Goal: Task Accomplishment & Management: Manage account settings

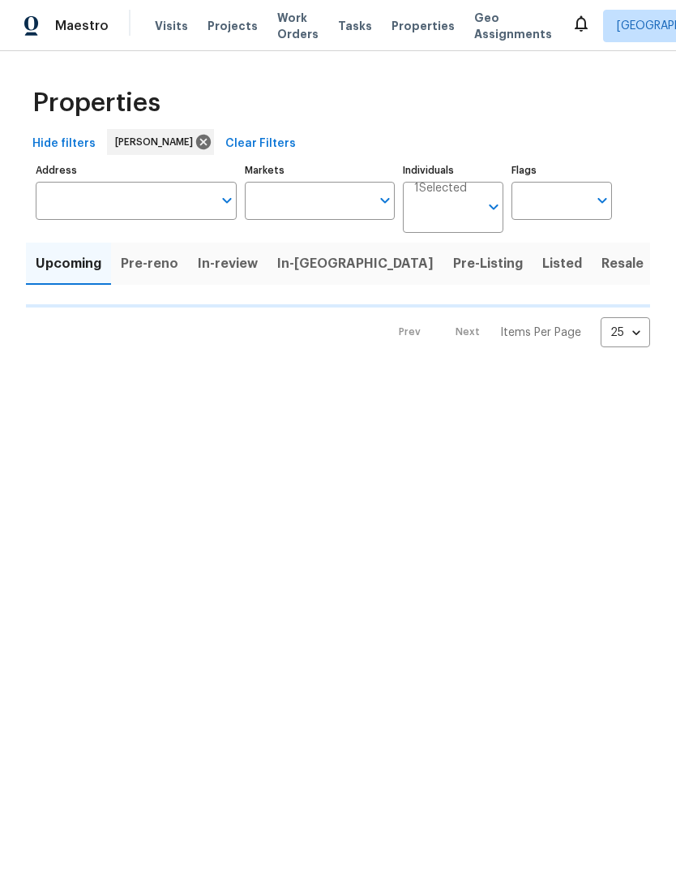
type input "100"
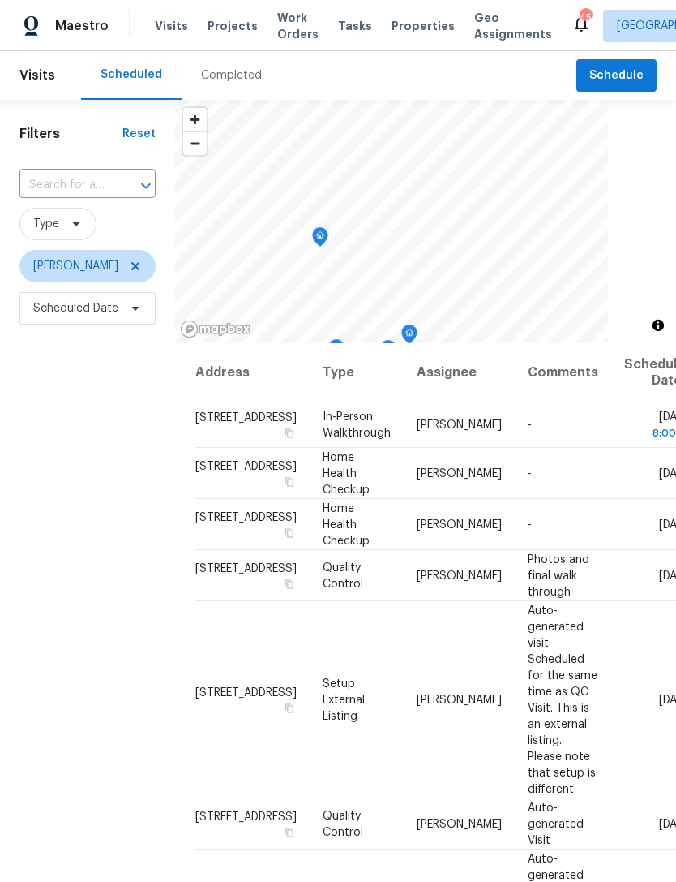
click at [0, 0] on span at bounding box center [0, 0] width 0 height 0
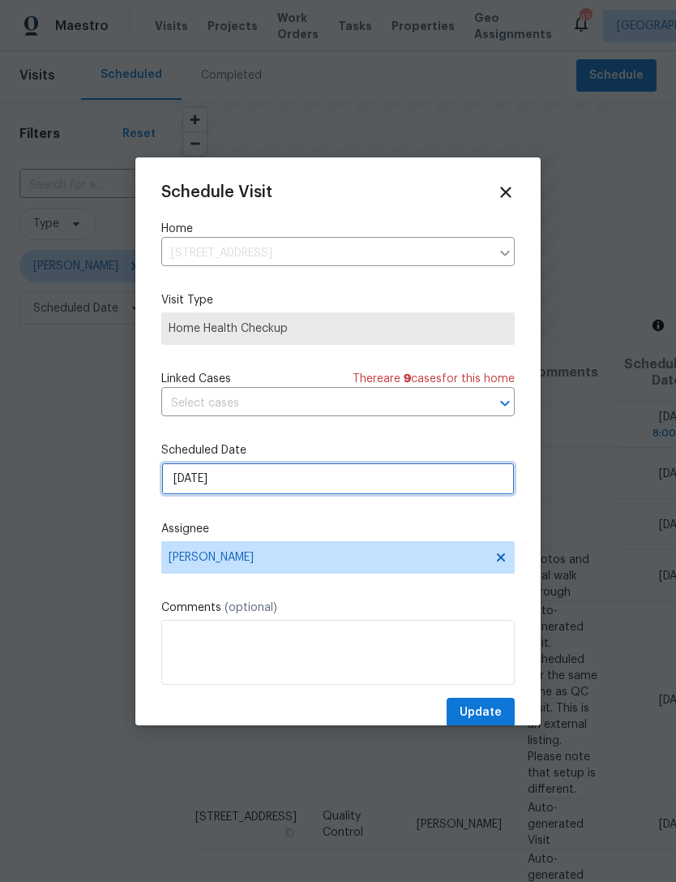
click at [296, 484] on input "10/6/2025" at bounding box center [338, 478] width 354 height 32
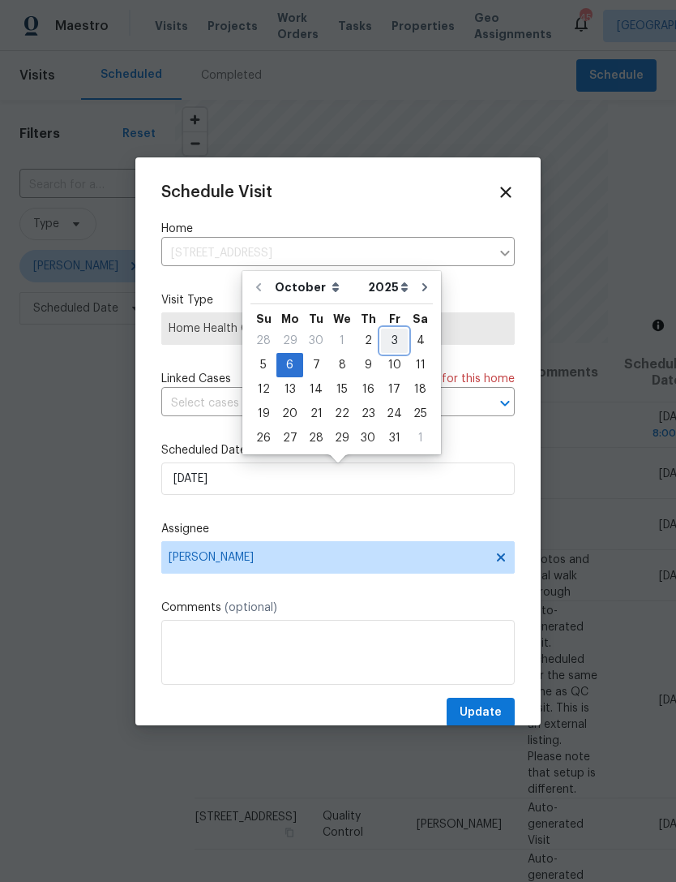
click at [396, 337] on div "3" at bounding box center [394, 340] width 27 height 23
type input "[DATE]"
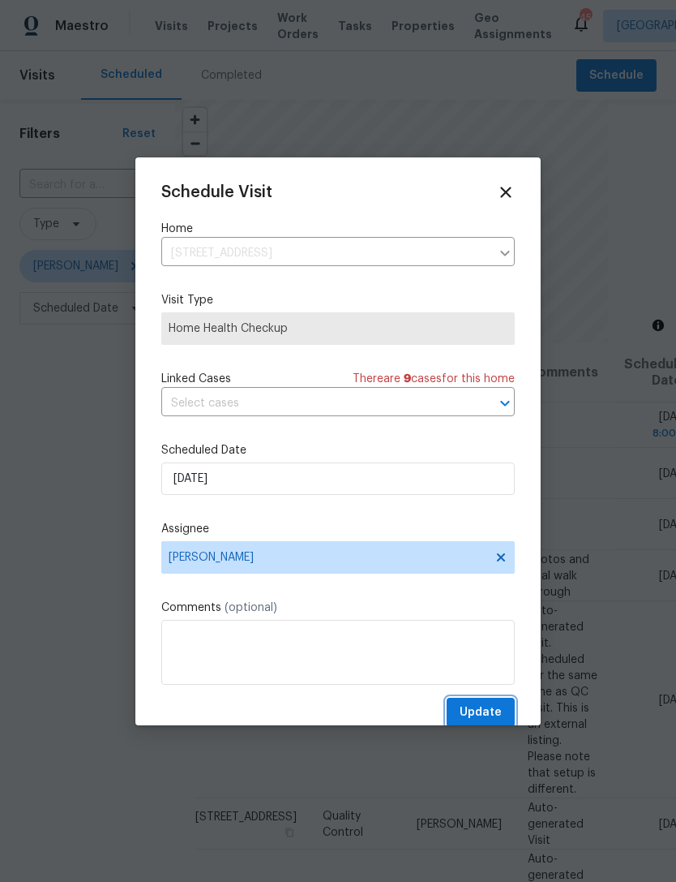
click at [484, 713] on span "Update" at bounding box center [481, 712] width 42 height 20
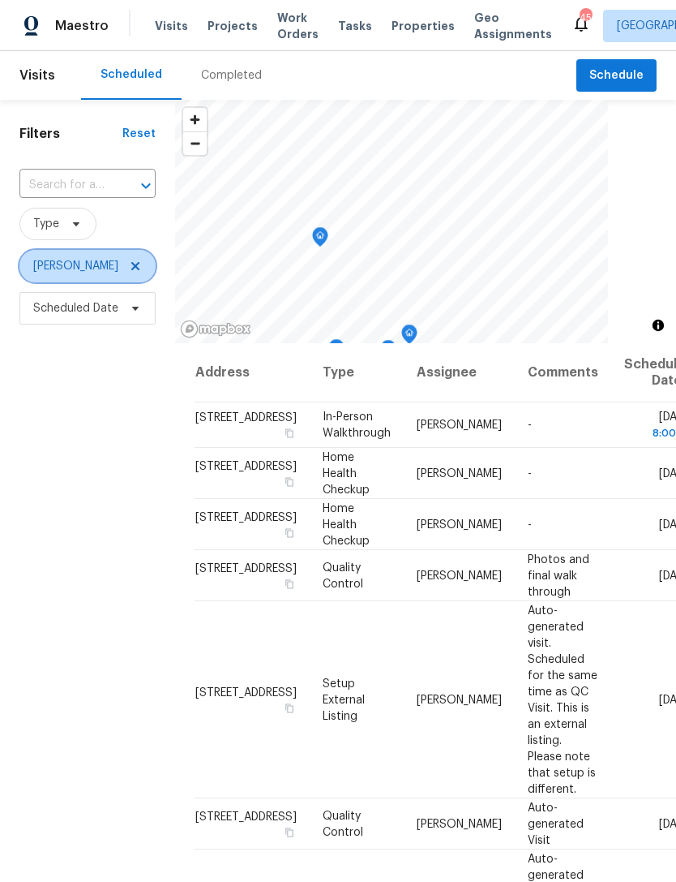
click at [131, 268] on icon at bounding box center [135, 266] width 8 height 8
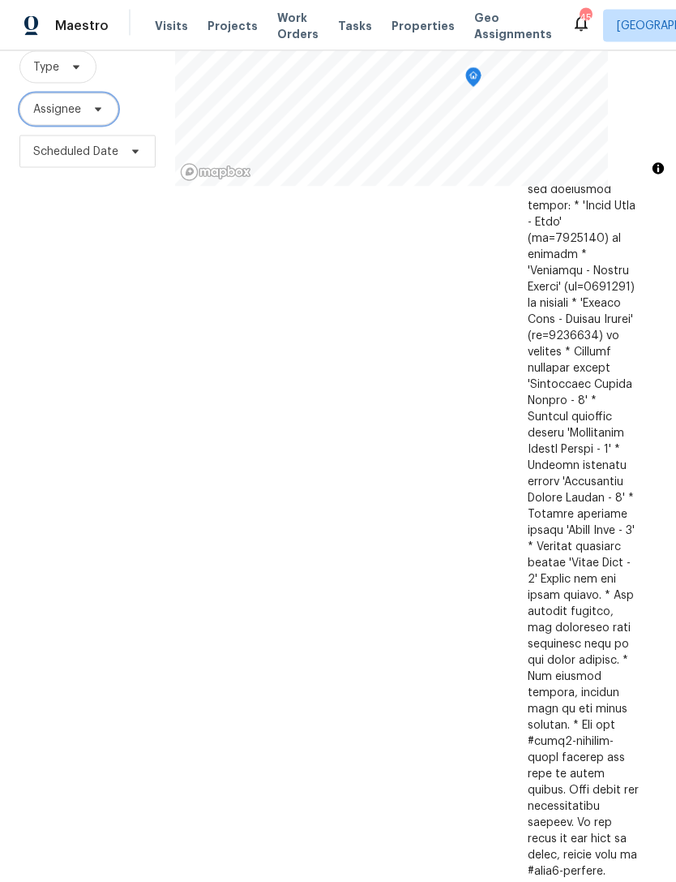
scroll to position [52, 0]
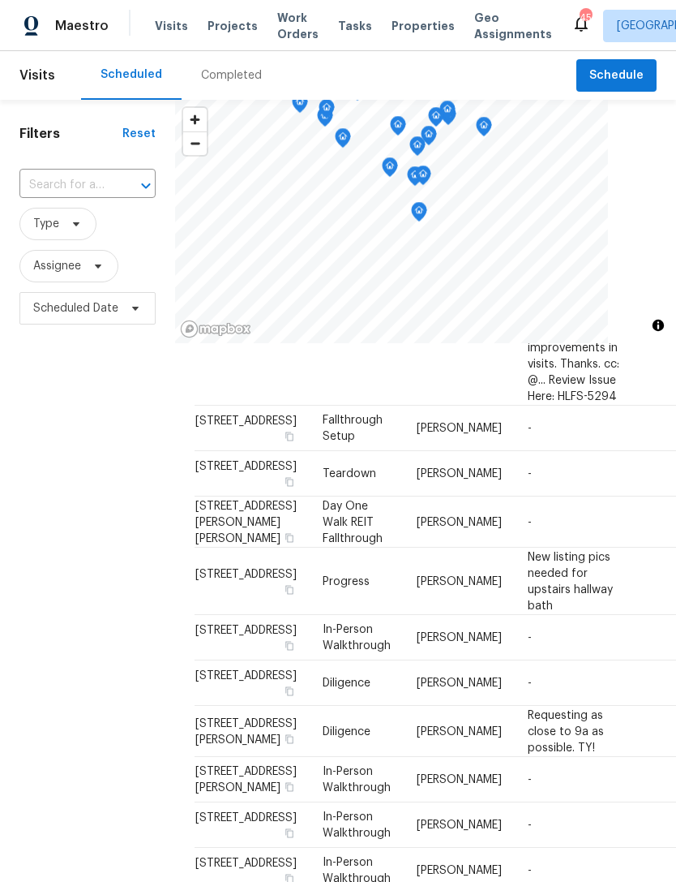
scroll to position [1465, 0]
click at [56, 270] on span "Assignee" at bounding box center [57, 266] width 48 height 16
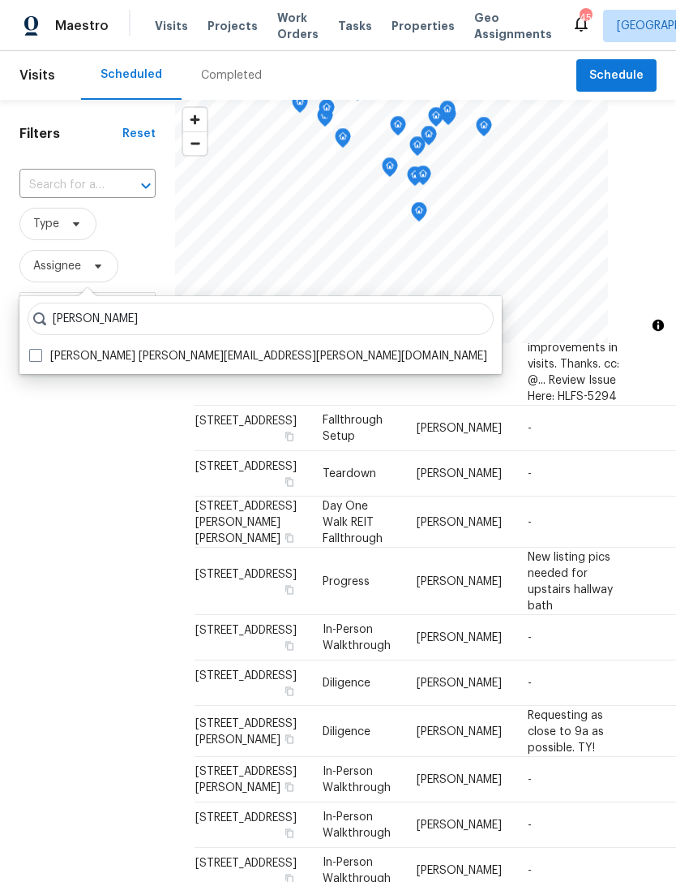
type input "Preston sexton"
click at [187, 350] on label "Preston Sexton preston.sexton@opendoor.com" at bounding box center [258, 356] width 458 height 16
click at [40, 350] on input "Preston Sexton preston.sexton@opendoor.com" at bounding box center [34, 353] width 11 height 11
checkbox input "true"
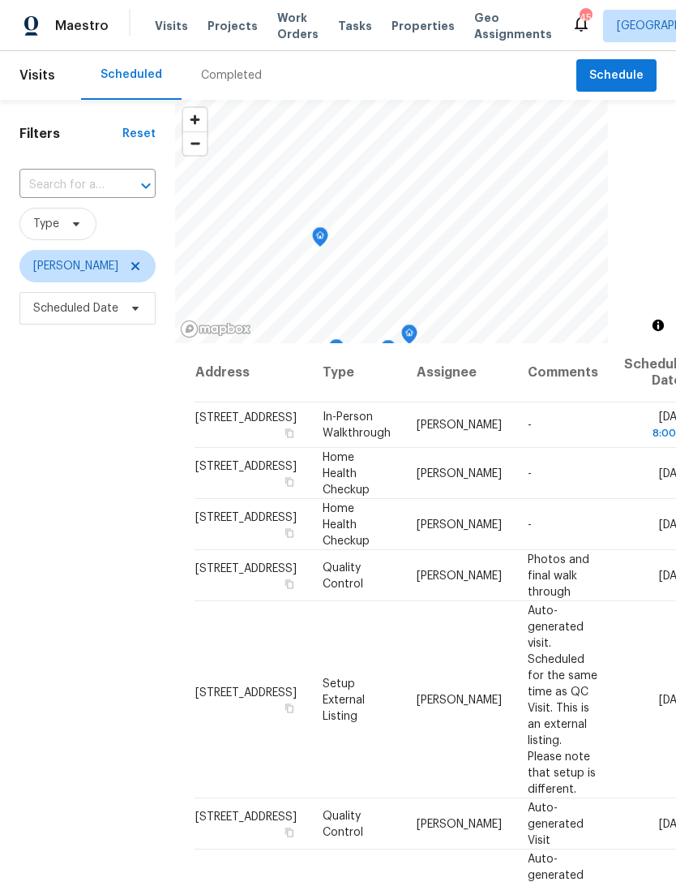
click at [0, 0] on icon at bounding box center [0, 0] width 0 height 0
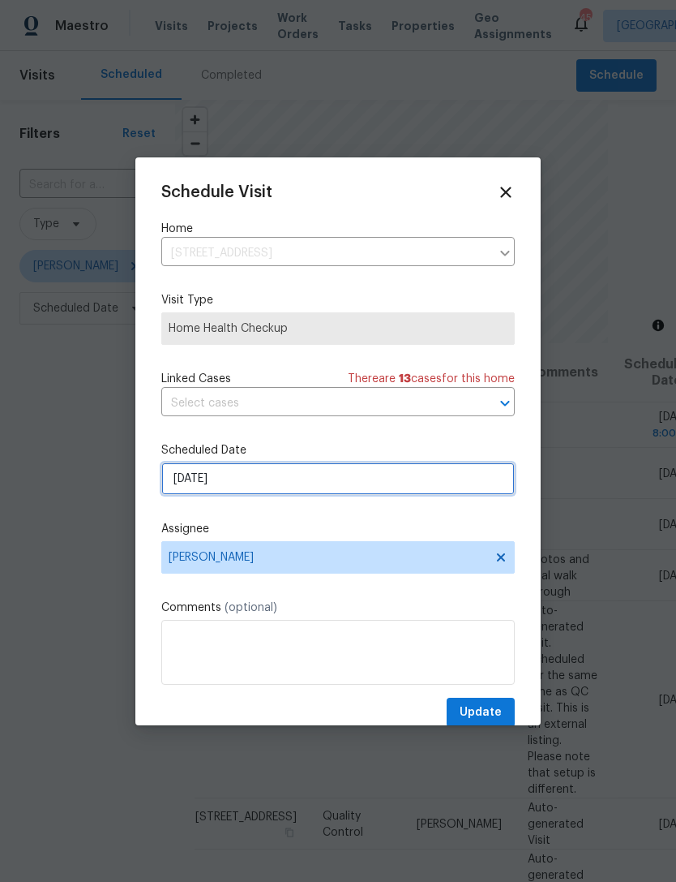
click at [253, 484] on input "10/6/2025" at bounding box center [338, 478] width 354 height 32
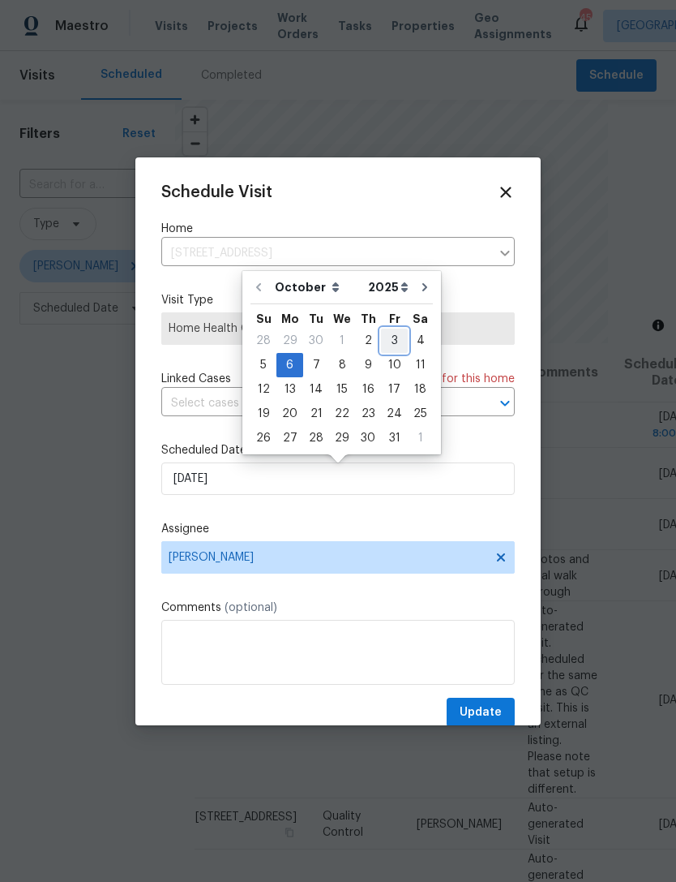
click at [391, 333] on div "3" at bounding box center [394, 340] width 27 height 23
type input "10/3/2025"
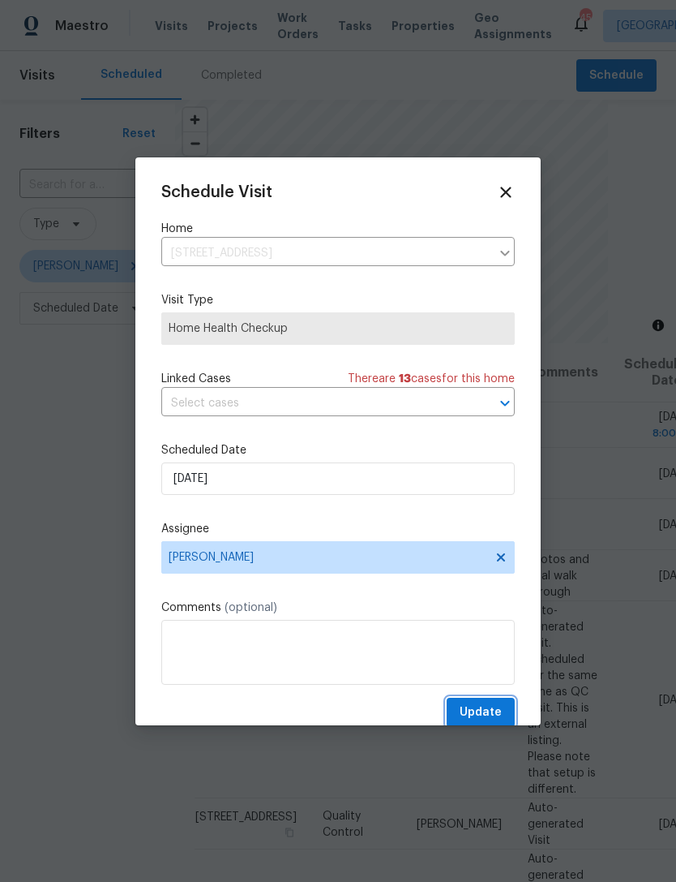
click at [488, 707] on span "Update" at bounding box center [481, 712] width 42 height 20
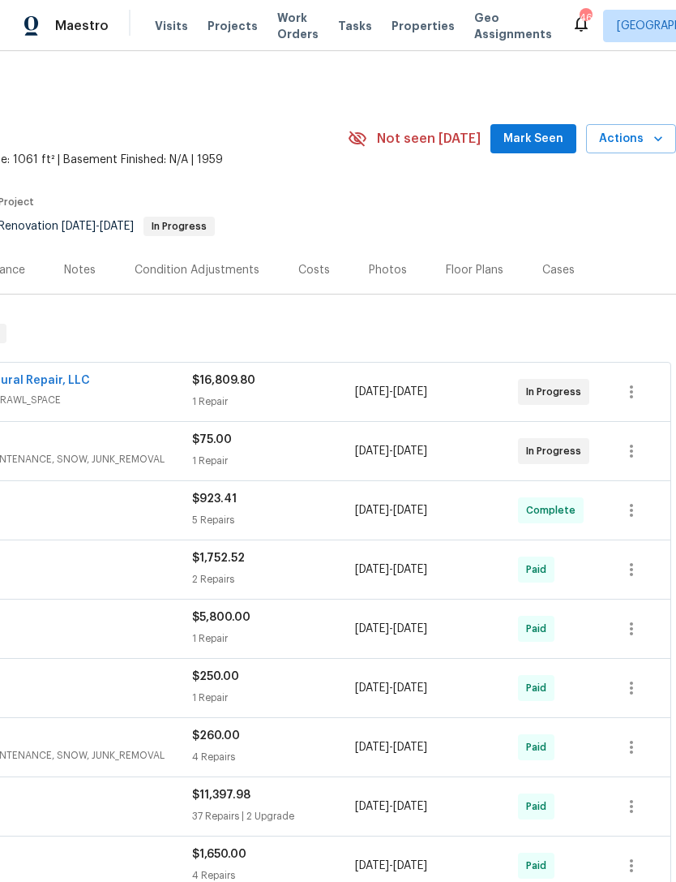
scroll to position [0, 240]
click at [542, 140] on span "Mark Seen" at bounding box center [534, 139] width 60 height 20
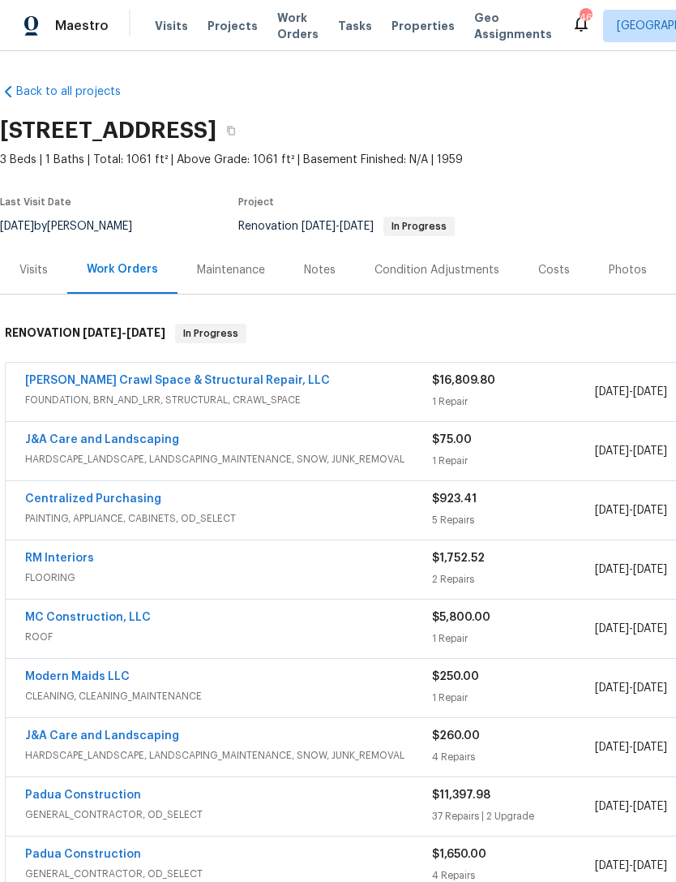
scroll to position [0, 0]
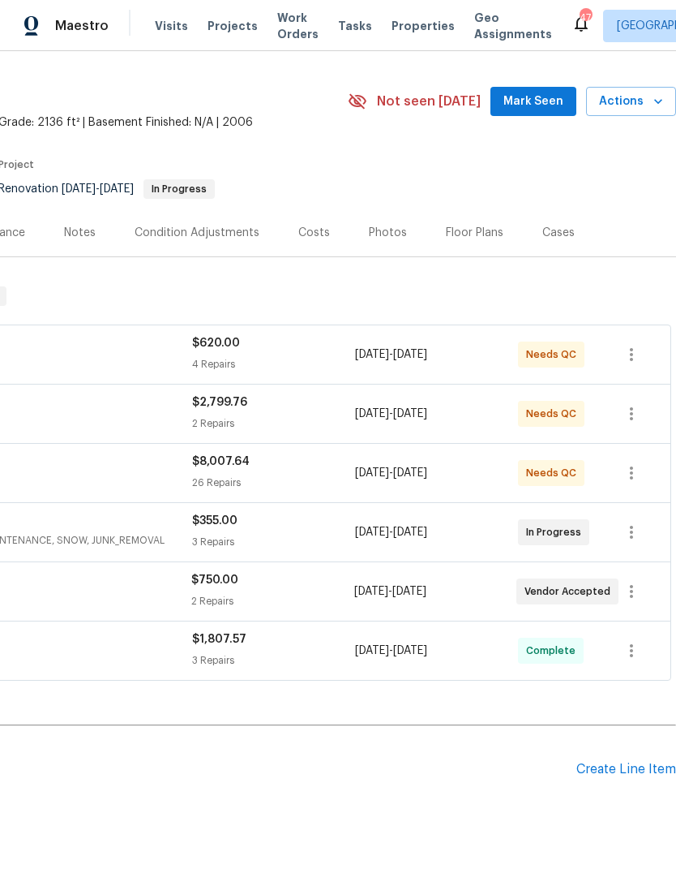
scroll to position [36, 240]
click at [543, 109] on span "Mark Seen" at bounding box center [534, 102] width 60 height 20
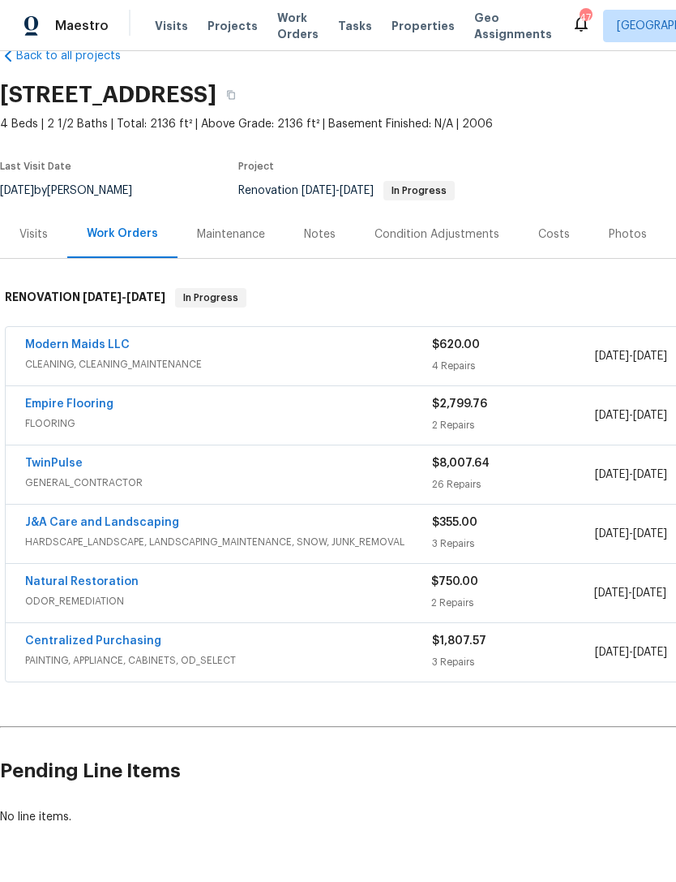
scroll to position [36, 0]
click at [97, 349] on link "Modern Maids LLC" at bounding box center [77, 344] width 105 height 11
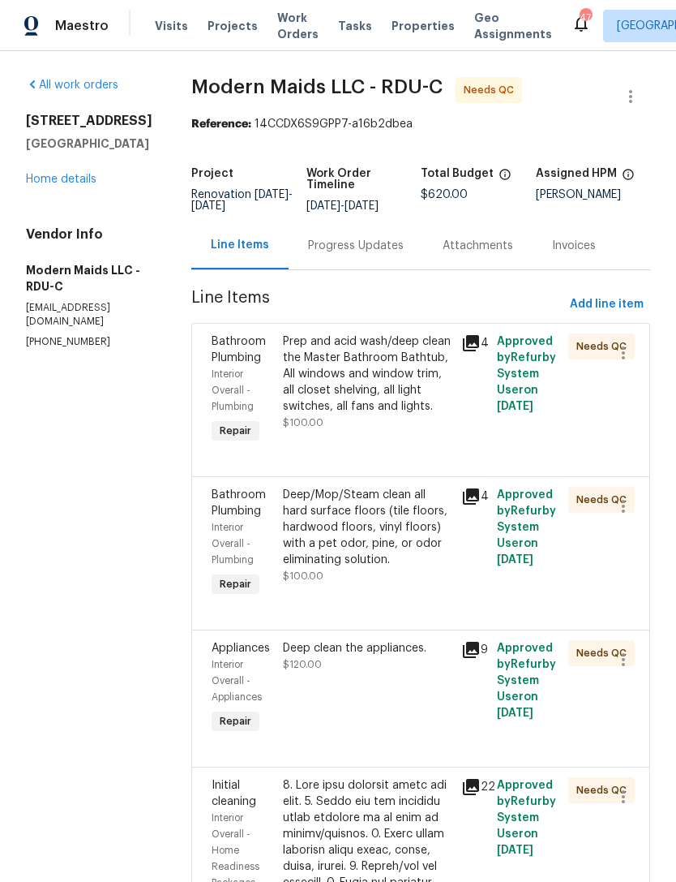
click at [387, 414] on div "Prep and acid wash/deep clean the Master Bathroom Bathtub, All windows and wind…" at bounding box center [367, 373] width 169 height 81
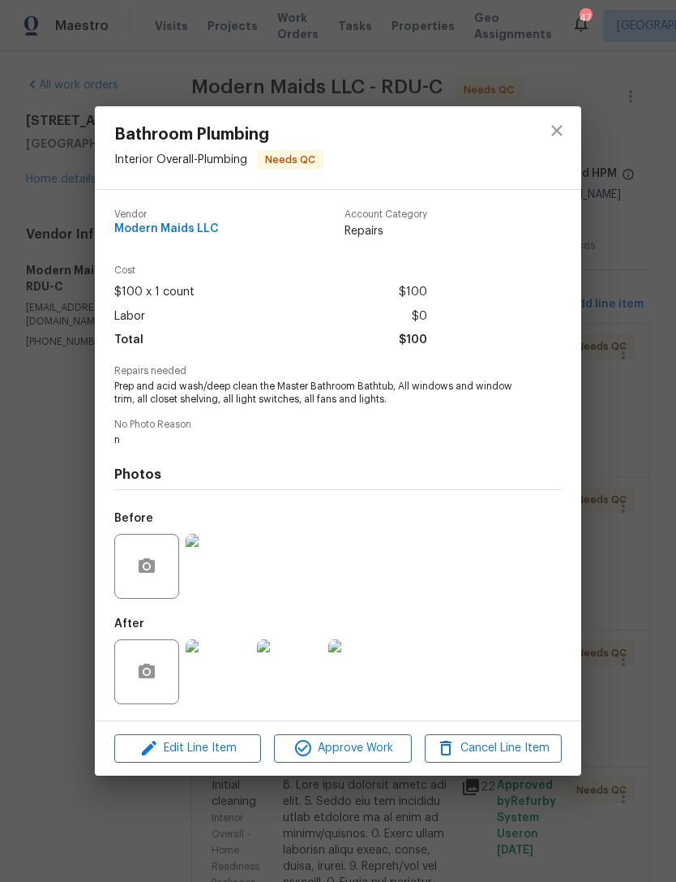
click at [232, 677] on img at bounding box center [218, 671] width 65 height 65
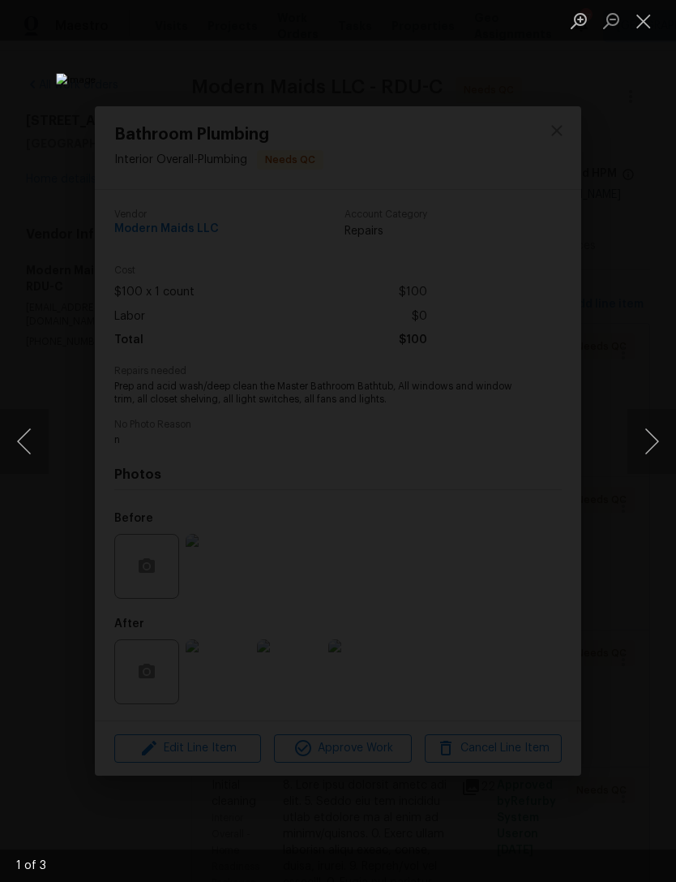
click at [654, 444] on button "Next image" at bounding box center [652, 441] width 49 height 65
click at [656, 443] on button "Next image" at bounding box center [652, 441] width 49 height 65
click at [654, 431] on button "Next image" at bounding box center [652, 441] width 49 height 65
click at [660, 423] on button "Next image" at bounding box center [652, 441] width 49 height 65
click at [657, 414] on button "Next image" at bounding box center [652, 441] width 49 height 65
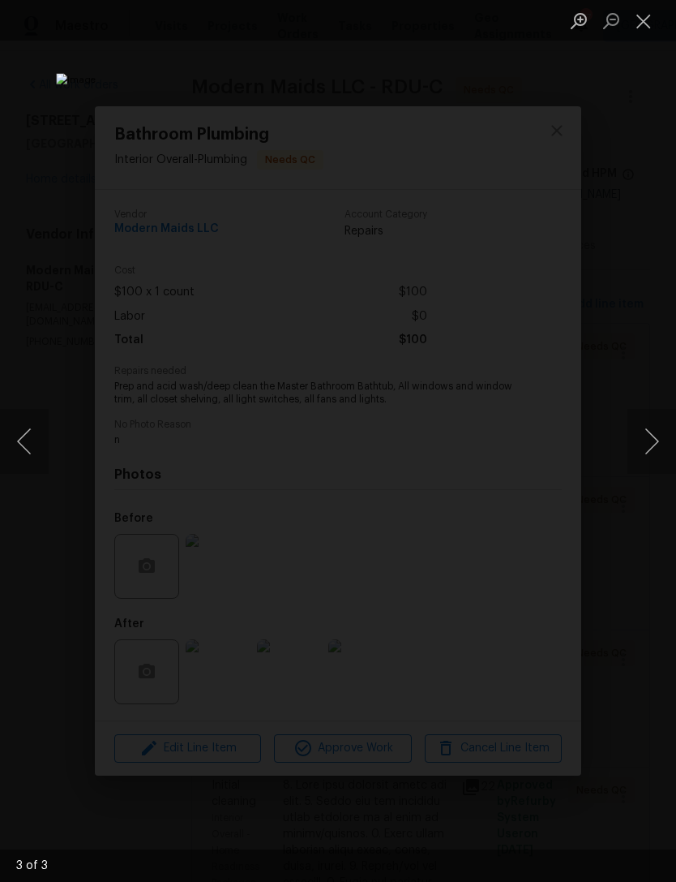
click at [646, 19] on button "Close lightbox" at bounding box center [644, 20] width 32 height 28
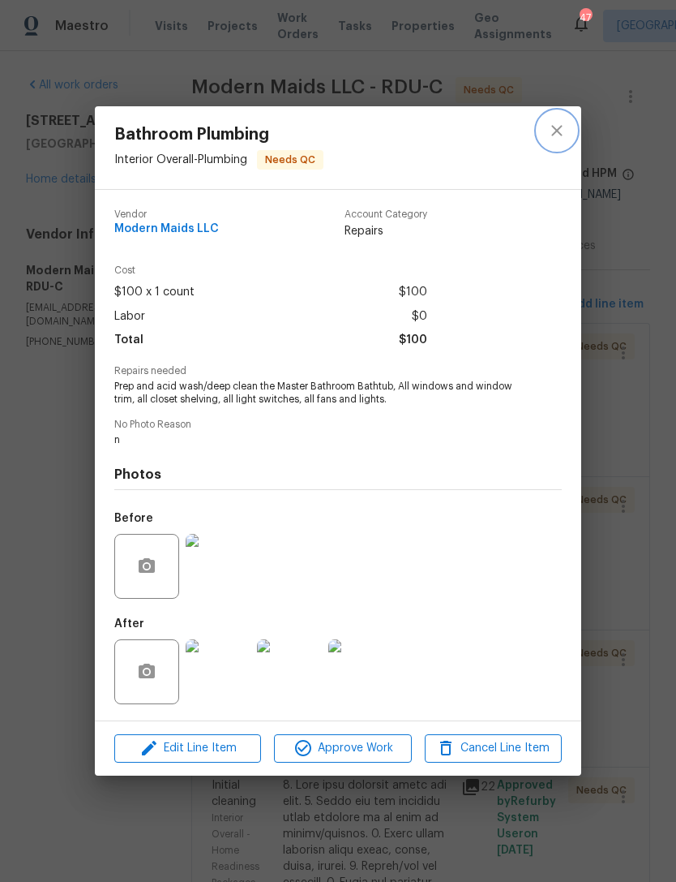
click at [557, 131] on icon "close" at bounding box center [556, 130] width 19 height 19
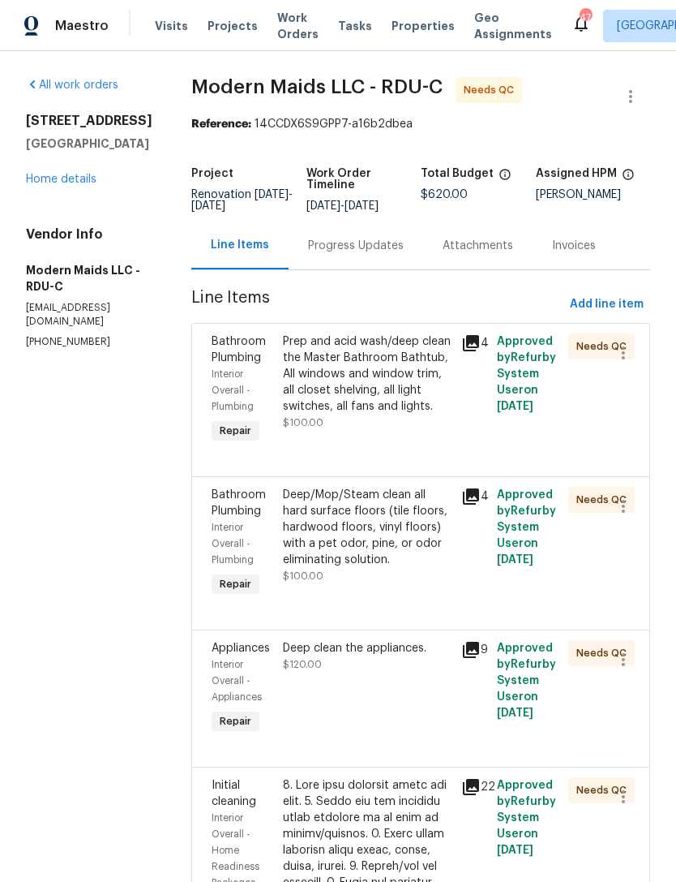
click at [479, 504] on icon at bounding box center [471, 496] width 16 height 16
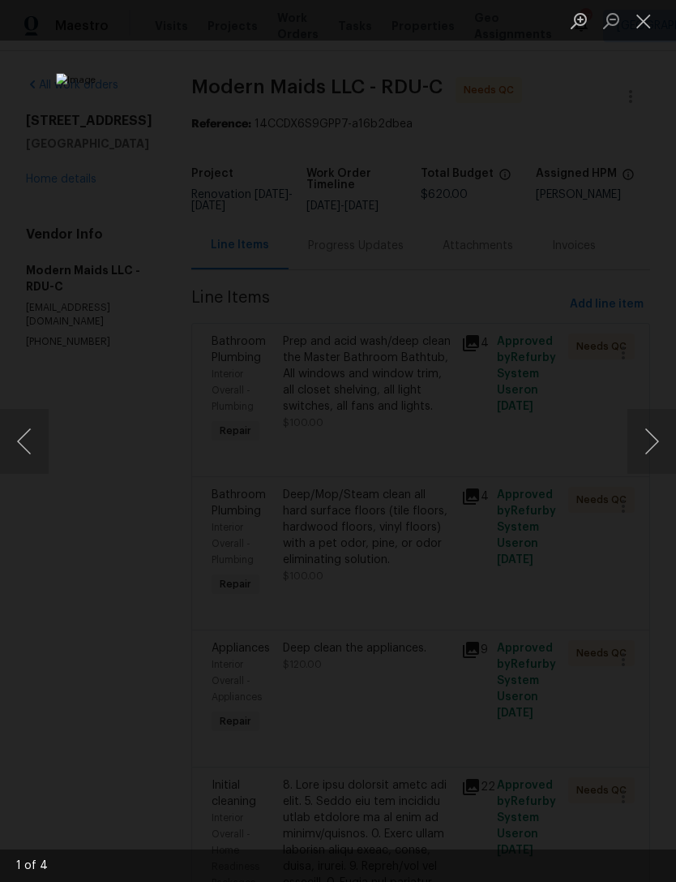
click at [653, 440] on button "Next image" at bounding box center [652, 441] width 49 height 65
click at [657, 435] on button "Next image" at bounding box center [652, 441] width 49 height 65
click at [655, 431] on button "Next image" at bounding box center [652, 441] width 49 height 65
click at [656, 433] on button "Next image" at bounding box center [652, 441] width 49 height 65
click at [660, 433] on button "Next image" at bounding box center [652, 441] width 49 height 65
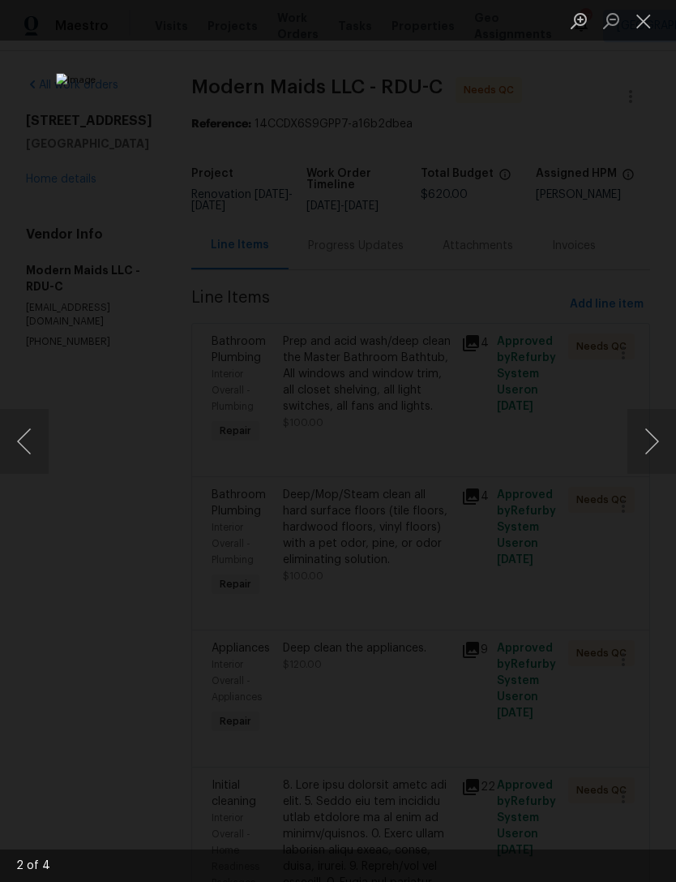
click at [657, 18] on button "Close lightbox" at bounding box center [644, 20] width 32 height 28
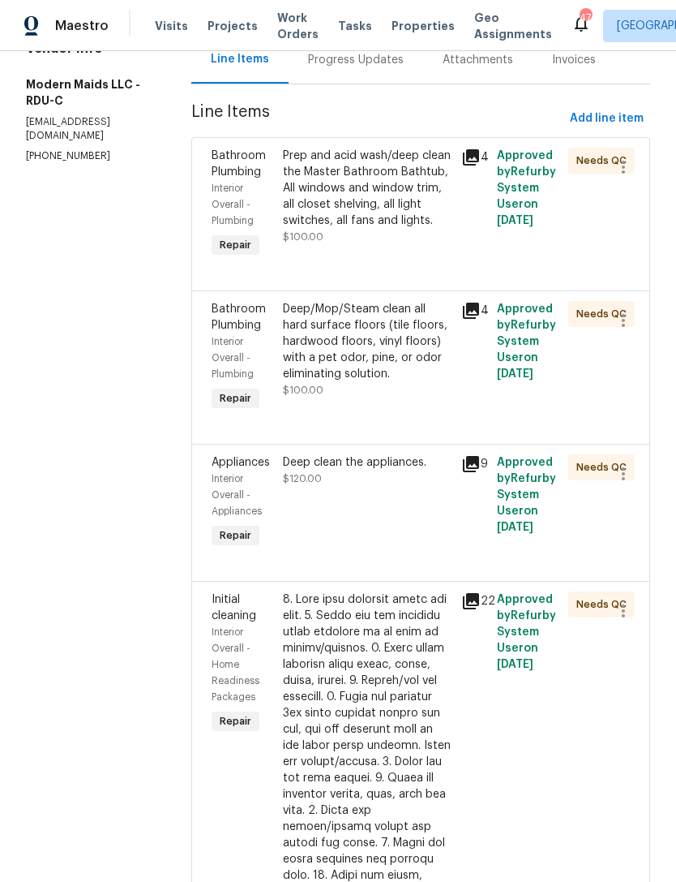
scroll to position [217, 0]
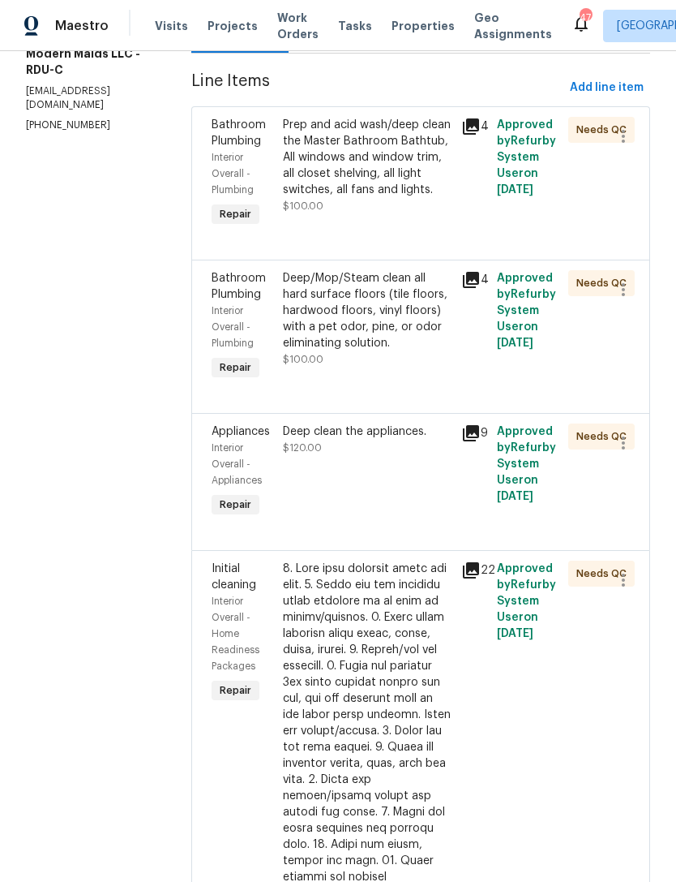
click at [487, 440] on div "9" at bounding box center [474, 432] width 26 height 19
click at [481, 443] on icon at bounding box center [470, 432] width 19 height 19
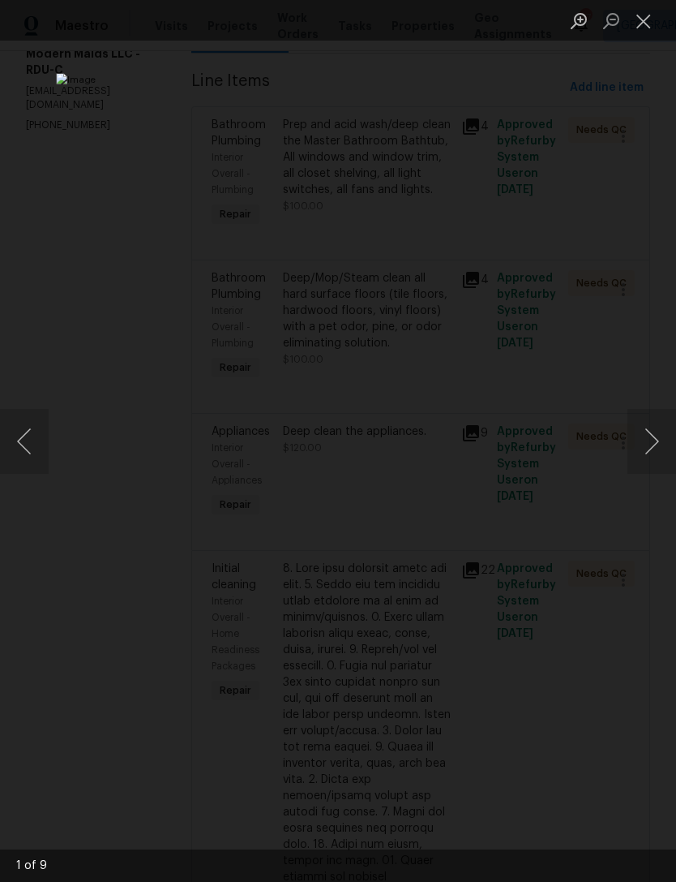
click at [640, 441] on button "Next image" at bounding box center [652, 441] width 49 height 65
click at [660, 436] on button "Next image" at bounding box center [652, 441] width 49 height 65
click at [659, 429] on button "Next image" at bounding box center [652, 441] width 49 height 65
click at [660, 427] on button "Next image" at bounding box center [652, 441] width 49 height 65
click at [662, 425] on button "Next image" at bounding box center [652, 441] width 49 height 65
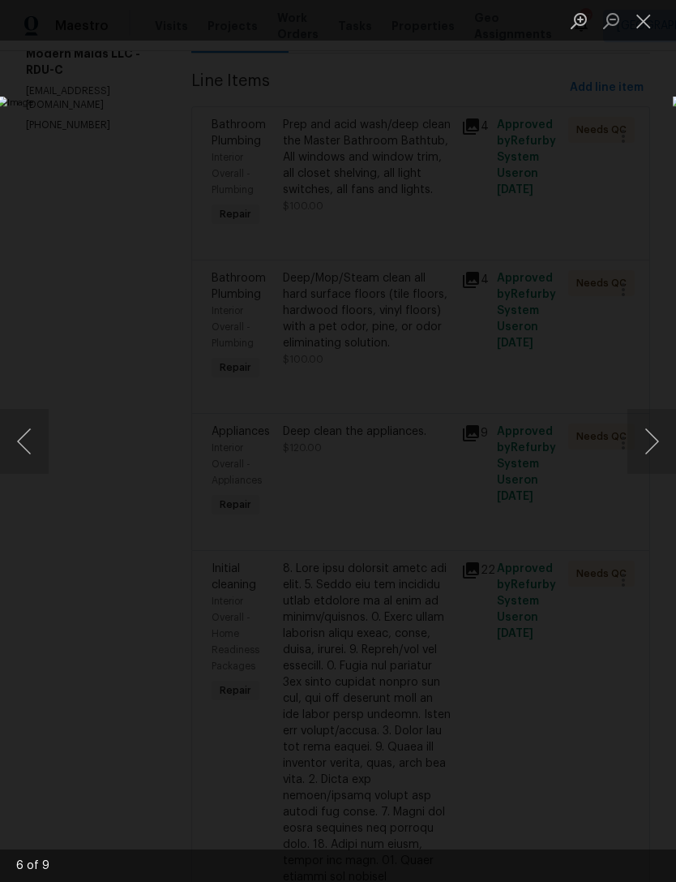
click at [654, 23] on button "Close lightbox" at bounding box center [644, 20] width 32 height 28
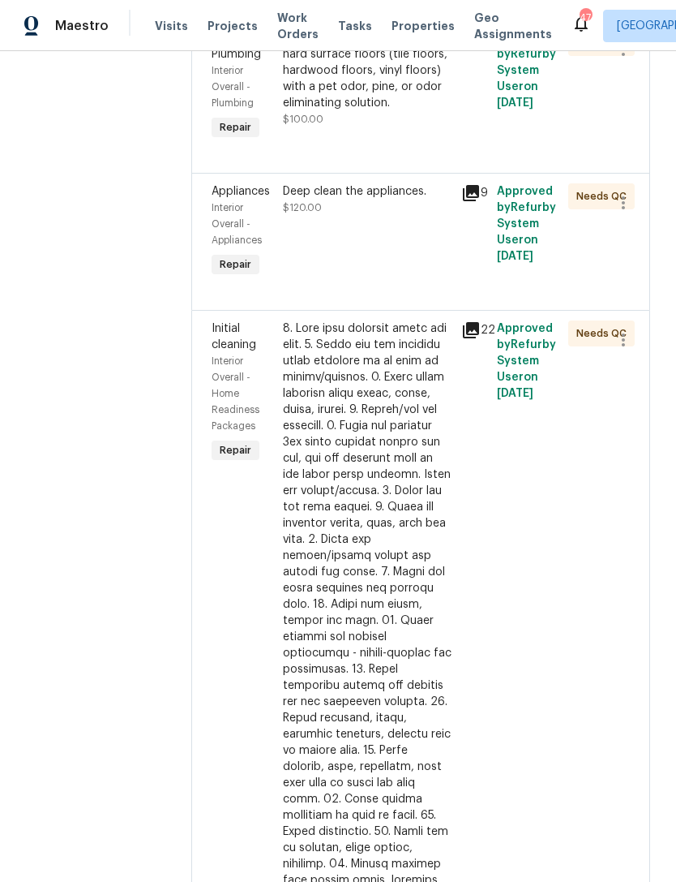
scroll to position [461, 0]
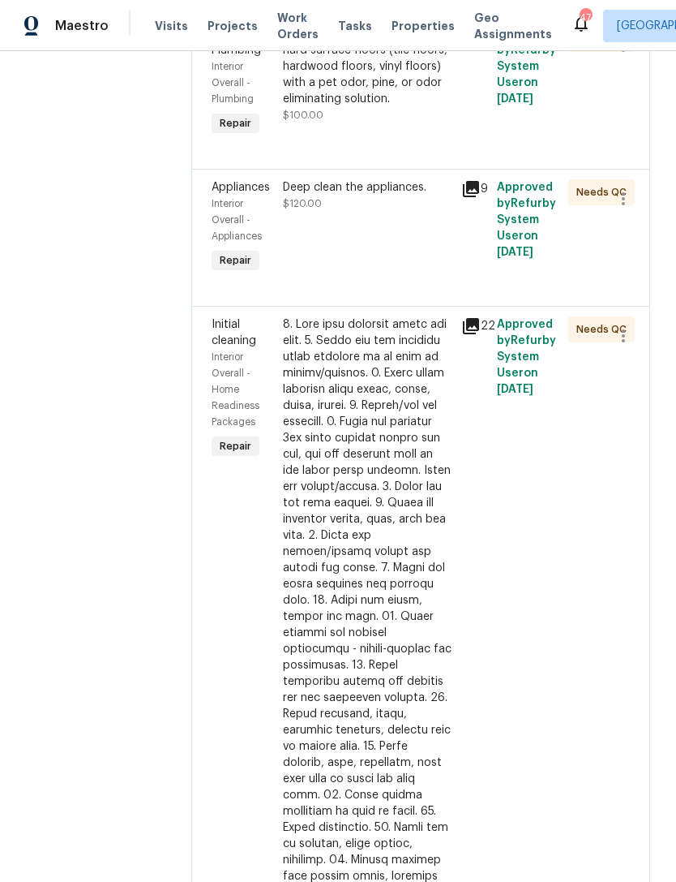
click at [479, 334] on icon at bounding box center [471, 326] width 16 height 16
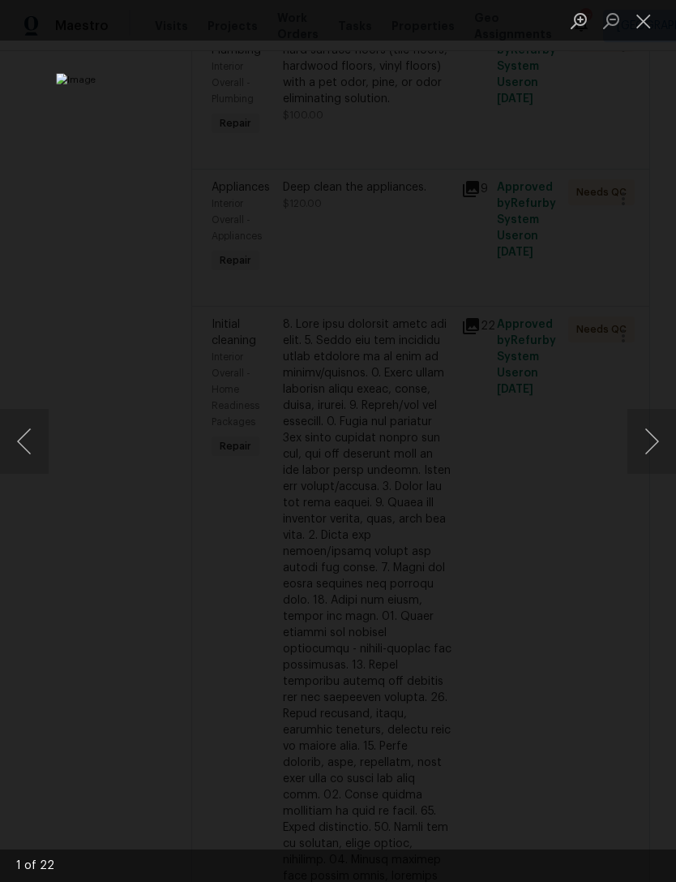
click at [666, 433] on button "Next image" at bounding box center [652, 441] width 49 height 65
click at [667, 423] on button "Next image" at bounding box center [652, 441] width 49 height 65
click at [661, 416] on button "Next image" at bounding box center [652, 441] width 49 height 65
click at [659, 406] on div "Lightbox" at bounding box center [338, 441] width 676 height 882
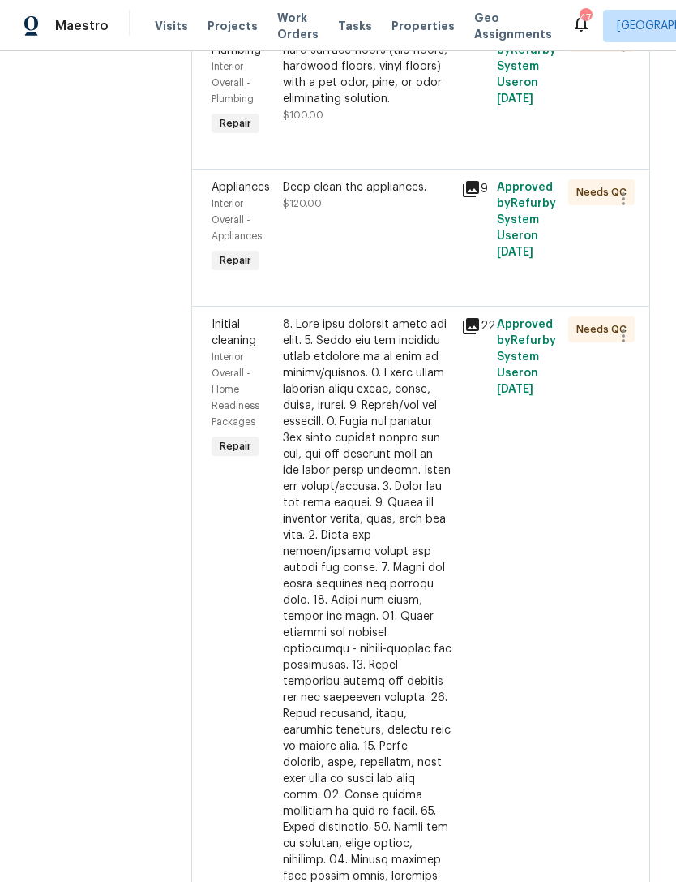
click at [471, 334] on icon at bounding box center [471, 326] width 16 height 16
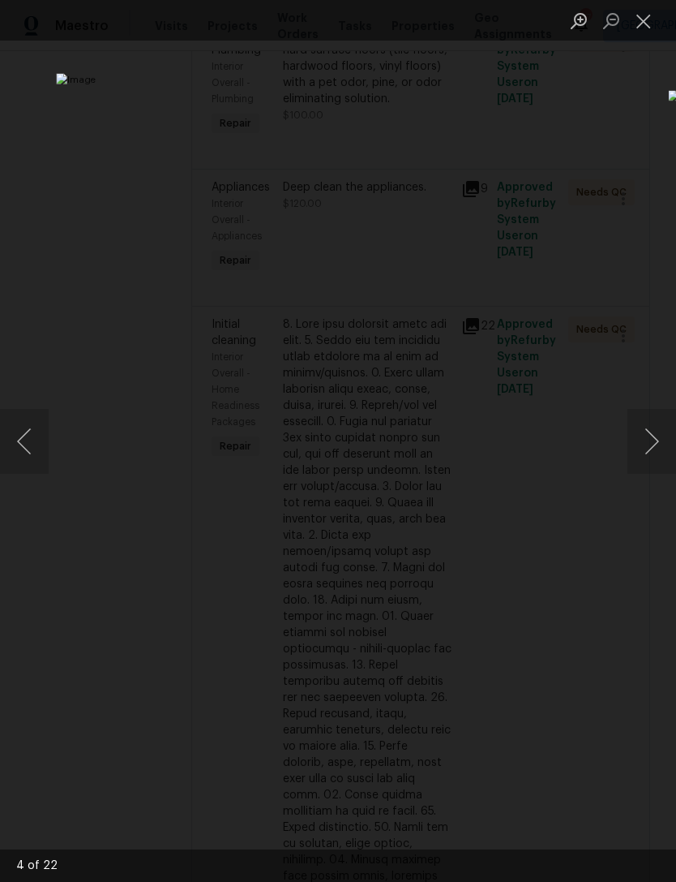
click at [646, 434] on button "Next image" at bounding box center [652, 441] width 49 height 65
click at [653, 440] on button "Next image" at bounding box center [652, 441] width 49 height 65
click at [653, 442] on button "Next image" at bounding box center [652, 441] width 49 height 65
click at [660, 438] on button "Next image" at bounding box center [652, 441] width 49 height 65
click at [664, 440] on button "Next image" at bounding box center [652, 441] width 49 height 65
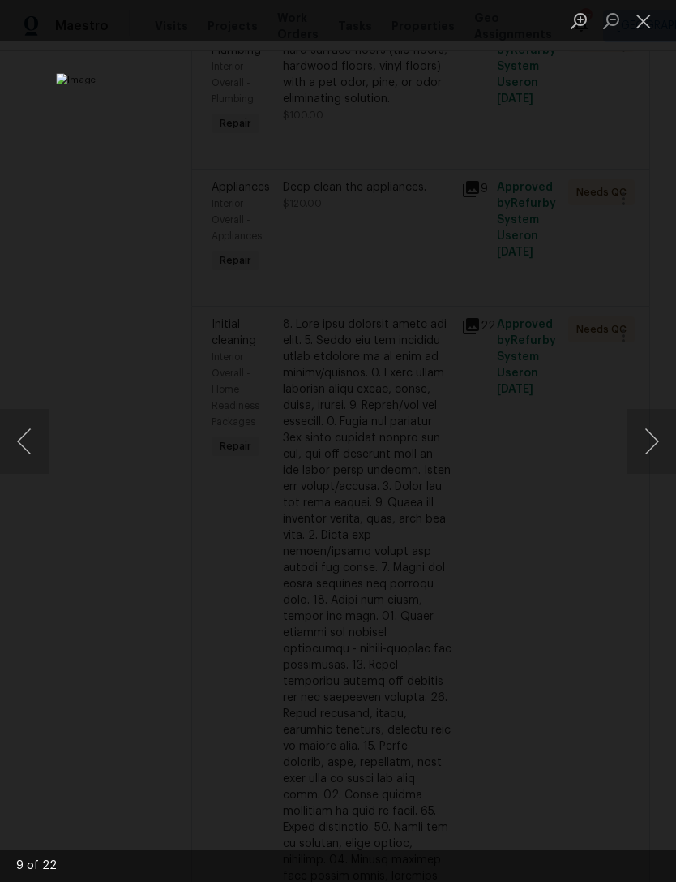
click at [662, 439] on button "Next image" at bounding box center [652, 441] width 49 height 65
click at [667, 426] on button "Next image" at bounding box center [652, 441] width 49 height 65
click at [659, 429] on button "Next image" at bounding box center [652, 441] width 49 height 65
click at [658, 435] on button "Next image" at bounding box center [652, 441] width 49 height 65
click at [666, 433] on button "Next image" at bounding box center [652, 441] width 49 height 65
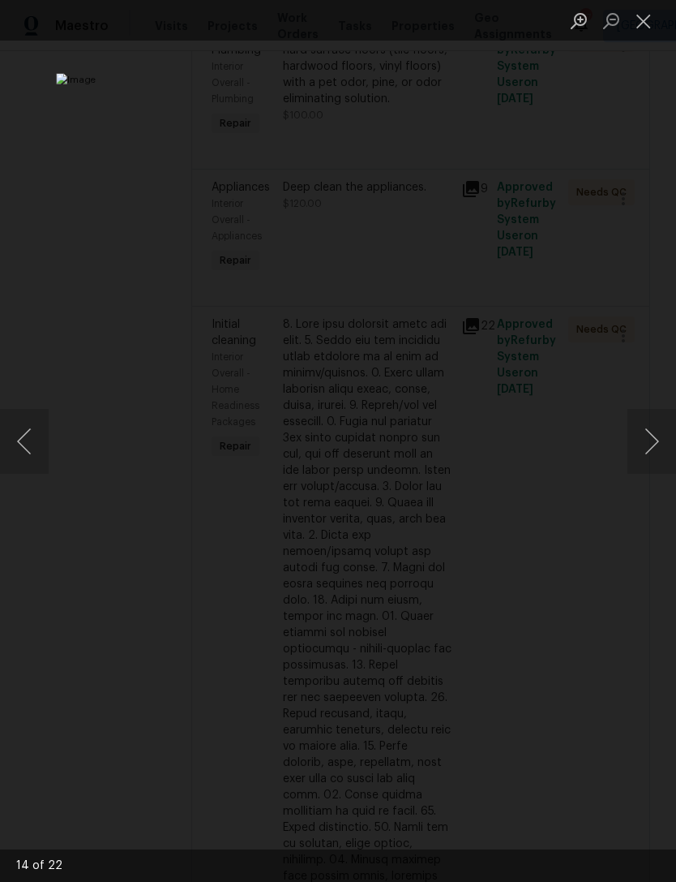
click at [667, 433] on button "Next image" at bounding box center [652, 441] width 49 height 65
click at [664, 433] on button "Next image" at bounding box center [652, 441] width 49 height 65
click at [656, 437] on button "Next image" at bounding box center [652, 441] width 49 height 65
click at [660, 437] on button "Next image" at bounding box center [652, 441] width 49 height 65
click at [667, 437] on button "Next image" at bounding box center [652, 441] width 49 height 65
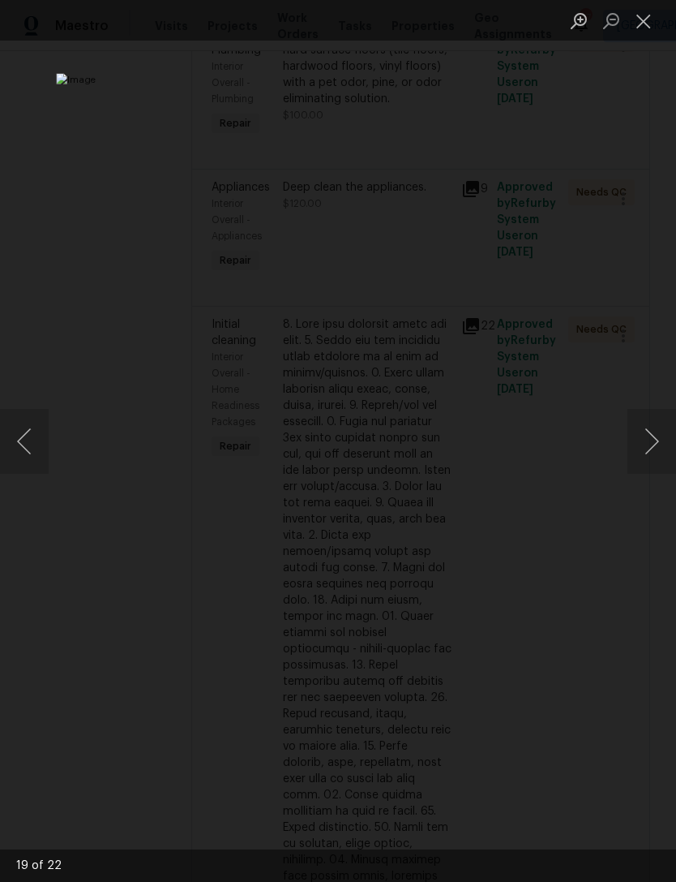
click at [659, 434] on button "Next image" at bounding box center [652, 441] width 49 height 65
click at [667, 435] on button "Next image" at bounding box center [652, 441] width 49 height 65
click at [668, 433] on button "Next image" at bounding box center [652, 441] width 49 height 65
click at [659, 431] on button "Next image" at bounding box center [652, 441] width 49 height 65
click at [667, 431] on button "Next image" at bounding box center [652, 441] width 49 height 65
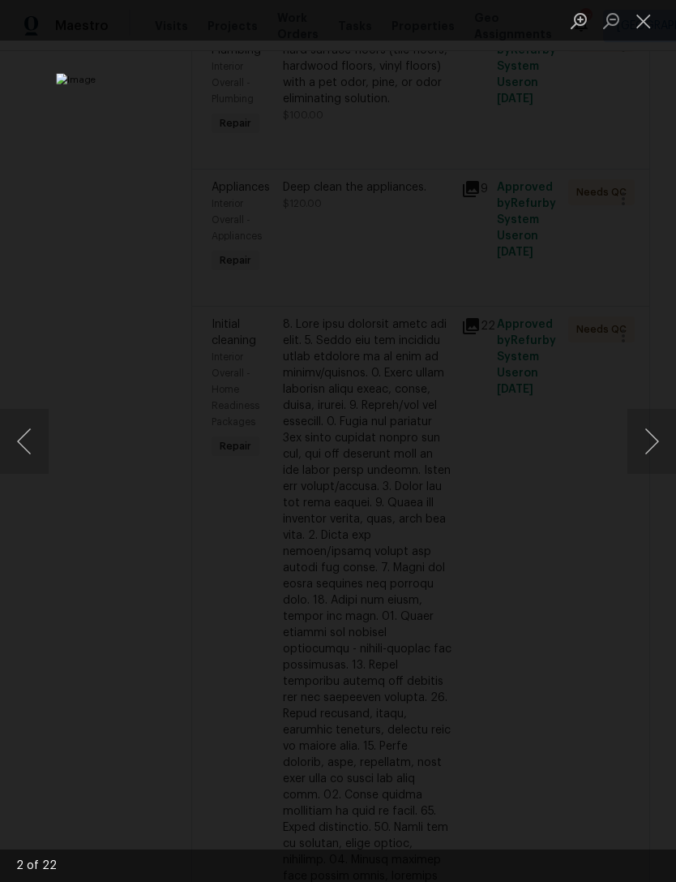
click at [668, 436] on button "Next image" at bounding box center [652, 441] width 49 height 65
click at [667, 439] on button "Next image" at bounding box center [652, 441] width 49 height 65
click at [668, 436] on button "Next image" at bounding box center [652, 441] width 49 height 65
click at [650, 20] on button "Close lightbox" at bounding box center [644, 20] width 32 height 28
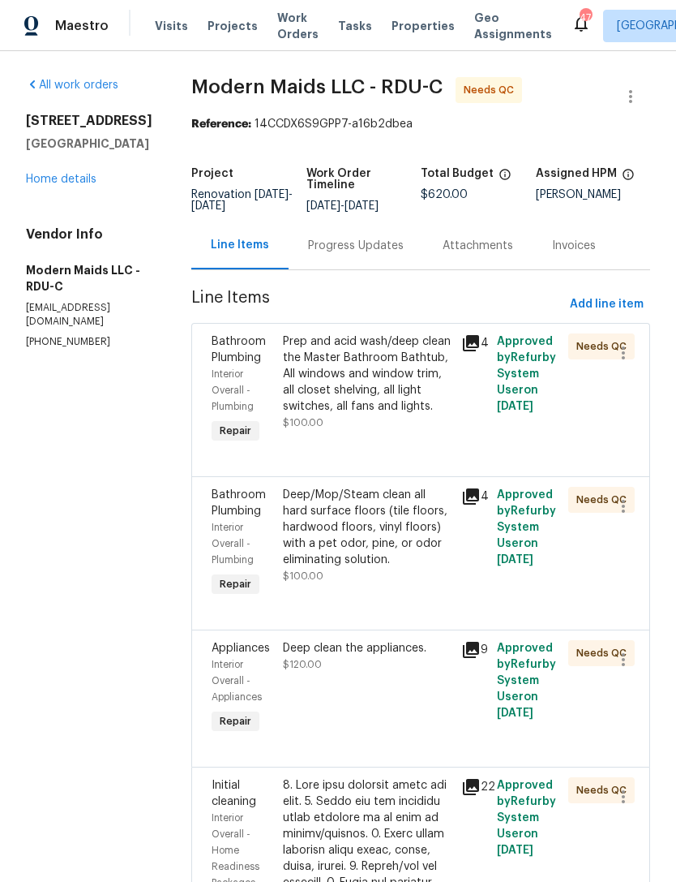
scroll to position [0, 0]
click at [66, 179] on link "Home details" at bounding box center [61, 179] width 71 height 11
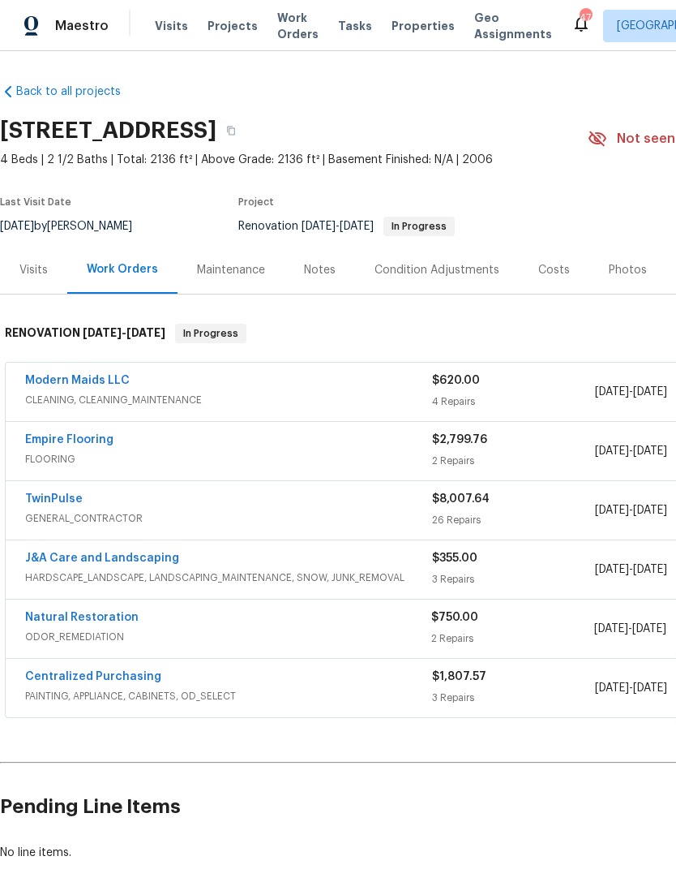
click at [81, 435] on link "Empire Flooring" at bounding box center [69, 439] width 88 height 11
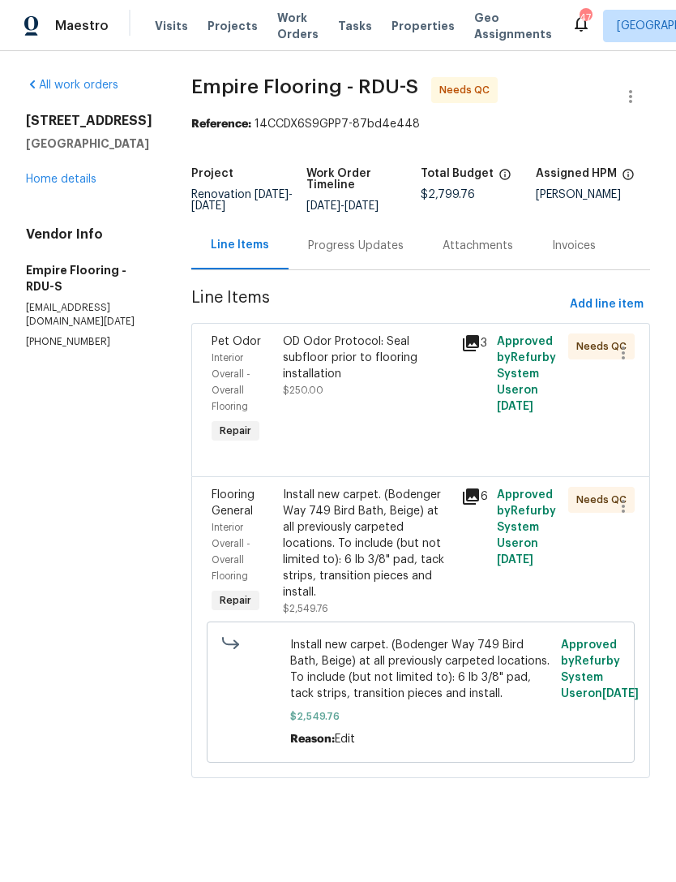
click at [394, 382] on div "OD Odor Protocol: Seal subfloor prior to flooring installation" at bounding box center [367, 357] width 169 height 49
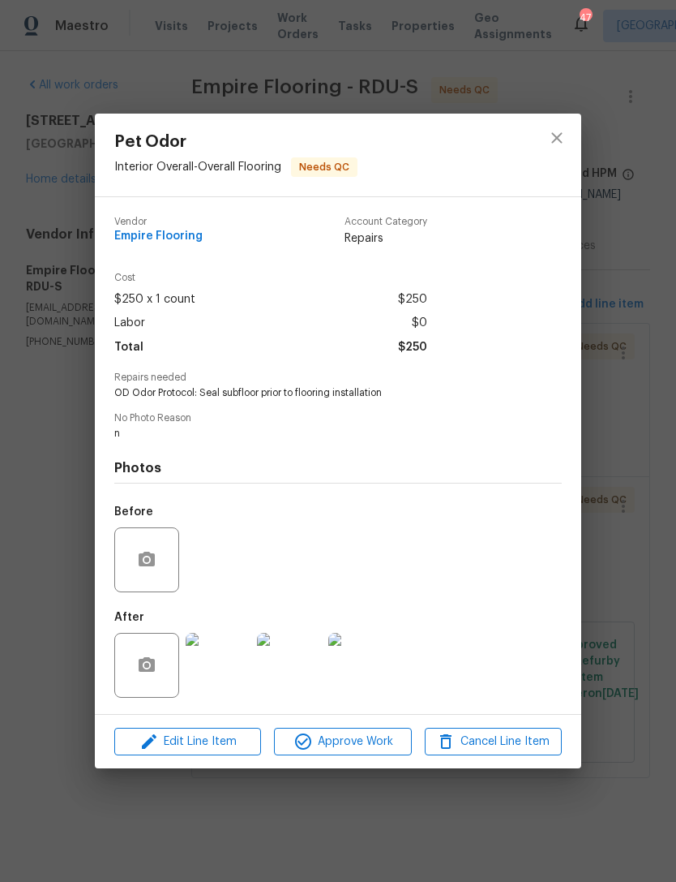
click at [225, 660] on img at bounding box center [218, 665] width 65 height 65
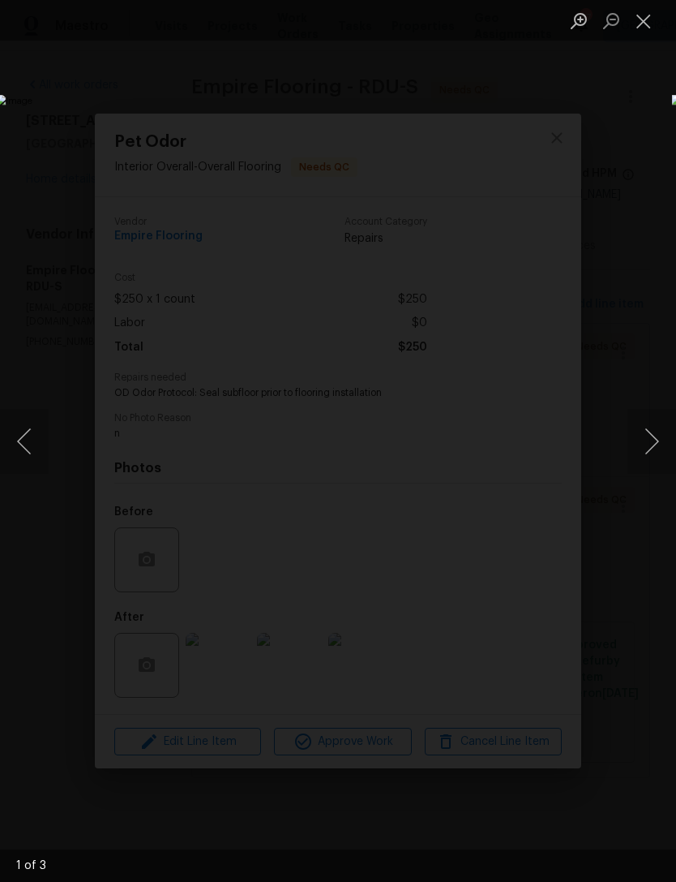
click at [666, 440] on button "Next image" at bounding box center [652, 441] width 49 height 65
click at [667, 426] on button "Next image" at bounding box center [652, 441] width 49 height 65
click at [667, 428] on button "Next image" at bounding box center [652, 441] width 49 height 65
click at [663, 426] on button "Next image" at bounding box center [652, 441] width 49 height 65
click at [659, 437] on button "Next image" at bounding box center [652, 441] width 49 height 65
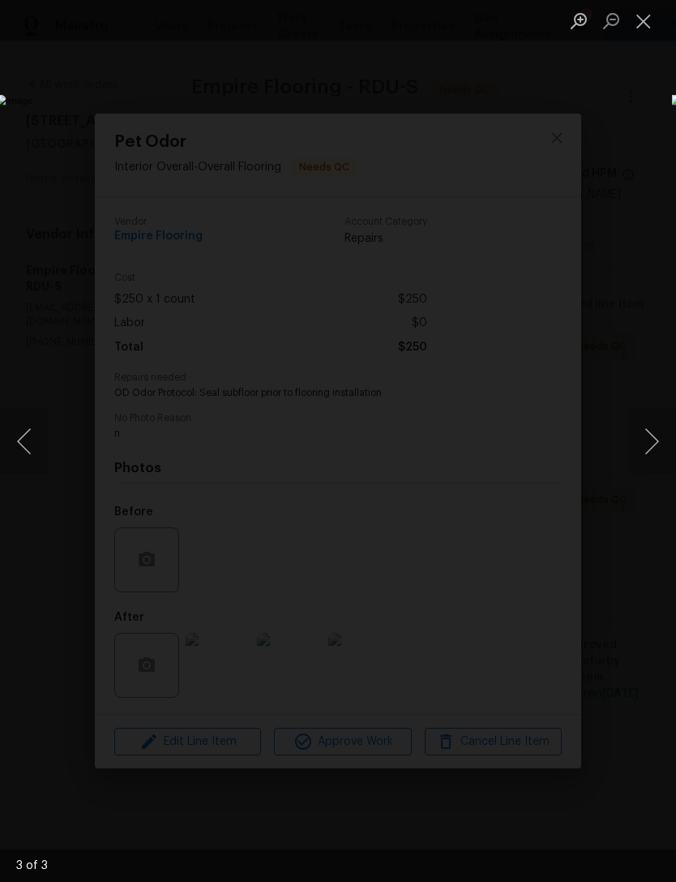
click at [658, 442] on button "Next image" at bounding box center [652, 441] width 49 height 65
click at [662, 440] on button "Next image" at bounding box center [652, 441] width 49 height 65
click at [646, 18] on button "Close lightbox" at bounding box center [644, 20] width 32 height 28
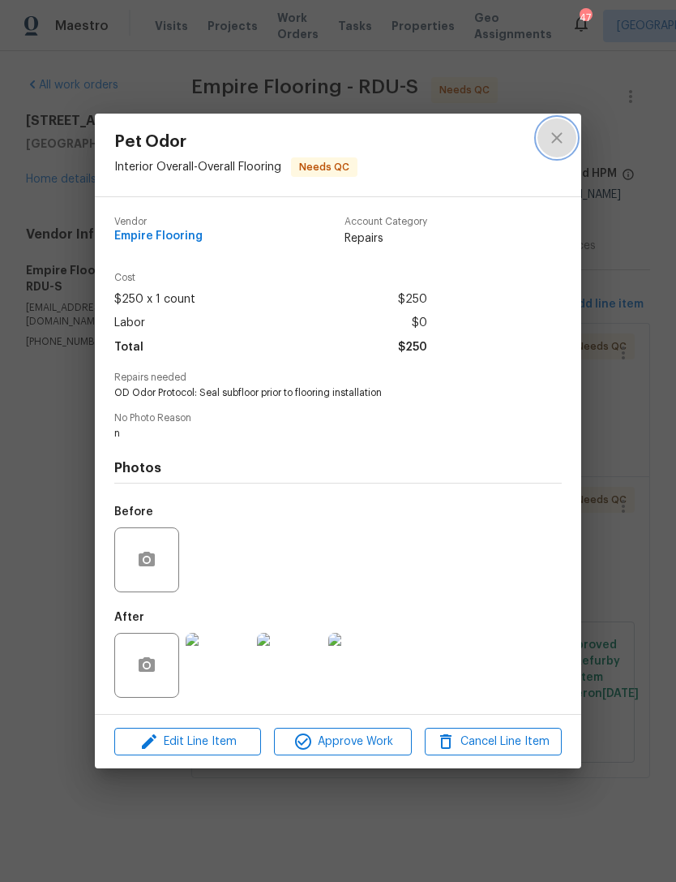
click at [557, 132] on icon "close" at bounding box center [556, 137] width 19 height 19
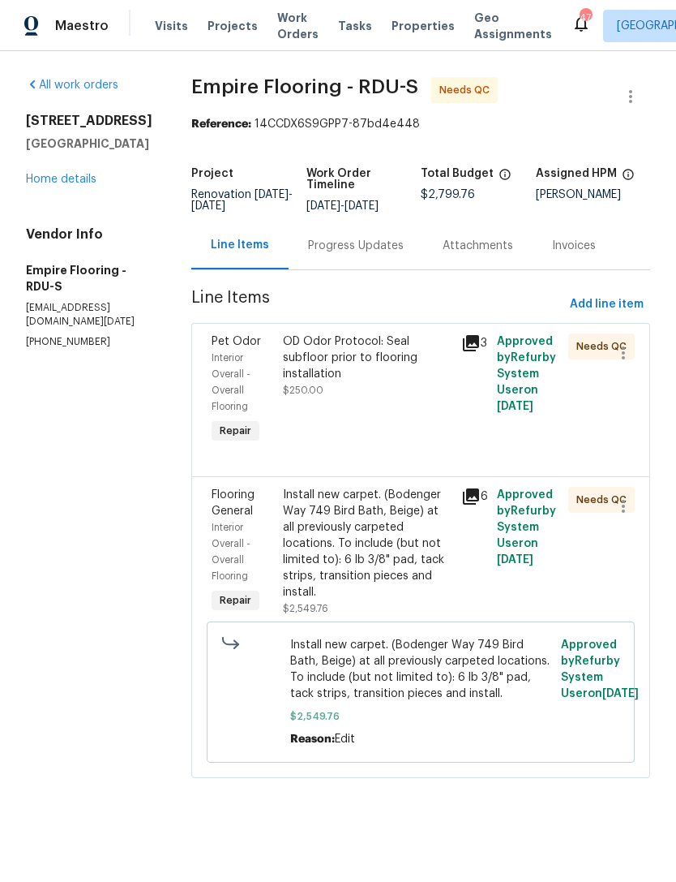
click at [66, 181] on link "Home details" at bounding box center [61, 179] width 71 height 11
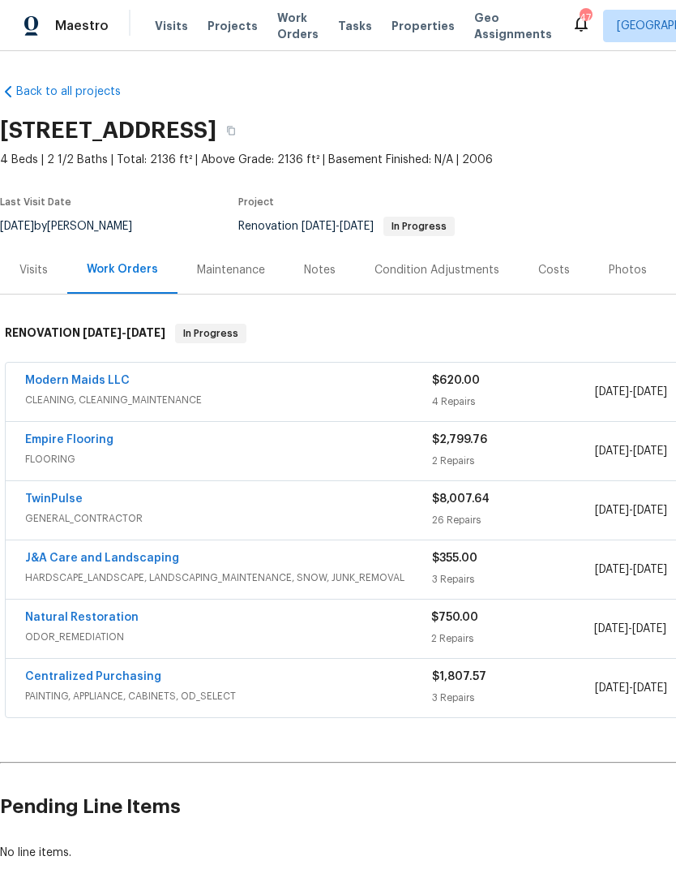
click at [148, 561] on link "J&A Care and Landscaping" at bounding box center [102, 557] width 154 height 11
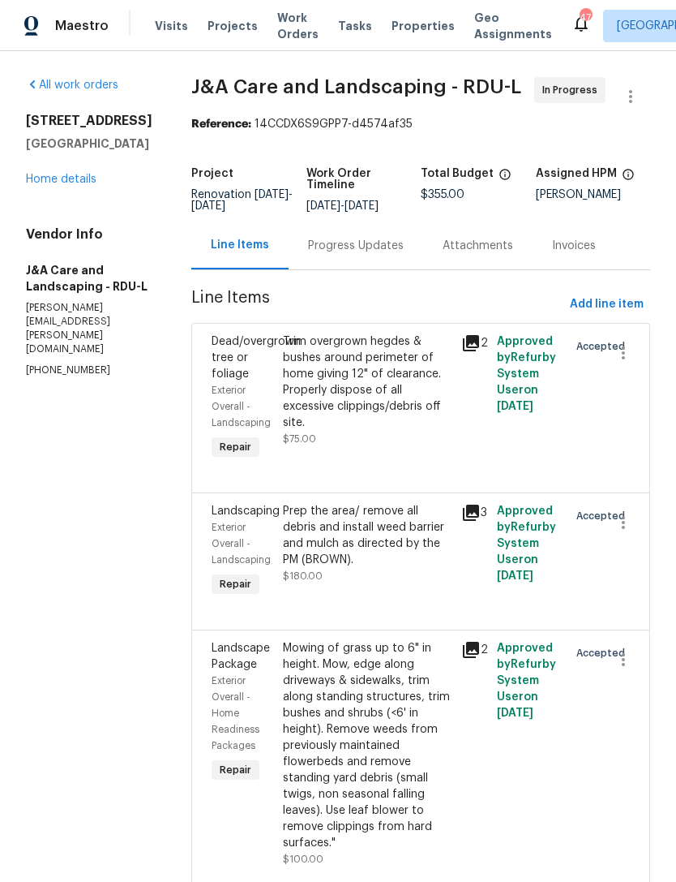
click at [64, 179] on link "Home details" at bounding box center [61, 179] width 71 height 11
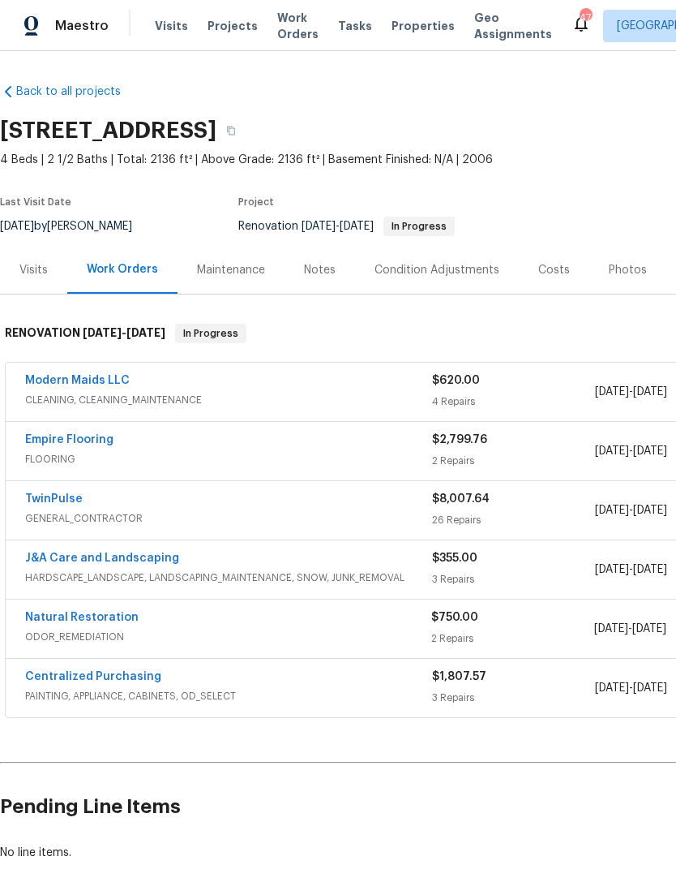
click at [74, 504] on link "TwinPulse" at bounding box center [54, 498] width 58 height 11
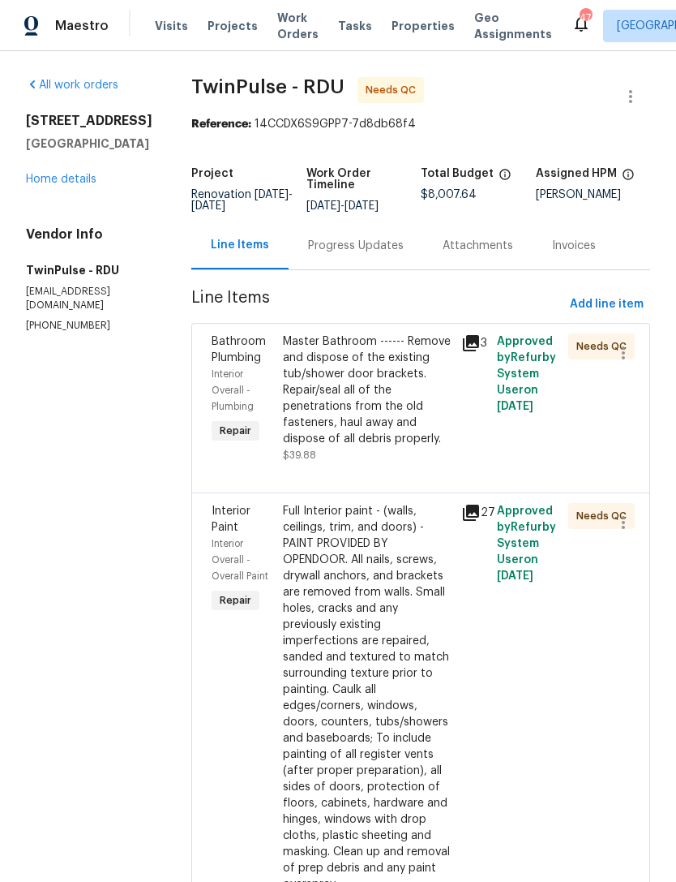
click at [477, 345] on icon at bounding box center [470, 342] width 19 height 19
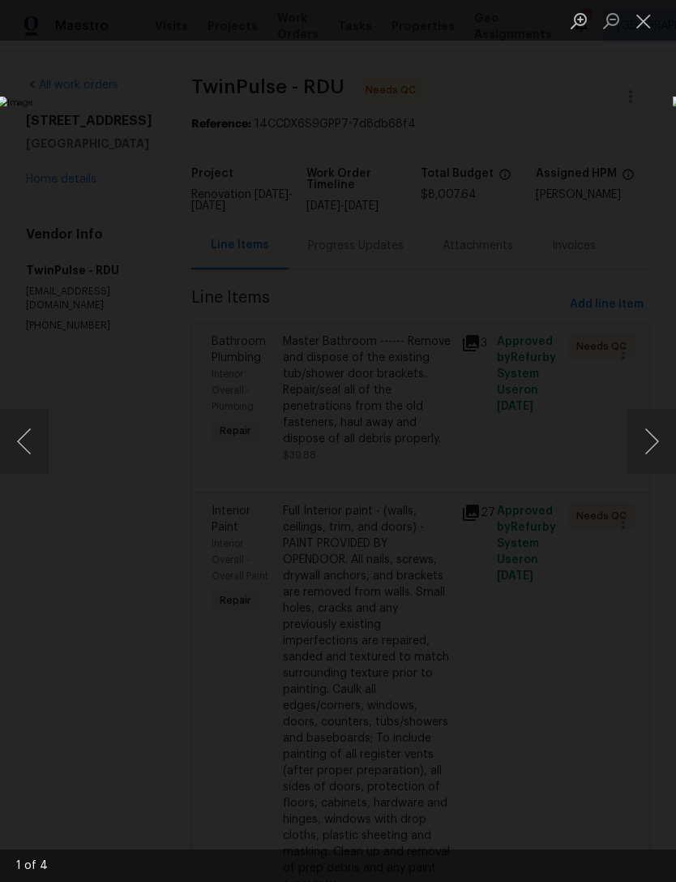
click at [660, 416] on button "Next image" at bounding box center [652, 441] width 49 height 65
click at [660, 412] on button "Next image" at bounding box center [652, 441] width 49 height 65
click at [663, 420] on button "Next image" at bounding box center [652, 441] width 49 height 65
click at [655, 20] on button "Close lightbox" at bounding box center [644, 20] width 32 height 28
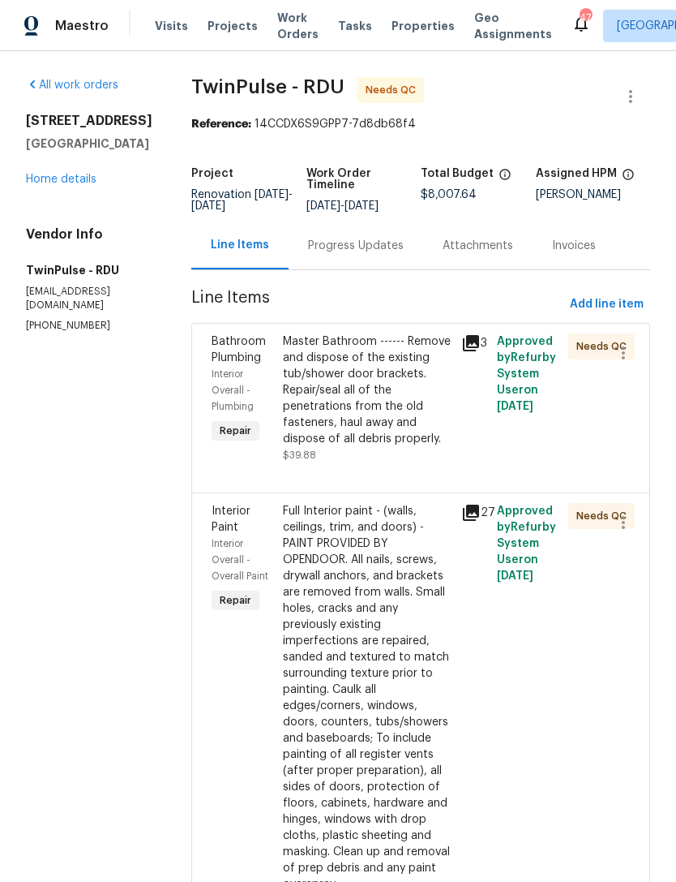
click at [369, 392] on div "Master Bathroom ------ Remove and dispose of the existing tub/shower door brack…" at bounding box center [367, 390] width 169 height 114
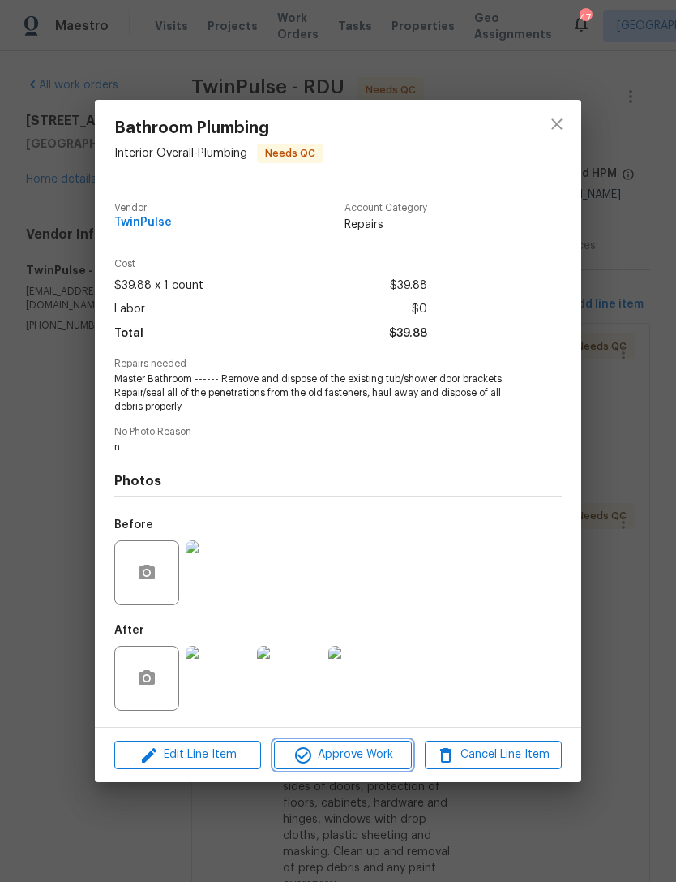
click at [355, 755] on span "Approve Work" at bounding box center [342, 755] width 127 height 20
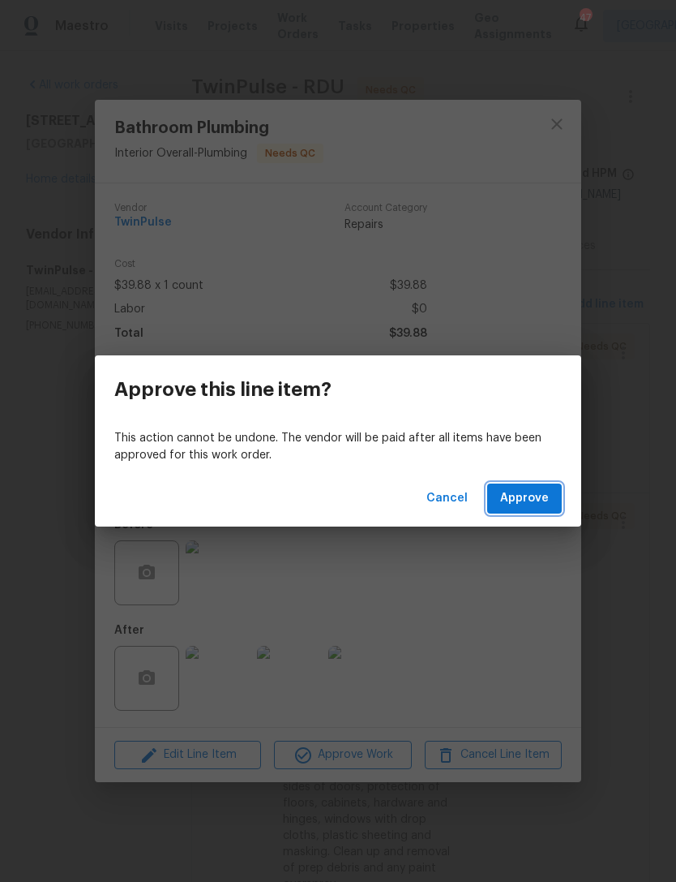
click at [527, 503] on span "Approve" at bounding box center [524, 498] width 49 height 20
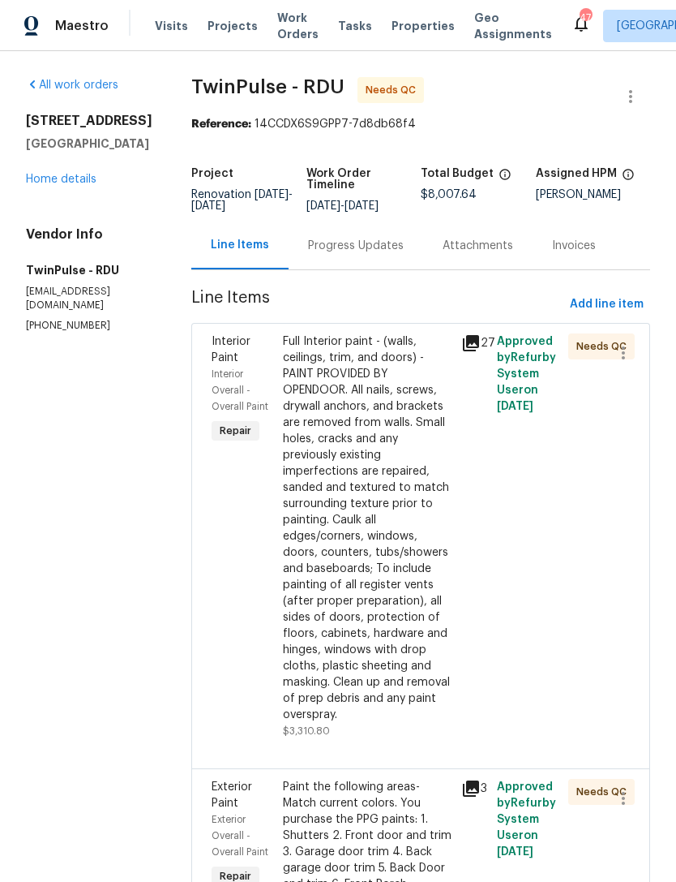
click at [354, 556] on div "Full Interior paint - (walls, ceilings, trim, and doors) - PAINT PROVIDED BY OP…" at bounding box center [367, 527] width 169 height 389
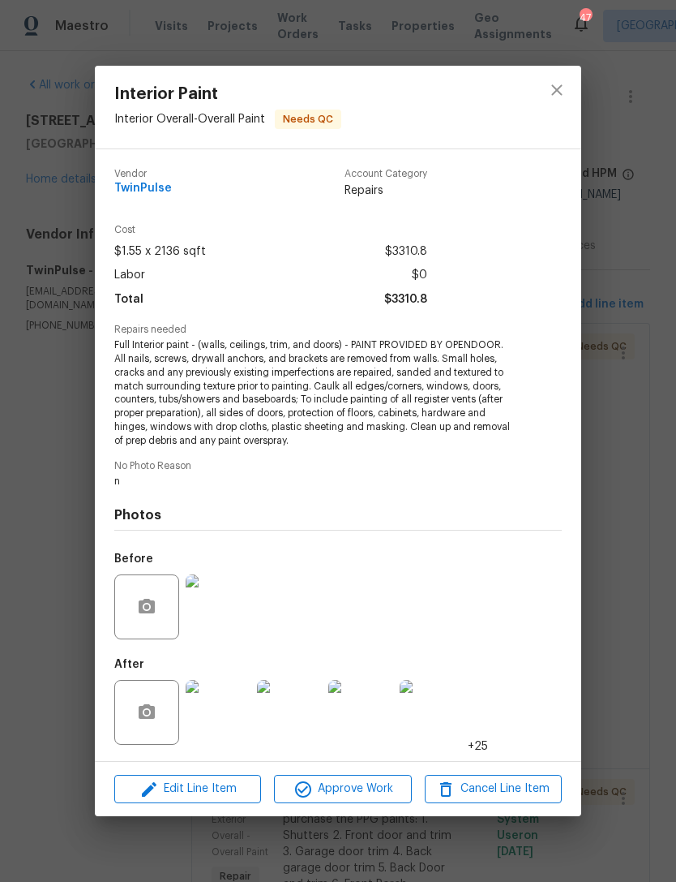
click at [228, 718] on img at bounding box center [218, 712] width 65 height 65
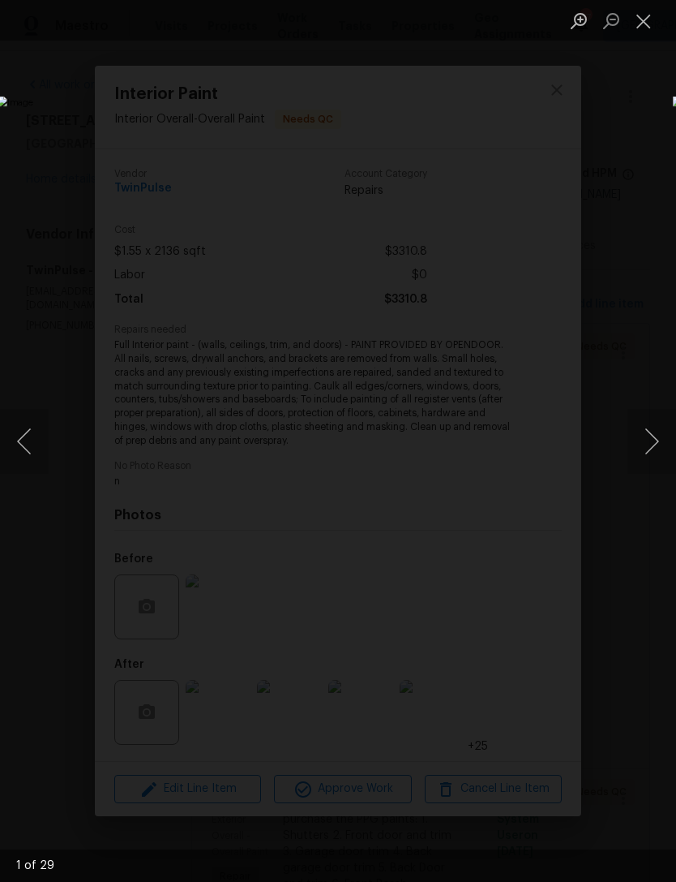
click at [651, 441] on button "Next image" at bounding box center [652, 441] width 49 height 65
click at [660, 443] on button "Next image" at bounding box center [652, 441] width 49 height 65
click at [658, 450] on button "Next image" at bounding box center [652, 441] width 49 height 65
click at [660, 444] on button "Next image" at bounding box center [652, 441] width 49 height 65
click at [661, 448] on button "Next image" at bounding box center [652, 441] width 49 height 65
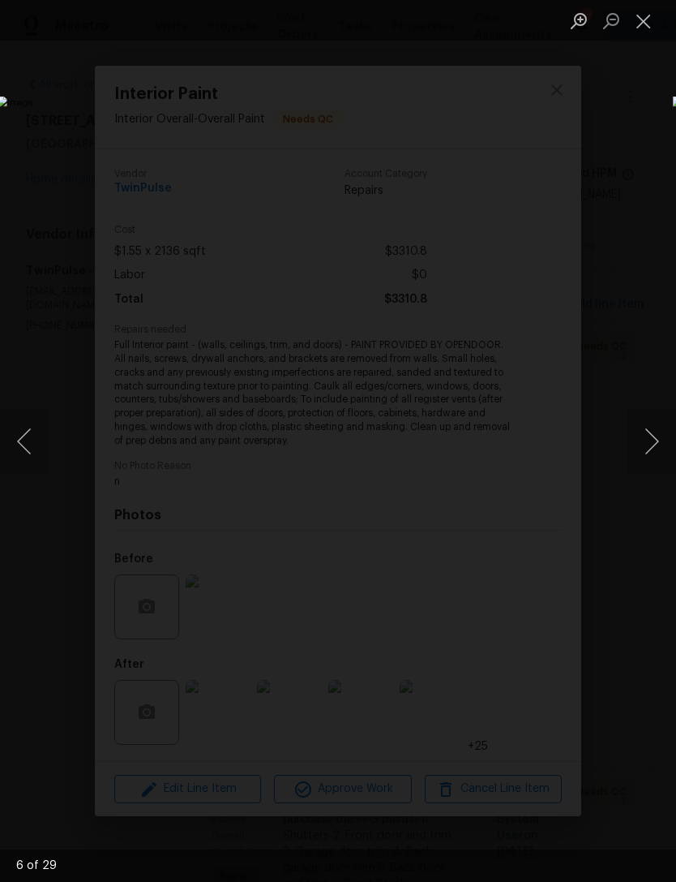
click at [645, 18] on button "Close lightbox" at bounding box center [644, 20] width 32 height 28
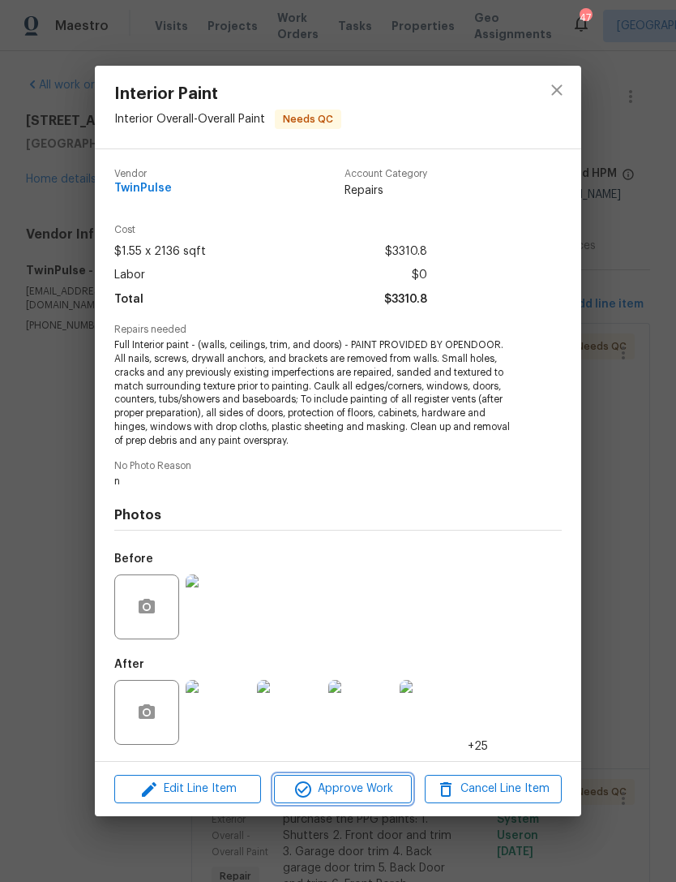
click at [377, 784] on span "Approve Work" at bounding box center [342, 789] width 127 height 20
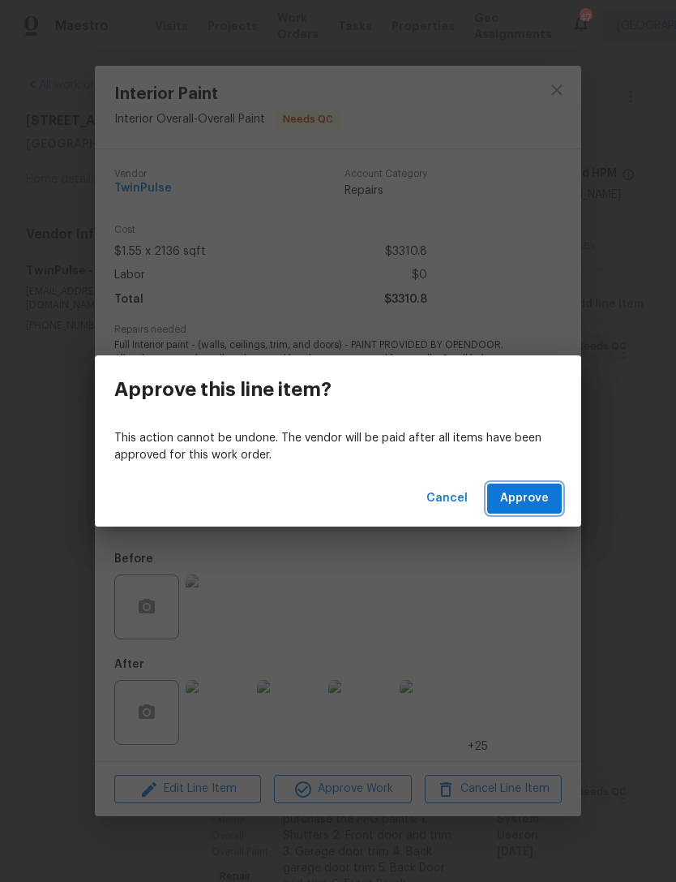
click at [554, 496] on button "Approve" at bounding box center [524, 498] width 75 height 30
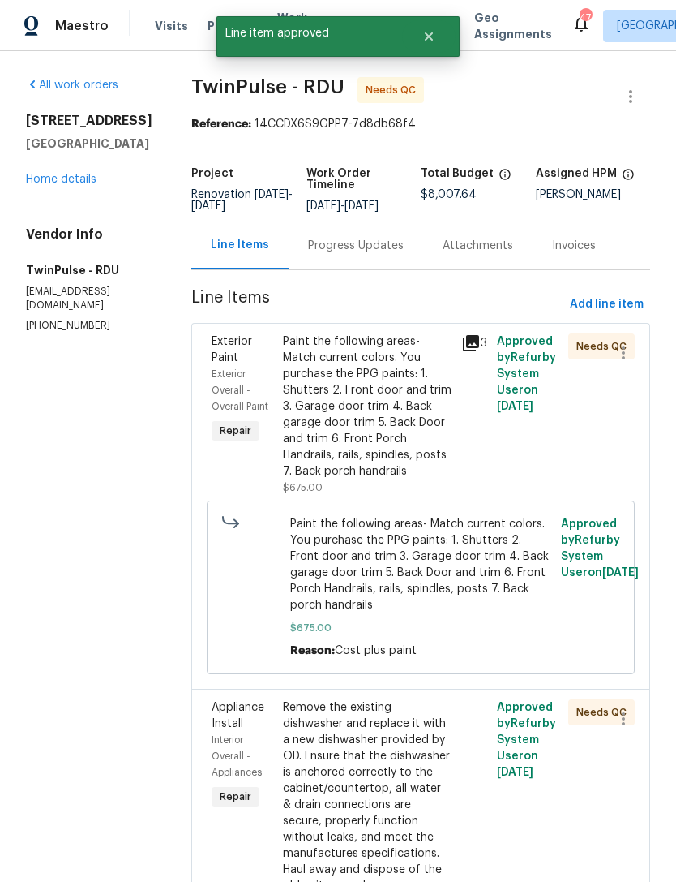
click at [475, 349] on icon at bounding box center [471, 343] width 16 height 16
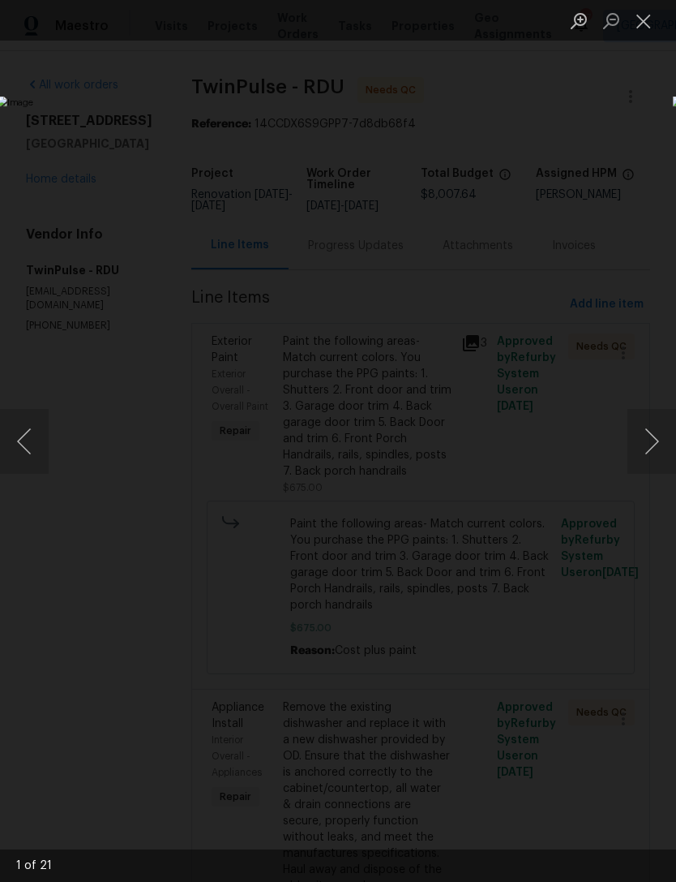
click at [661, 431] on button "Next image" at bounding box center [652, 441] width 49 height 65
click at [664, 430] on button "Next image" at bounding box center [652, 441] width 49 height 65
click at [654, 441] on button "Next image" at bounding box center [652, 441] width 49 height 65
click at [643, 25] on button "Close lightbox" at bounding box center [644, 20] width 32 height 28
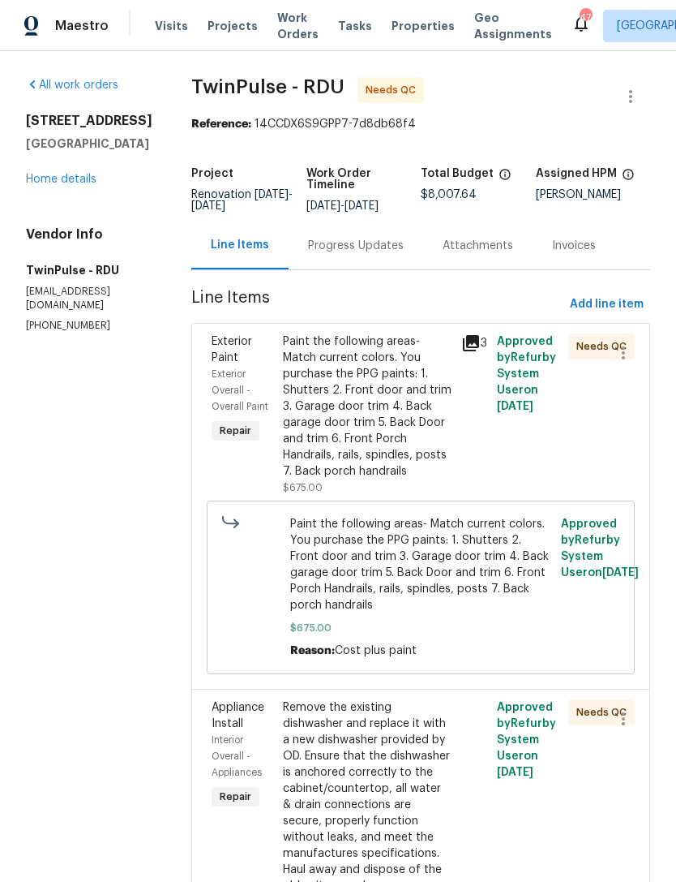
click at [373, 419] on div "Paint the following areas- Match current colors. You purchase the PPG paints: 1…" at bounding box center [367, 406] width 169 height 146
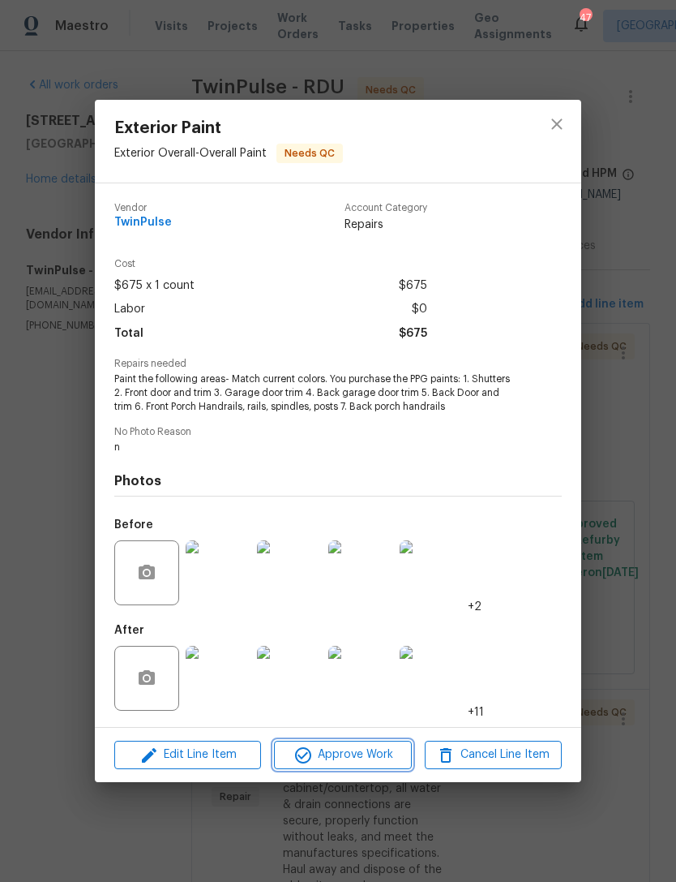
click at [351, 755] on span "Approve Work" at bounding box center [342, 755] width 127 height 20
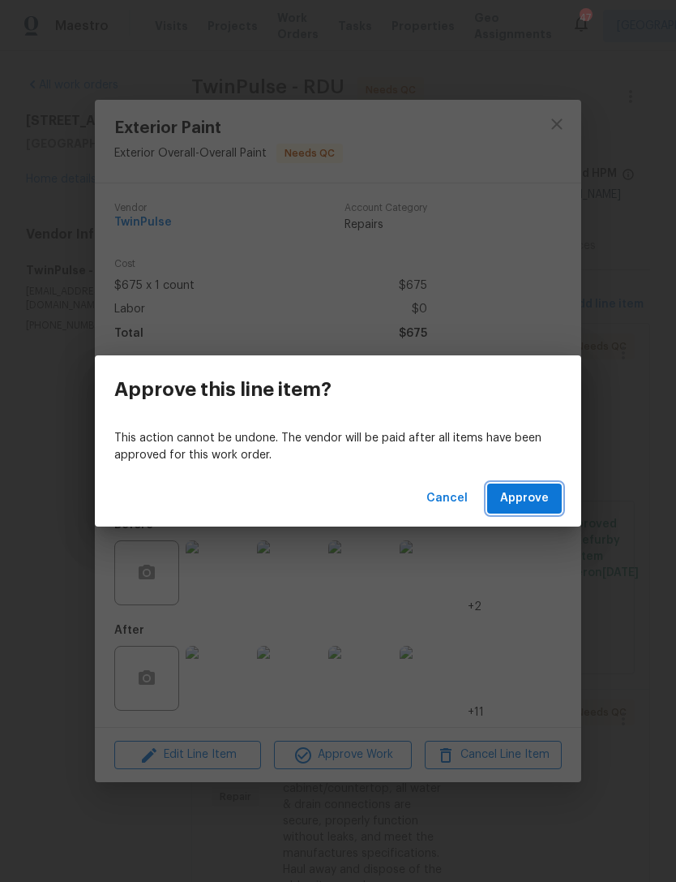
click at [538, 504] on span "Approve" at bounding box center [524, 498] width 49 height 20
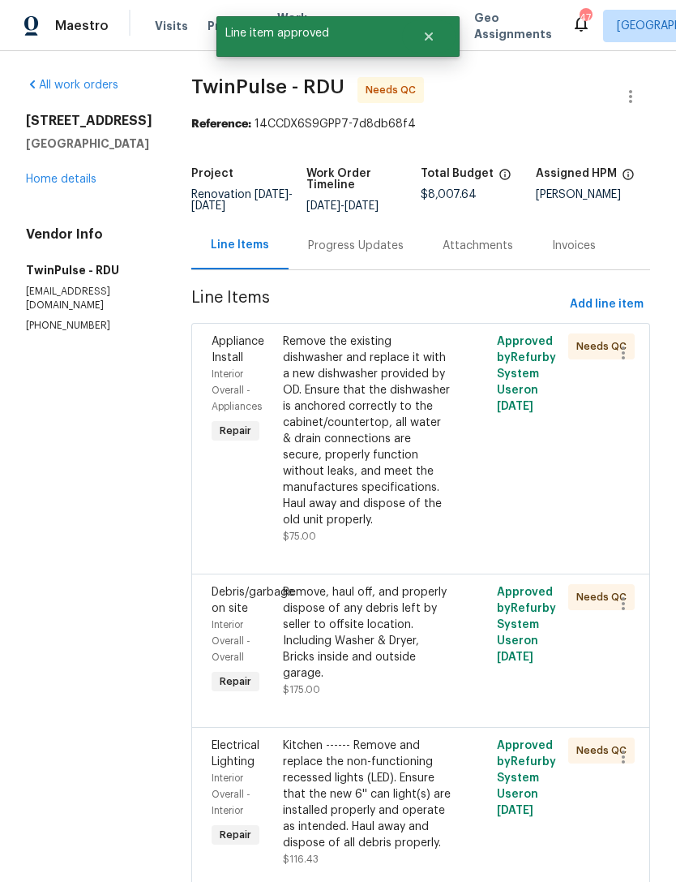
click at [388, 473] on div "Remove the existing dishwasher and replace it with a new dishwasher provided by…" at bounding box center [367, 430] width 169 height 195
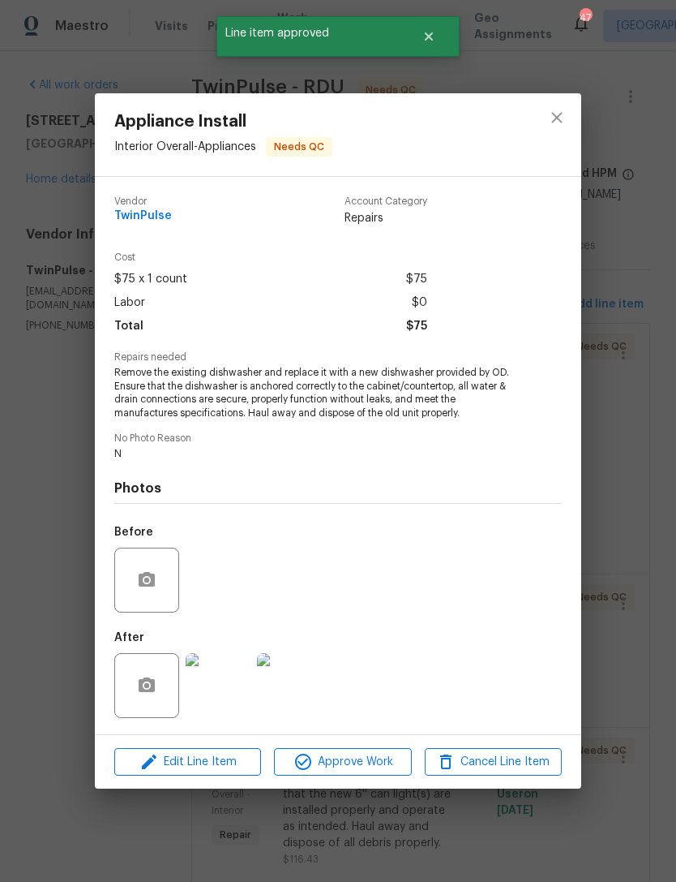
click at [236, 693] on img at bounding box center [218, 685] width 65 height 65
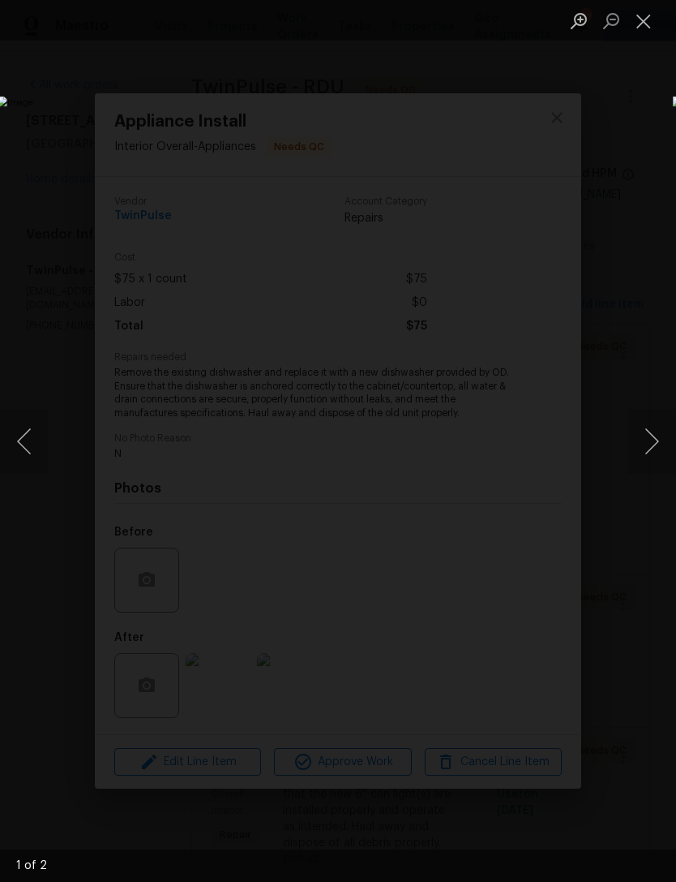
click at [651, 432] on button "Next image" at bounding box center [652, 441] width 49 height 65
click at [663, 433] on button "Next image" at bounding box center [652, 441] width 49 height 65
click at [643, 16] on button "Close lightbox" at bounding box center [644, 20] width 32 height 28
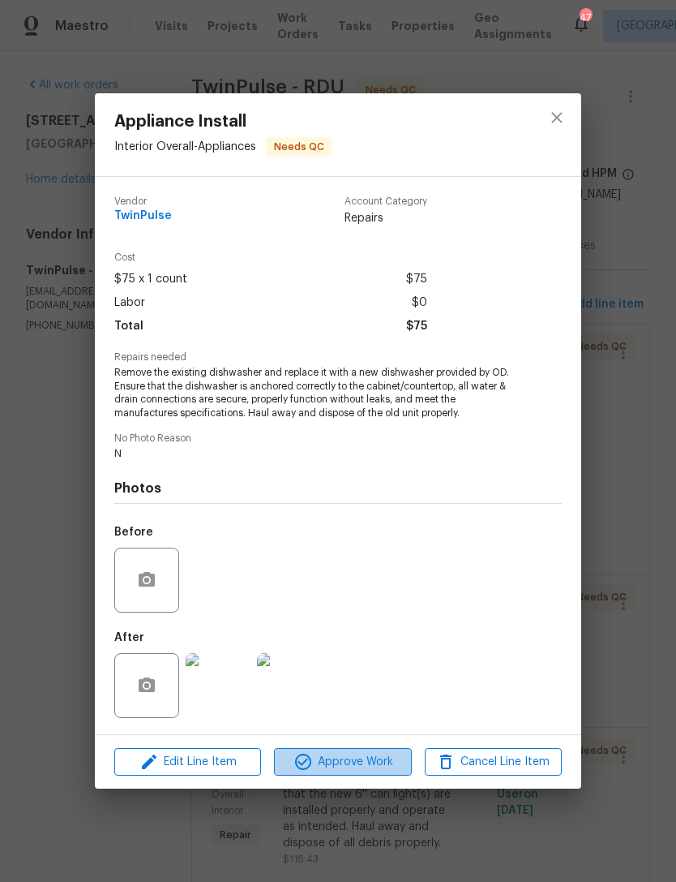
click at [354, 757] on span "Approve Work" at bounding box center [342, 762] width 127 height 20
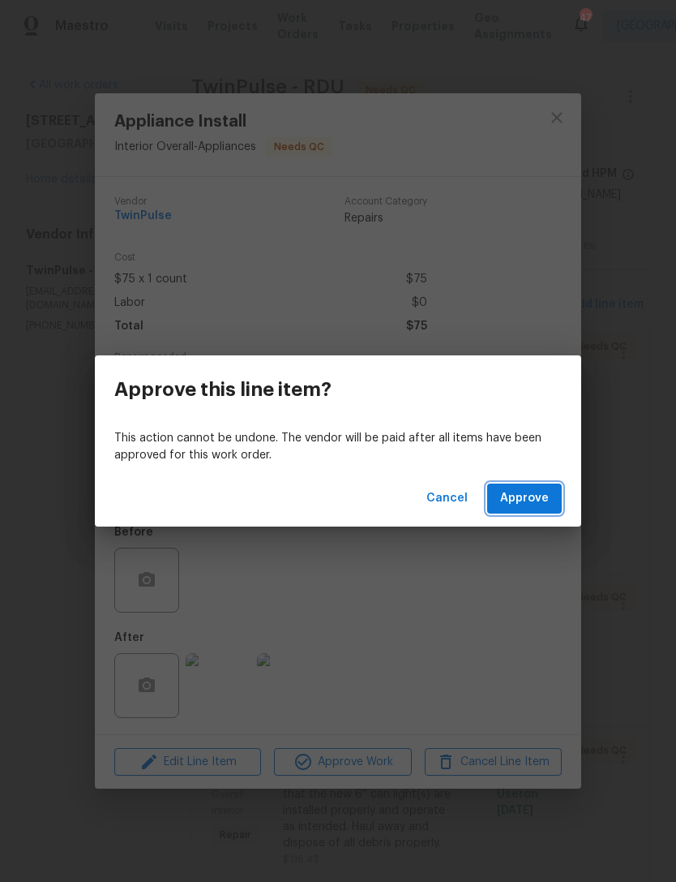
click at [522, 500] on span "Approve" at bounding box center [524, 498] width 49 height 20
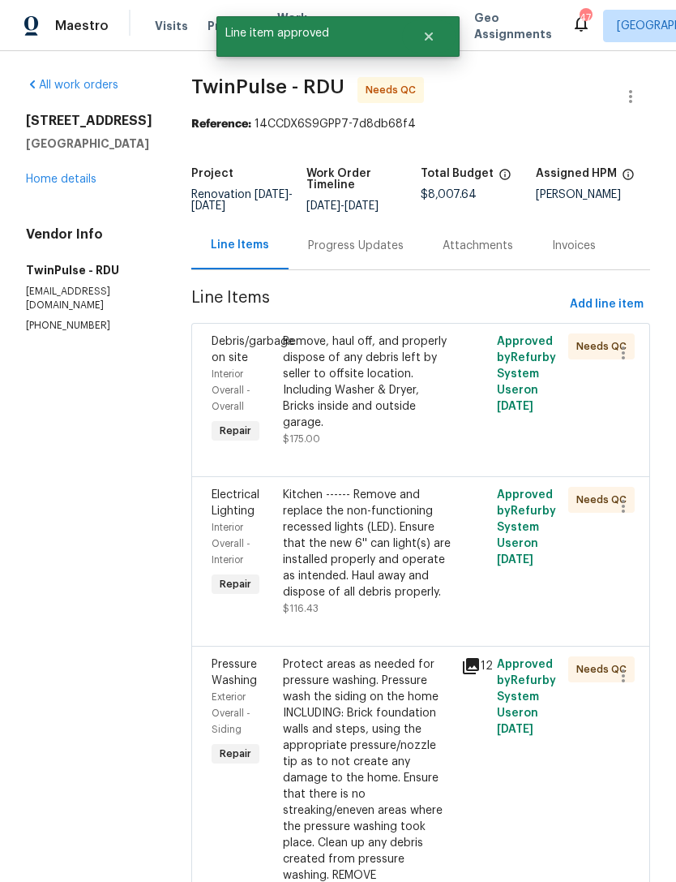
click at [399, 406] on div "Remove, haul off, and properly dispose of any debris left by seller to offsite …" at bounding box center [367, 381] width 169 height 97
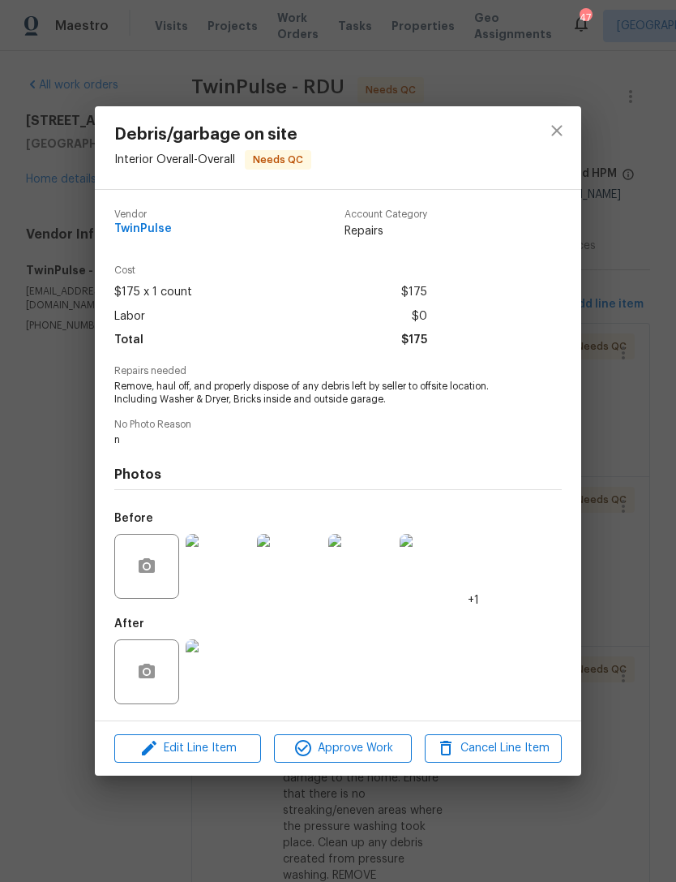
click at [225, 672] on img at bounding box center [218, 671] width 65 height 65
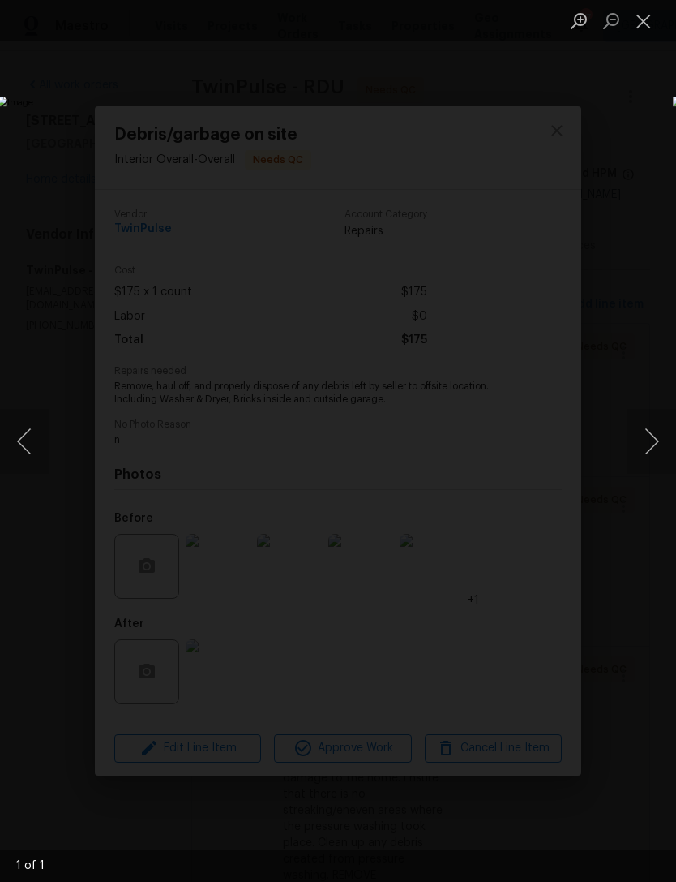
click at [658, 25] on button "Close lightbox" at bounding box center [644, 20] width 32 height 28
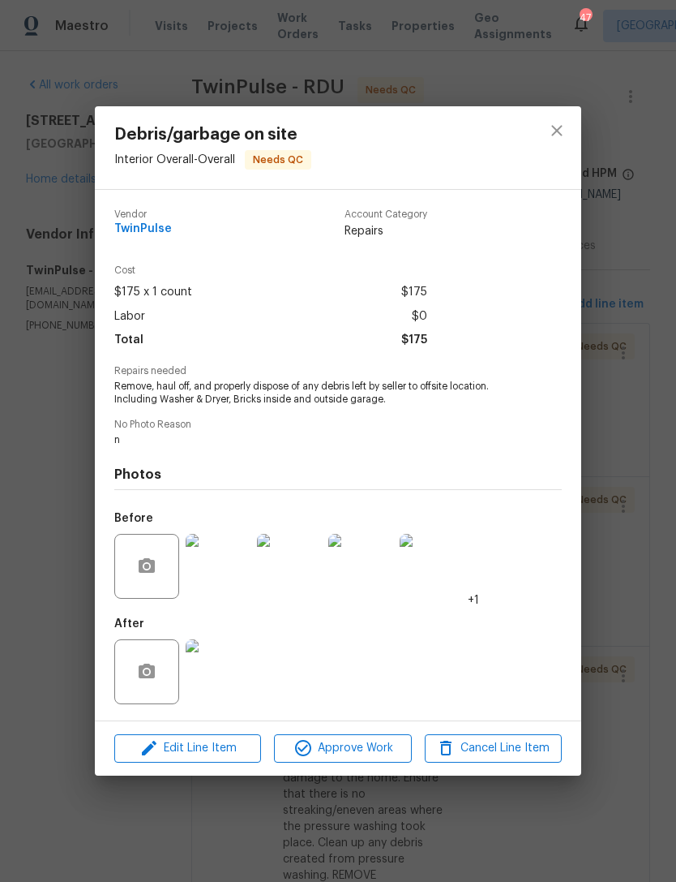
click at [220, 579] on img at bounding box center [218, 566] width 65 height 65
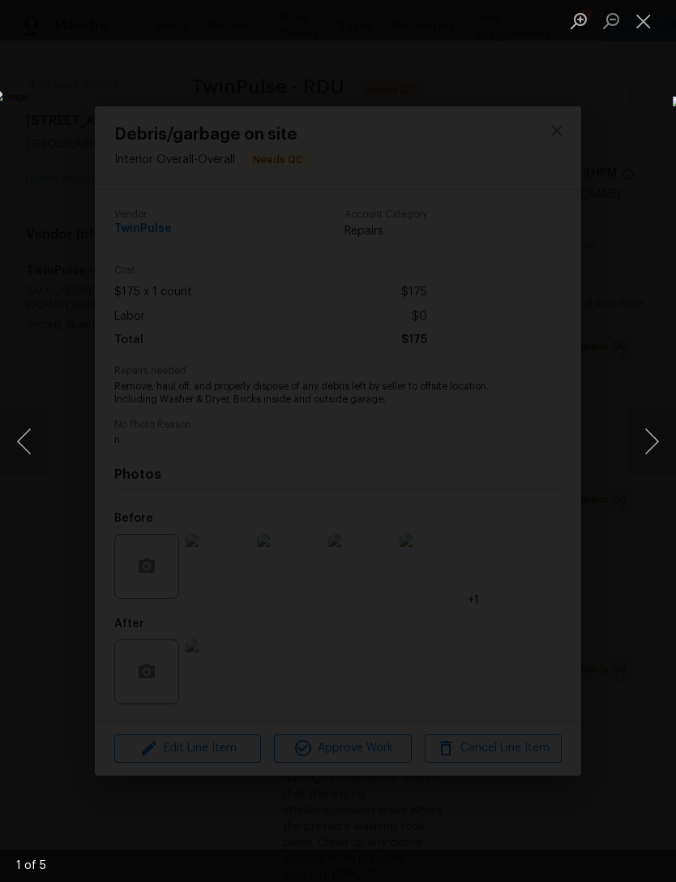
click at [642, 24] on button "Close lightbox" at bounding box center [644, 20] width 32 height 28
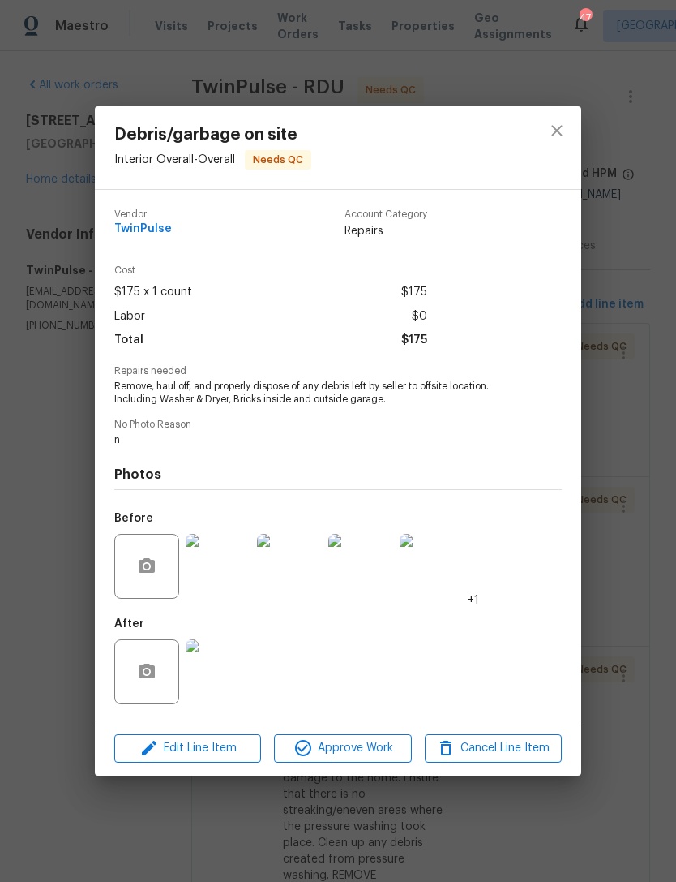
click at [227, 674] on img at bounding box center [218, 671] width 65 height 65
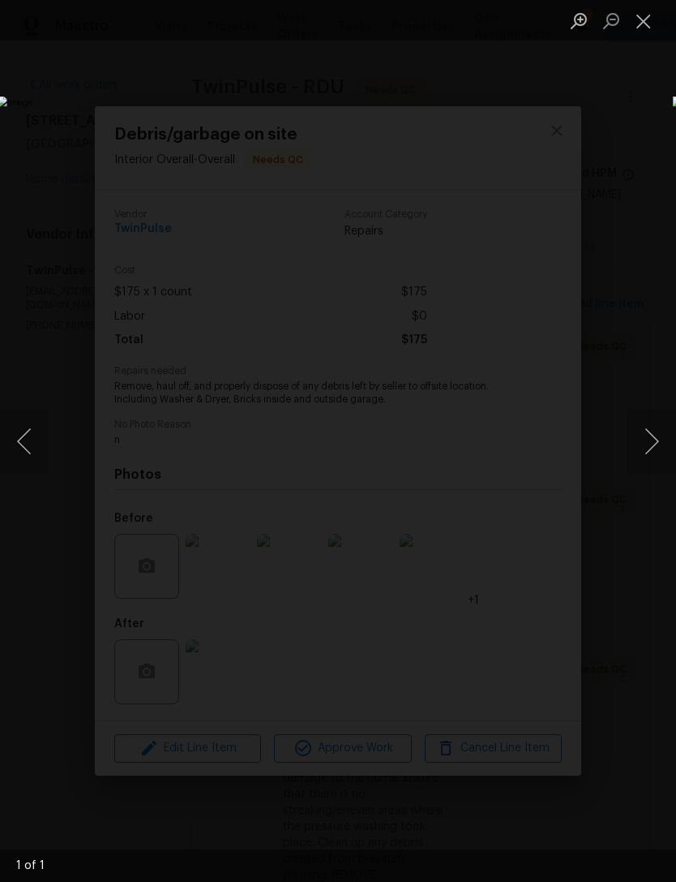
click at [647, 28] on button "Close lightbox" at bounding box center [644, 20] width 32 height 28
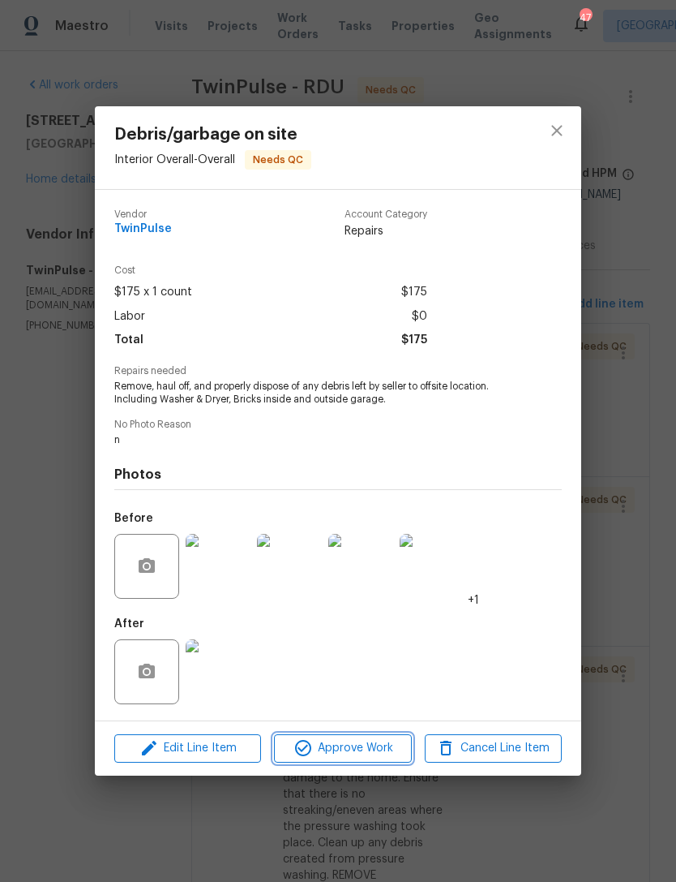
click at [361, 750] on span "Approve Work" at bounding box center [342, 748] width 127 height 20
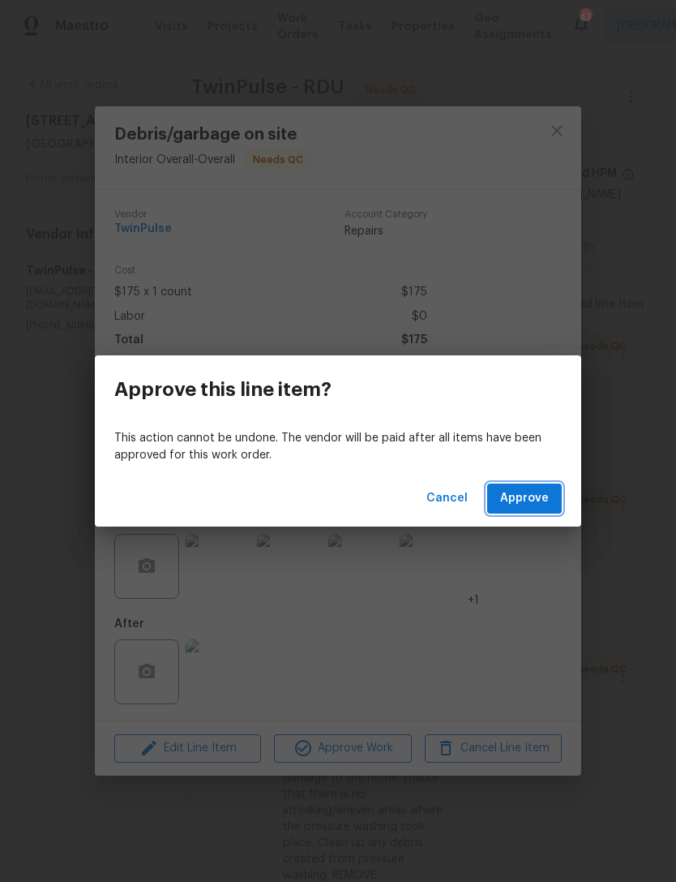
click at [553, 500] on button "Approve" at bounding box center [524, 498] width 75 height 30
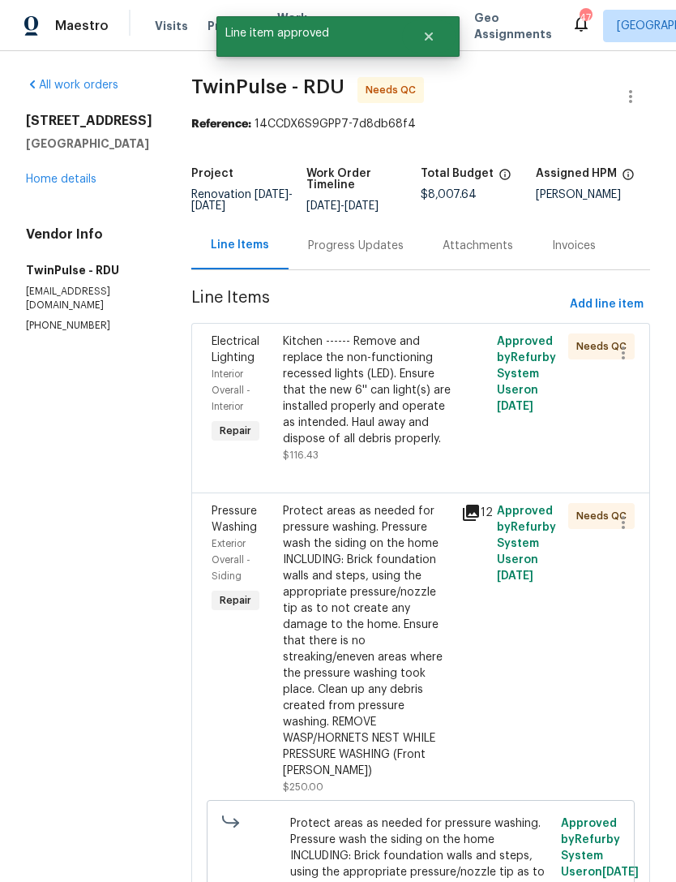
click at [397, 435] on div "Kitchen ------ Remove and replace the non-functioning recessed lights (LED). En…" at bounding box center [367, 390] width 169 height 114
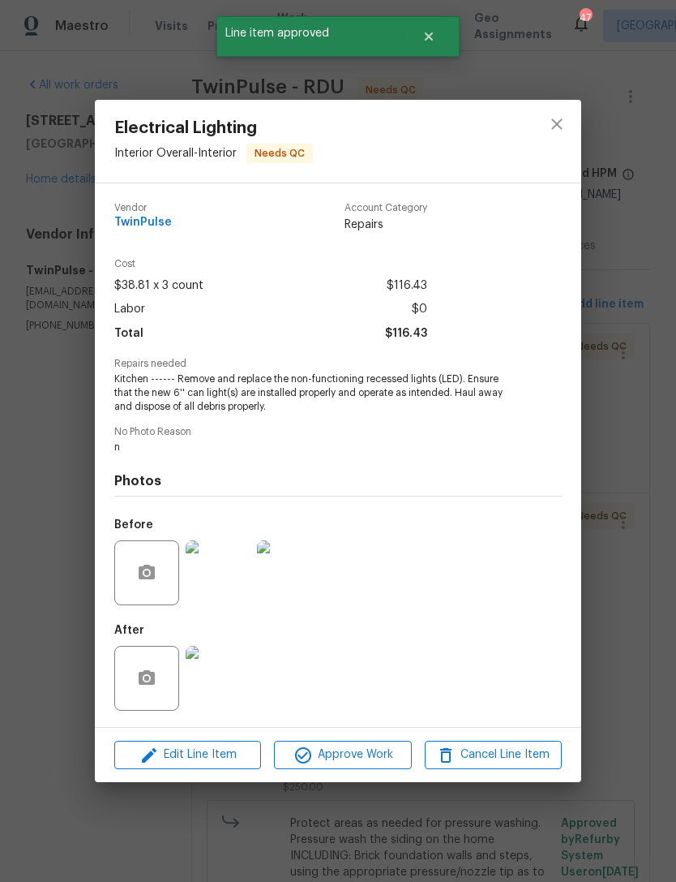
click at [230, 678] on img at bounding box center [218, 678] width 65 height 65
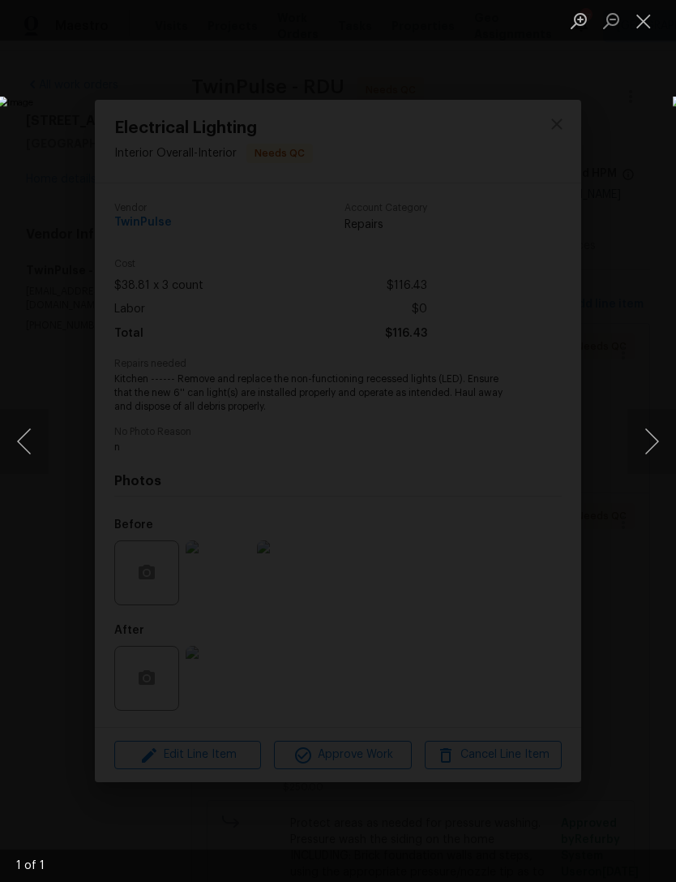
click at [654, 32] on button "Close lightbox" at bounding box center [644, 20] width 32 height 28
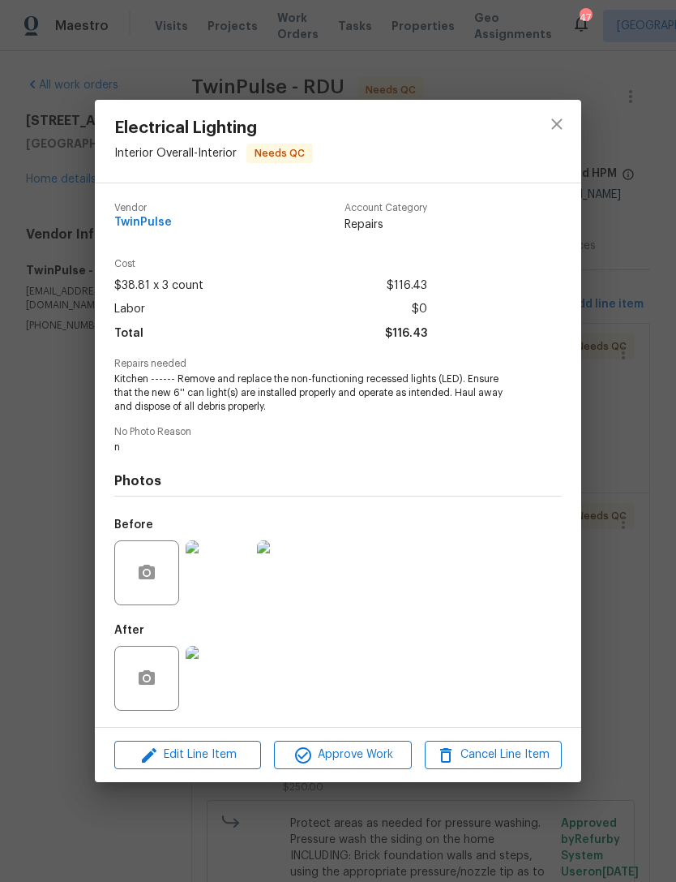
click at [234, 583] on img at bounding box center [218, 572] width 65 height 65
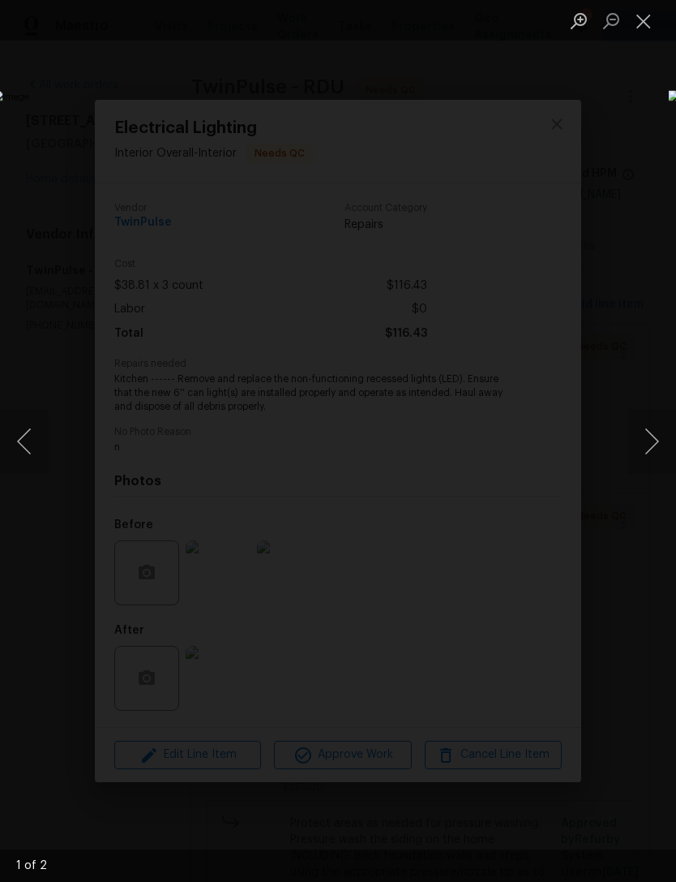
click at [649, 20] on button "Close lightbox" at bounding box center [644, 20] width 32 height 28
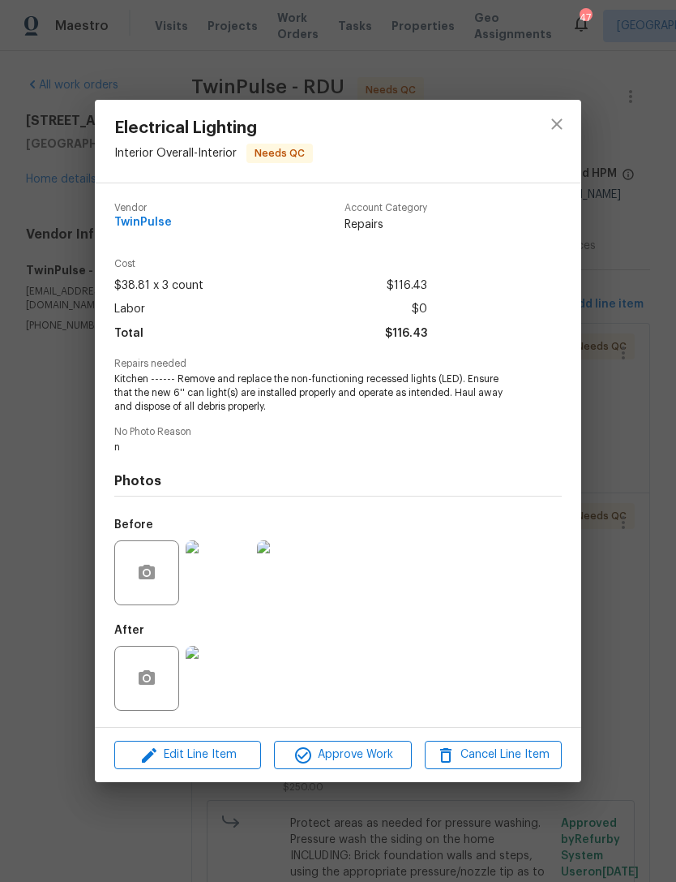
click at [225, 674] on img at bounding box center [218, 678] width 65 height 65
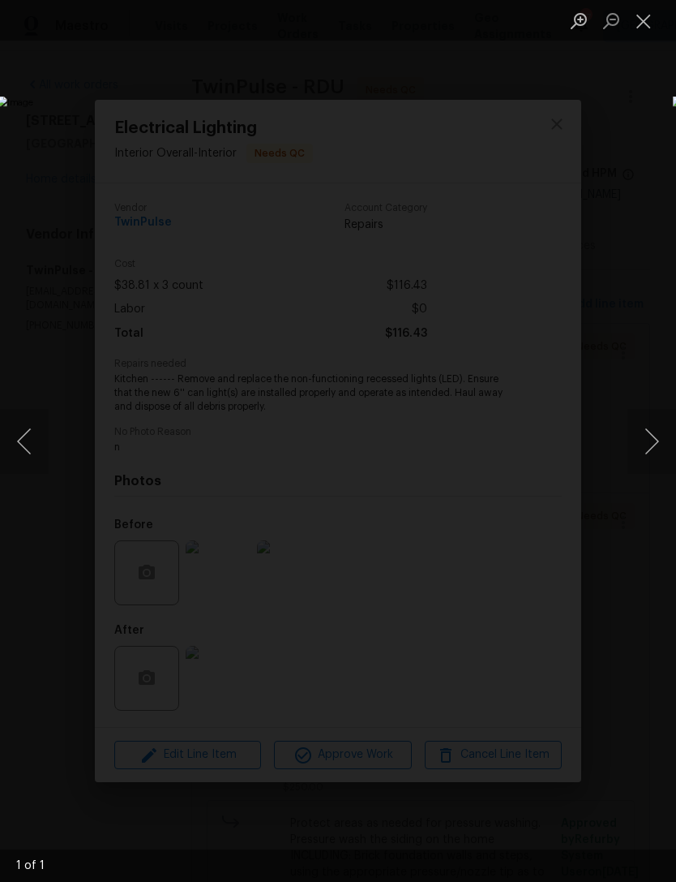
click at [636, 16] on button "Close lightbox" at bounding box center [644, 20] width 32 height 28
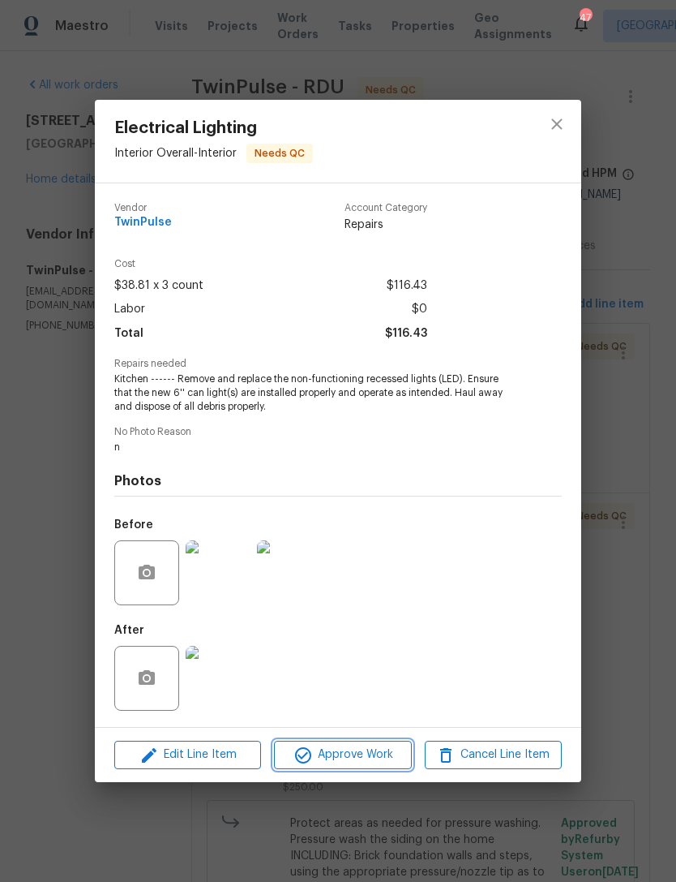
click at [351, 753] on span "Approve Work" at bounding box center [342, 755] width 127 height 20
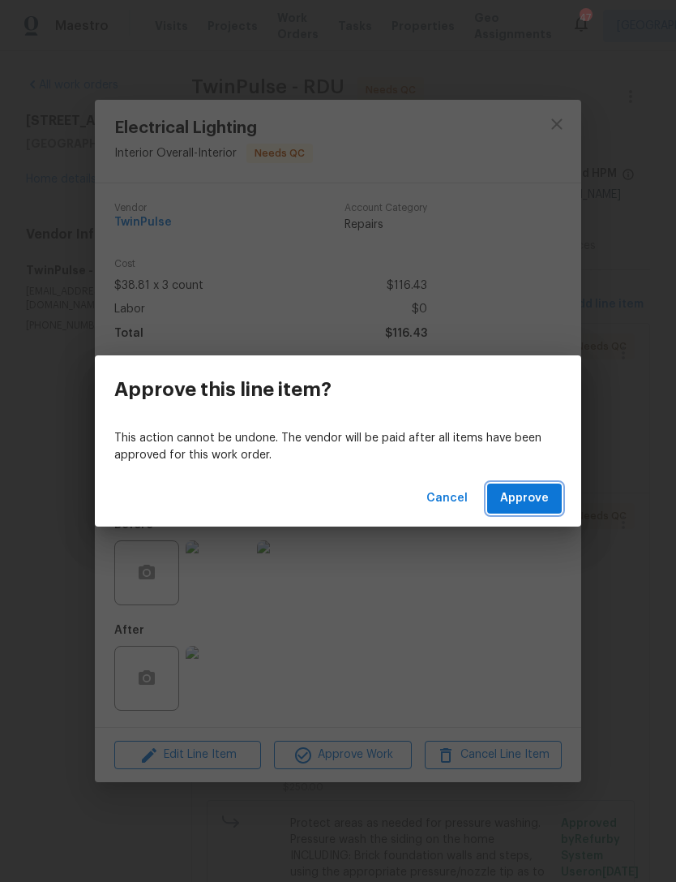
click at [527, 493] on span "Approve" at bounding box center [524, 498] width 49 height 20
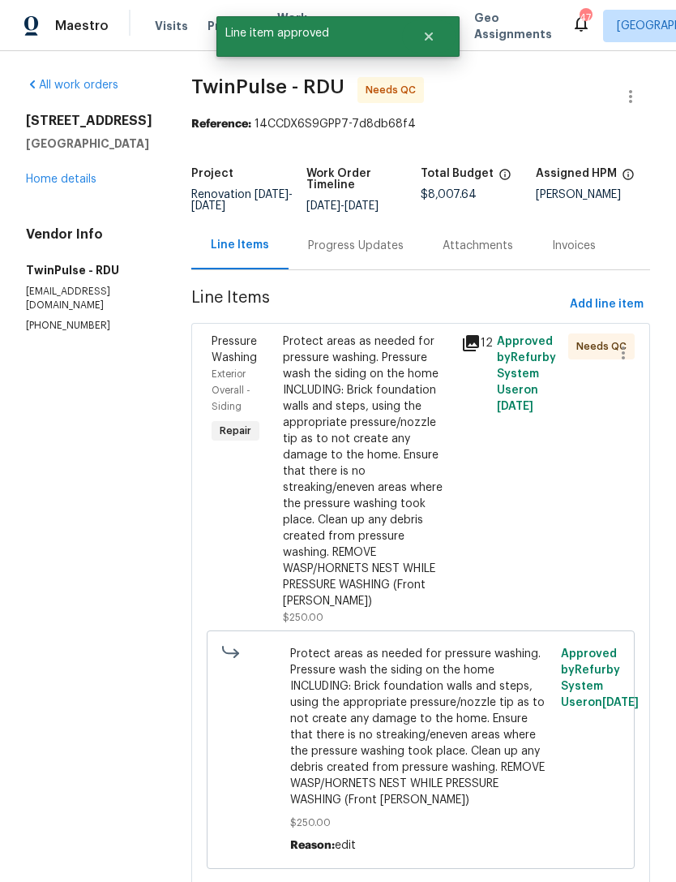
click at [478, 353] on icon at bounding box center [470, 342] width 19 height 19
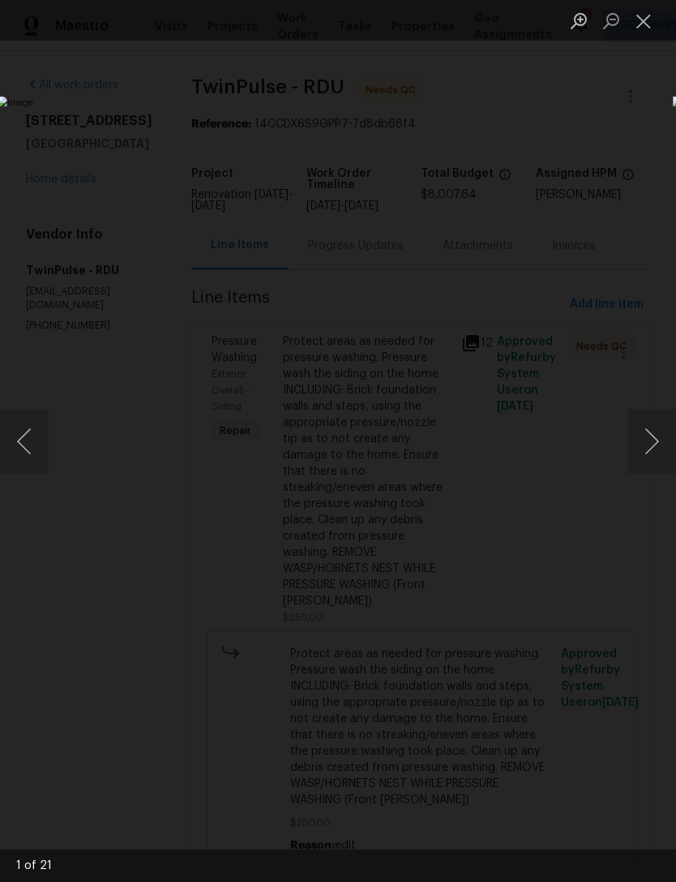
click at [664, 436] on button "Next image" at bounding box center [652, 441] width 49 height 65
click at [656, 444] on button "Next image" at bounding box center [652, 441] width 49 height 65
click at [656, 440] on button "Next image" at bounding box center [652, 441] width 49 height 65
click at [659, 444] on button "Next image" at bounding box center [652, 441] width 49 height 65
click at [663, 442] on button "Next image" at bounding box center [652, 441] width 49 height 65
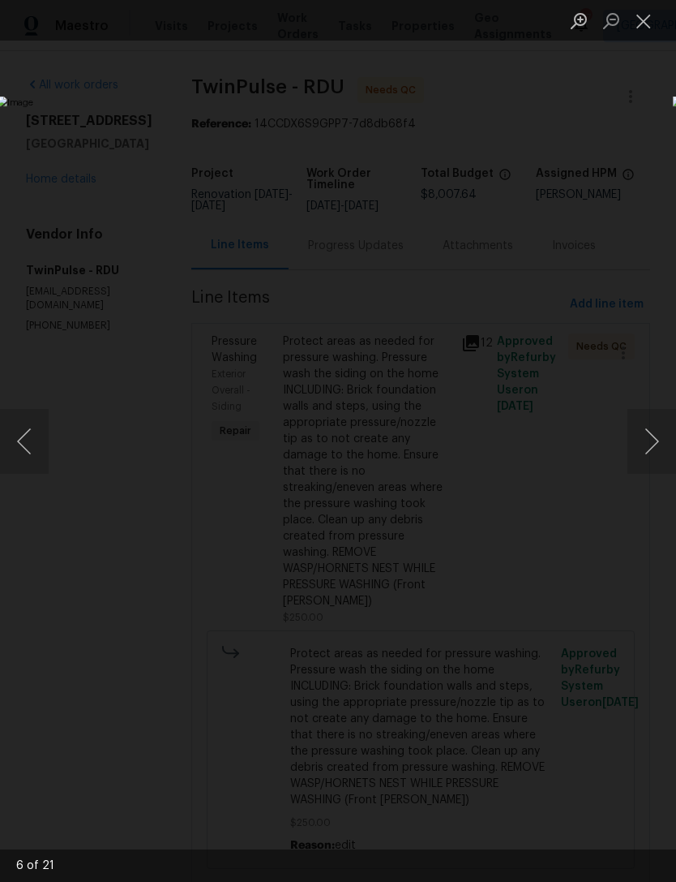
click at [658, 448] on button "Next image" at bounding box center [652, 441] width 49 height 65
click at [657, 435] on button "Next image" at bounding box center [652, 441] width 49 height 65
click at [663, 439] on button "Next image" at bounding box center [652, 441] width 49 height 65
click at [660, 440] on button "Next image" at bounding box center [652, 441] width 49 height 65
click at [663, 440] on button "Next image" at bounding box center [652, 441] width 49 height 65
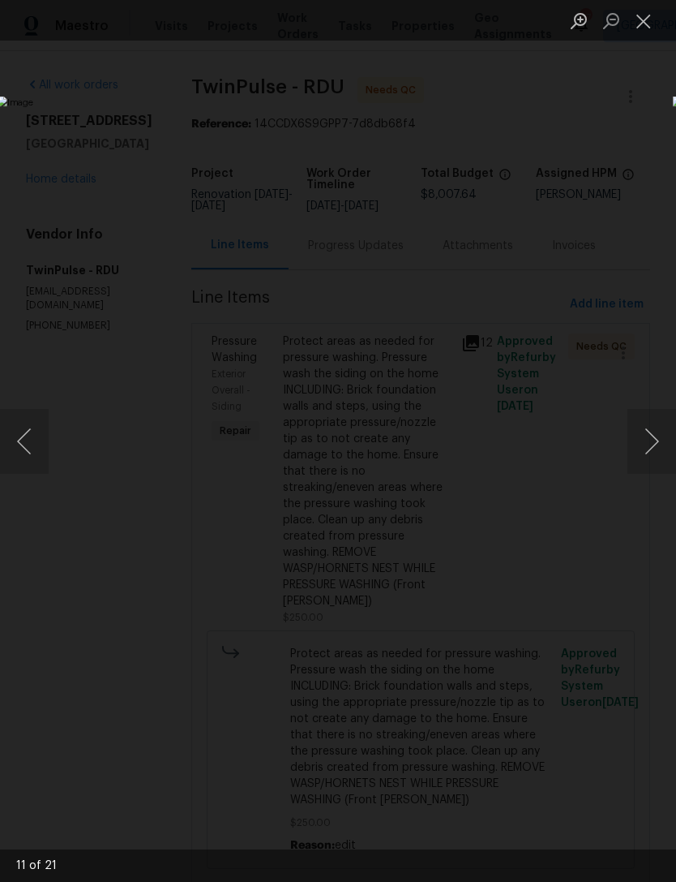
click at [642, 21] on button "Close lightbox" at bounding box center [644, 20] width 32 height 28
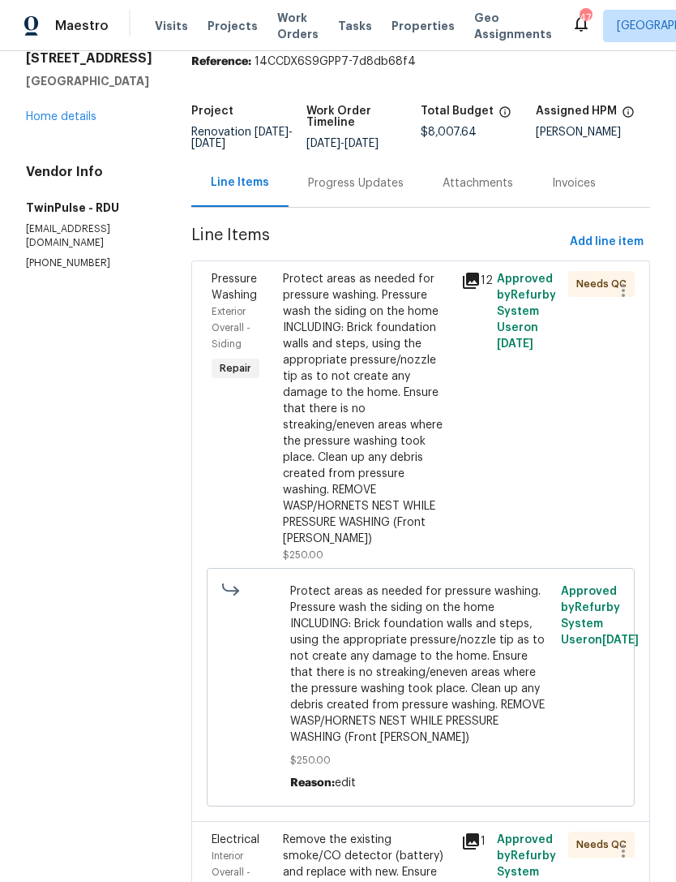
scroll to position [79, 0]
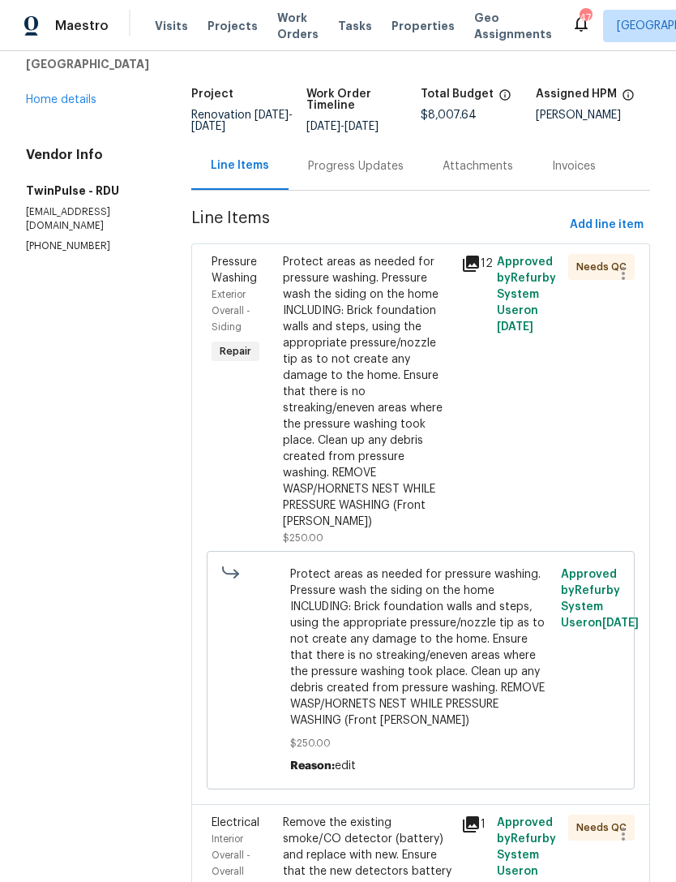
click at [373, 403] on div "Protect areas as needed for pressure washing. Pressure wash the siding on the h…" at bounding box center [367, 392] width 169 height 276
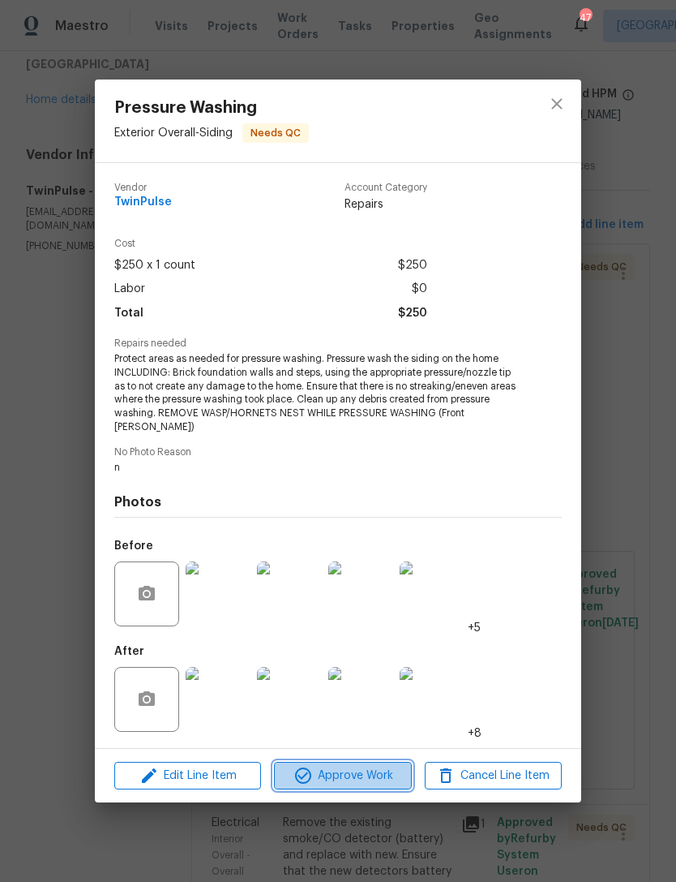
click at [354, 772] on span "Approve Work" at bounding box center [342, 776] width 127 height 20
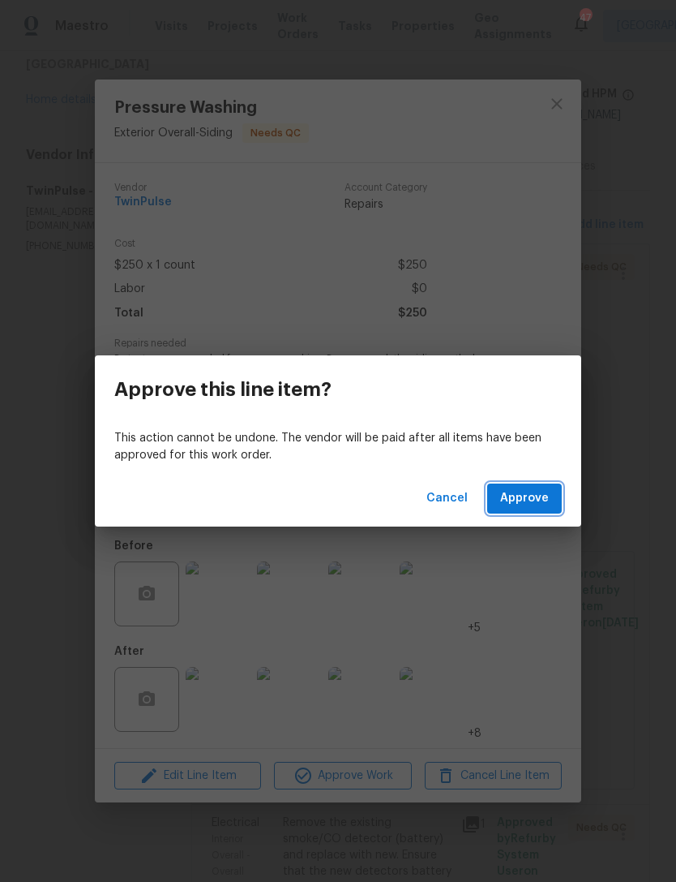
click at [528, 491] on span "Approve" at bounding box center [524, 498] width 49 height 20
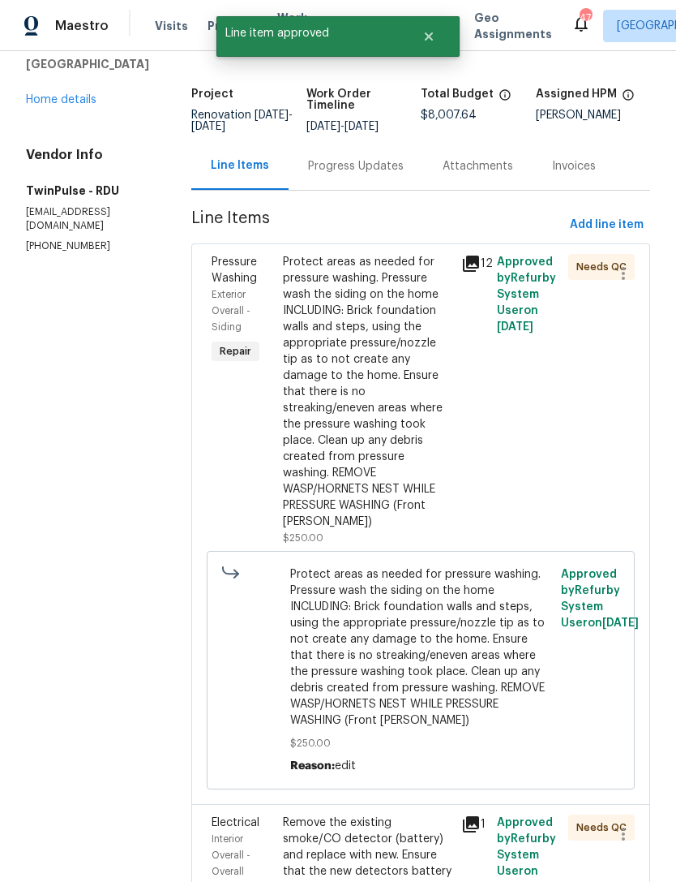
scroll to position [0, 0]
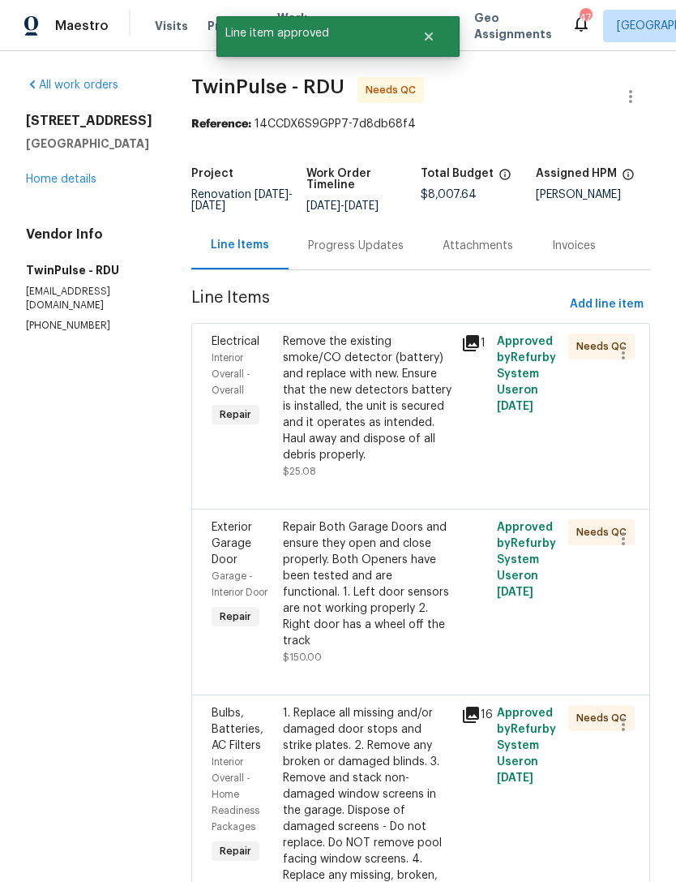
click at [378, 416] on div "Remove the existing smoke/CO detector (battery) and replace with new. Ensure th…" at bounding box center [367, 398] width 169 height 130
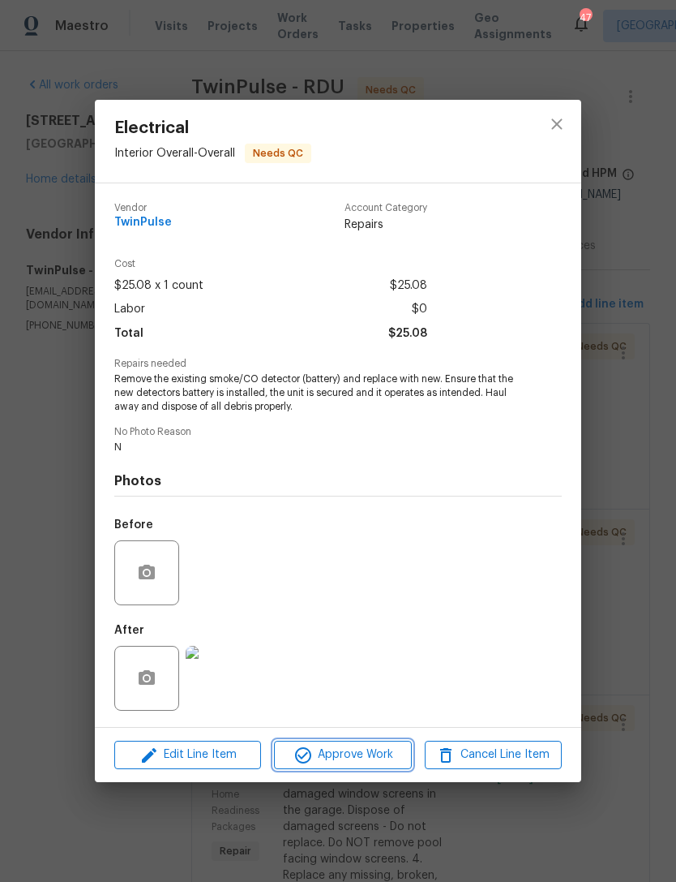
click at [351, 749] on span "Approve Work" at bounding box center [342, 755] width 127 height 20
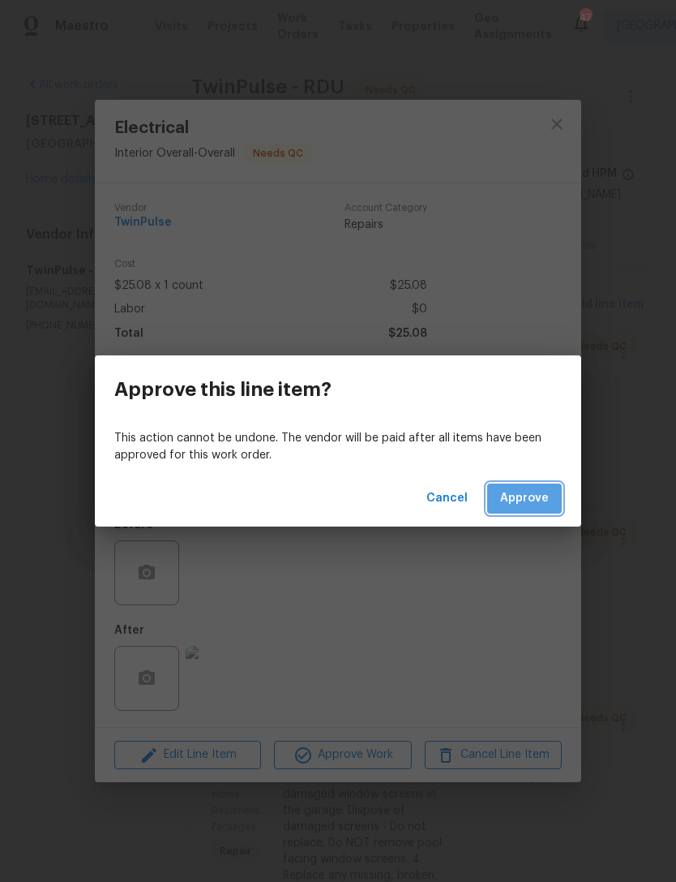
click at [547, 503] on span "Approve" at bounding box center [524, 498] width 49 height 20
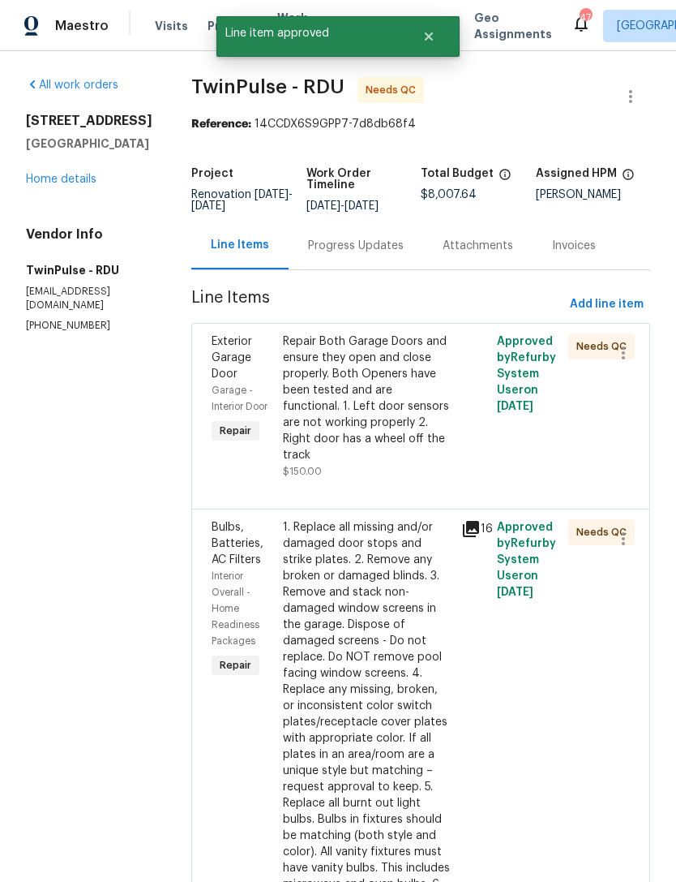
click at [396, 404] on div "Repair Both Garage Doors and ensure they open and close properly. Both Openers …" at bounding box center [367, 398] width 169 height 130
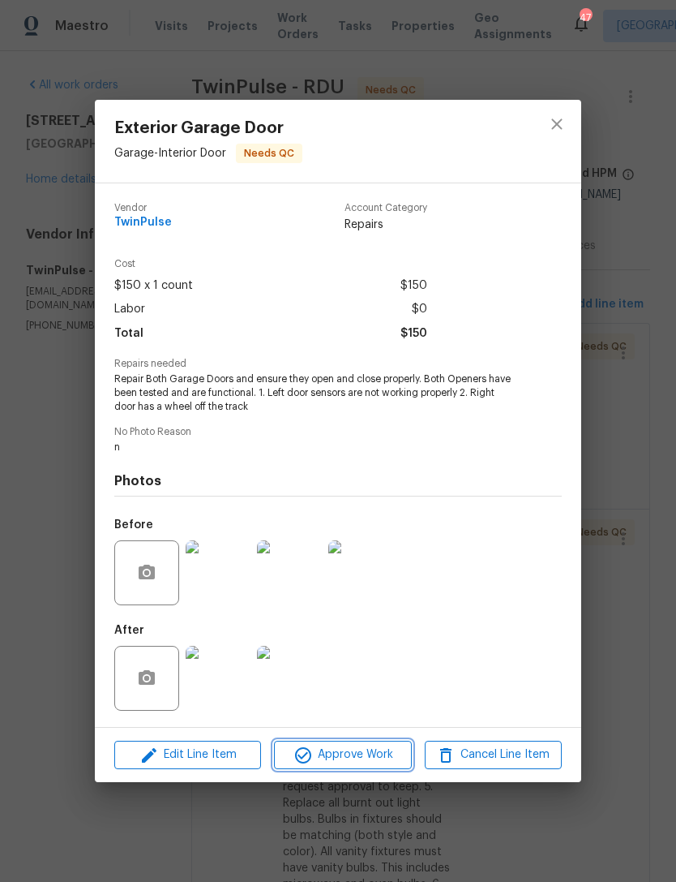
click at [349, 753] on span "Approve Work" at bounding box center [342, 755] width 127 height 20
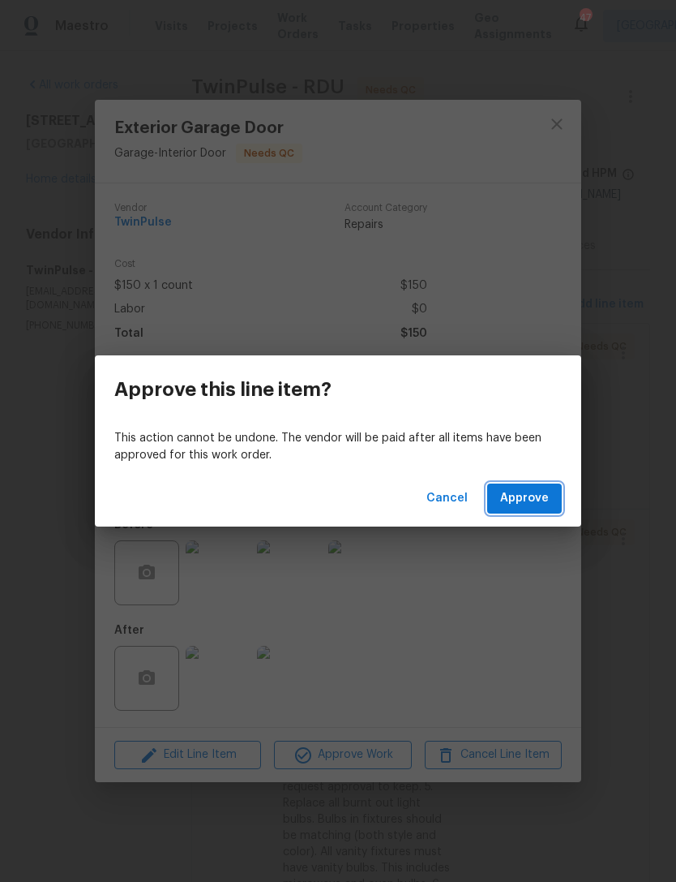
click at [545, 496] on span "Approve" at bounding box center [524, 498] width 49 height 20
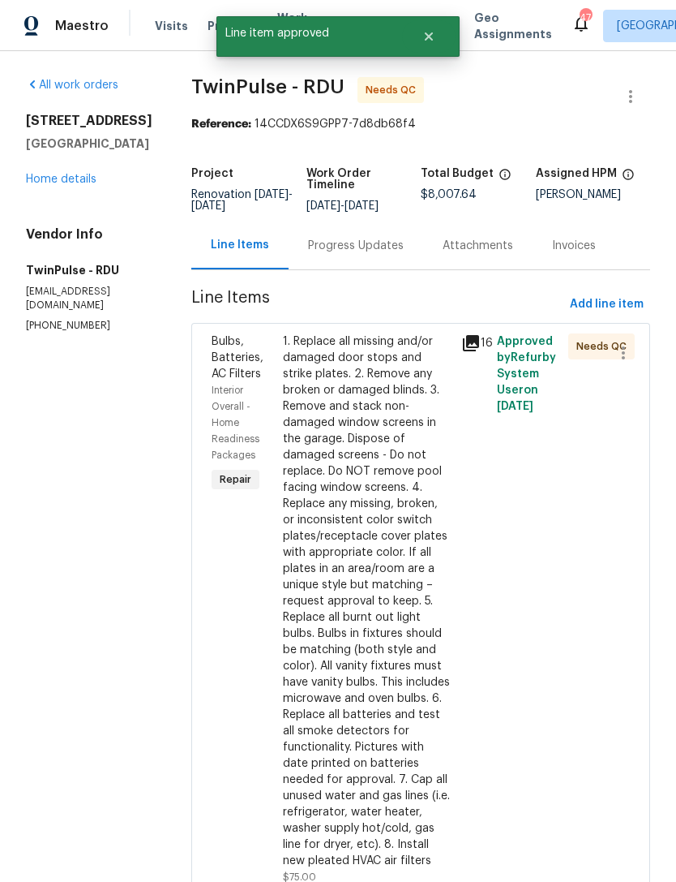
click at [393, 558] on div "1. Replace all missing and/or damaged door stops and strike plates. 2. Remove a…" at bounding box center [367, 600] width 169 height 535
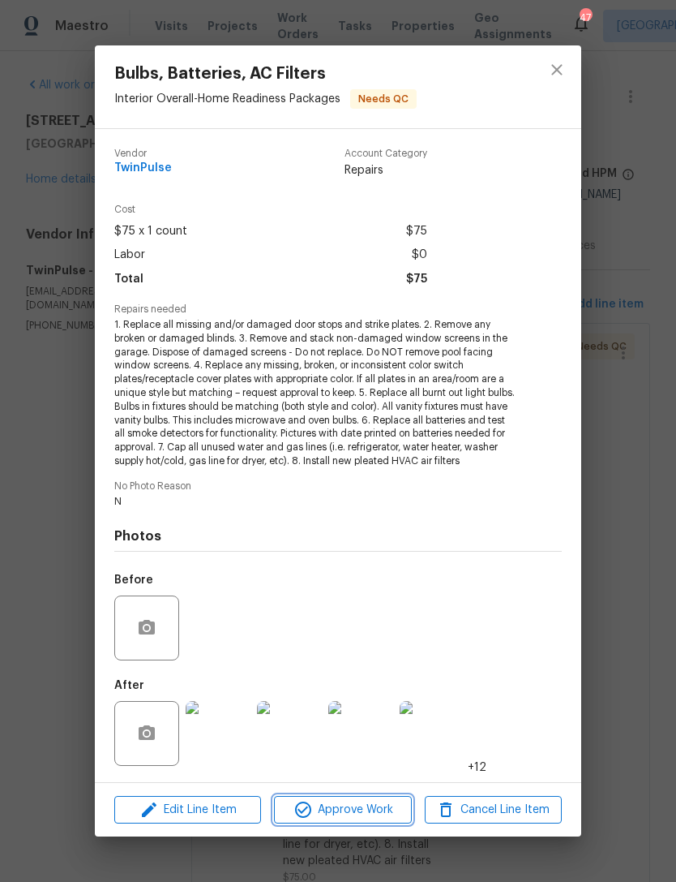
click at [329, 809] on span "Approve Work" at bounding box center [342, 810] width 127 height 20
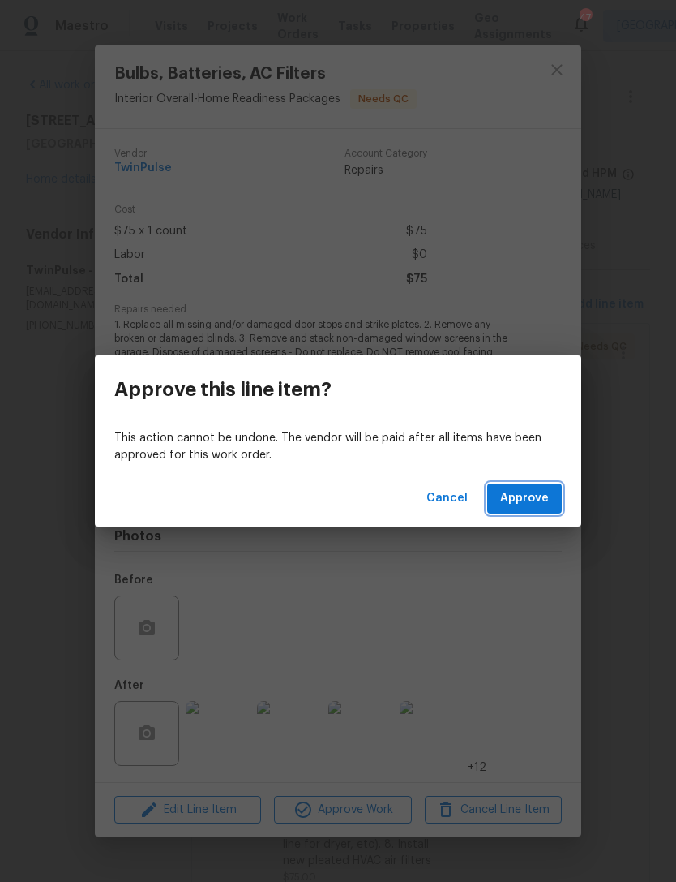
click at [547, 494] on span "Approve" at bounding box center [524, 498] width 49 height 20
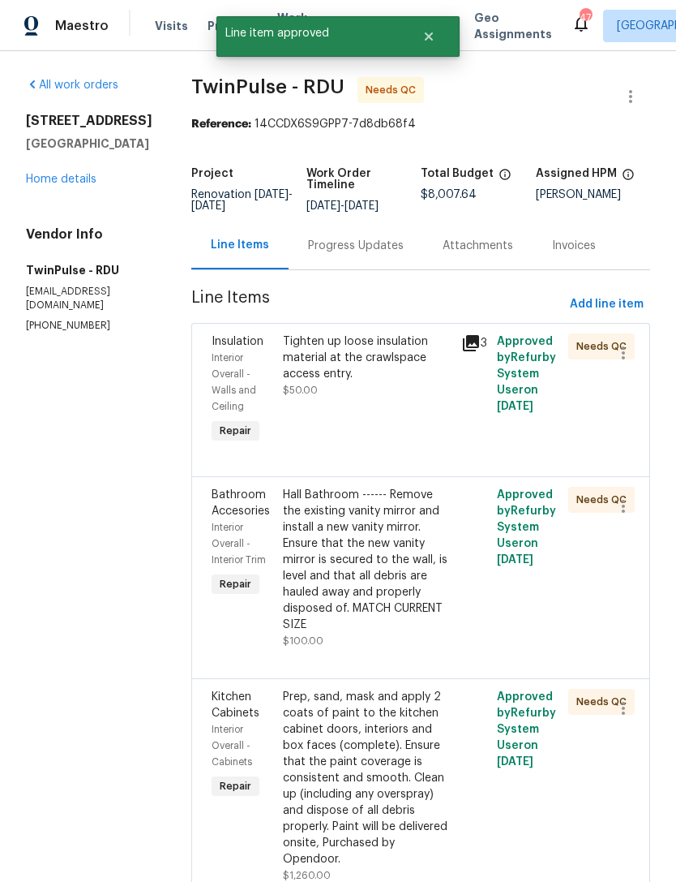
click at [464, 351] on icon at bounding box center [471, 343] width 16 height 16
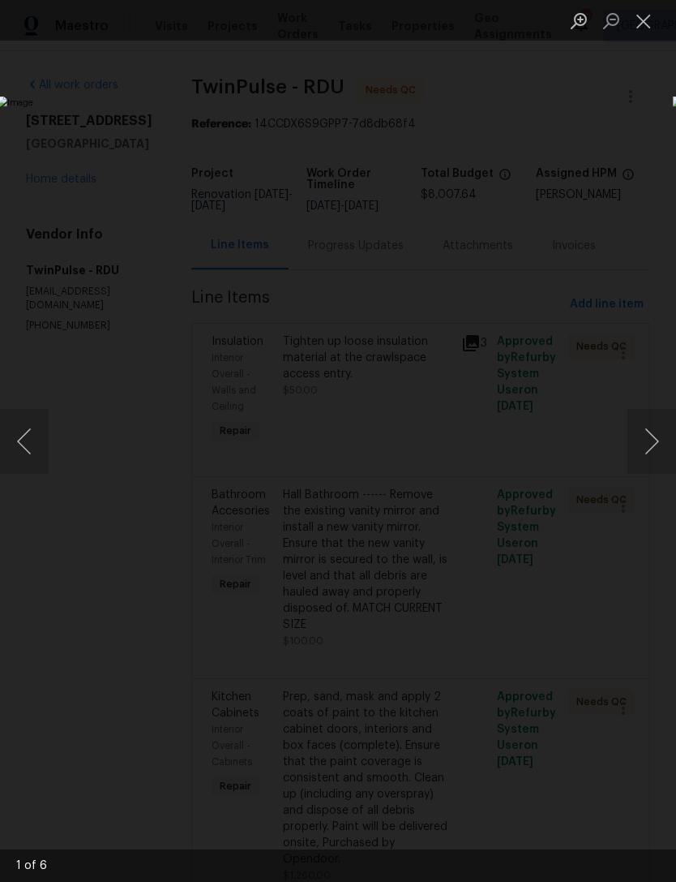
click at [651, 436] on button "Next image" at bounding box center [652, 441] width 49 height 65
click at [663, 445] on button "Next image" at bounding box center [652, 441] width 49 height 65
click at [663, 441] on button "Next image" at bounding box center [652, 441] width 49 height 65
click at [660, 442] on button "Next image" at bounding box center [652, 441] width 49 height 65
click at [659, 440] on button "Next image" at bounding box center [652, 441] width 49 height 65
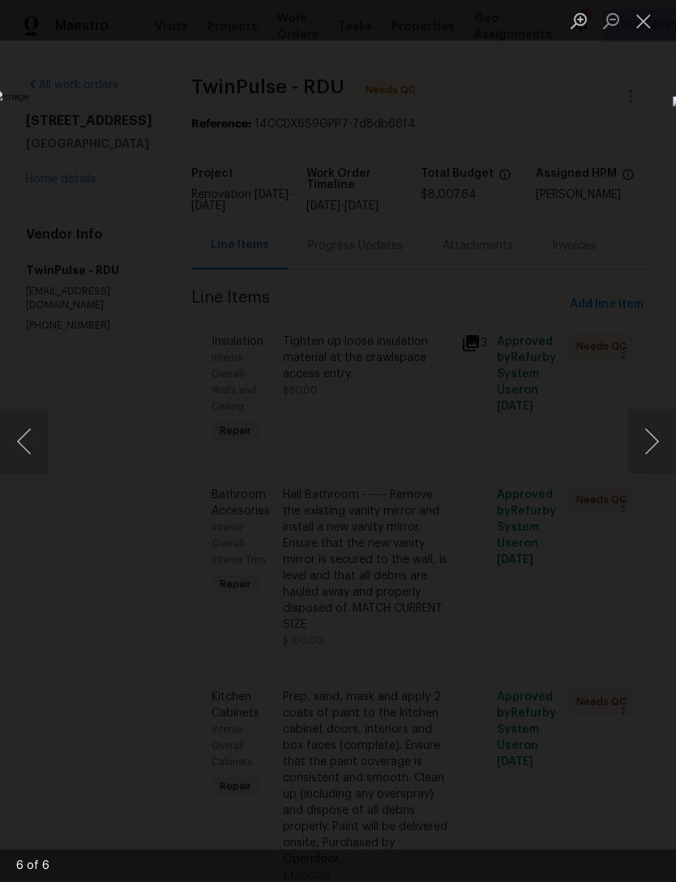
click at [660, 446] on button "Next image" at bounding box center [652, 441] width 49 height 65
click at [660, 449] on button "Next image" at bounding box center [652, 441] width 49 height 65
click at [659, 448] on button "Next image" at bounding box center [652, 441] width 49 height 65
click at [640, 28] on button "Close lightbox" at bounding box center [644, 20] width 32 height 28
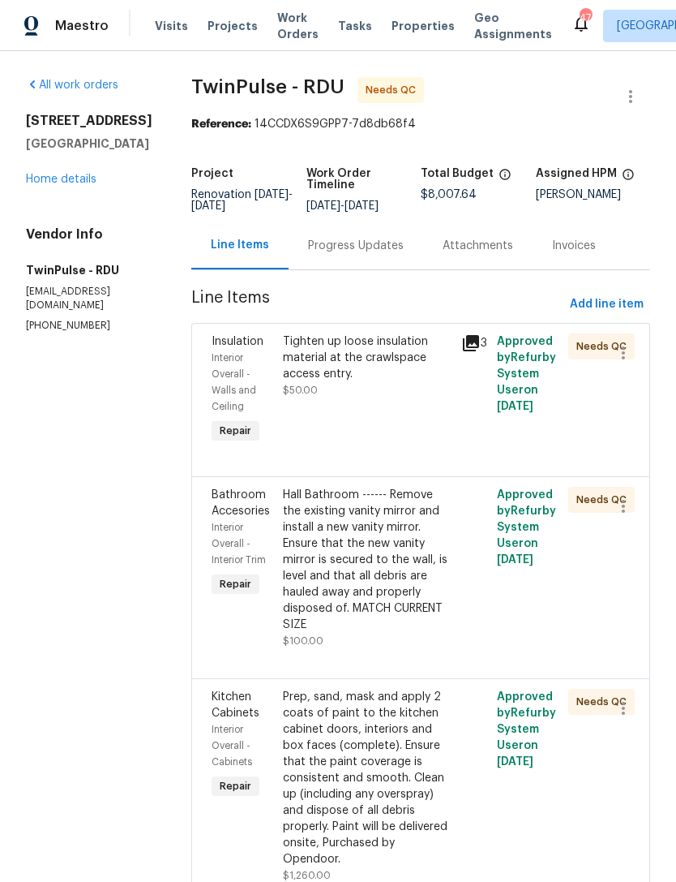
click at [367, 378] on div "Tighten up loose insulation material at the crawlspace access entry." at bounding box center [367, 357] width 169 height 49
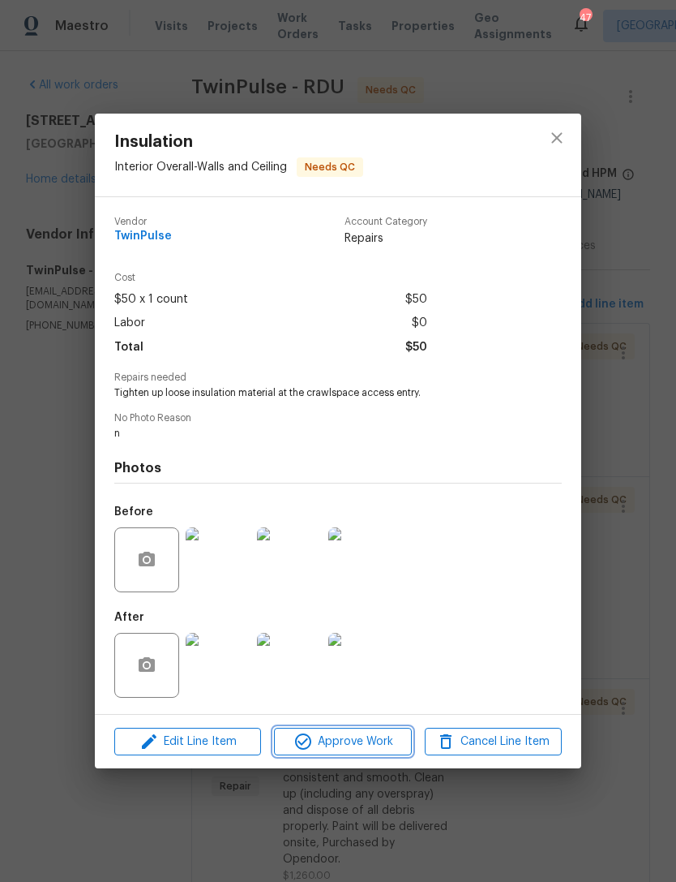
click at [350, 740] on span "Approve Work" at bounding box center [342, 742] width 127 height 20
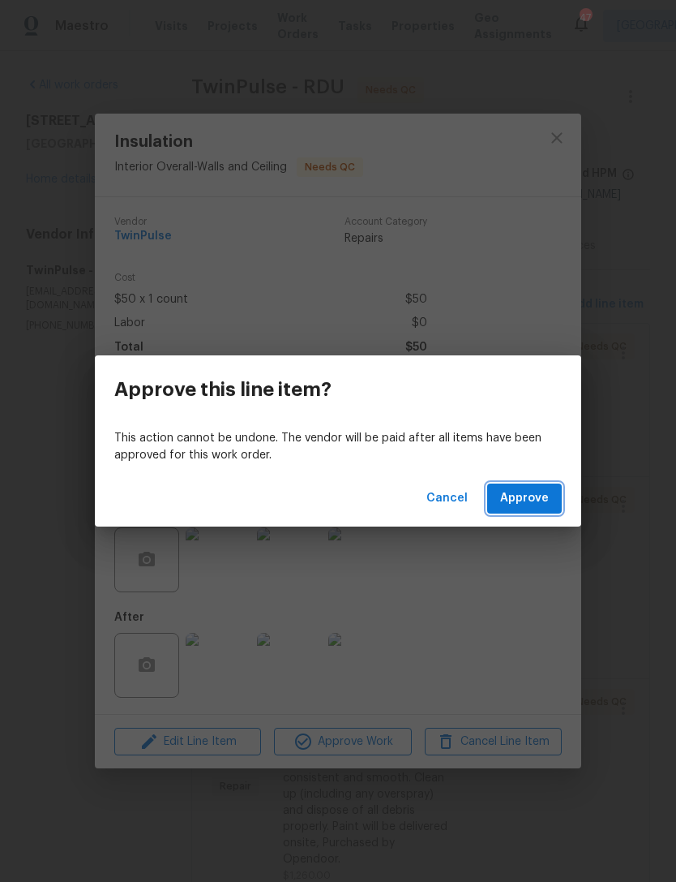
click at [537, 494] on span "Approve" at bounding box center [524, 498] width 49 height 20
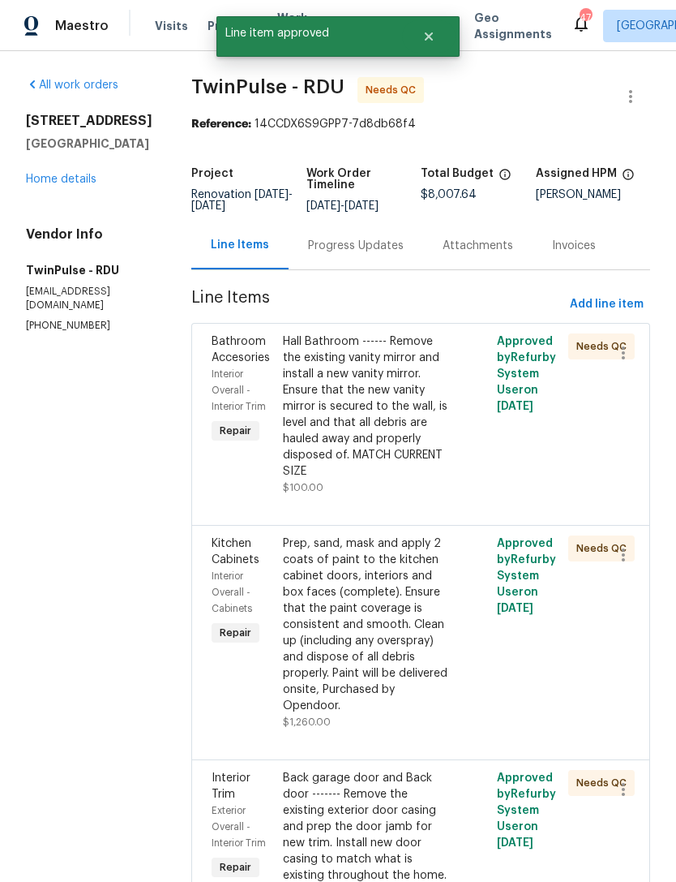
click at [394, 426] on div "Hall Bathroom ------ Remove the existing vanity mirror and install a new vanity…" at bounding box center [367, 406] width 169 height 146
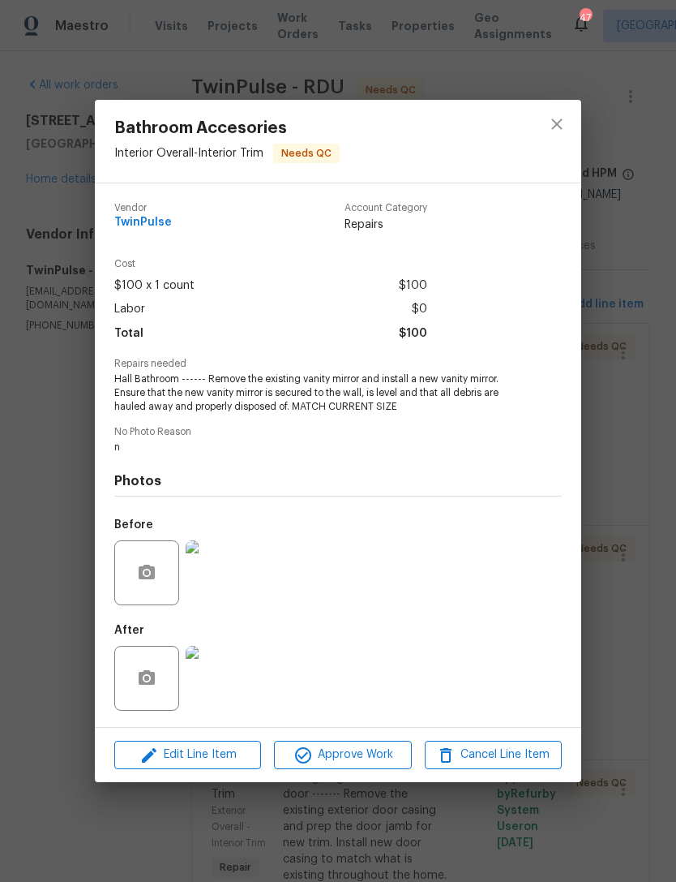
click at [230, 693] on img at bounding box center [218, 678] width 65 height 65
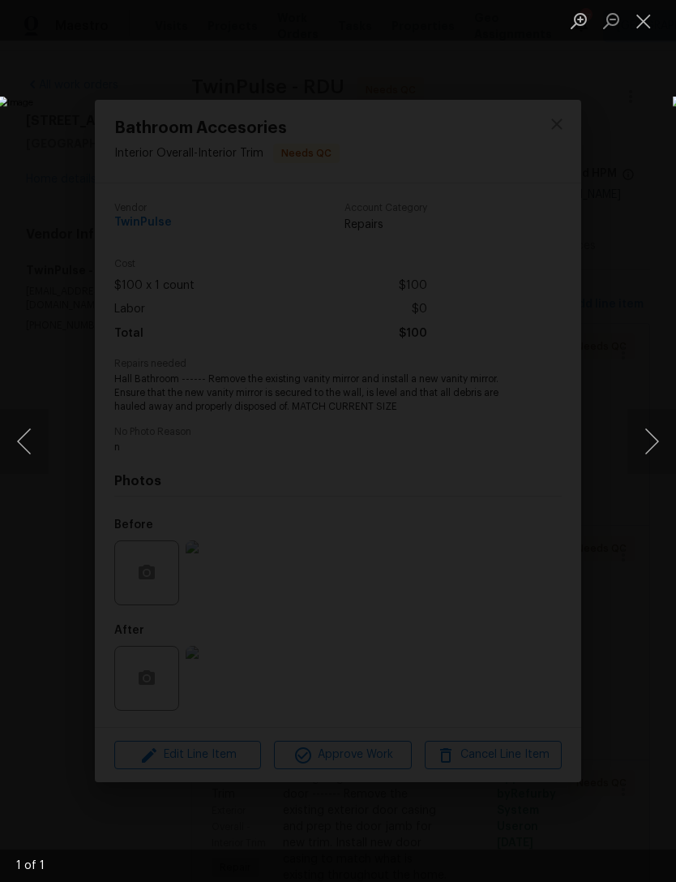
click at [650, 28] on button "Close lightbox" at bounding box center [644, 20] width 32 height 28
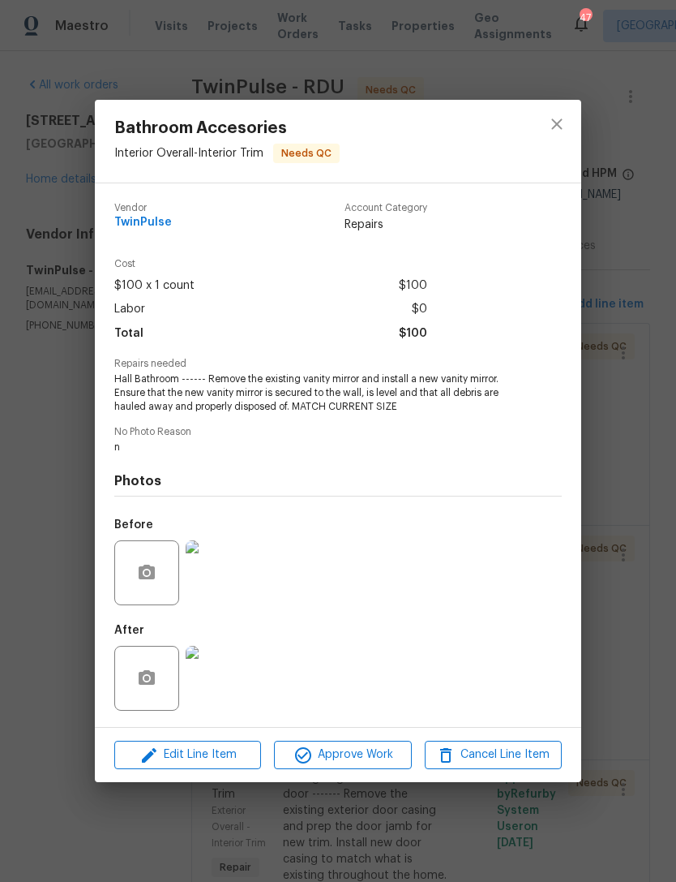
click at [229, 582] on img at bounding box center [218, 572] width 65 height 65
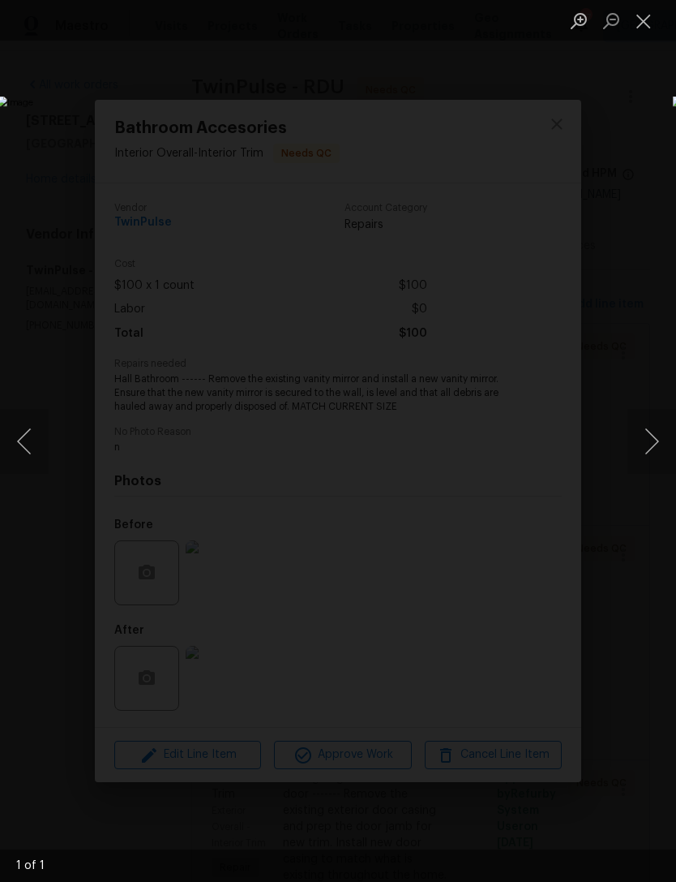
click at [659, 0] on li "Lightbox" at bounding box center [644, 20] width 32 height 41
click at [650, 31] on button "Close lightbox" at bounding box center [644, 20] width 32 height 28
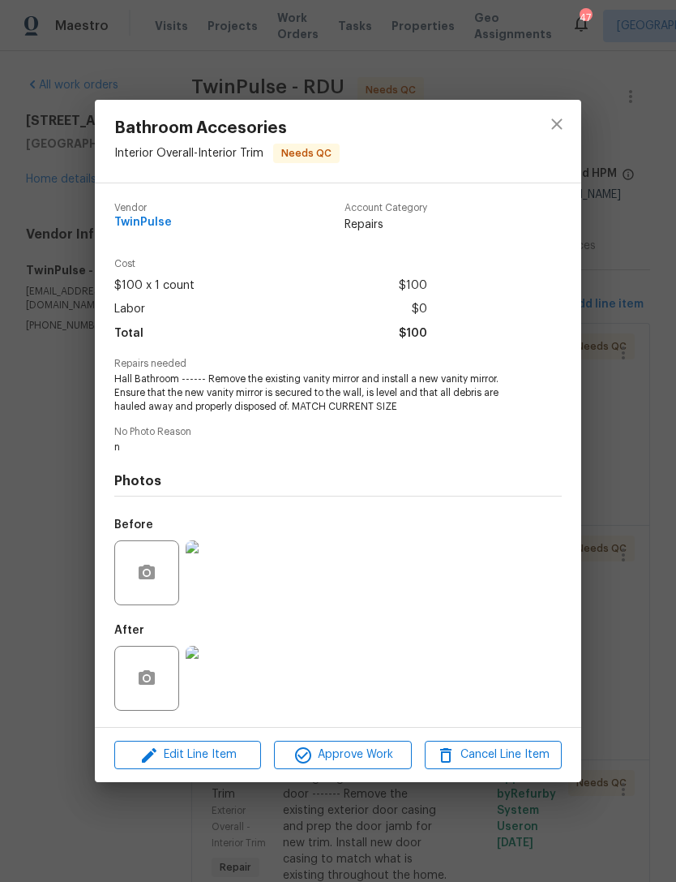
click at [228, 685] on img at bounding box center [218, 678] width 65 height 65
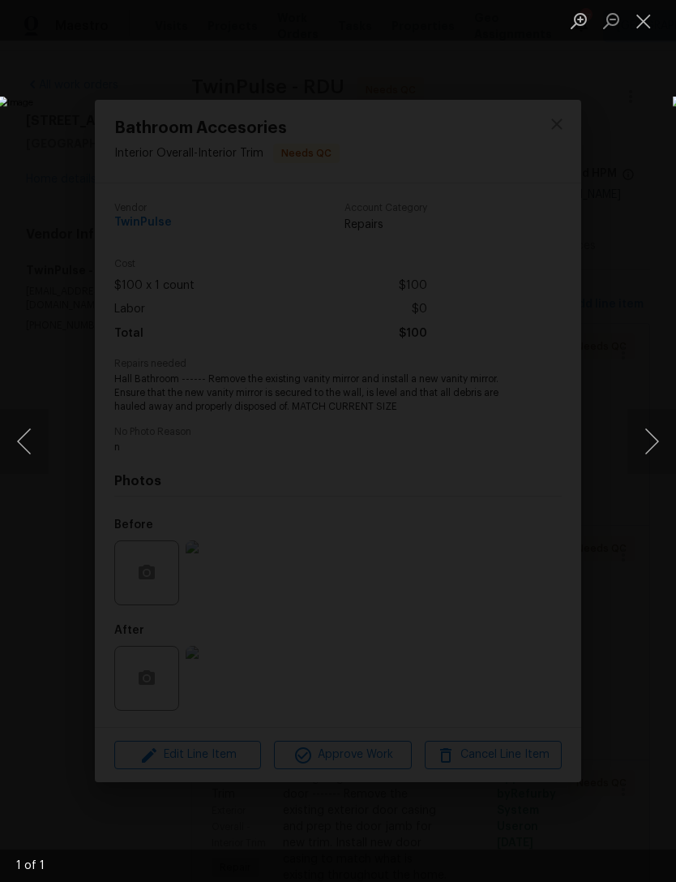
click at [657, 16] on button "Close lightbox" at bounding box center [644, 20] width 32 height 28
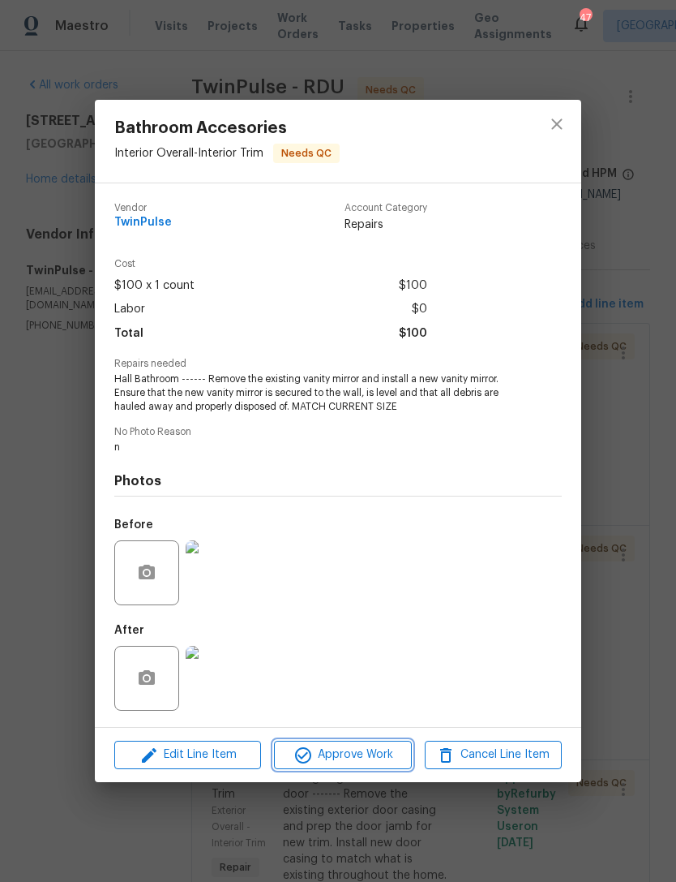
click at [357, 757] on span "Approve Work" at bounding box center [342, 755] width 127 height 20
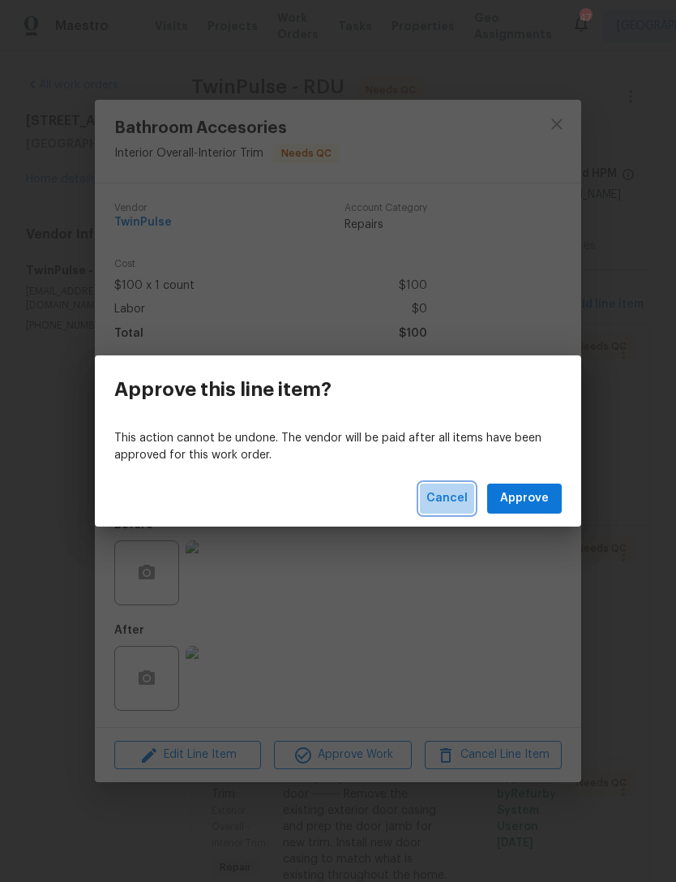
click at [457, 498] on span "Cancel" at bounding box center [447, 498] width 41 height 20
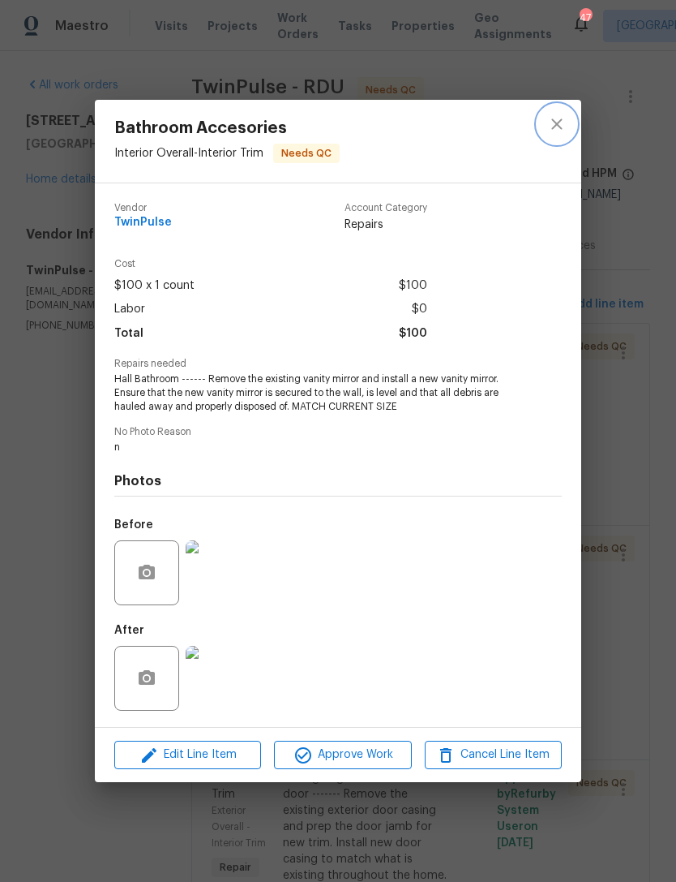
click at [560, 119] on icon "close" at bounding box center [556, 123] width 11 height 11
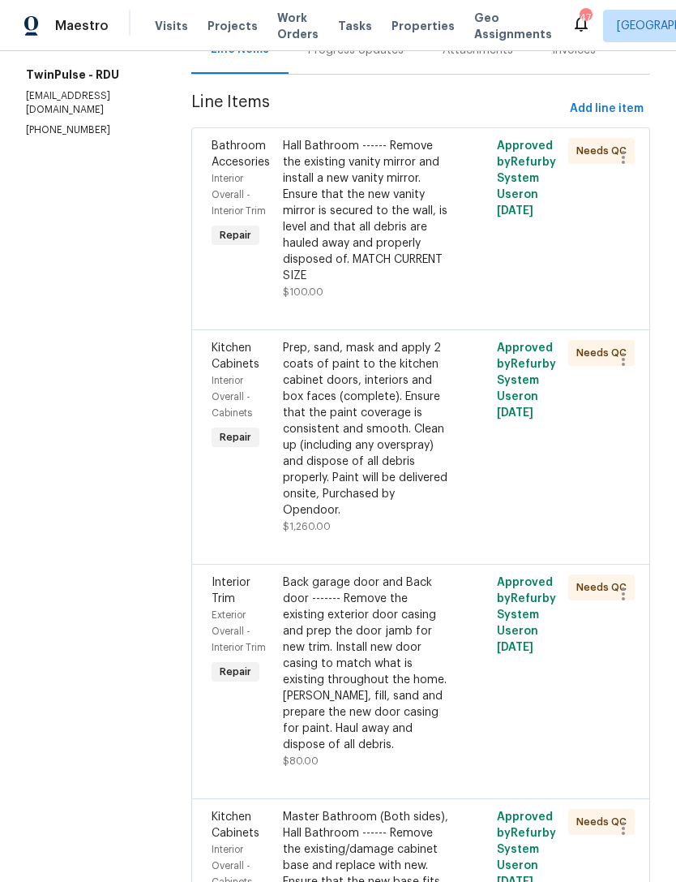
scroll to position [198, 0]
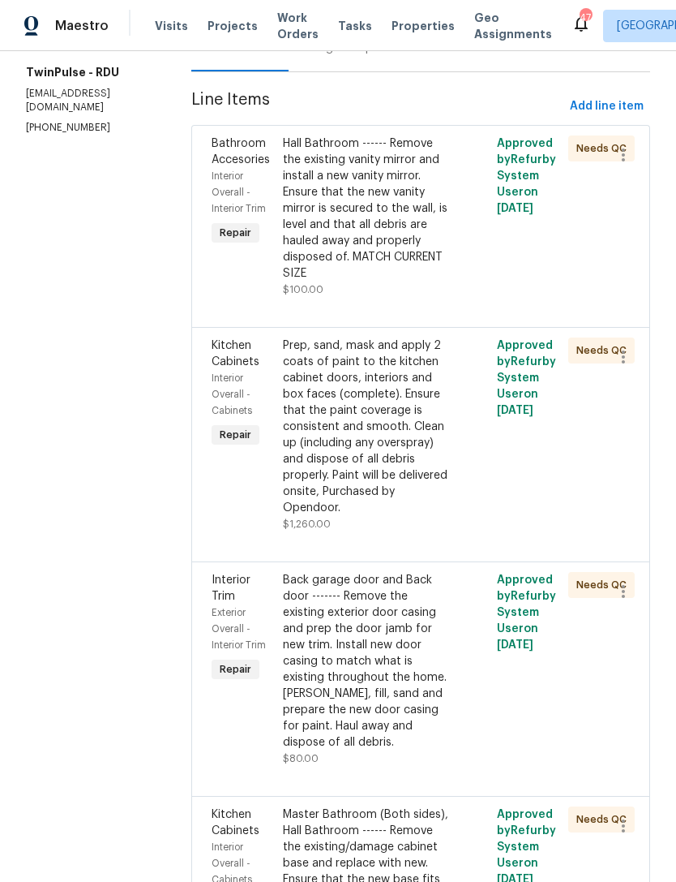
click at [369, 406] on div "Prep, sand, mask and apply 2 coats of paint to the kitchen cabinet doors, inter…" at bounding box center [367, 426] width 169 height 178
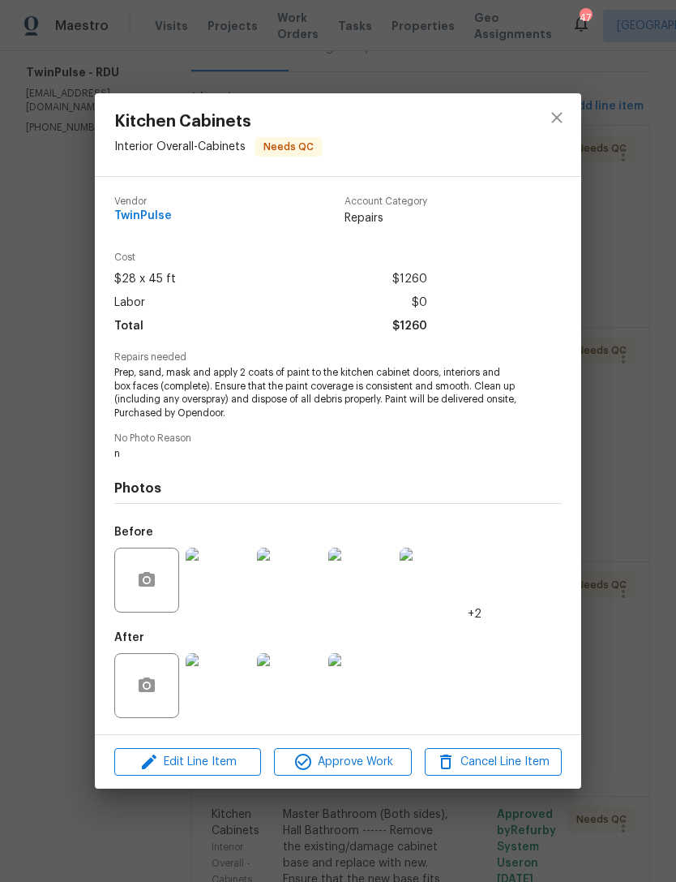
click at [242, 684] on img at bounding box center [218, 685] width 65 height 65
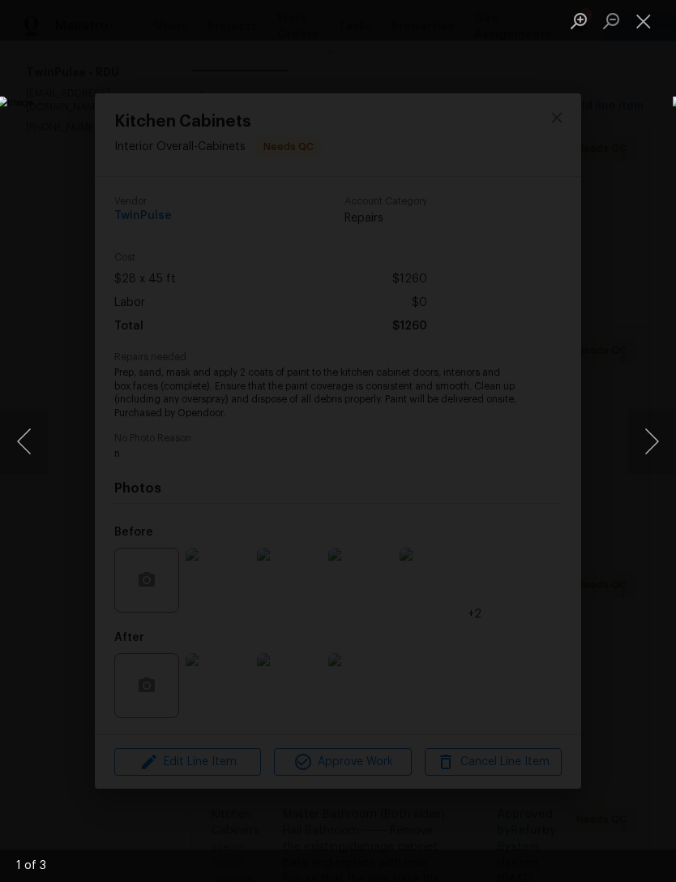
click at [658, 438] on button "Next image" at bounding box center [652, 441] width 49 height 65
click at [653, 440] on button "Next image" at bounding box center [652, 441] width 49 height 65
click at [645, 16] on button "Close lightbox" at bounding box center [644, 20] width 32 height 28
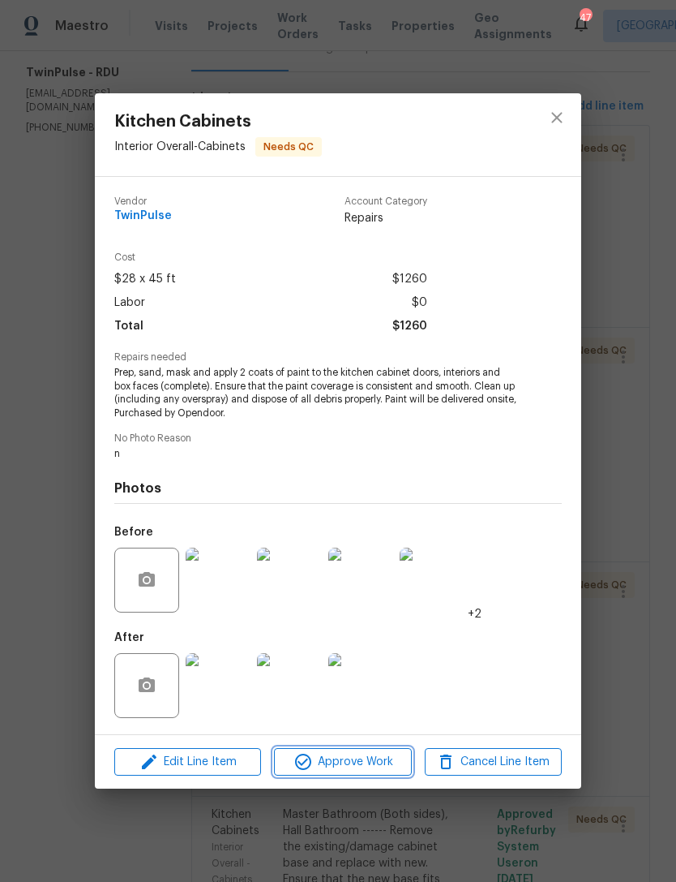
click at [338, 760] on span "Approve Work" at bounding box center [342, 762] width 127 height 20
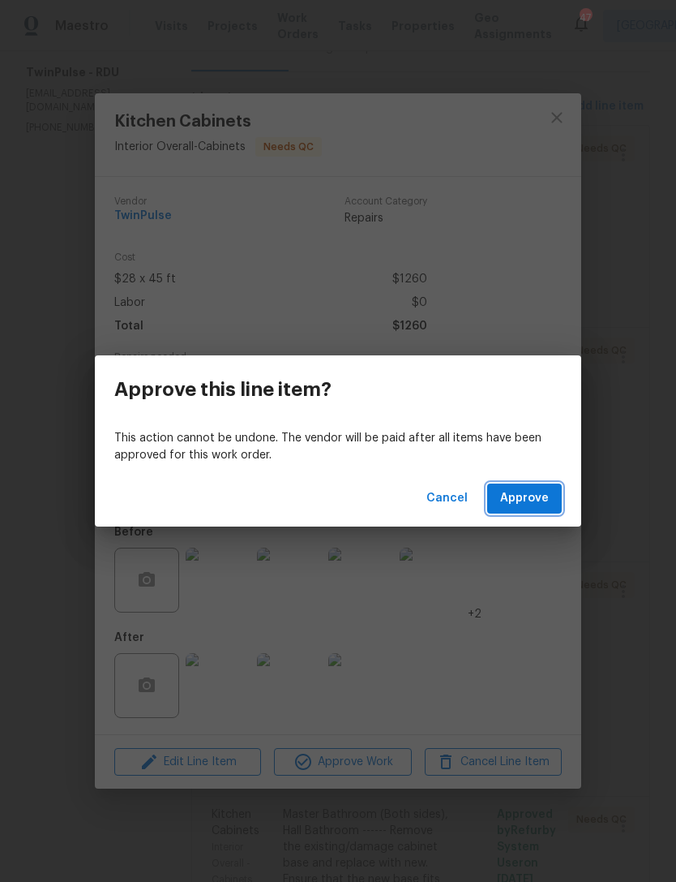
click at [524, 496] on span "Approve" at bounding box center [524, 498] width 49 height 20
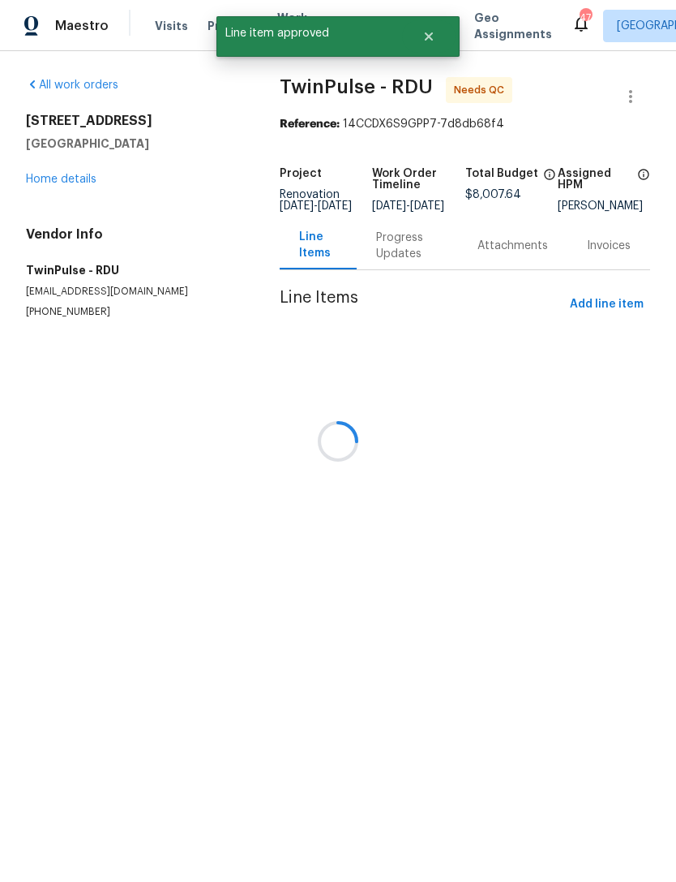
scroll to position [0, 0]
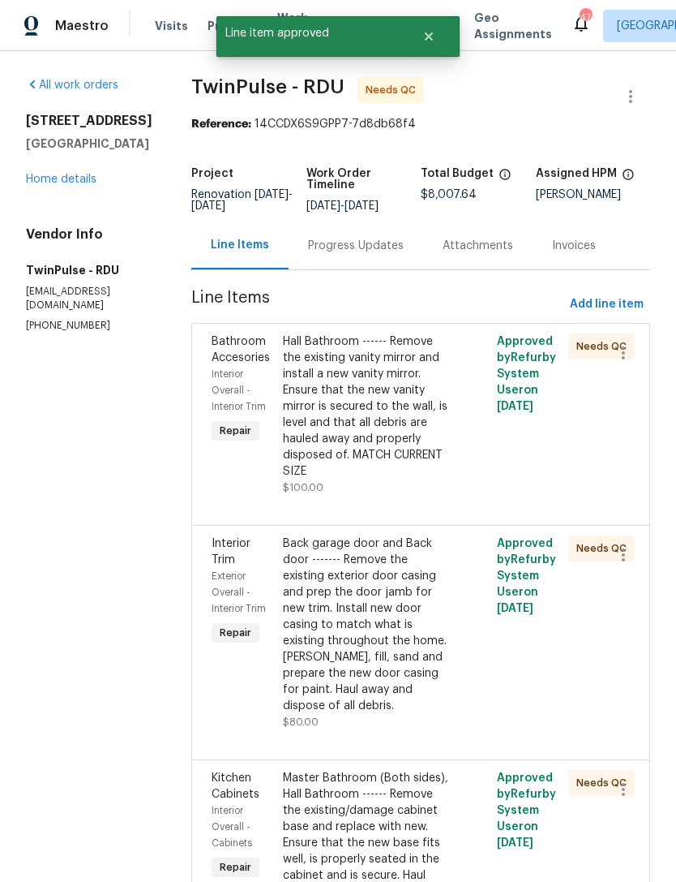
click at [71, 184] on link "Home details" at bounding box center [61, 179] width 71 height 11
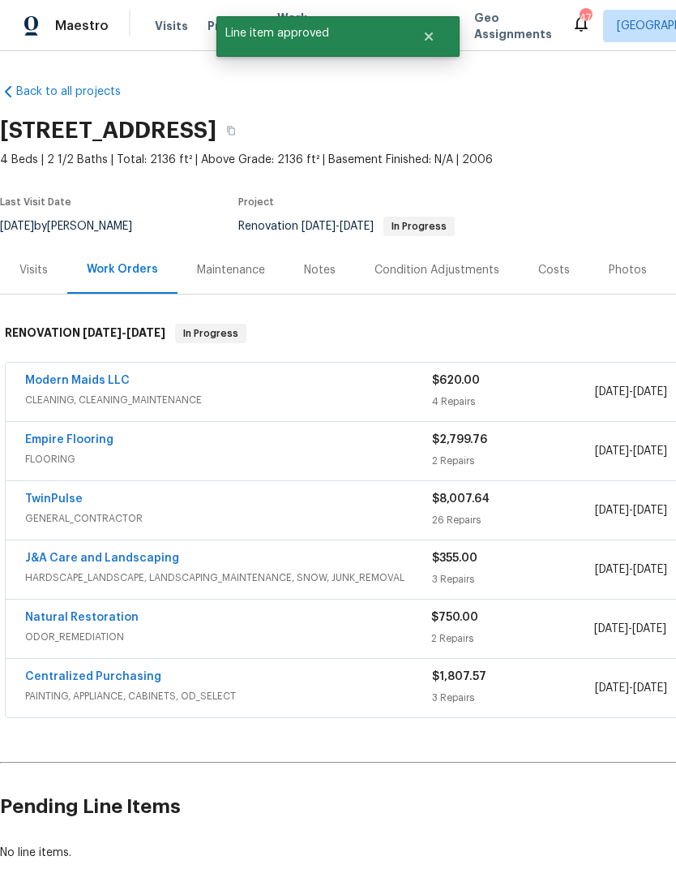
click at [95, 384] on link "Modern Maids LLC" at bounding box center [77, 380] width 105 height 11
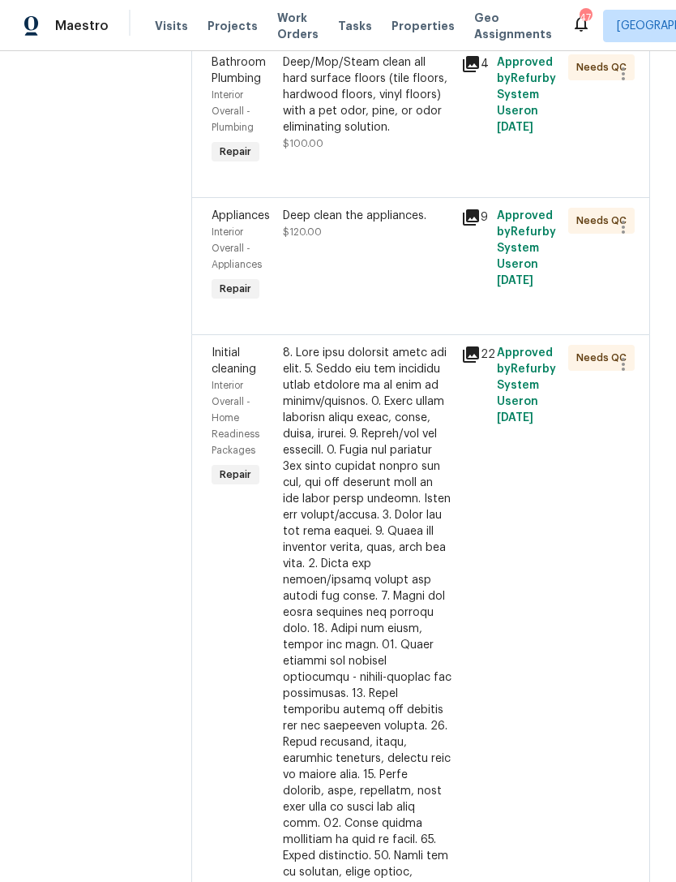
scroll to position [480, 0]
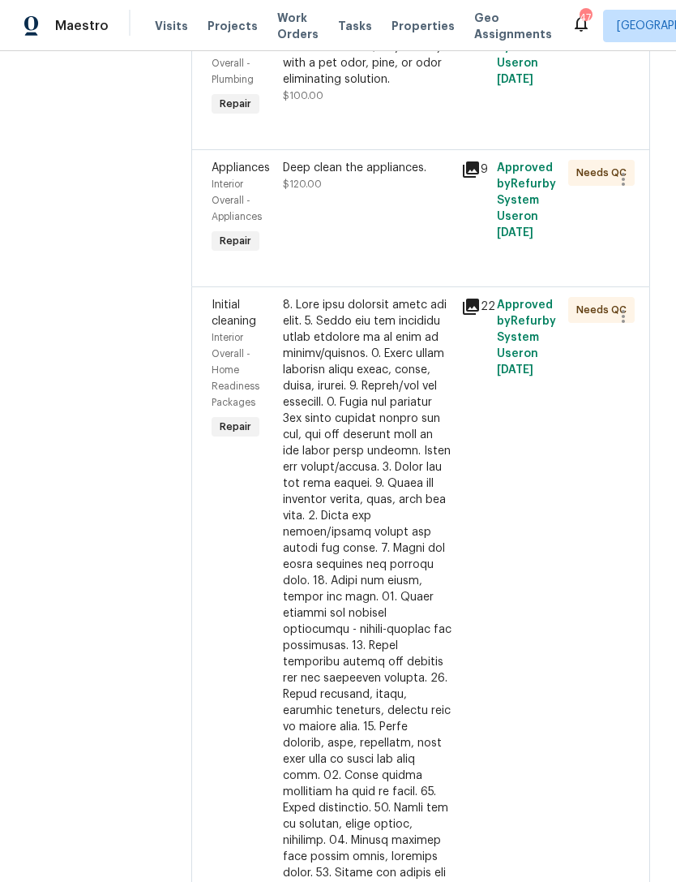
click at [481, 316] on icon at bounding box center [470, 306] width 19 height 19
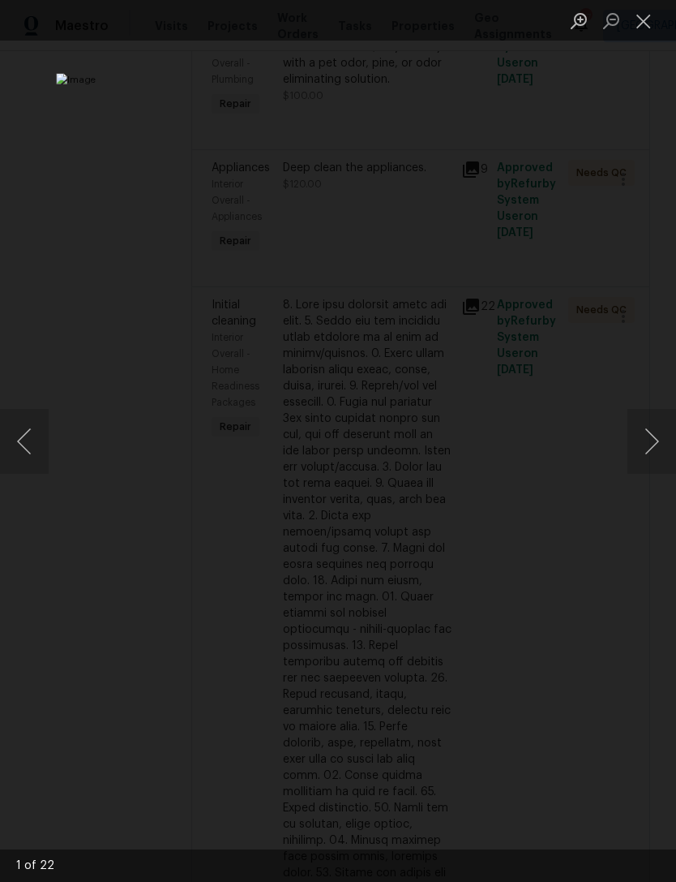
click at [647, 437] on button "Next image" at bounding box center [652, 441] width 49 height 65
click at [642, 434] on button "Next image" at bounding box center [652, 441] width 49 height 65
click at [655, 429] on button "Next image" at bounding box center [652, 441] width 49 height 65
click at [654, 426] on button "Next image" at bounding box center [652, 441] width 49 height 65
click at [660, 420] on button "Next image" at bounding box center [652, 441] width 49 height 65
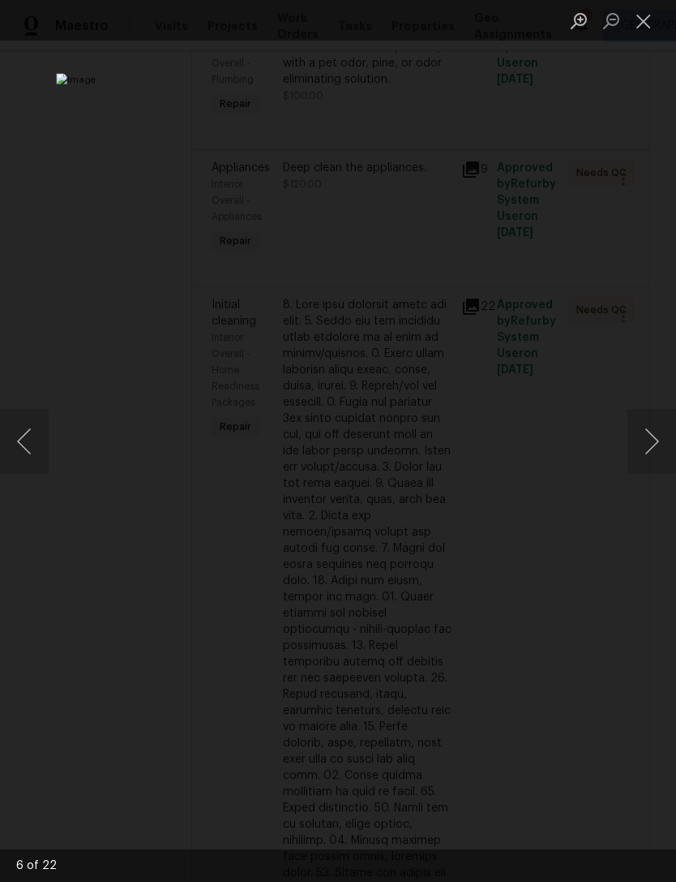
click at [646, 424] on button "Next image" at bounding box center [652, 441] width 49 height 65
click at [656, 430] on button "Next image" at bounding box center [652, 441] width 49 height 65
click at [651, 21] on button "Close lightbox" at bounding box center [644, 20] width 32 height 28
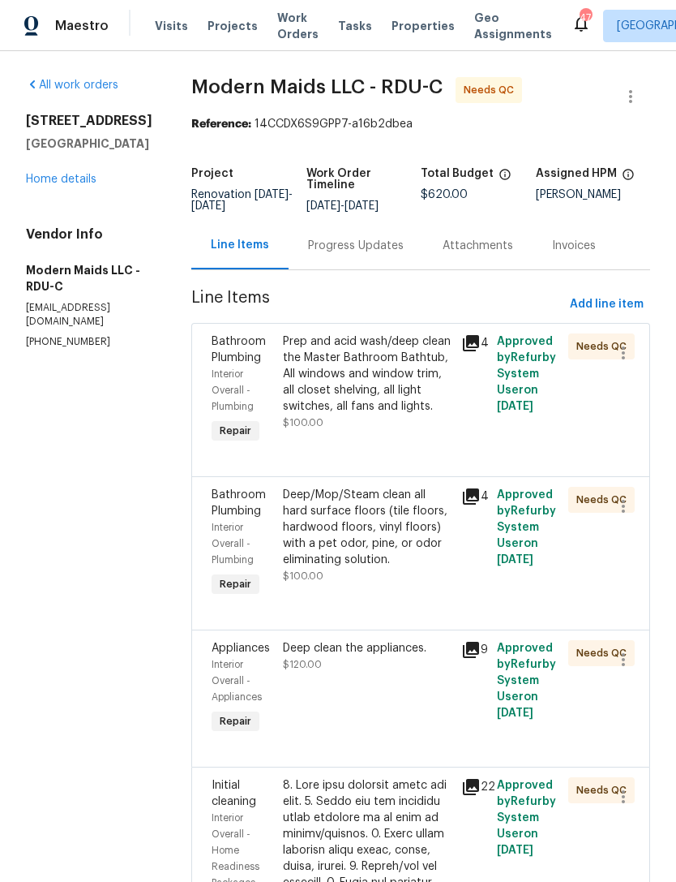
scroll to position [0, 0]
click at [406, 387] on div "Prep and acid wash/deep clean the Master Bathroom Bathtub, All windows and wind…" at bounding box center [367, 373] width 169 height 81
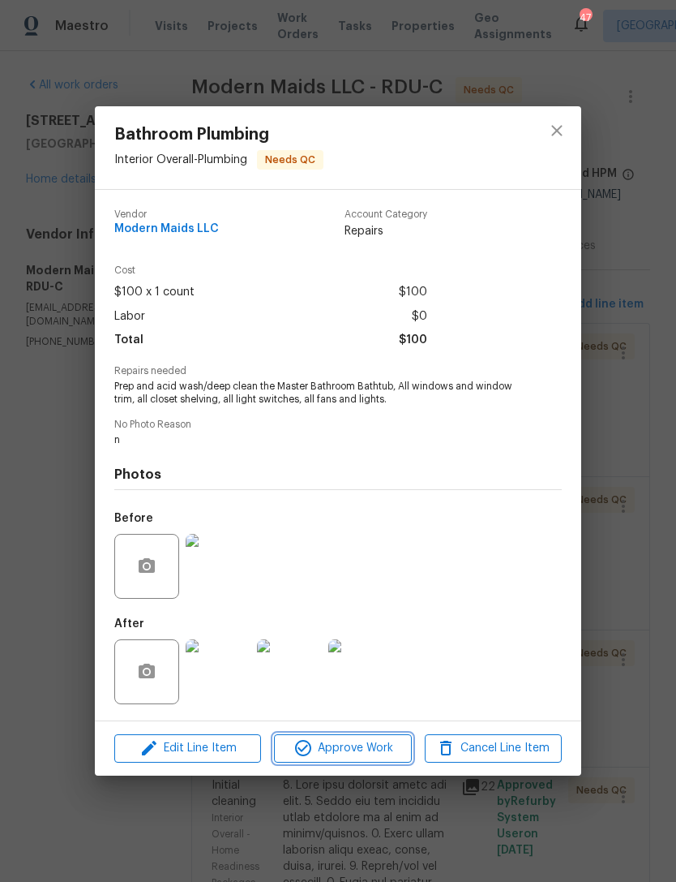
click at [352, 753] on span "Approve Work" at bounding box center [342, 748] width 127 height 20
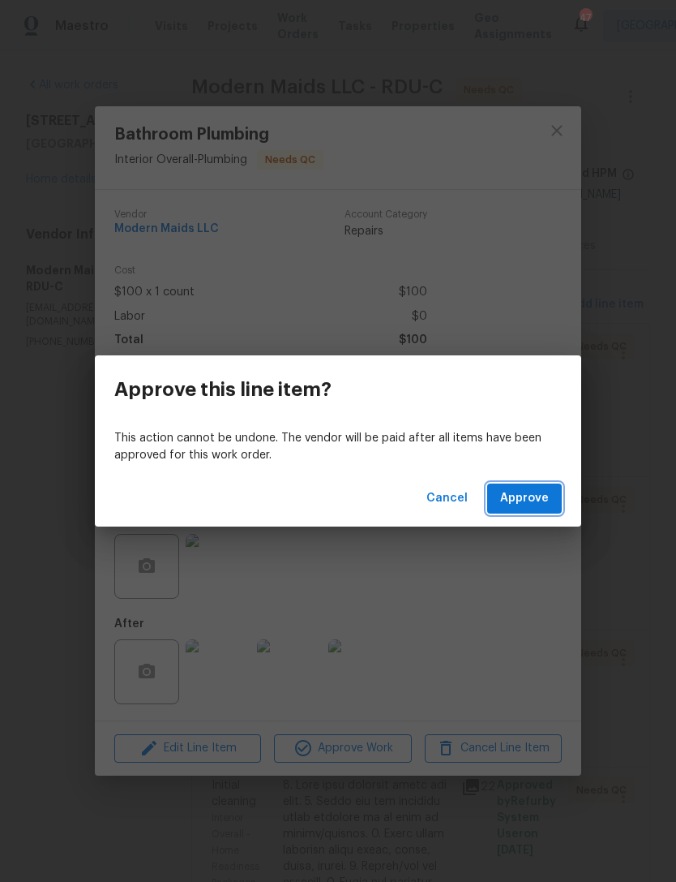
click at [535, 499] on span "Approve" at bounding box center [524, 498] width 49 height 20
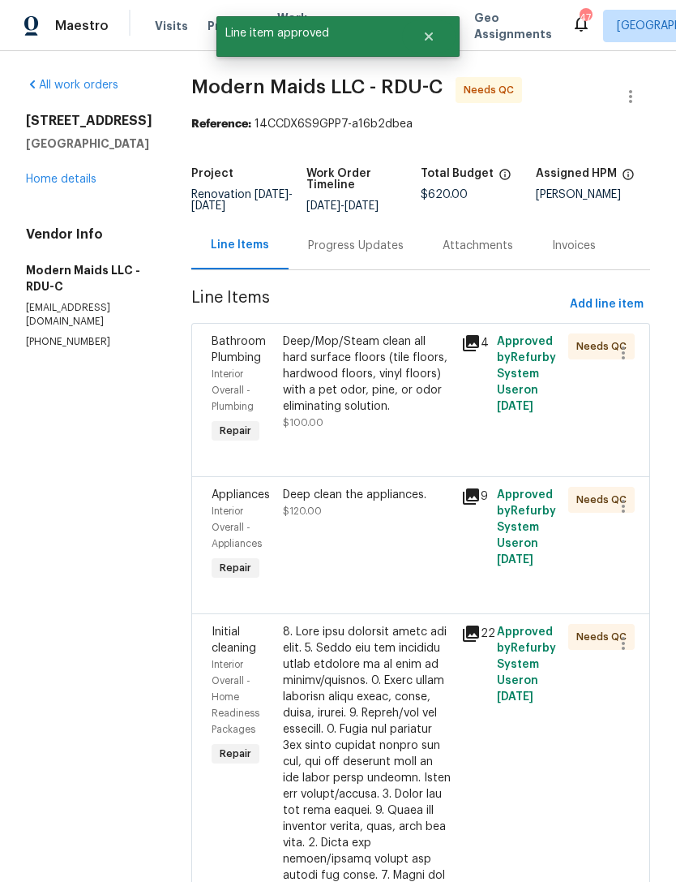
click at [372, 385] on div "Deep/Mop/Steam clean all hard surface floors (tile floors, hardwood floors, vin…" at bounding box center [367, 373] width 169 height 81
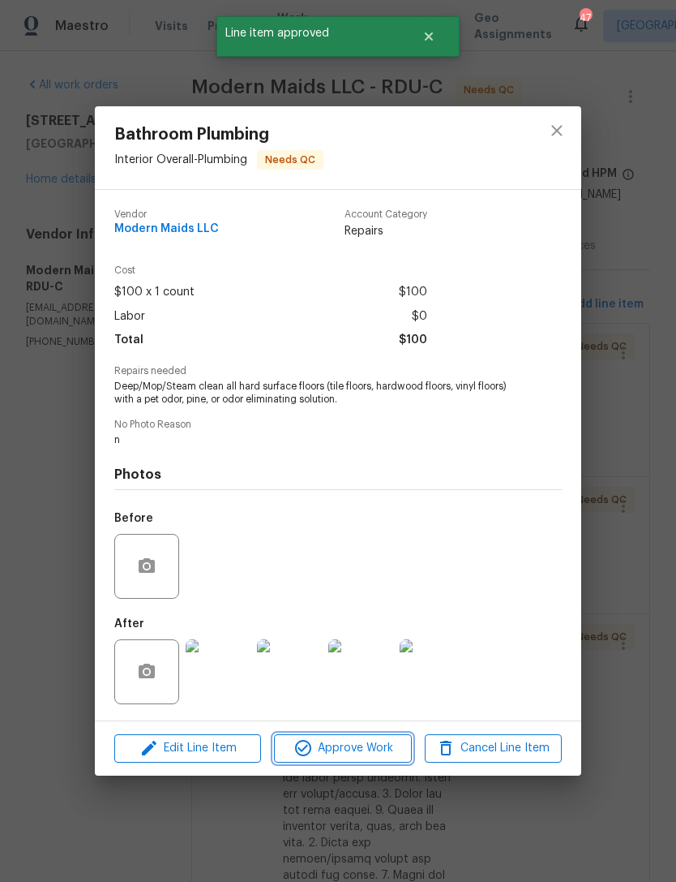
click at [352, 749] on span "Approve Work" at bounding box center [342, 748] width 127 height 20
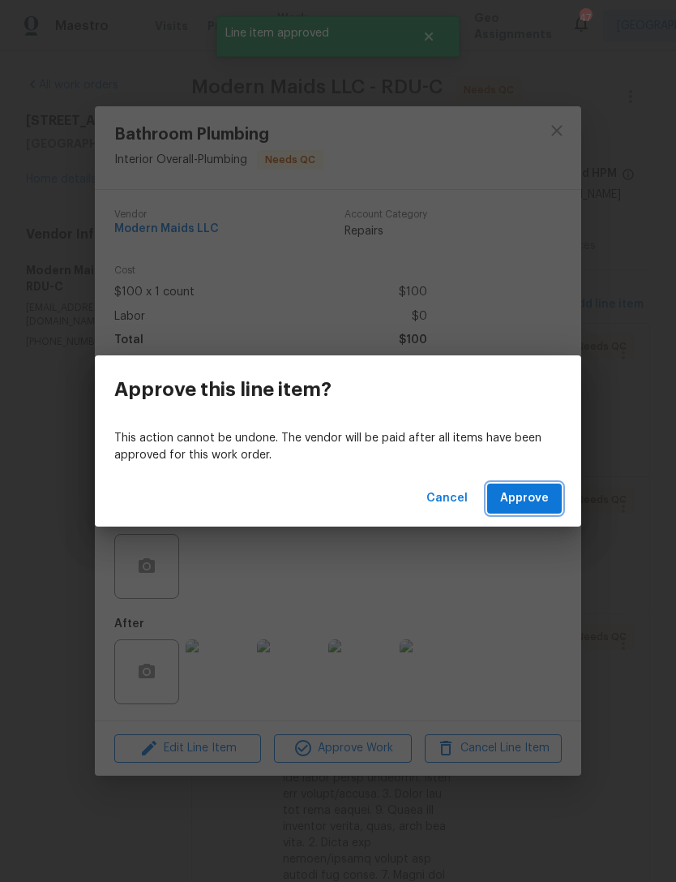
click at [513, 497] on span "Approve" at bounding box center [524, 498] width 49 height 20
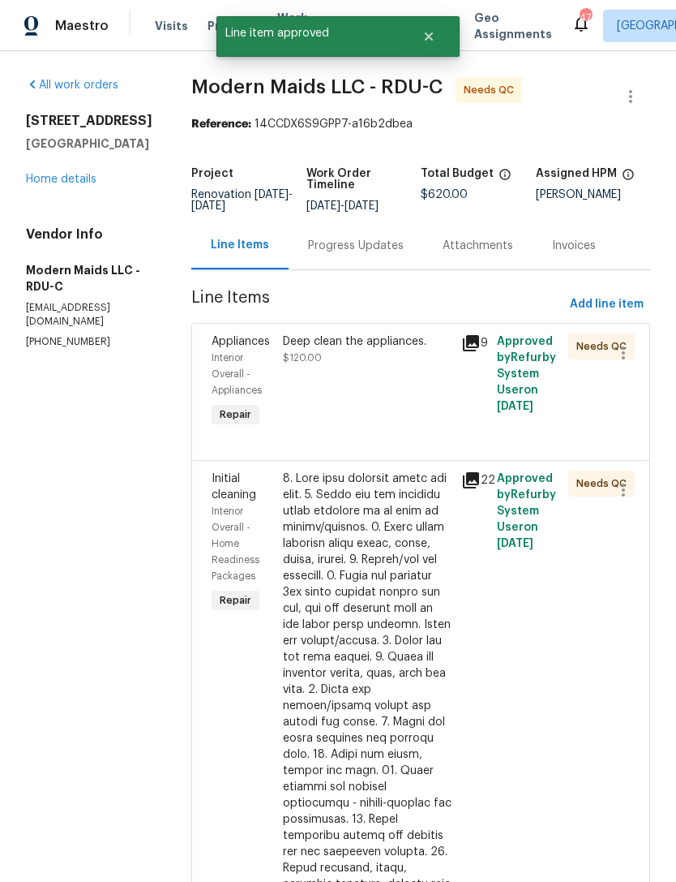
click at [352, 362] on div "Deep clean the appliances. $120.00" at bounding box center [367, 349] width 169 height 32
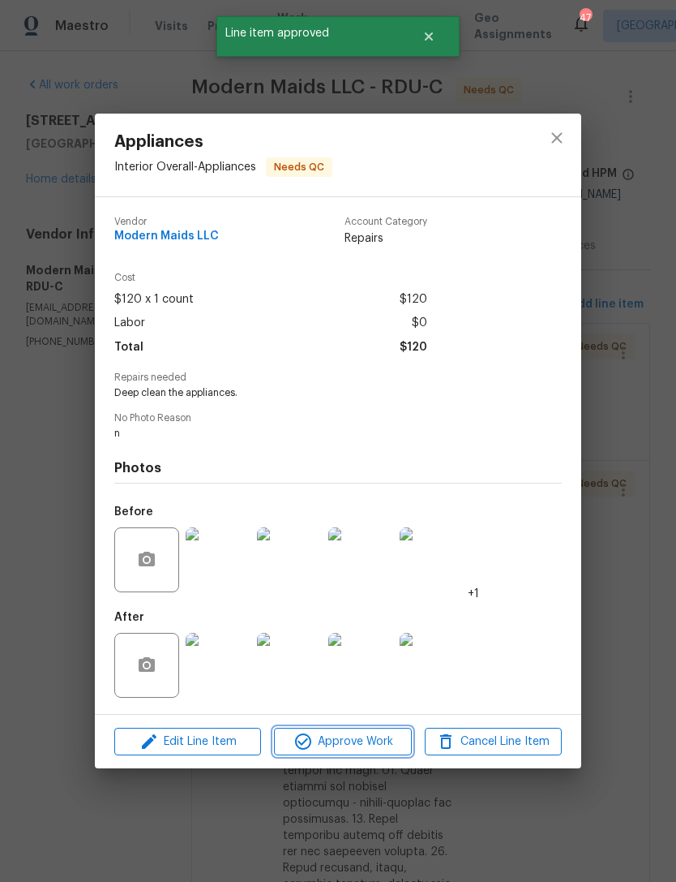
click at [358, 749] on span "Approve Work" at bounding box center [342, 742] width 127 height 20
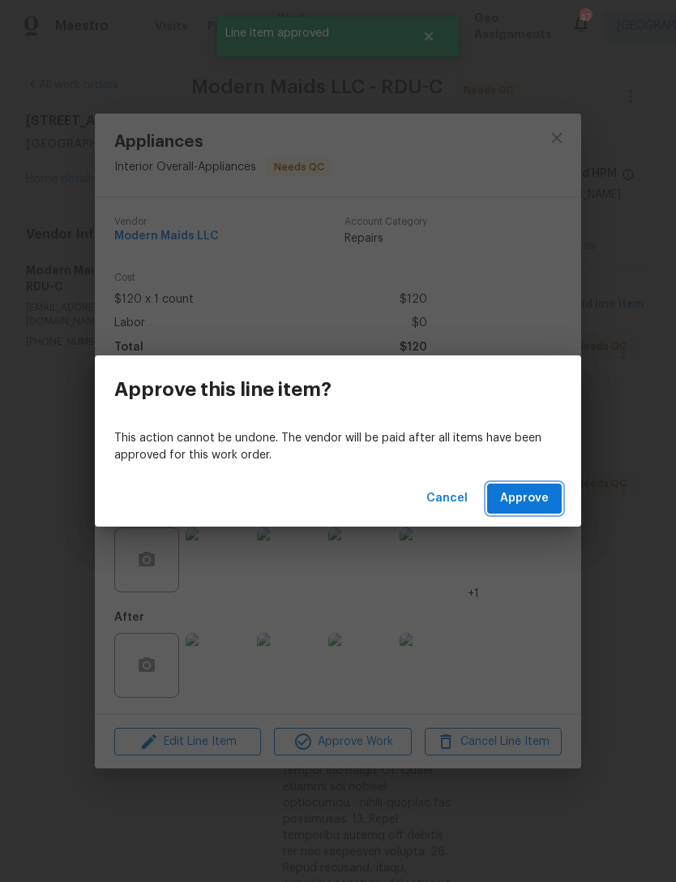
click at [522, 504] on span "Approve" at bounding box center [524, 498] width 49 height 20
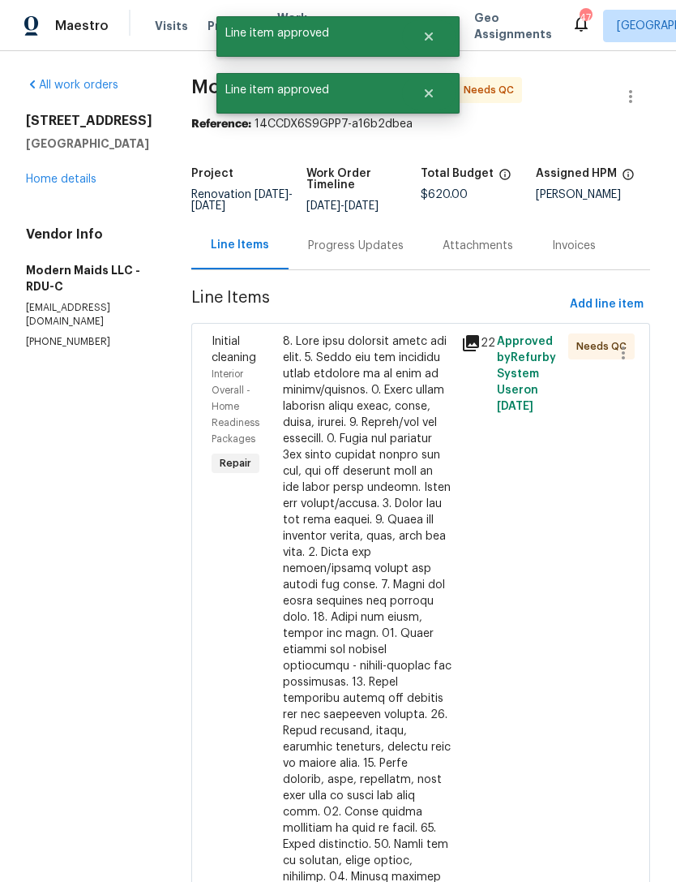
click at [381, 435] on div at bounding box center [367, 722] width 169 height 779
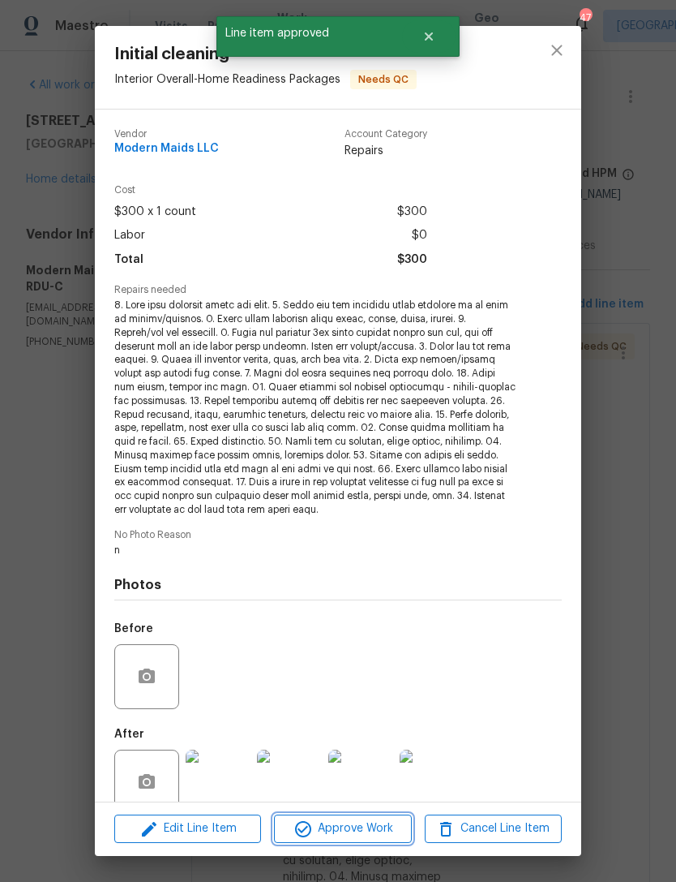
click at [355, 830] on span "Approve Work" at bounding box center [342, 828] width 127 height 20
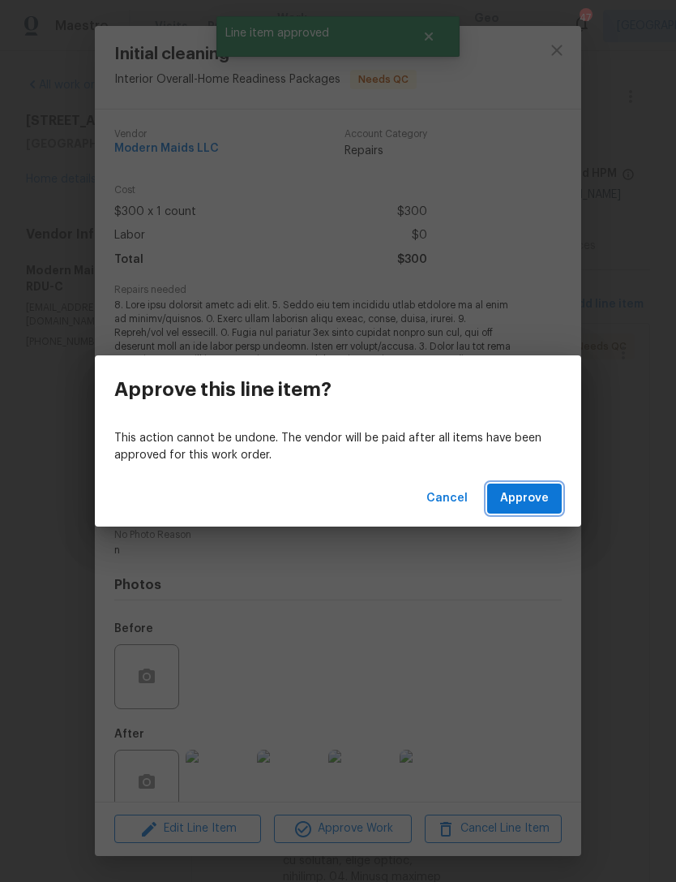
click at [536, 499] on span "Approve" at bounding box center [524, 498] width 49 height 20
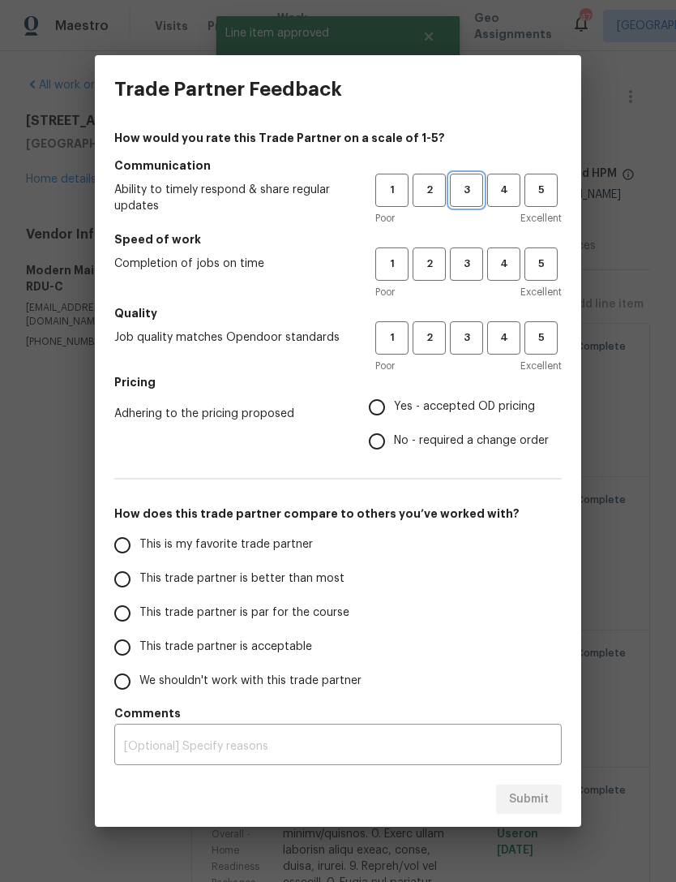
click at [473, 189] on span "3" at bounding box center [467, 190] width 30 height 19
click at [470, 258] on span "3" at bounding box center [467, 264] width 30 height 19
click at [469, 342] on span "3" at bounding box center [467, 337] width 30 height 19
click at [386, 405] on input "Yes - accepted OD pricing" at bounding box center [377, 407] width 34 height 34
radio input "true"
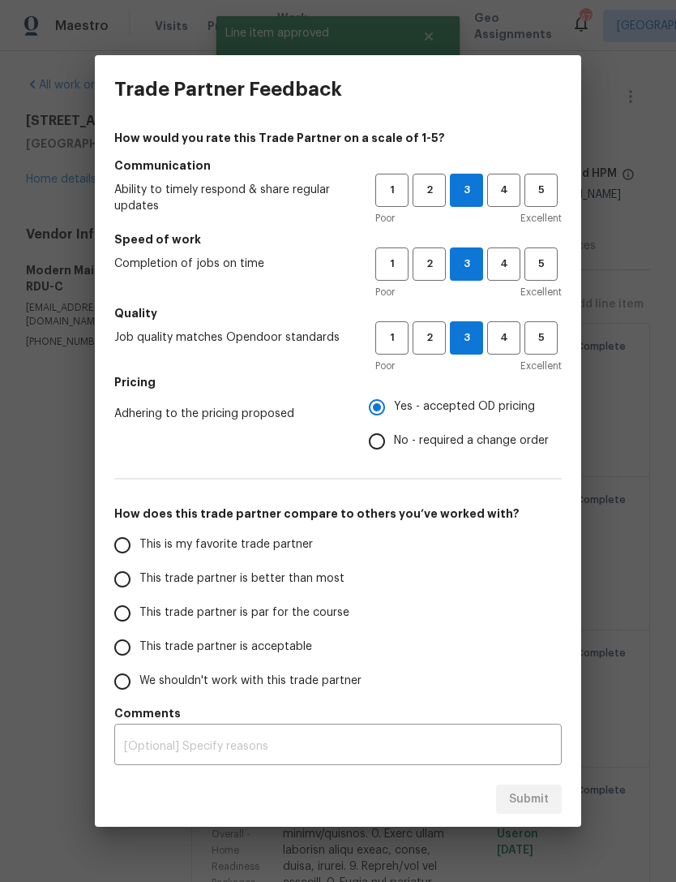
click at [121, 650] on input "This trade partner is acceptable" at bounding box center [122, 647] width 34 height 34
click at [526, 796] on span "Submit" at bounding box center [529, 799] width 40 height 20
radio input "true"
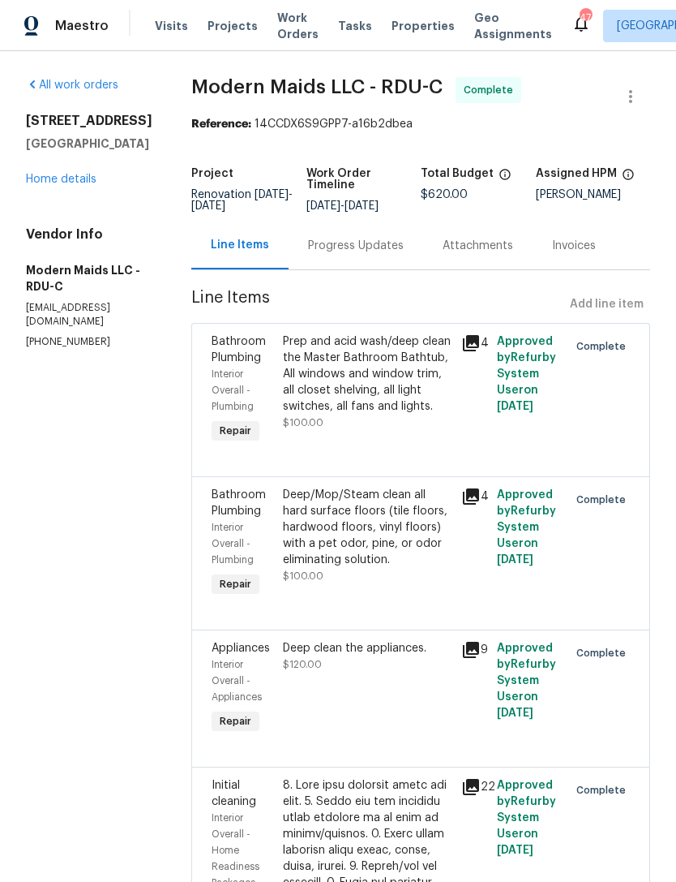
radio input "false"
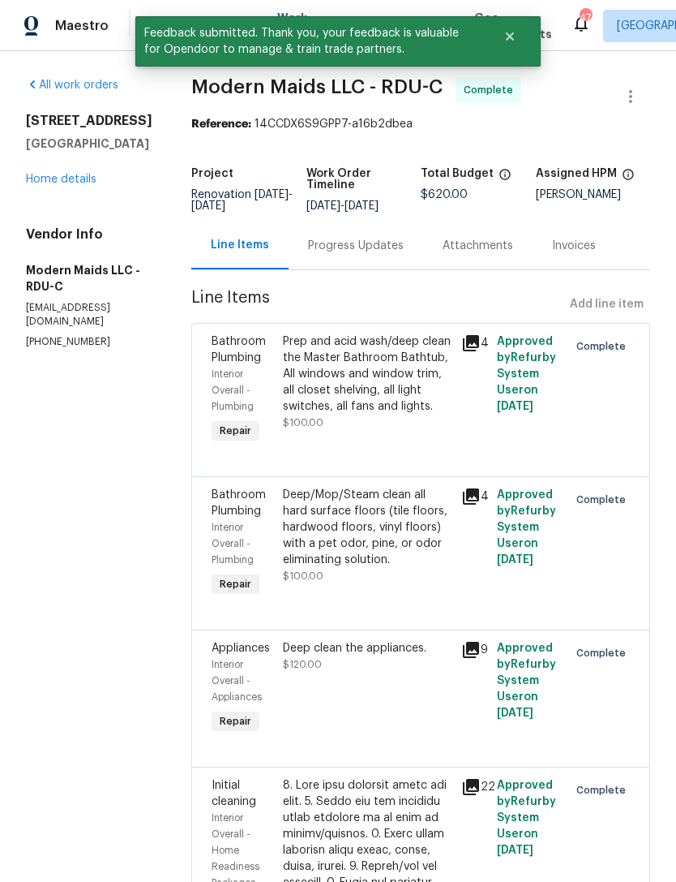
click at [57, 179] on link "Home details" at bounding box center [61, 179] width 71 height 11
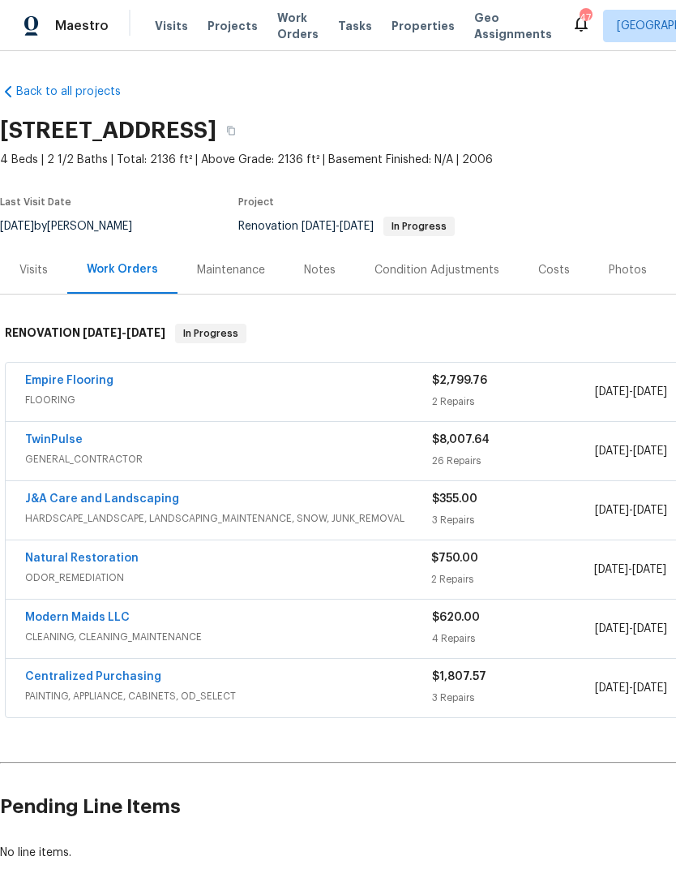
click at [62, 436] on link "TwinPulse" at bounding box center [54, 439] width 58 height 11
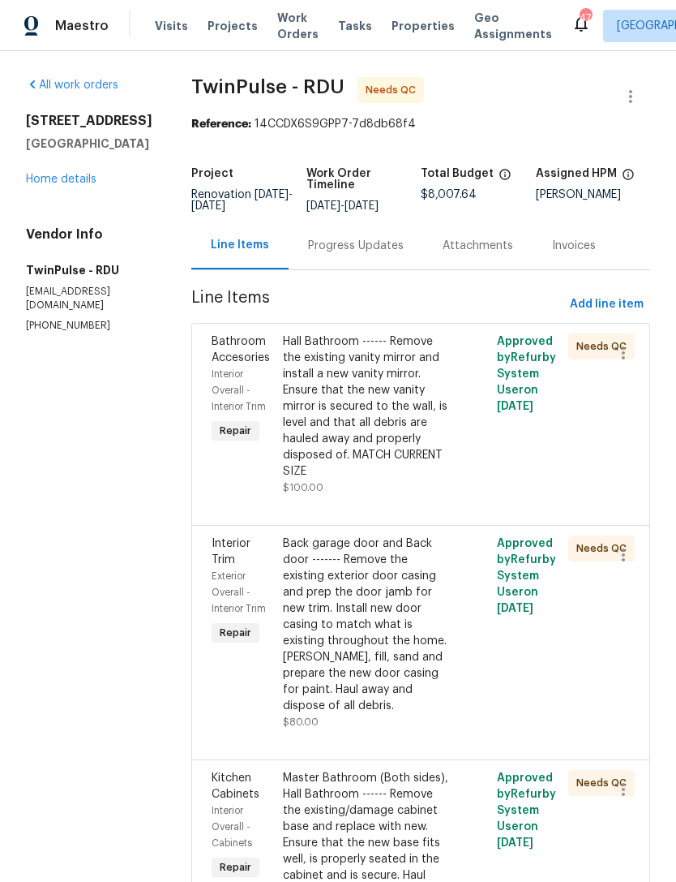
click at [419, 439] on div "Hall Bathroom ------ Remove the existing vanity mirror and install a new vanity…" at bounding box center [367, 406] width 169 height 146
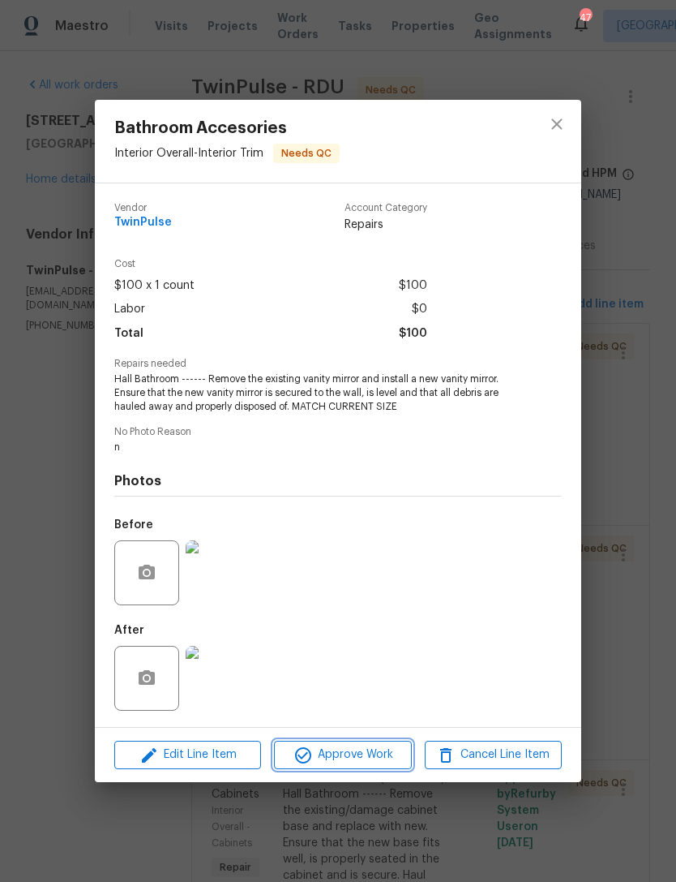
click at [332, 753] on span "Approve Work" at bounding box center [342, 755] width 127 height 20
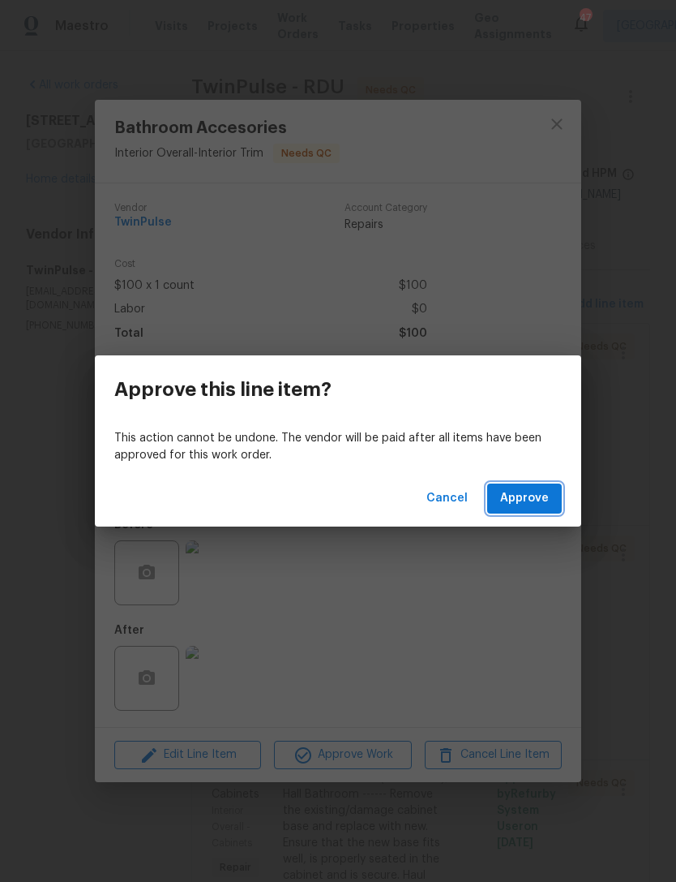
click at [539, 505] on span "Approve" at bounding box center [524, 498] width 49 height 20
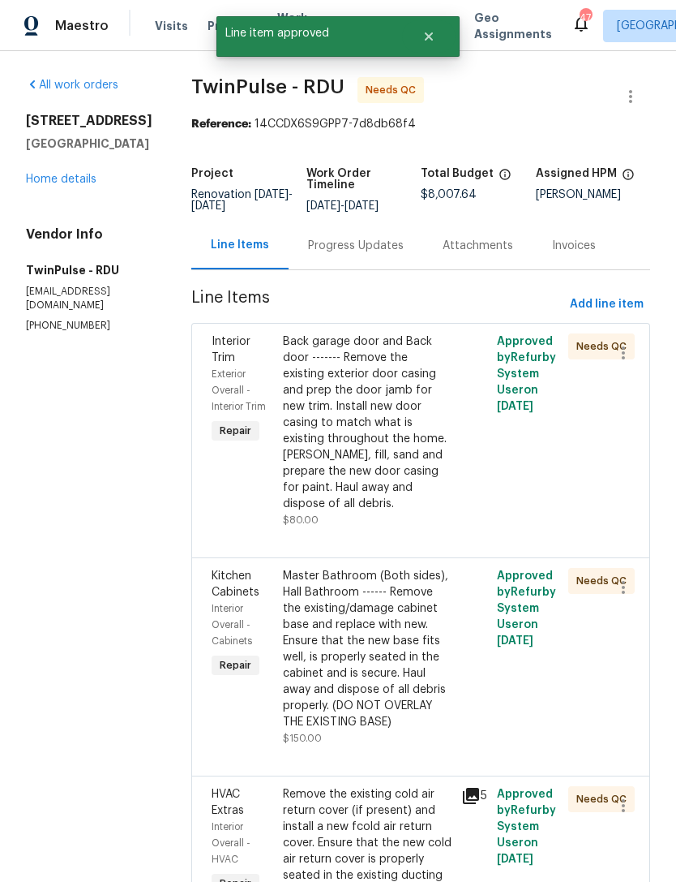
click at [365, 425] on div "Back garage door and Back door ------- Remove the existing exterior door casing…" at bounding box center [367, 422] width 169 height 178
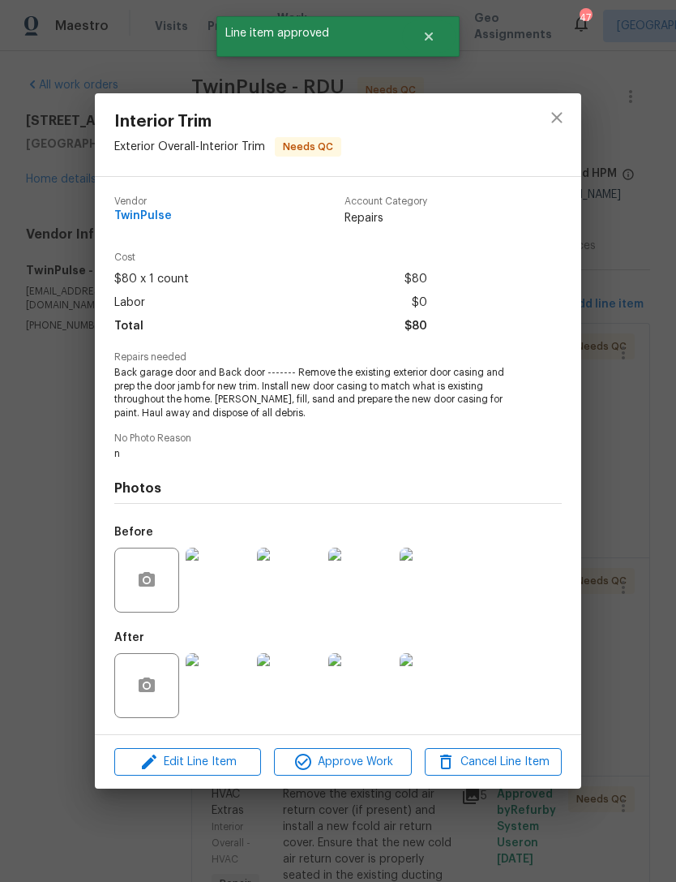
click at [230, 689] on img at bounding box center [218, 685] width 65 height 65
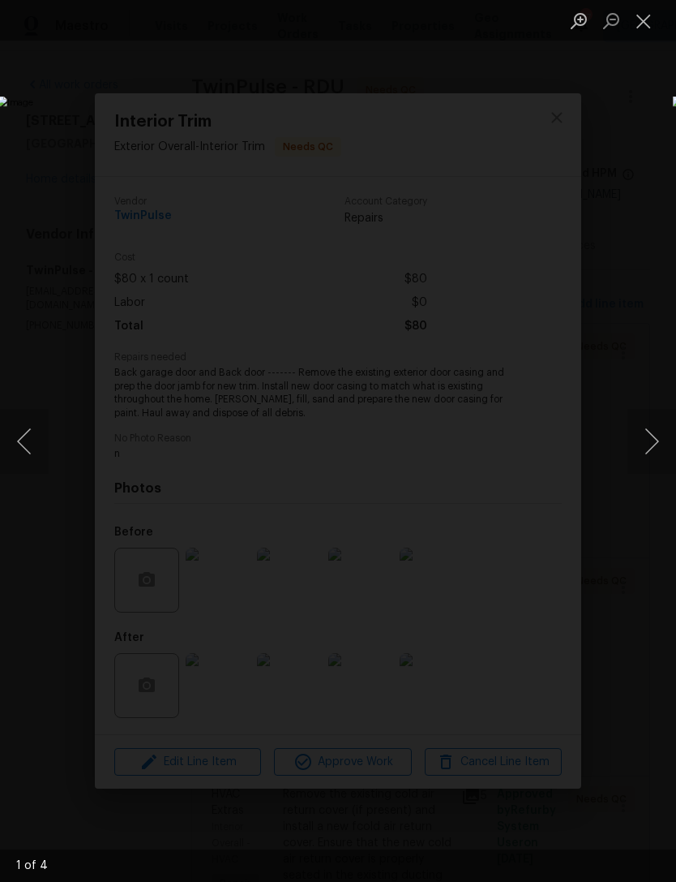
click at [667, 438] on button "Next image" at bounding box center [652, 441] width 49 height 65
click at [659, 434] on button "Next image" at bounding box center [652, 441] width 49 height 65
click at [667, 436] on button "Next image" at bounding box center [652, 441] width 49 height 65
click at [665, 437] on button "Next image" at bounding box center [652, 441] width 49 height 65
click at [654, 19] on button "Close lightbox" at bounding box center [644, 20] width 32 height 28
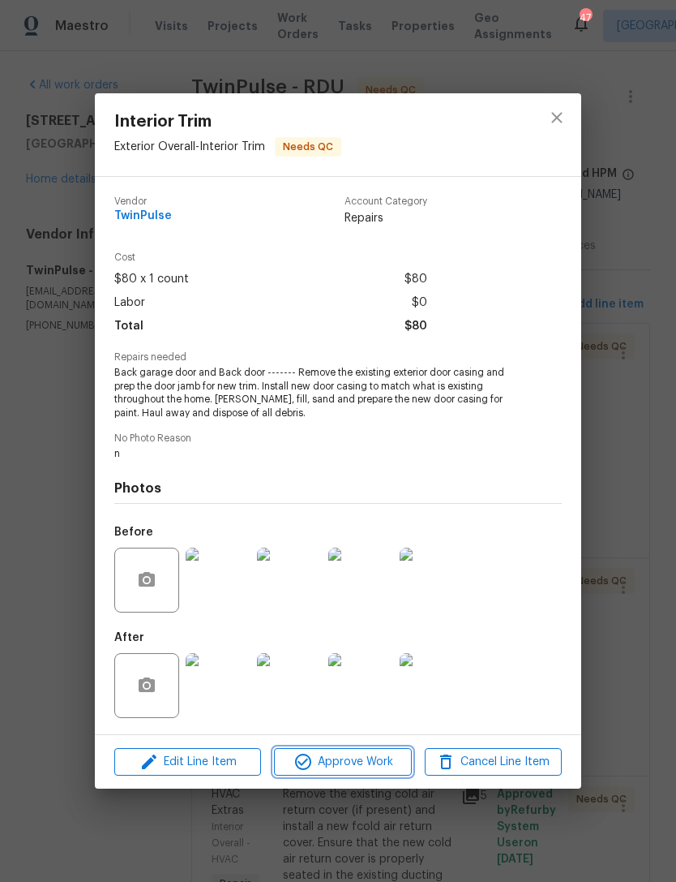
click at [357, 754] on span "Approve Work" at bounding box center [342, 762] width 127 height 20
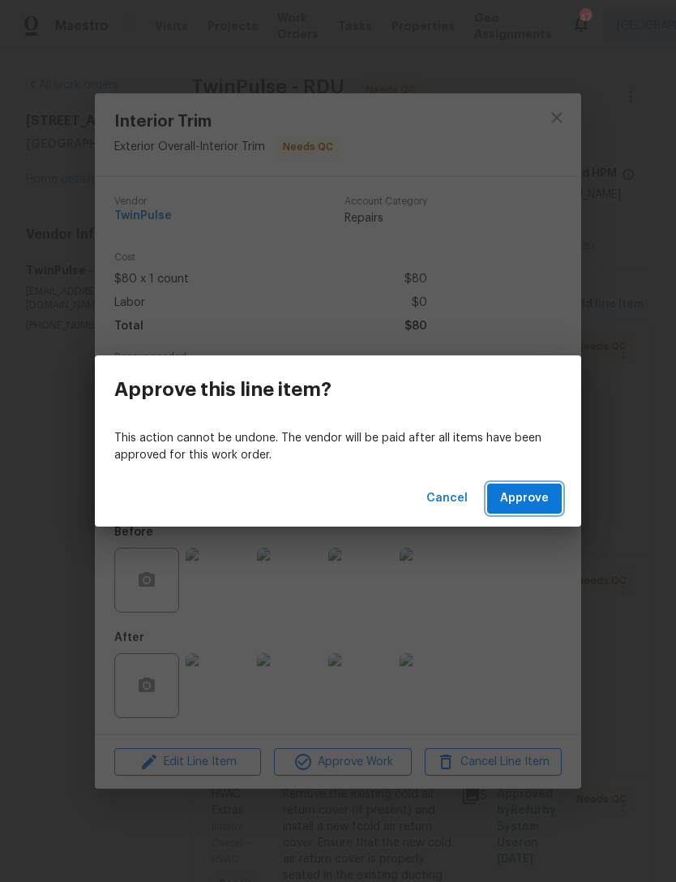
click at [525, 494] on span "Approve" at bounding box center [524, 498] width 49 height 20
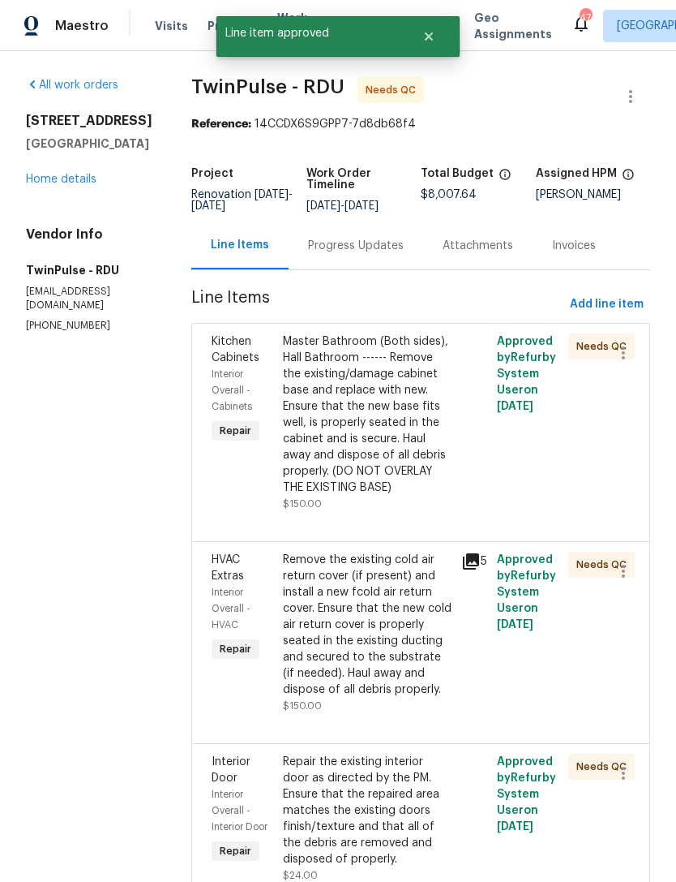
click at [368, 403] on div "Master Bathroom (Both sides), Hall Bathroom ------ Remove the existing/damage c…" at bounding box center [367, 414] width 169 height 162
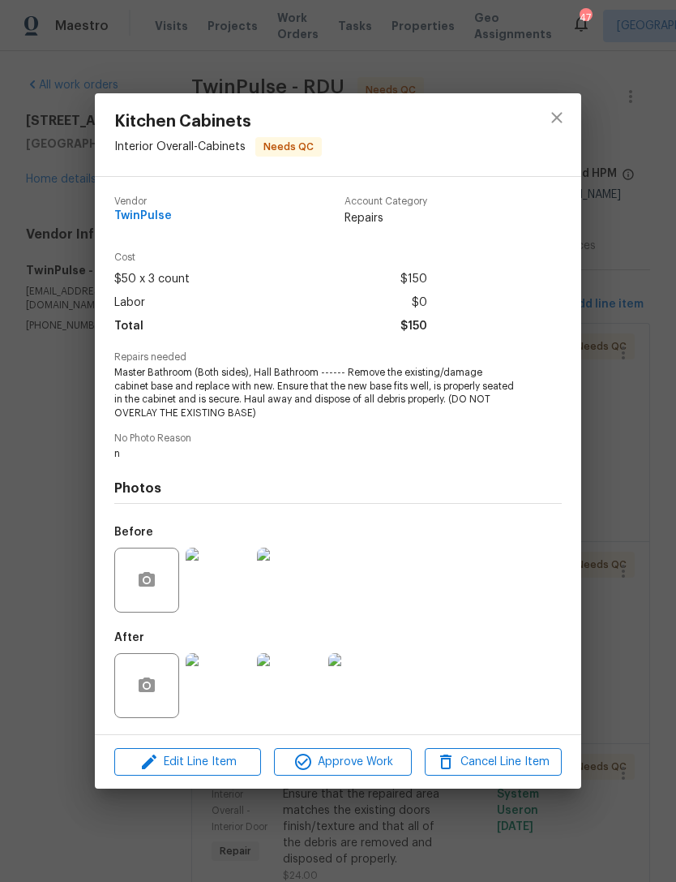
click at [236, 689] on img at bounding box center [218, 685] width 65 height 65
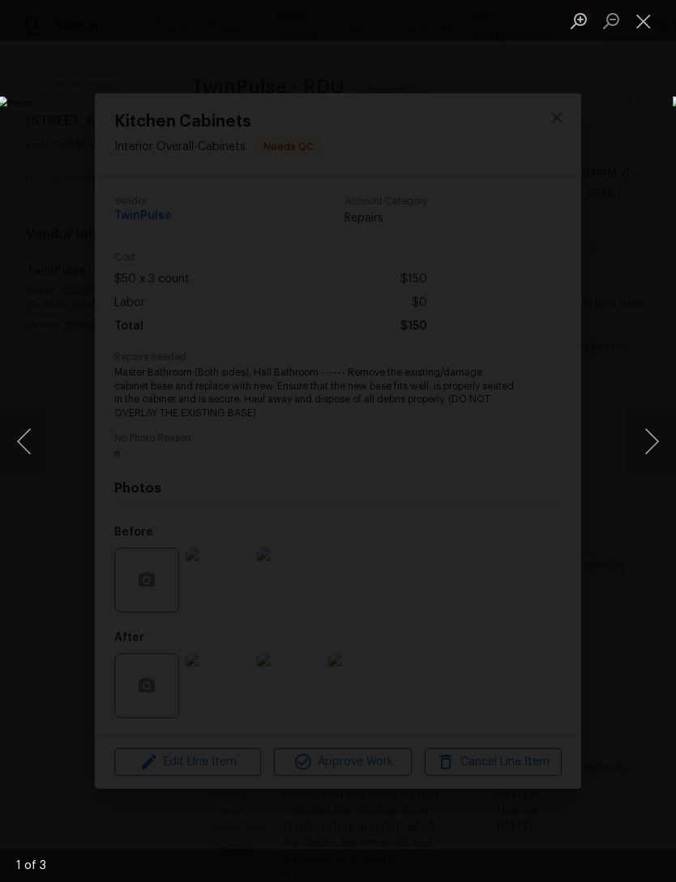
click at [663, 440] on button "Next image" at bounding box center [652, 441] width 49 height 65
click at [666, 431] on button "Next image" at bounding box center [652, 441] width 49 height 65
click at [650, 23] on button "Close lightbox" at bounding box center [644, 20] width 32 height 28
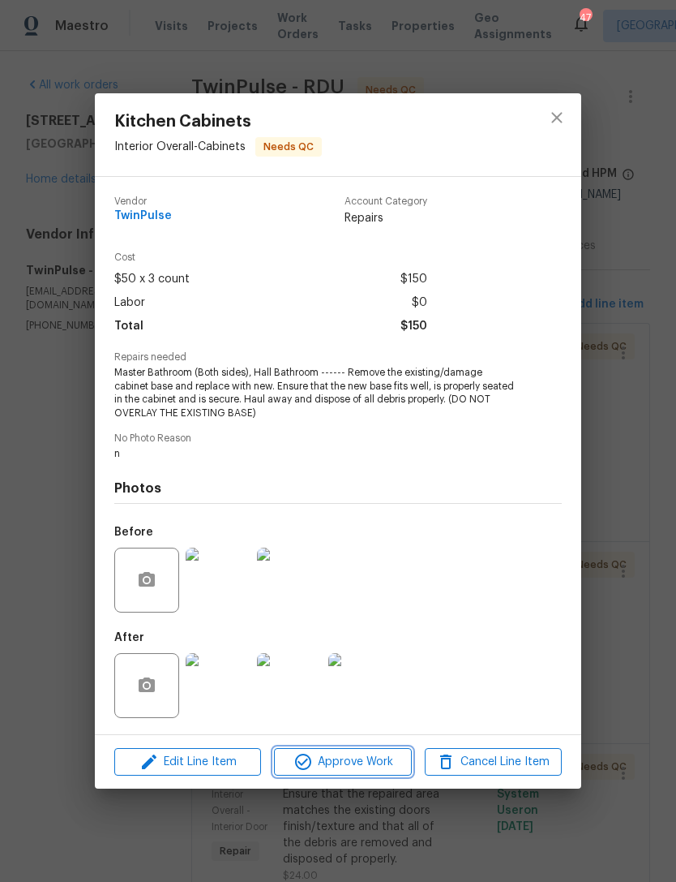
click at [356, 764] on span "Approve Work" at bounding box center [342, 762] width 127 height 20
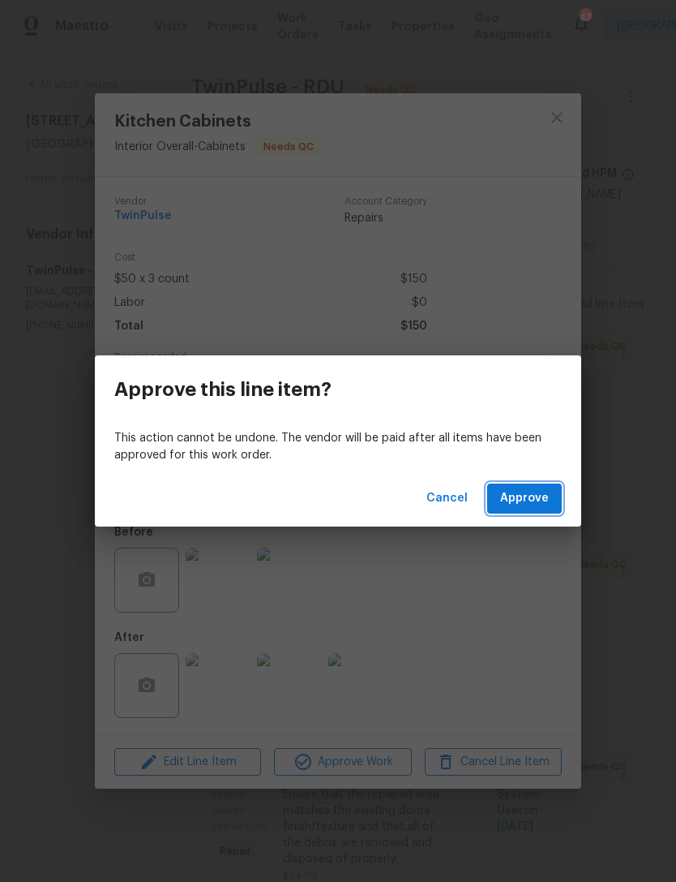
click at [542, 502] on span "Approve" at bounding box center [524, 498] width 49 height 20
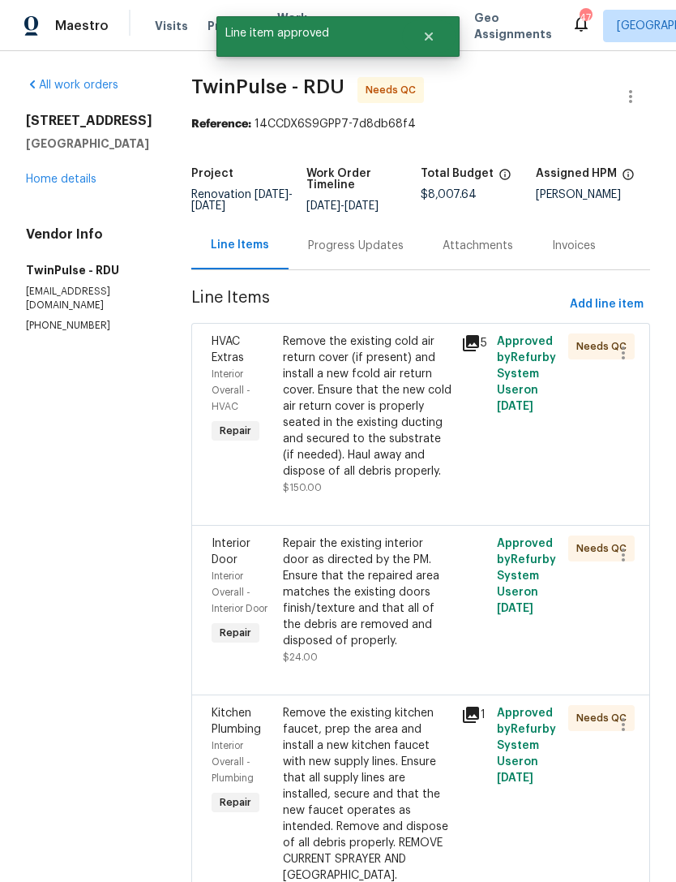
click at [464, 353] on icon at bounding box center [470, 342] width 19 height 19
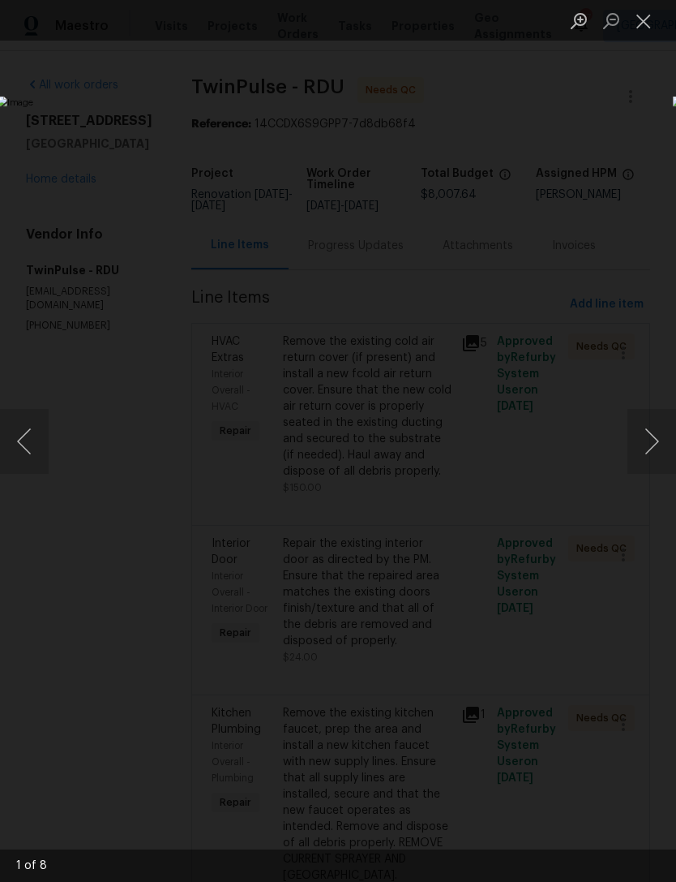
click at [660, 439] on button "Next image" at bounding box center [652, 441] width 49 height 65
click at [666, 437] on button "Next image" at bounding box center [652, 441] width 49 height 65
click at [667, 439] on button "Next image" at bounding box center [652, 441] width 49 height 65
click at [667, 442] on button "Next image" at bounding box center [652, 441] width 49 height 65
click at [667, 440] on button "Next image" at bounding box center [652, 441] width 49 height 65
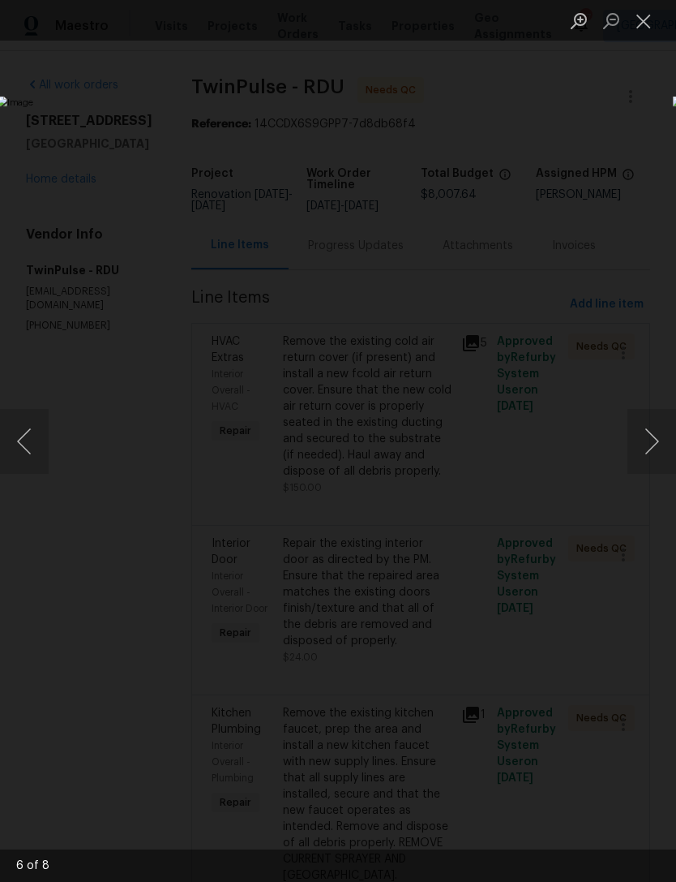
click at [651, 24] on button "Close lightbox" at bounding box center [644, 20] width 32 height 28
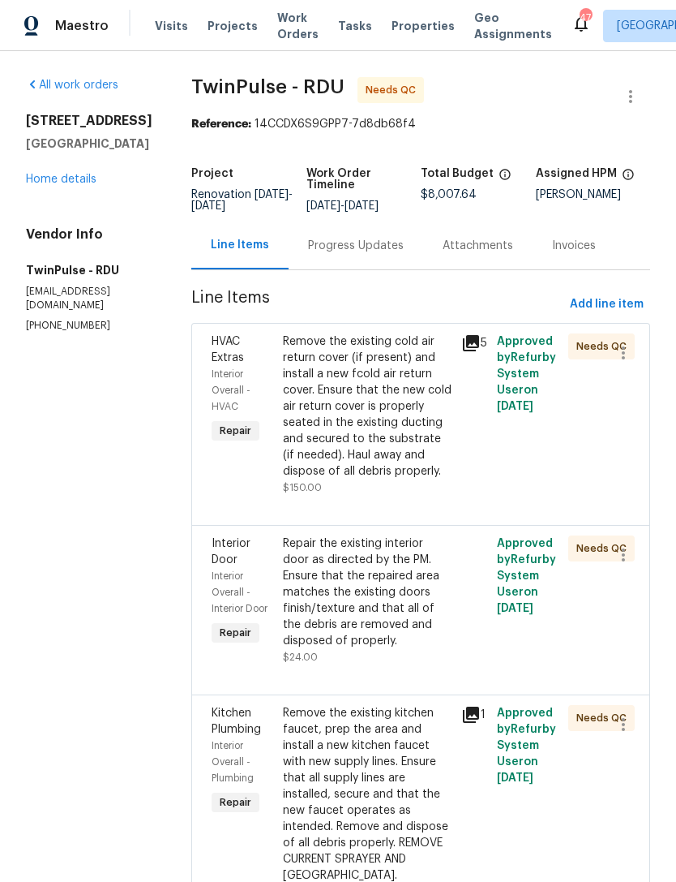
click at [378, 422] on div "Remove the existing cold air return cover (if present) and install a new fcold …" at bounding box center [367, 406] width 169 height 146
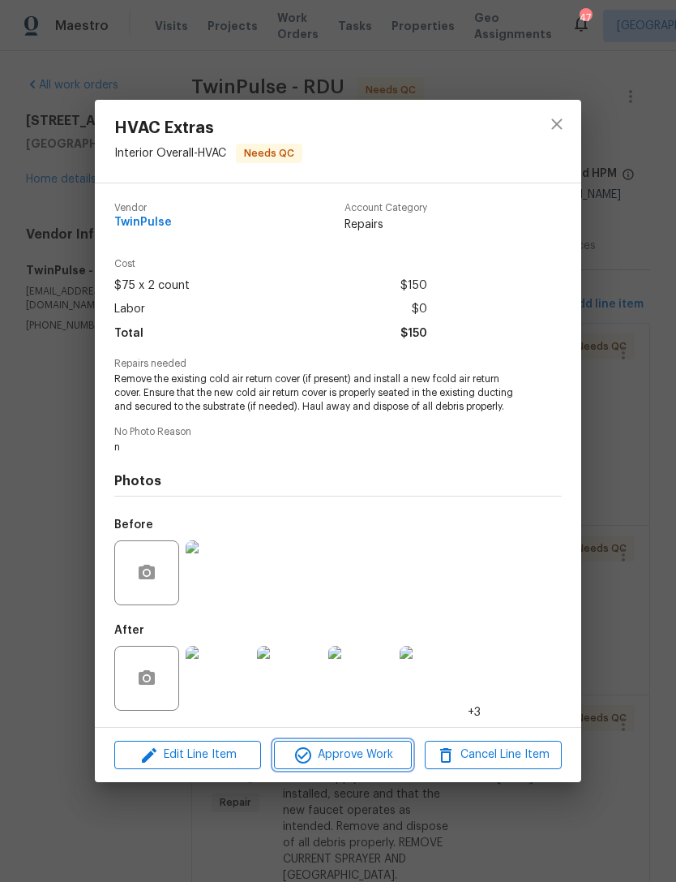
click at [358, 765] on span "Approve Work" at bounding box center [342, 755] width 127 height 20
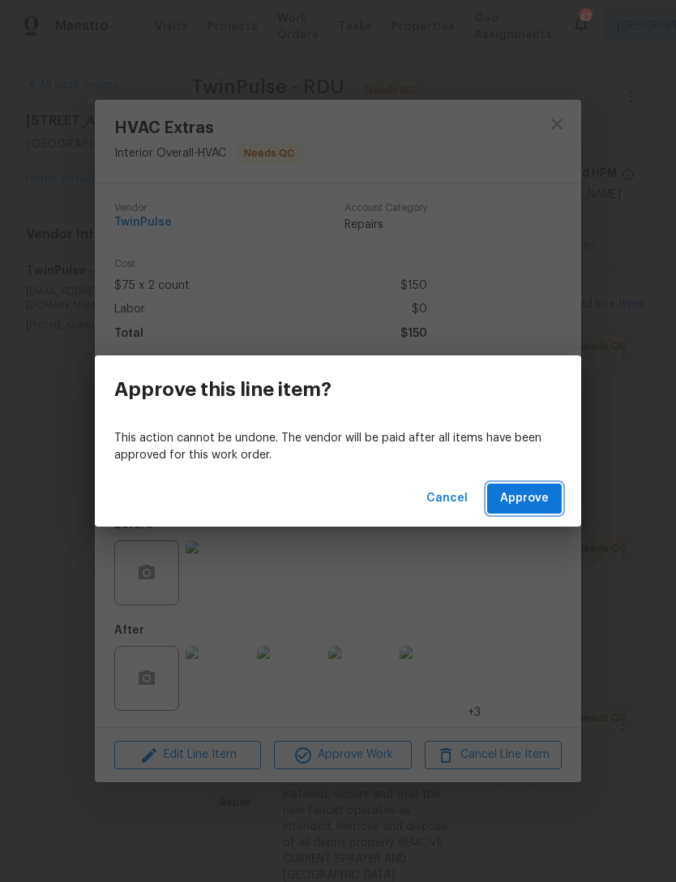
click at [531, 489] on span "Approve" at bounding box center [524, 498] width 49 height 20
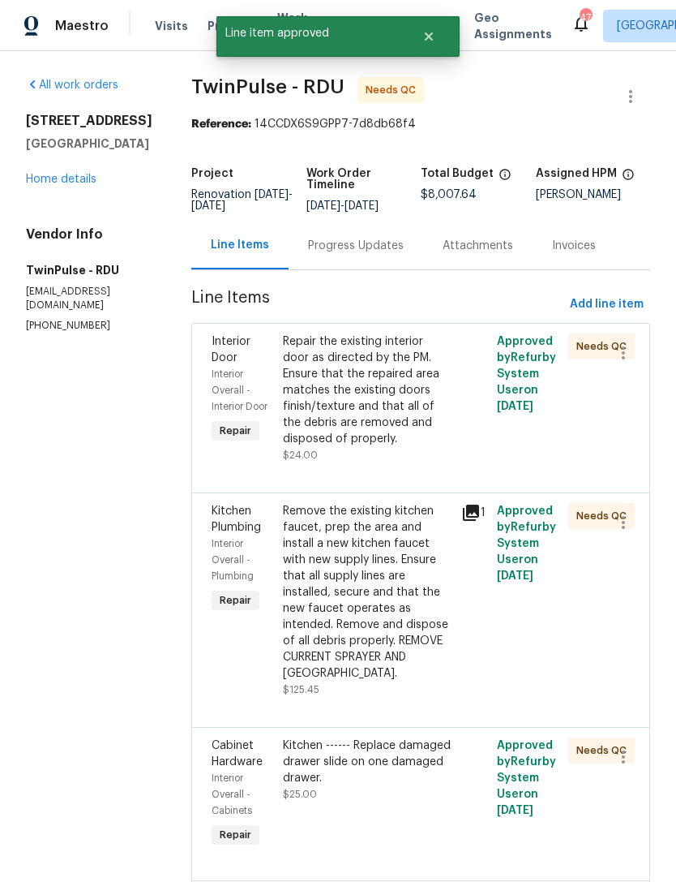
click at [345, 401] on div "Repair the existing interior door as directed by the PM. Ensure that the repair…" at bounding box center [367, 390] width 169 height 114
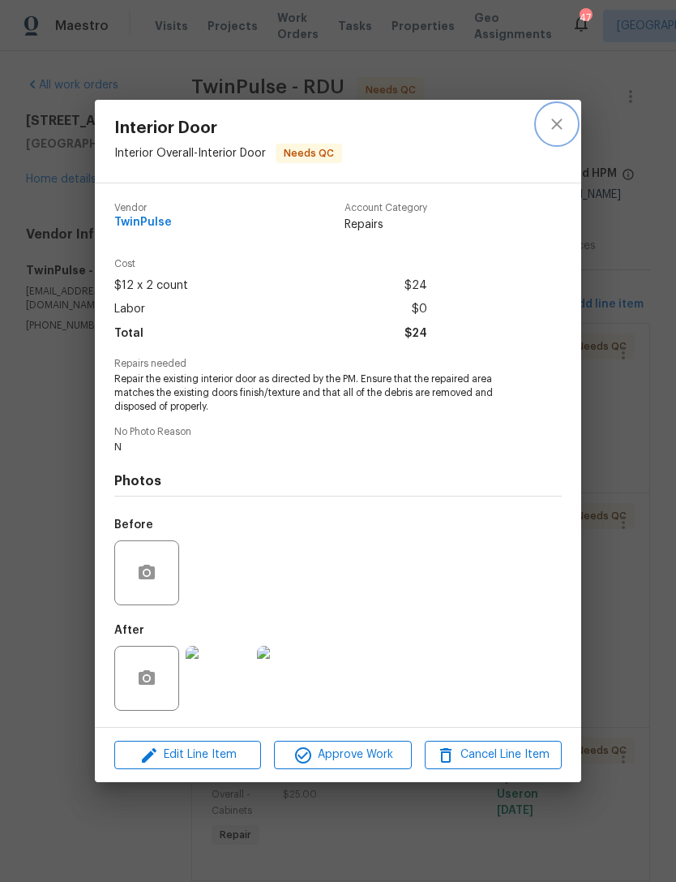
click at [561, 122] on icon "close" at bounding box center [556, 123] width 19 height 19
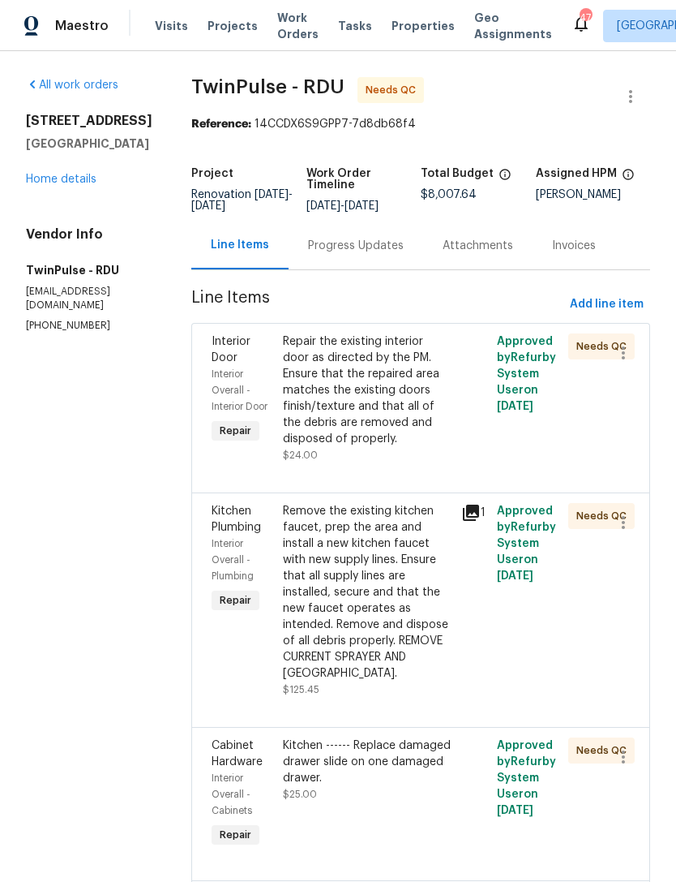
click at [388, 403] on div "Repair the existing interior door as directed by the PM. Ensure that the repair…" at bounding box center [367, 390] width 169 height 114
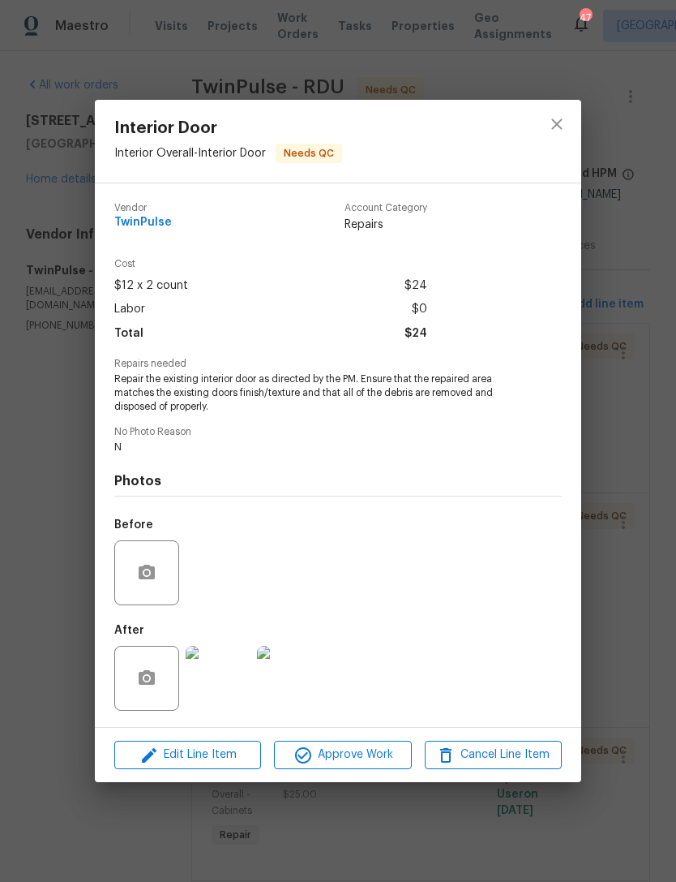
click at [223, 684] on img at bounding box center [218, 678] width 65 height 65
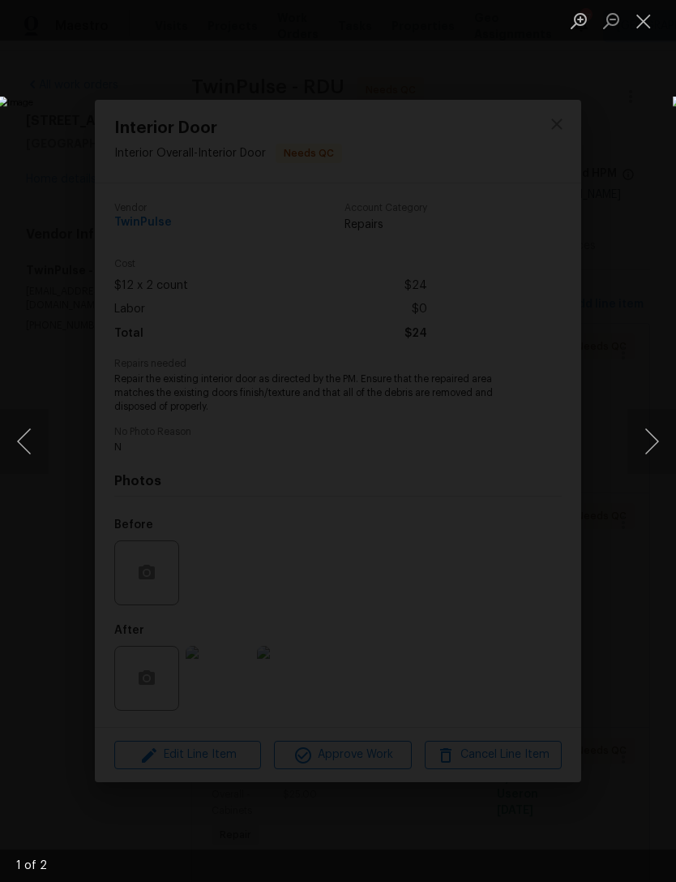
click at [649, 435] on button "Next image" at bounding box center [652, 441] width 49 height 65
click at [655, 438] on button "Next image" at bounding box center [652, 441] width 49 height 65
click at [651, 24] on button "Close lightbox" at bounding box center [644, 20] width 32 height 28
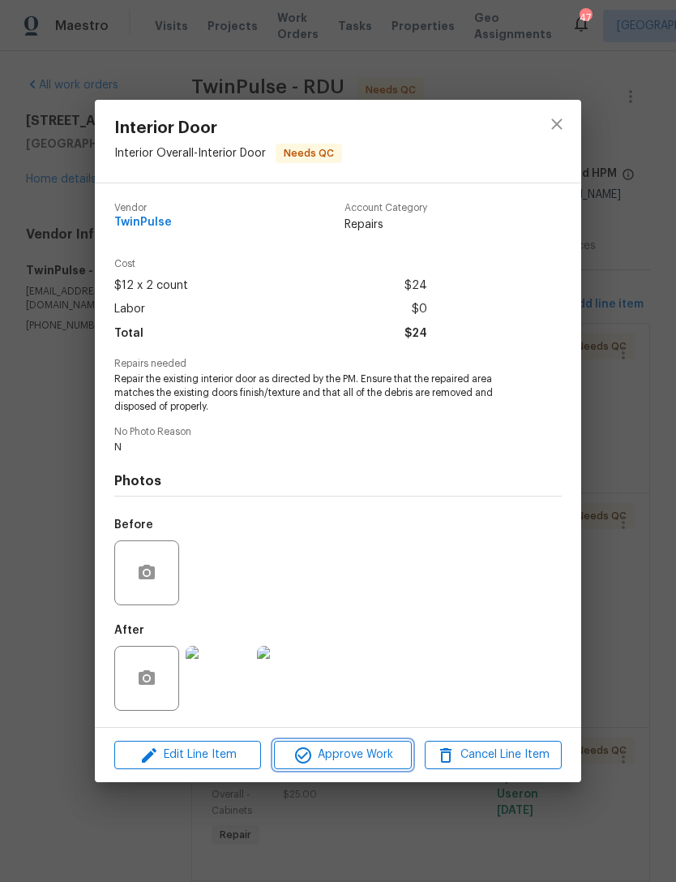
click at [358, 756] on span "Approve Work" at bounding box center [342, 755] width 127 height 20
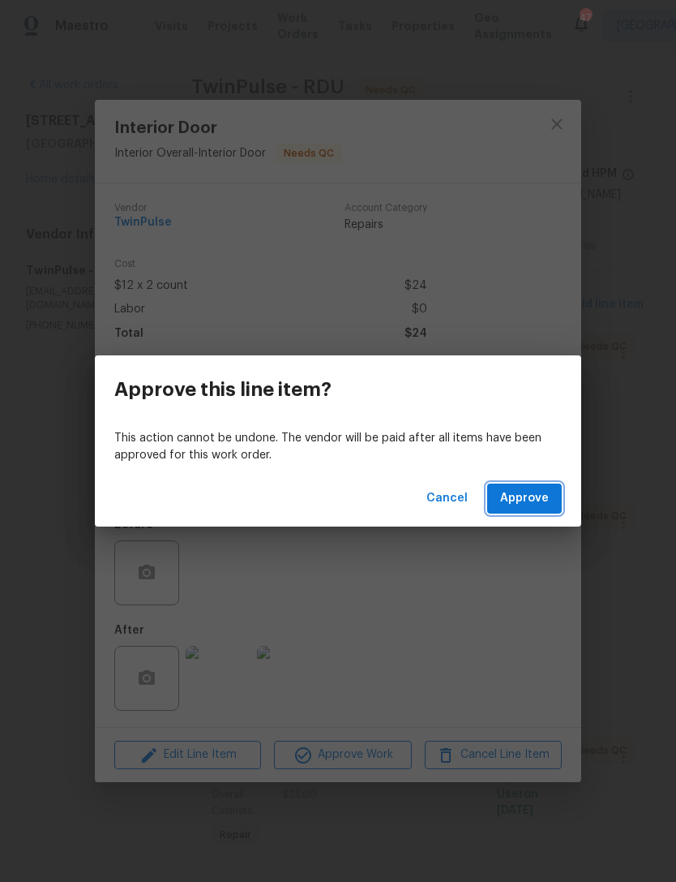
click at [530, 504] on span "Approve" at bounding box center [524, 498] width 49 height 20
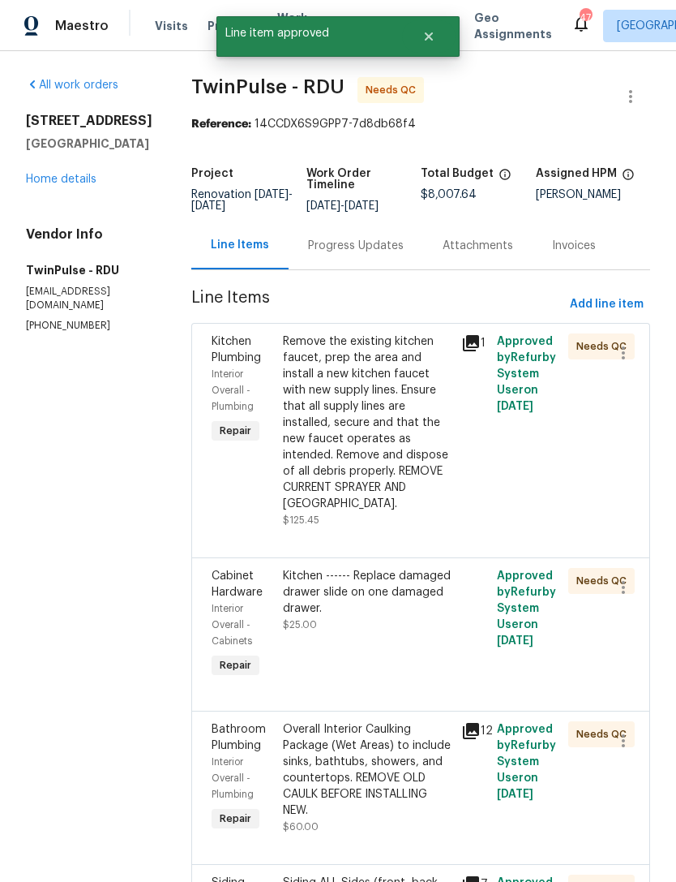
click at [479, 350] on icon at bounding box center [470, 342] width 19 height 19
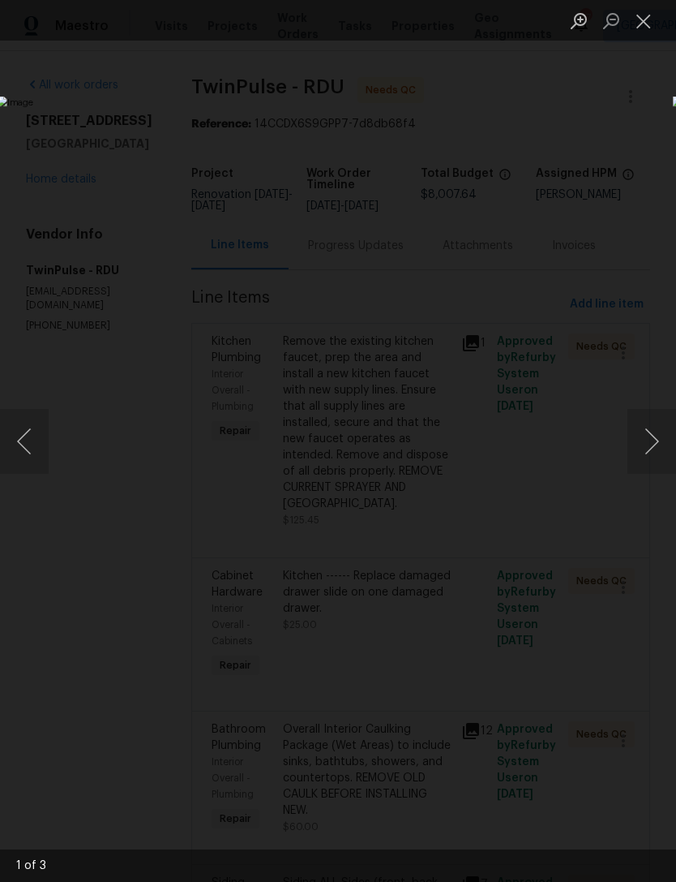
click at [649, 23] on button "Close lightbox" at bounding box center [644, 20] width 32 height 28
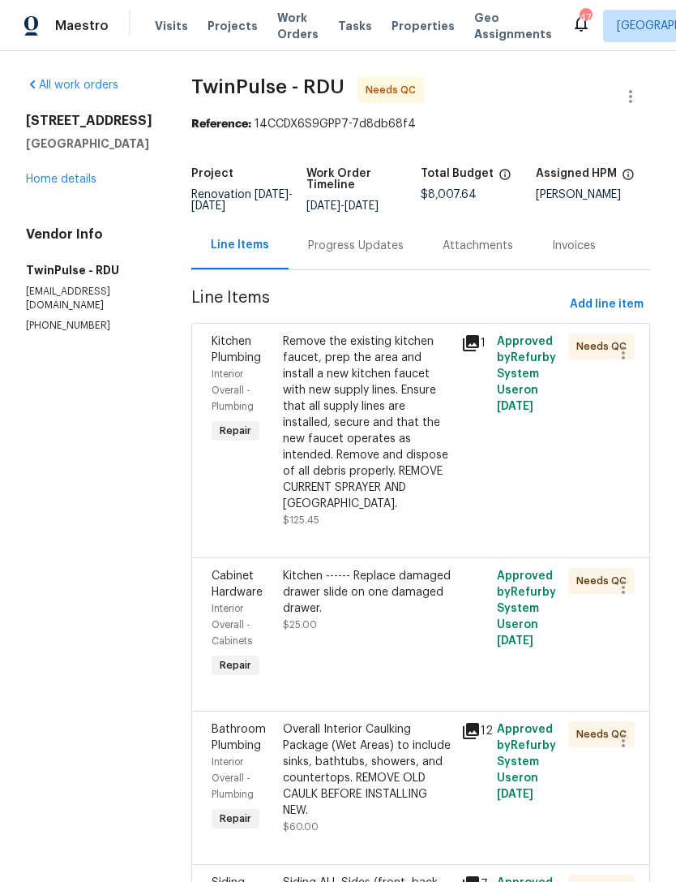
click at [374, 387] on div "Remove the existing kitchen faucet, prep the area and install a new kitchen fau…" at bounding box center [367, 422] width 169 height 178
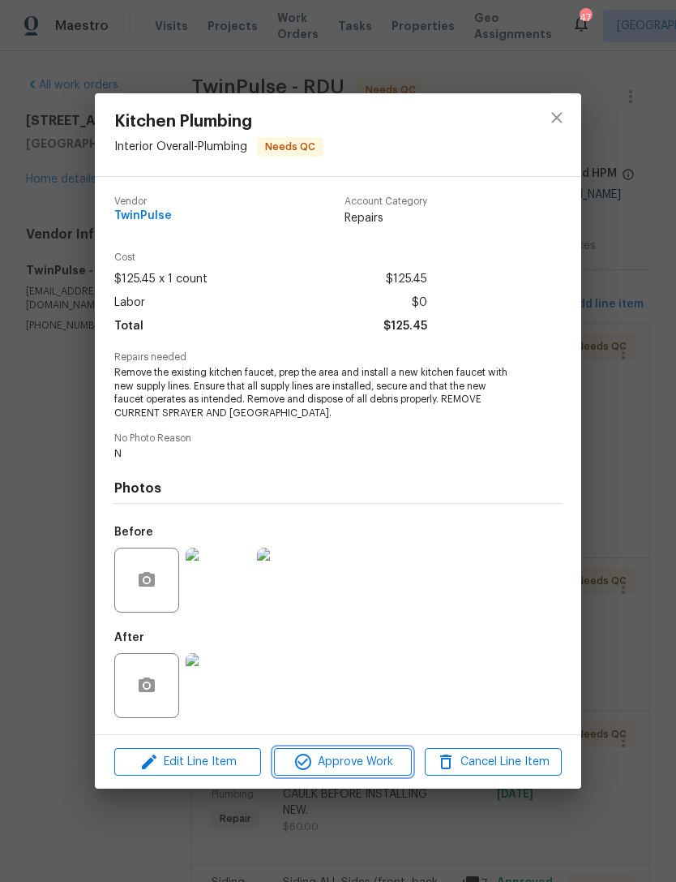
click at [358, 761] on span "Approve Work" at bounding box center [342, 762] width 127 height 20
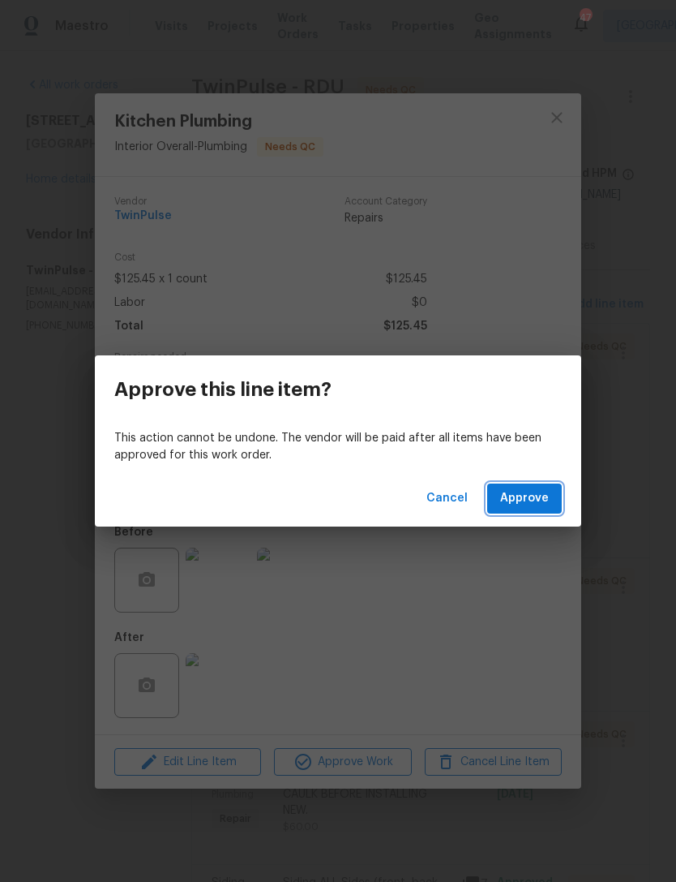
click at [539, 503] on span "Approve" at bounding box center [524, 498] width 49 height 20
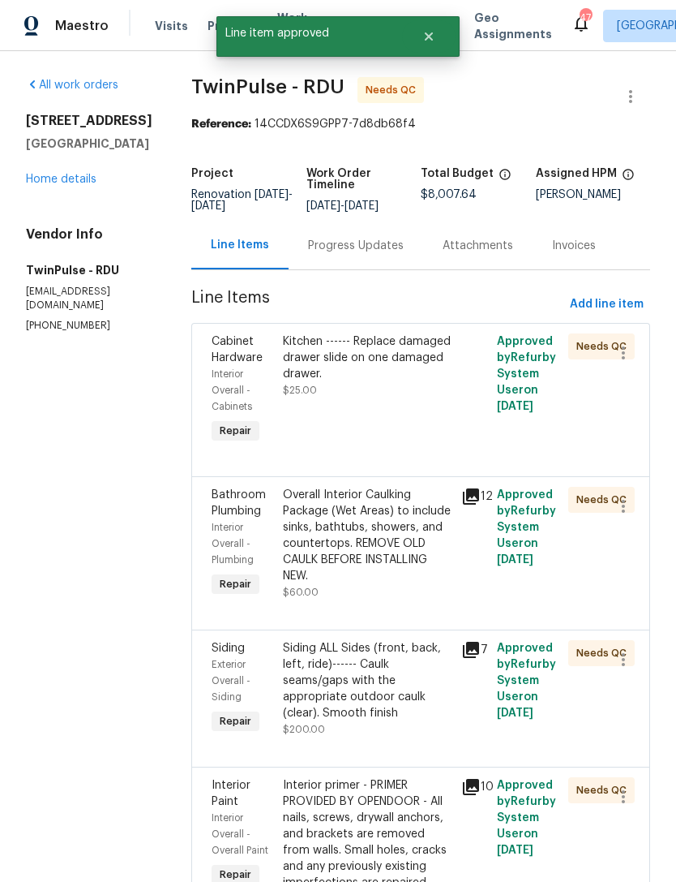
click at [354, 360] on div "Kitchen ------ Replace damaged drawer slide on one damaged drawer." at bounding box center [367, 357] width 169 height 49
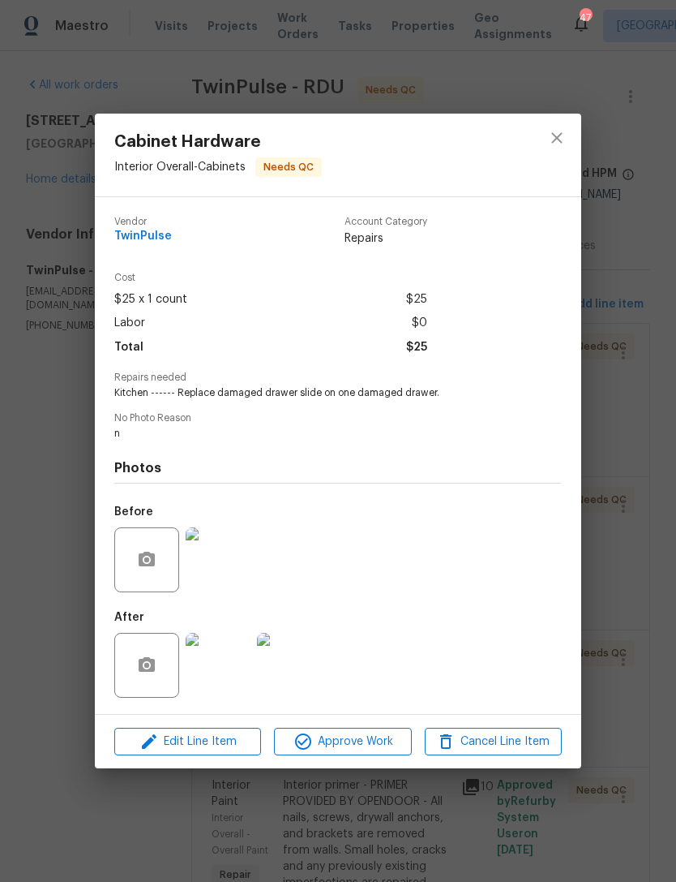
click at [222, 676] on img at bounding box center [218, 665] width 65 height 65
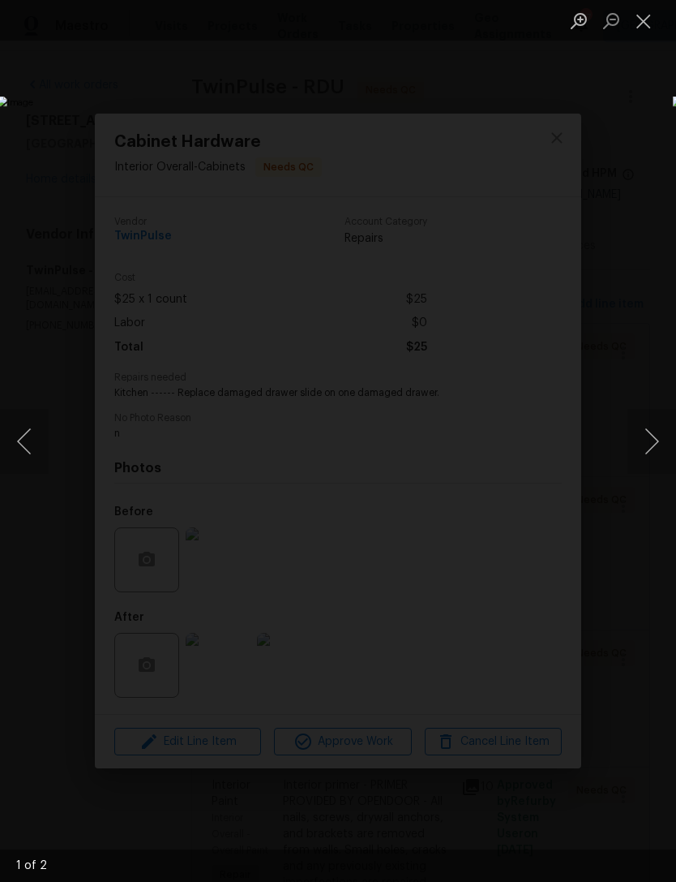
click at [655, 434] on button "Next image" at bounding box center [652, 441] width 49 height 65
click at [659, 435] on button "Next image" at bounding box center [652, 441] width 49 height 65
click at [648, 17] on button "Close lightbox" at bounding box center [644, 20] width 32 height 28
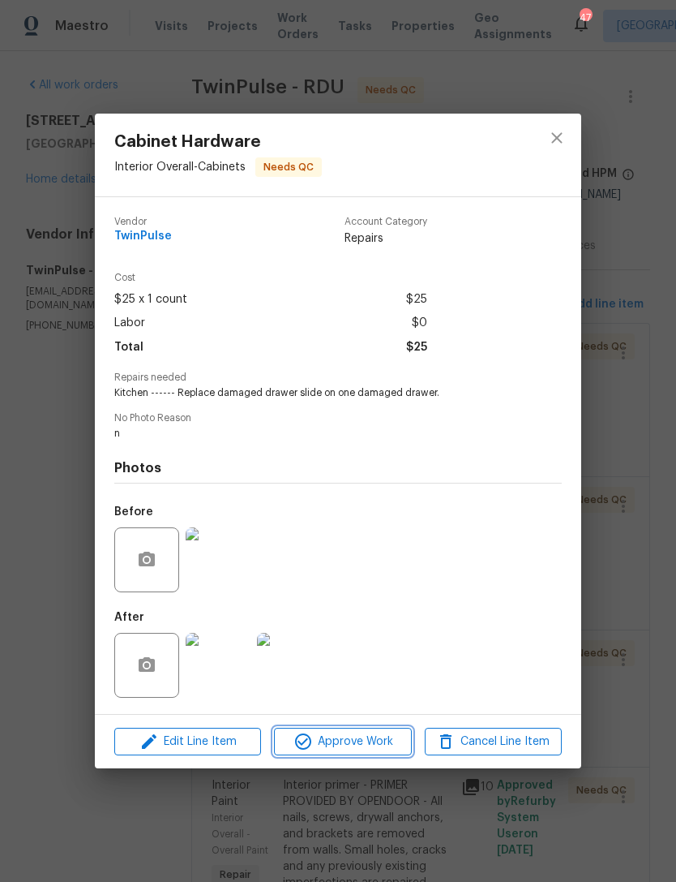
click at [360, 745] on span "Approve Work" at bounding box center [342, 742] width 127 height 20
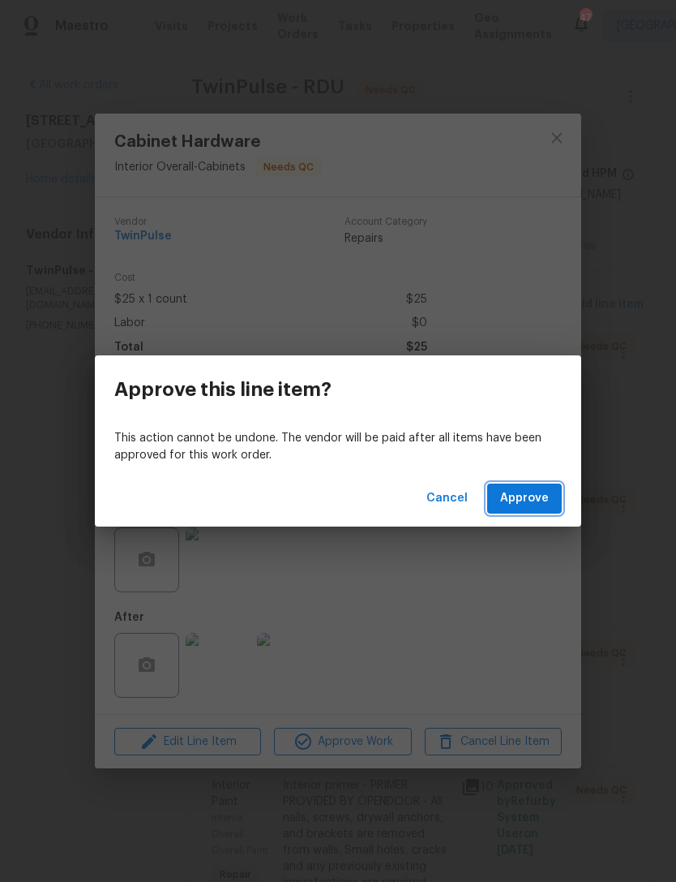
click at [542, 505] on span "Approve" at bounding box center [524, 498] width 49 height 20
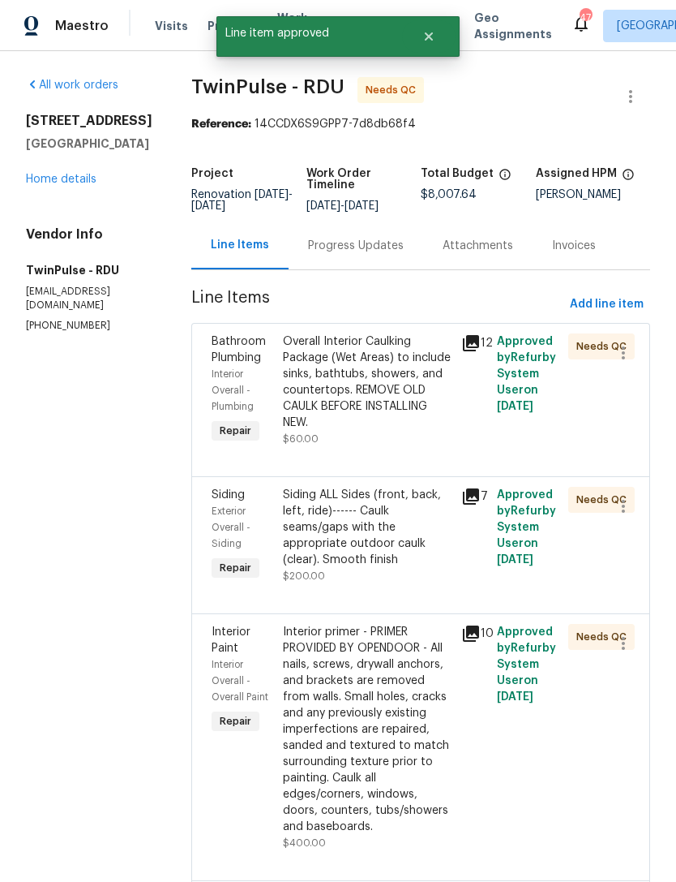
click at [353, 388] on div "Overall Interior Caulking Package (Wet Areas) to include sinks, bathtubs, showe…" at bounding box center [367, 381] width 169 height 97
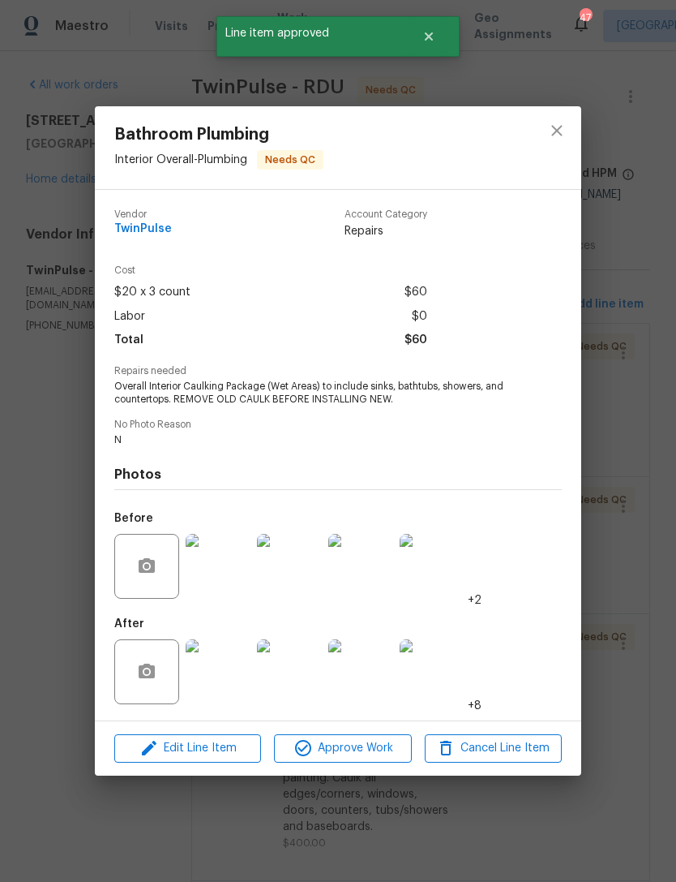
click at [227, 685] on img at bounding box center [218, 671] width 65 height 65
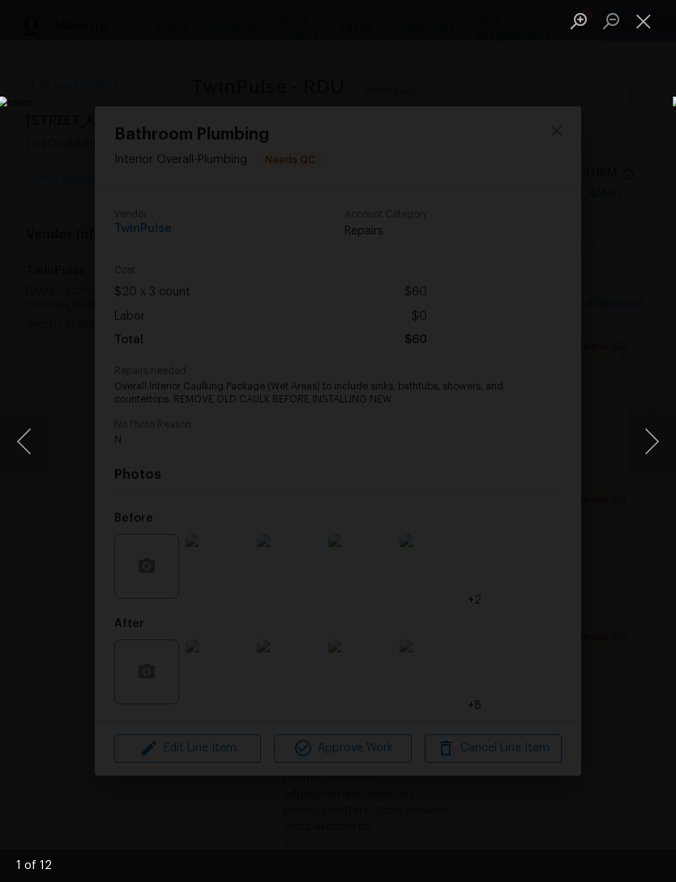
click at [657, 427] on button "Next image" at bounding box center [652, 441] width 49 height 65
click at [658, 436] on button "Next image" at bounding box center [652, 441] width 49 height 65
click at [659, 437] on button "Next image" at bounding box center [652, 441] width 49 height 65
click at [663, 432] on button "Next image" at bounding box center [652, 441] width 49 height 65
click at [654, 23] on button "Close lightbox" at bounding box center [644, 20] width 32 height 28
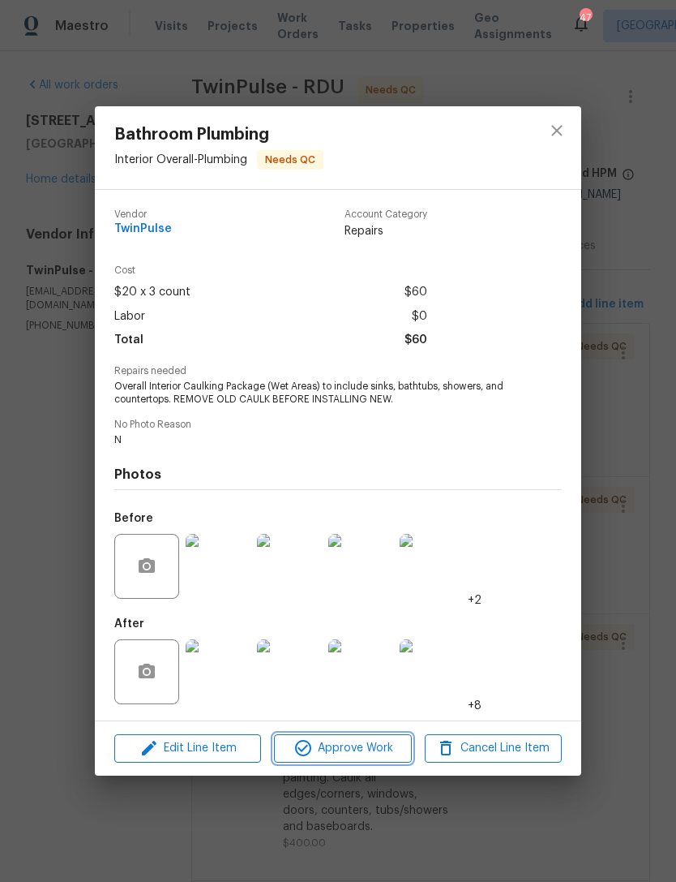
click at [364, 753] on span "Approve Work" at bounding box center [342, 748] width 127 height 20
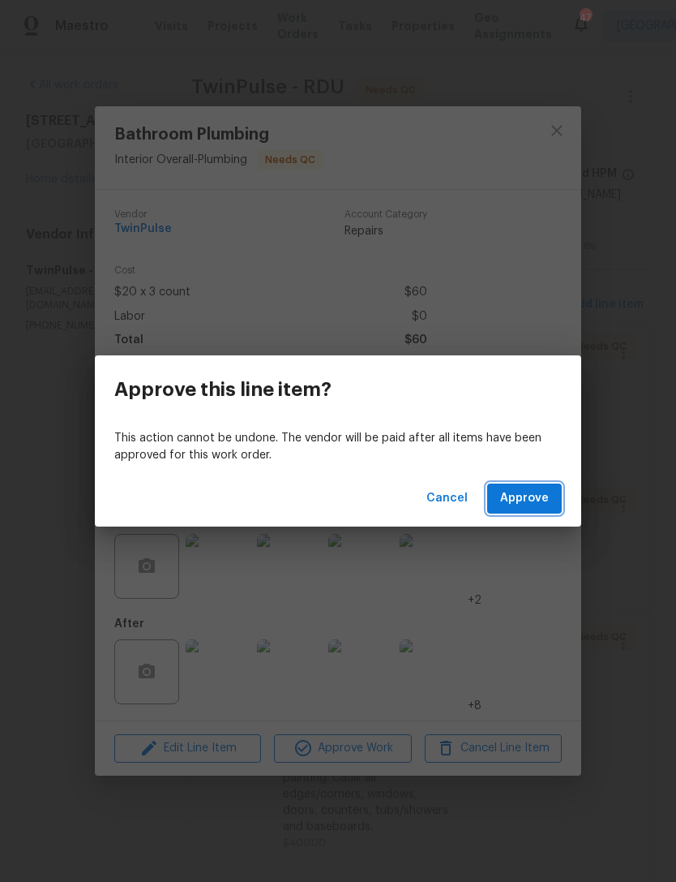
click at [548, 491] on span "Approve" at bounding box center [524, 498] width 49 height 20
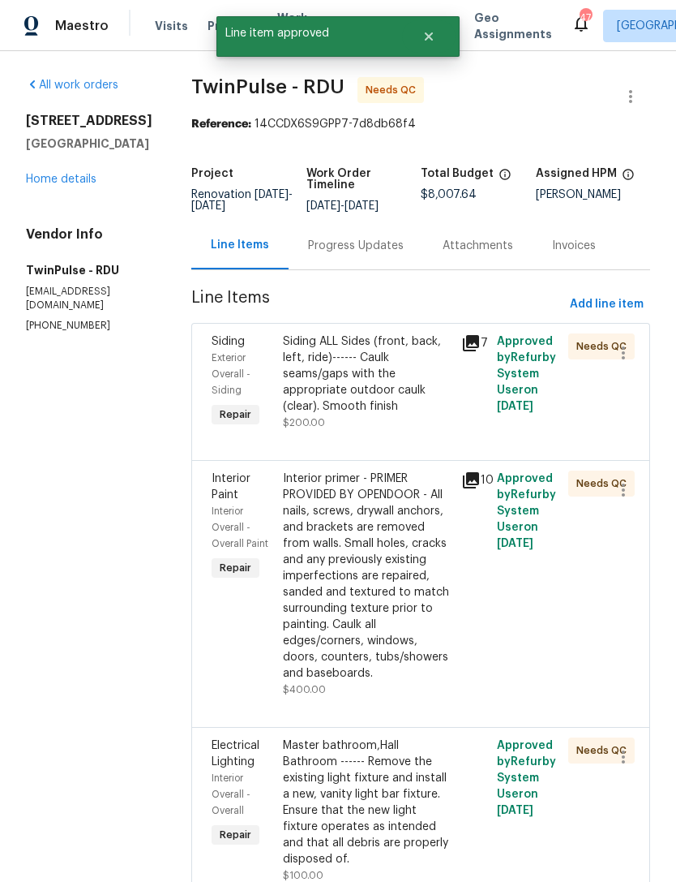
click at [354, 371] on div "Siding ALL Sides (front, back, left, ride)------ Caulk seams/gaps with the appr…" at bounding box center [367, 373] width 169 height 81
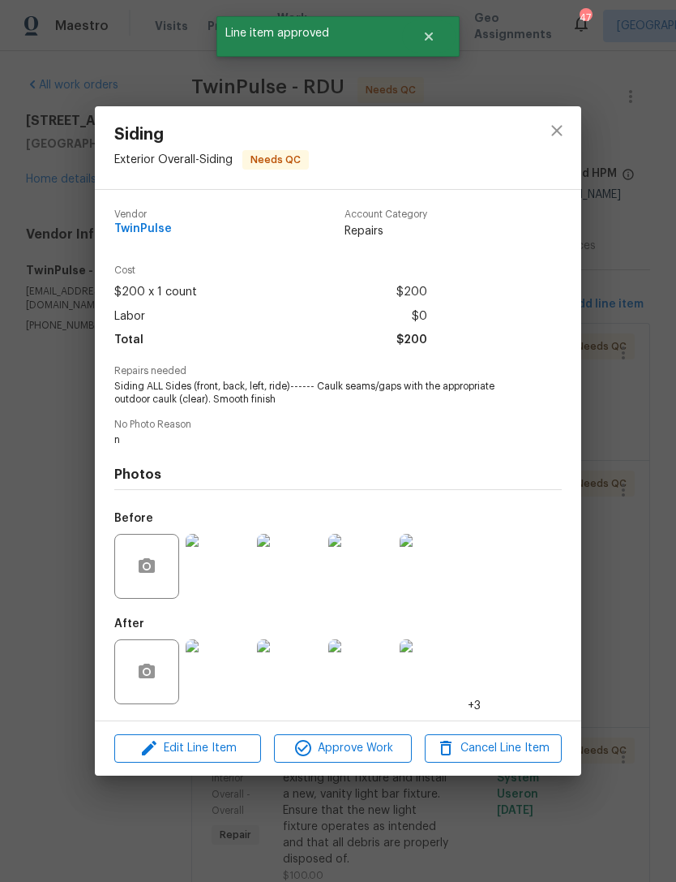
click at [225, 671] on img at bounding box center [218, 671] width 65 height 65
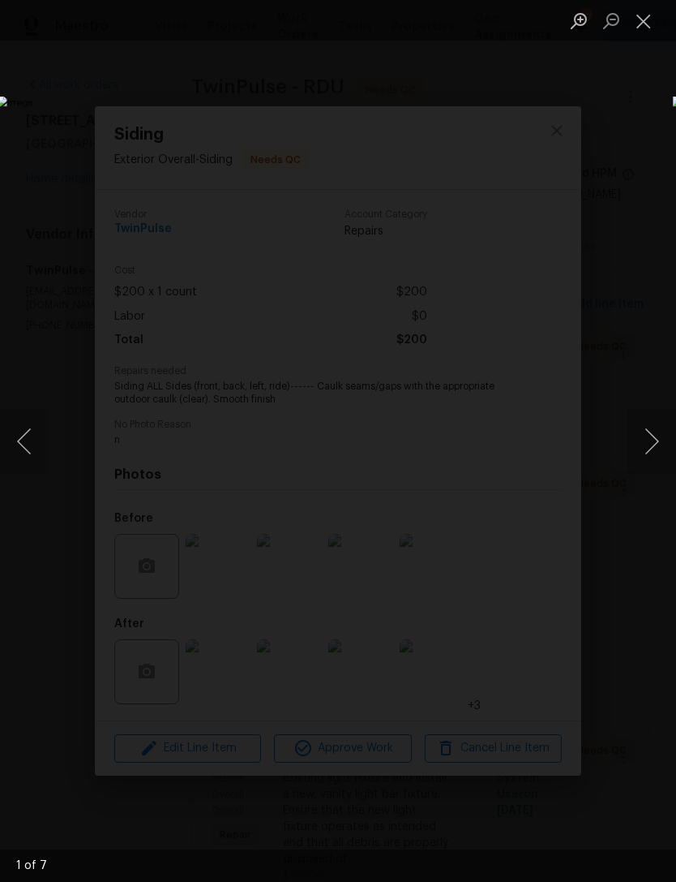
click at [658, 440] on button "Next image" at bounding box center [652, 441] width 49 height 65
click at [661, 439] on button "Next image" at bounding box center [652, 441] width 49 height 65
click at [665, 431] on button "Next image" at bounding box center [652, 441] width 49 height 65
click at [667, 430] on button "Next image" at bounding box center [652, 441] width 49 height 65
click at [667, 441] on button "Next image" at bounding box center [652, 441] width 49 height 65
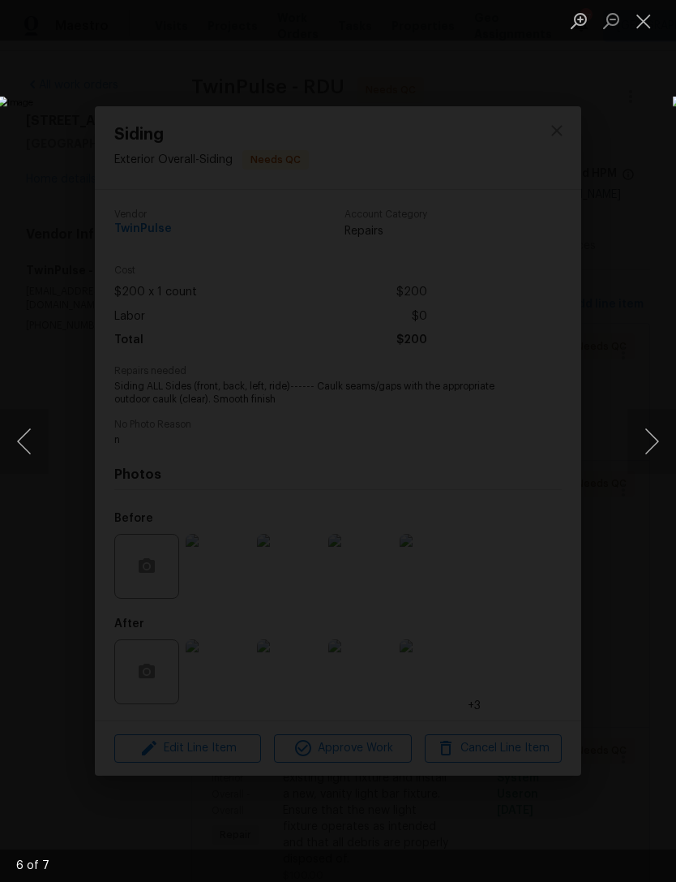
click at [650, 24] on button "Close lightbox" at bounding box center [644, 20] width 32 height 28
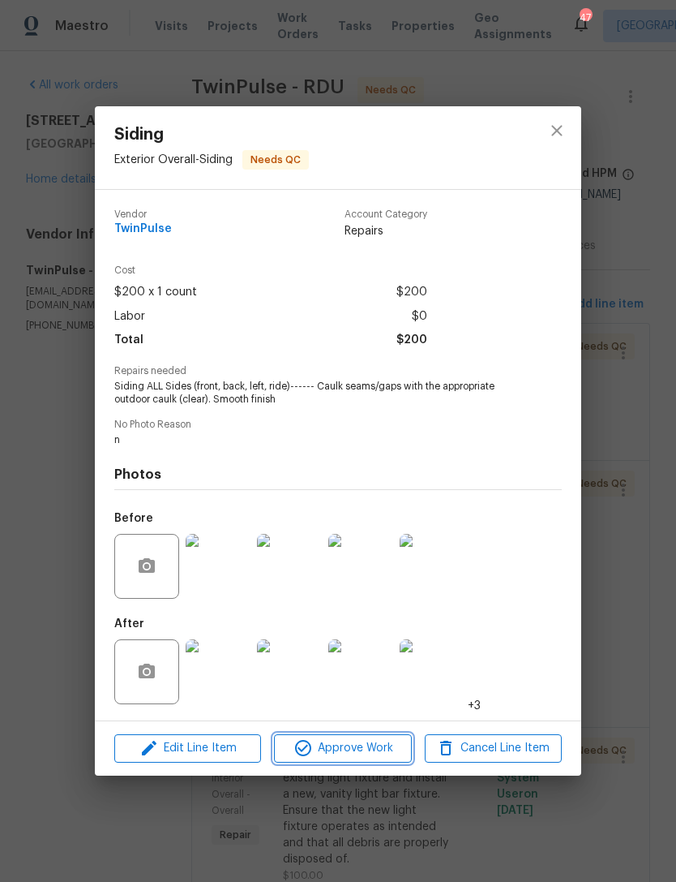
click at [355, 752] on span "Approve Work" at bounding box center [342, 748] width 127 height 20
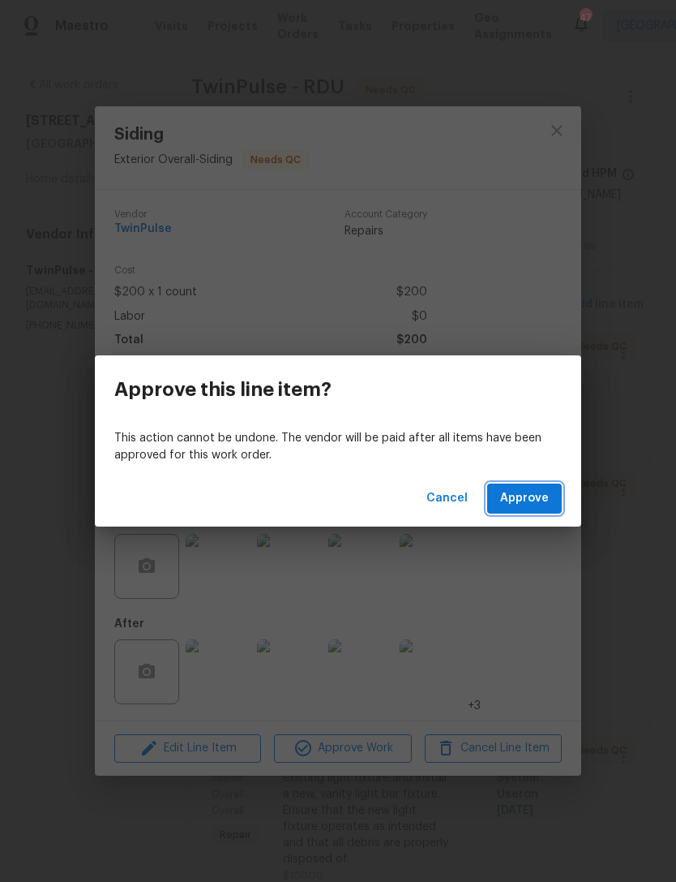
click at [526, 499] on span "Approve" at bounding box center [524, 498] width 49 height 20
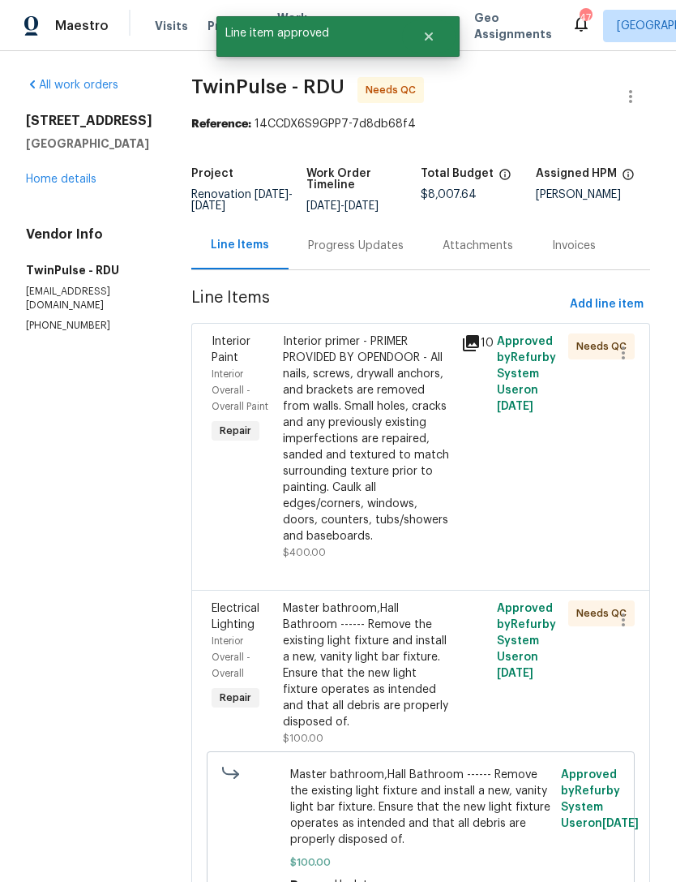
click at [360, 438] on div "Interior primer - PRIMER PROVIDED BY OPENDOOR - All nails, screws, drywall anch…" at bounding box center [367, 438] width 169 height 211
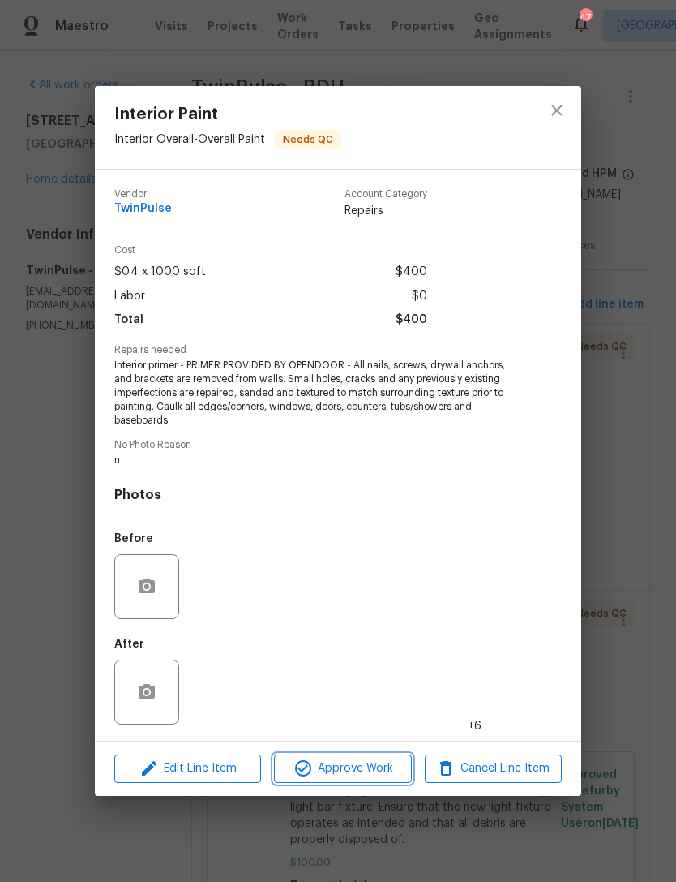
click at [359, 773] on span "Approve Work" at bounding box center [342, 768] width 127 height 20
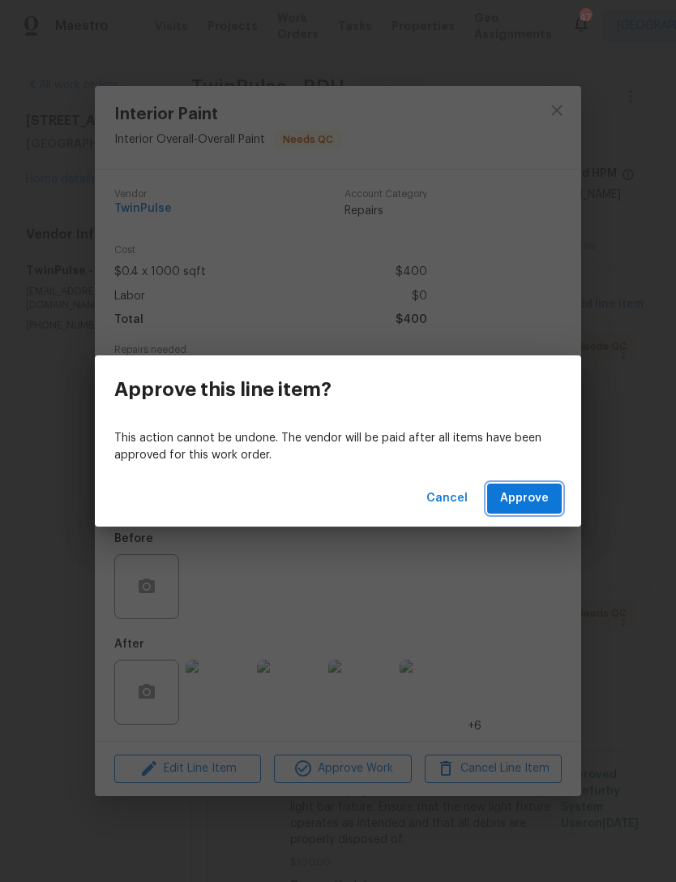
click at [551, 494] on button "Approve" at bounding box center [524, 498] width 75 height 30
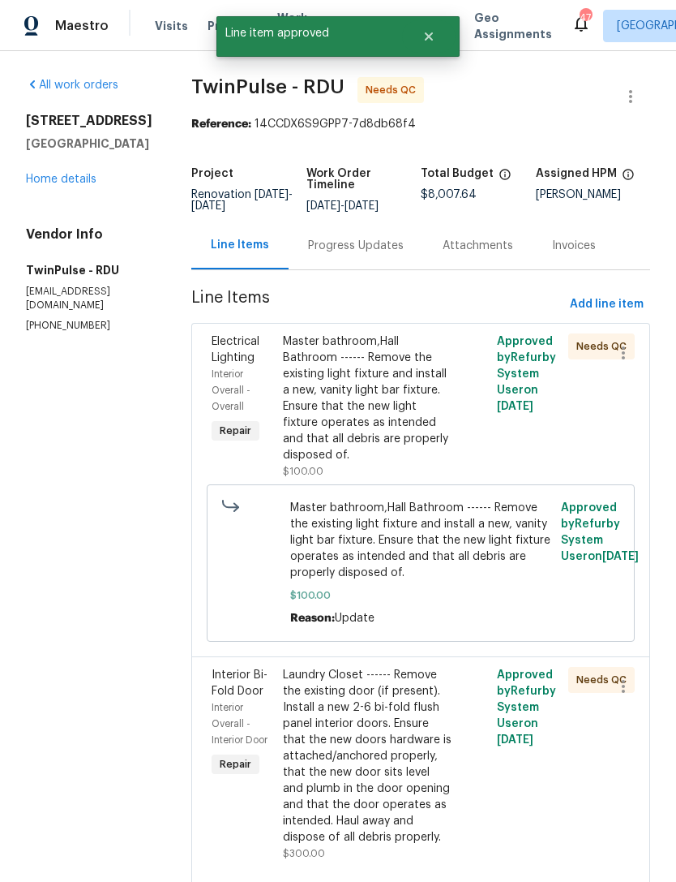
click at [377, 397] on div "Master bathroom,Hall Bathroom ------ Remove the existing light fixture and inst…" at bounding box center [367, 398] width 169 height 130
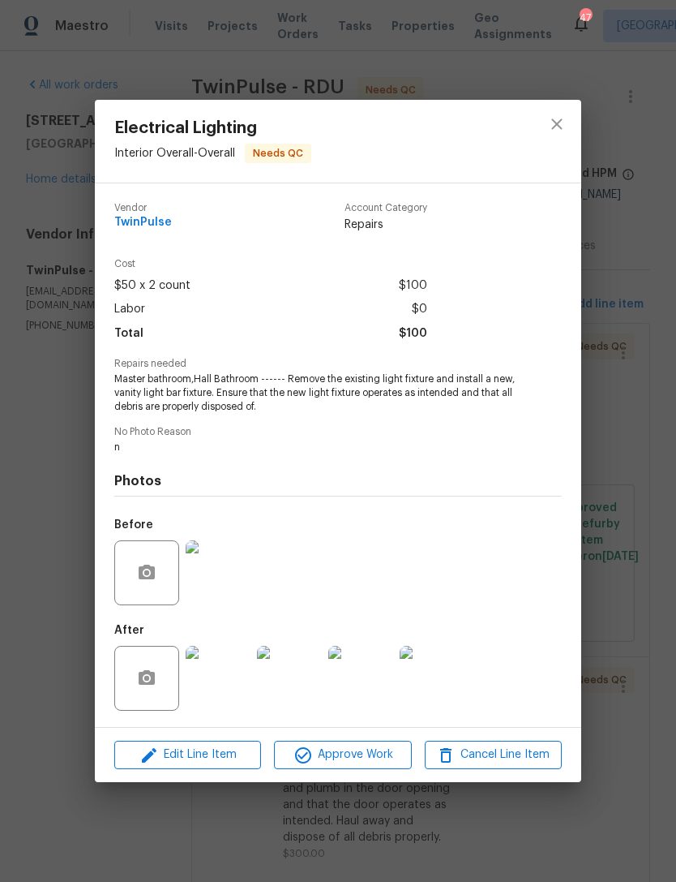
click at [228, 692] on img at bounding box center [218, 678] width 65 height 65
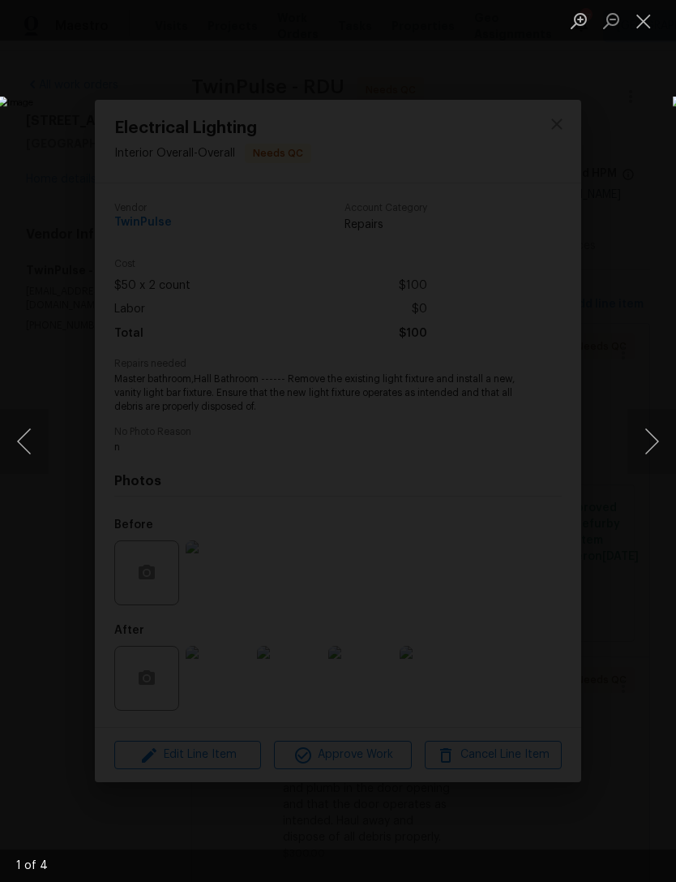
click at [660, 437] on button "Next image" at bounding box center [652, 441] width 49 height 65
click at [653, 439] on button "Next image" at bounding box center [652, 441] width 49 height 65
click at [662, 433] on button "Next image" at bounding box center [652, 441] width 49 height 65
click at [660, 436] on button "Next image" at bounding box center [652, 441] width 49 height 65
click at [646, 22] on button "Close lightbox" at bounding box center [644, 20] width 32 height 28
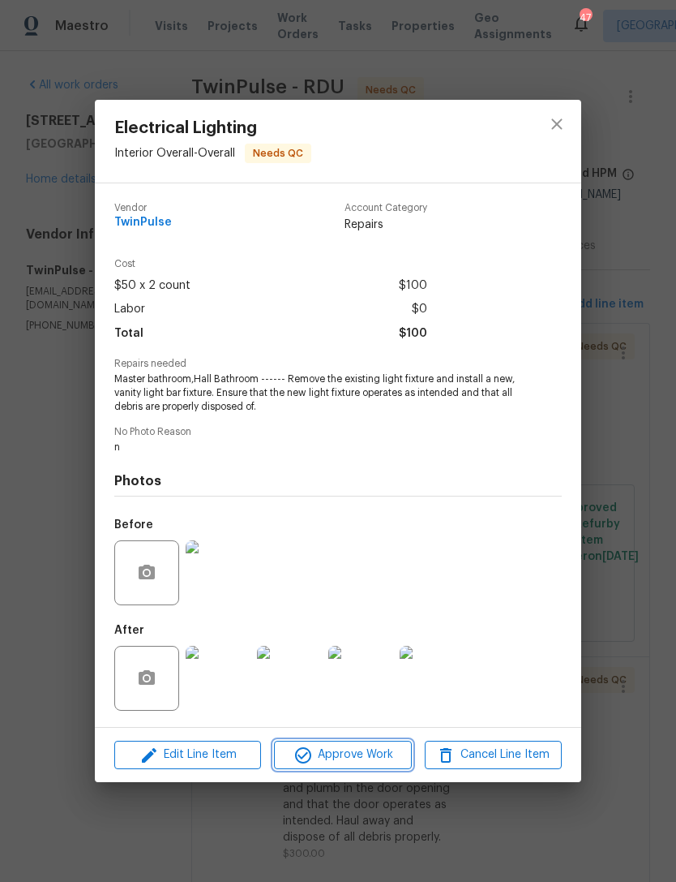
click at [380, 749] on span "Approve Work" at bounding box center [342, 755] width 127 height 20
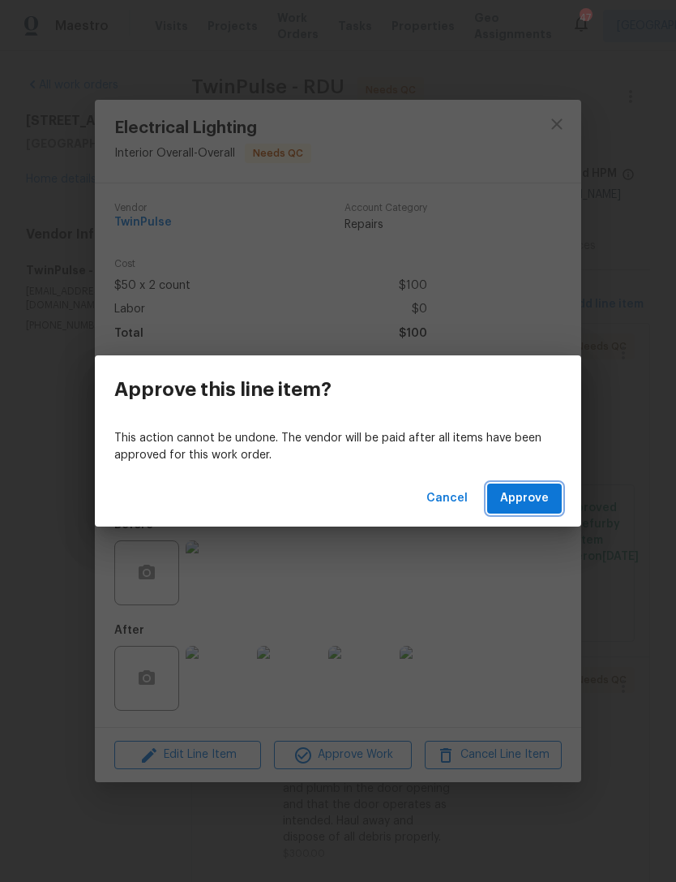
click at [539, 499] on span "Approve" at bounding box center [524, 498] width 49 height 20
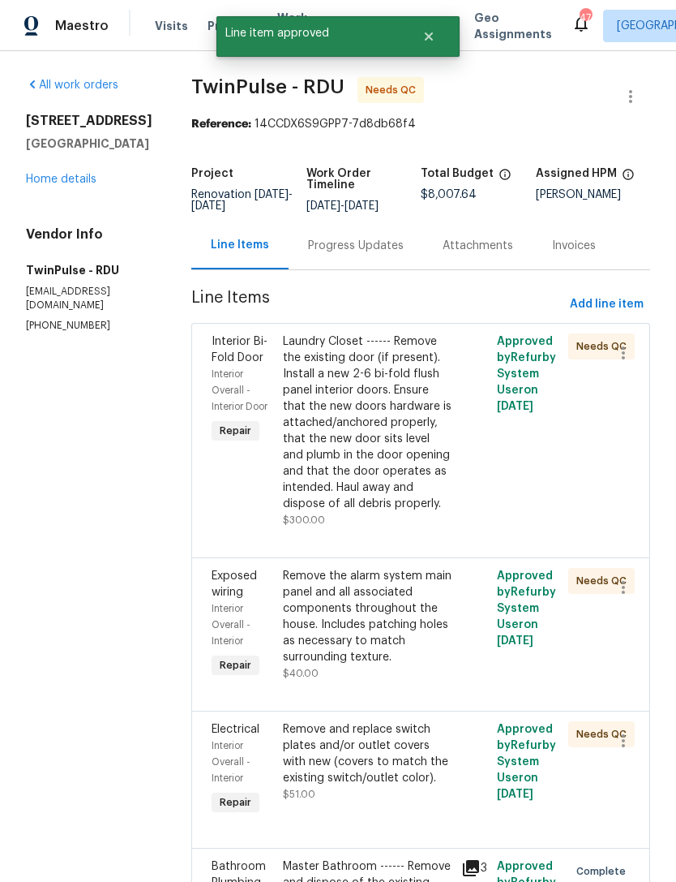
click at [365, 441] on div "Laundry Closet ------ Remove the existing door (if present). Install a new 2-6 …" at bounding box center [367, 422] width 169 height 178
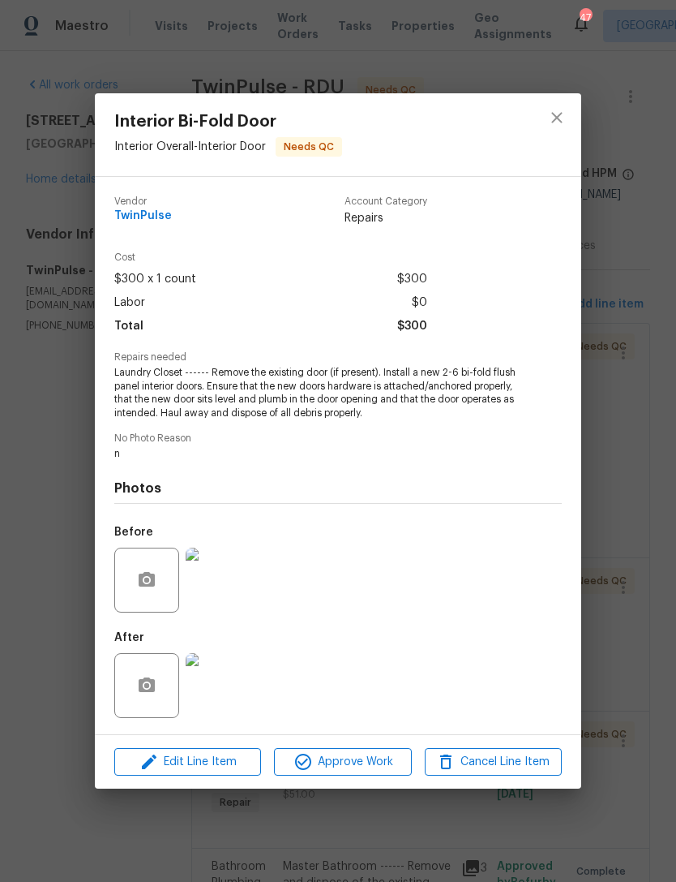
click at [212, 695] on img at bounding box center [218, 685] width 65 height 65
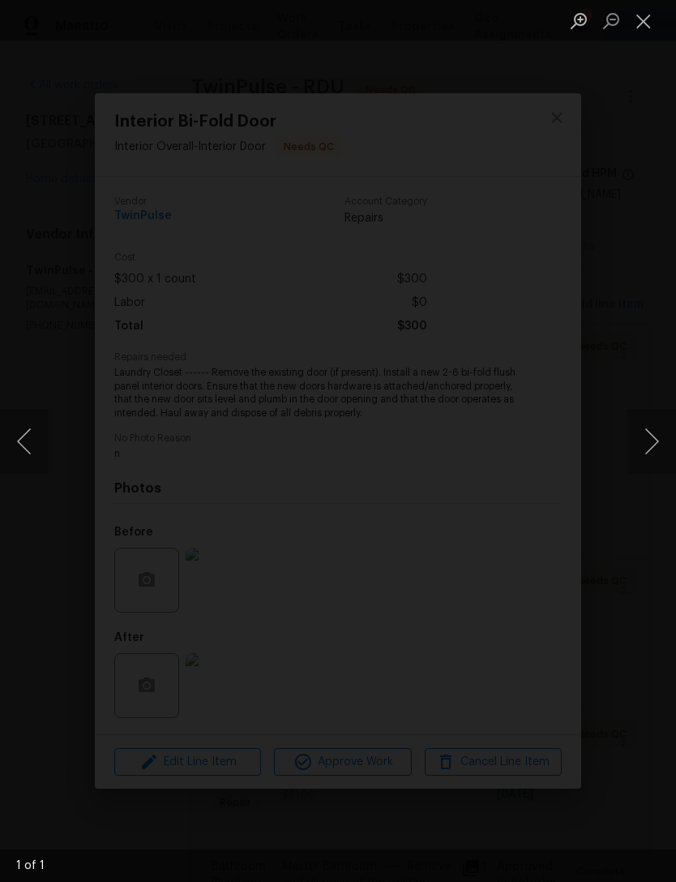
click at [633, 23] on button "Close lightbox" at bounding box center [644, 20] width 32 height 28
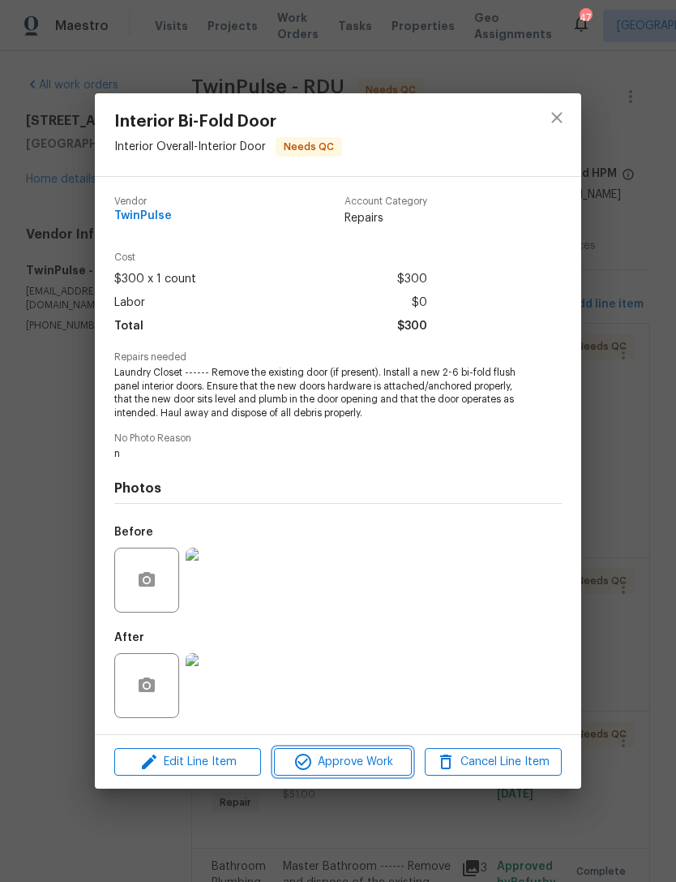
click at [359, 764] on span "Approve Work" at bounding box center [342, 762] width 127 height 20
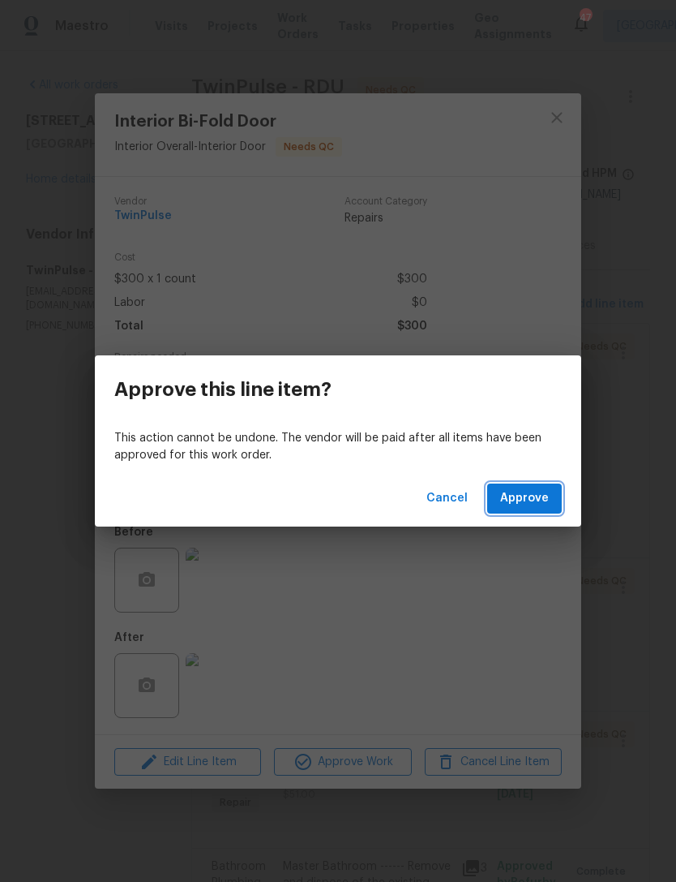
click at [535, 499] on span "Approve" at bounding box center [524, 498] width 49 height 20
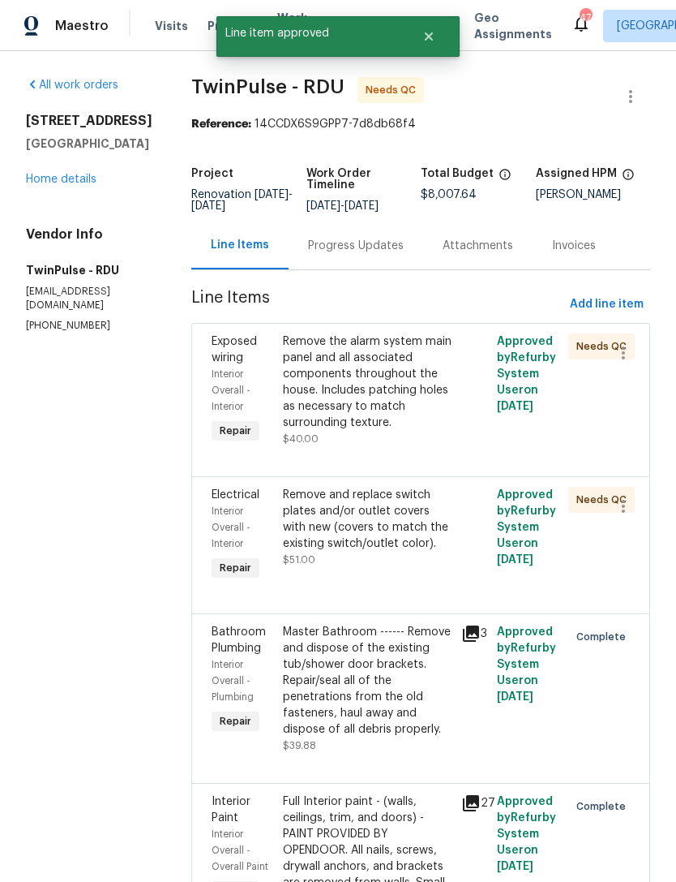
click at [351, 402] on div "Remove the alarm system main panel and all associated components throughout the…" at bounding box center [367, 381] width 169 height 97
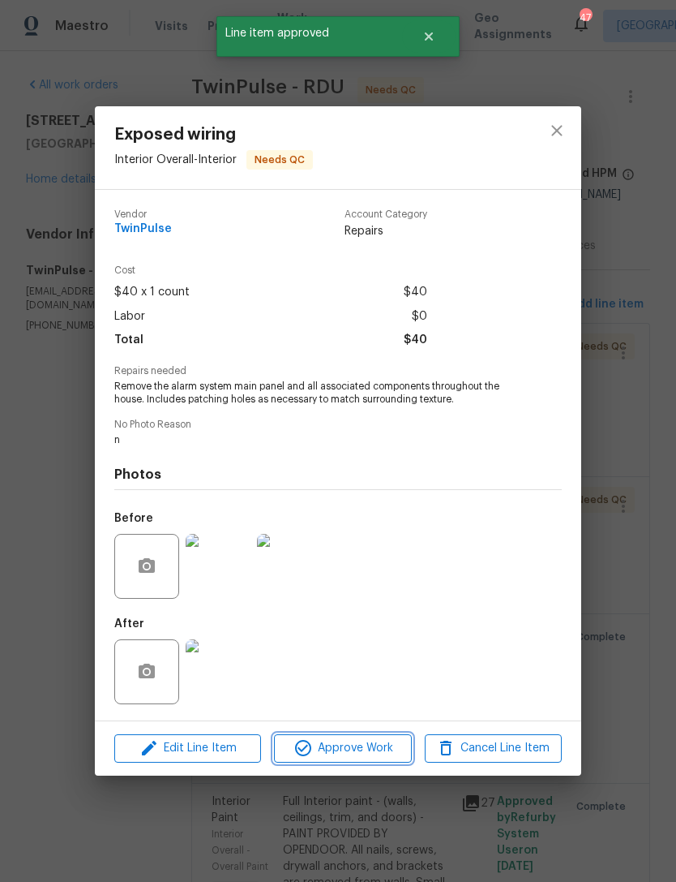
click at [345, 753] on span "Approve Work" at bounding box center [342, 748] width 127 height 20
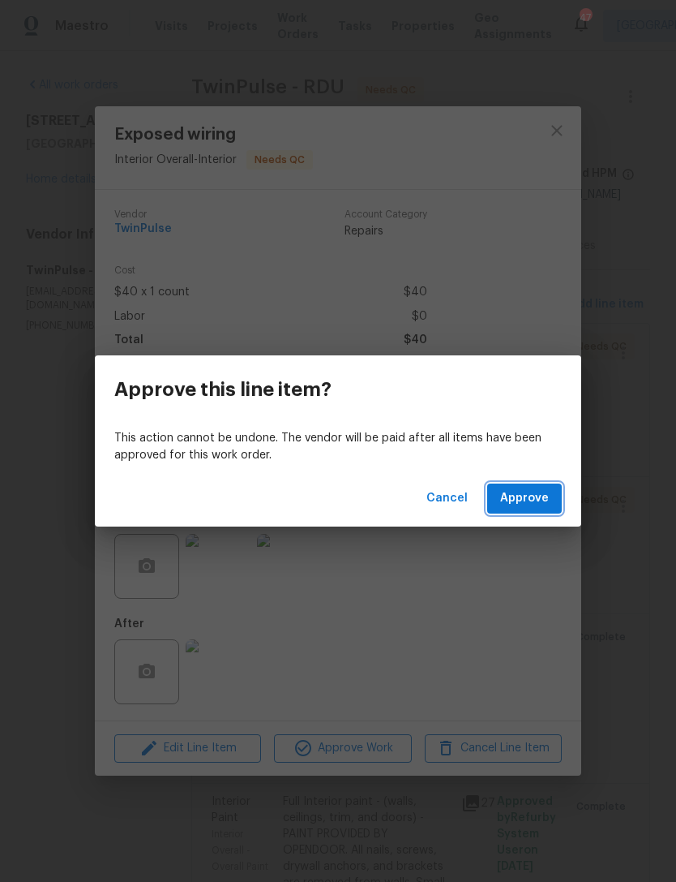
click at [537, 502] on span "Approve" at bounding box center [524, 498] width 49 height 20
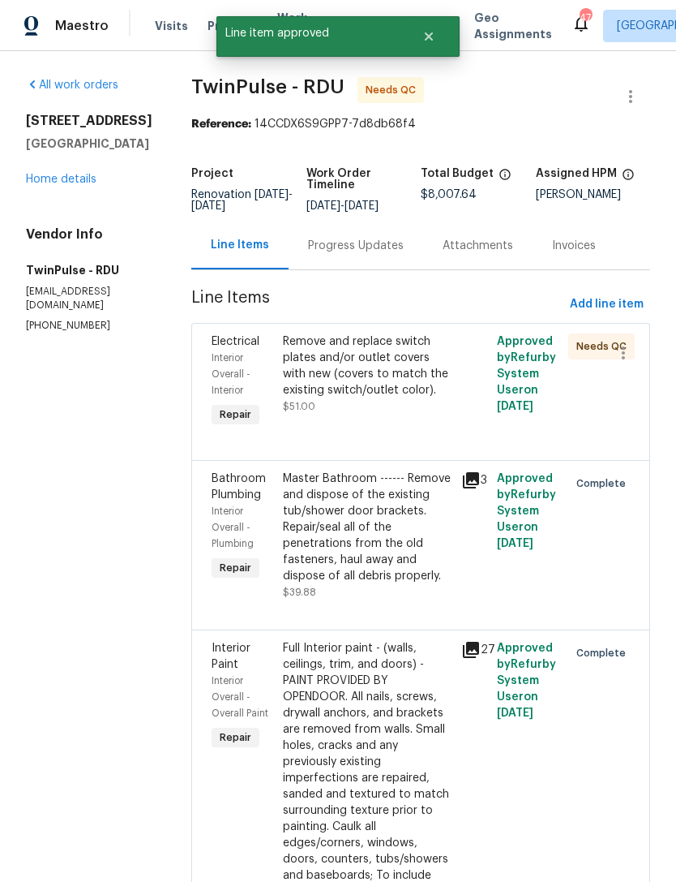
click at [344, 373] on div "Remove and replace switch plates and/or outlet covers with new (covers to match…" at bounding box center [367, 365] width 169 height 65
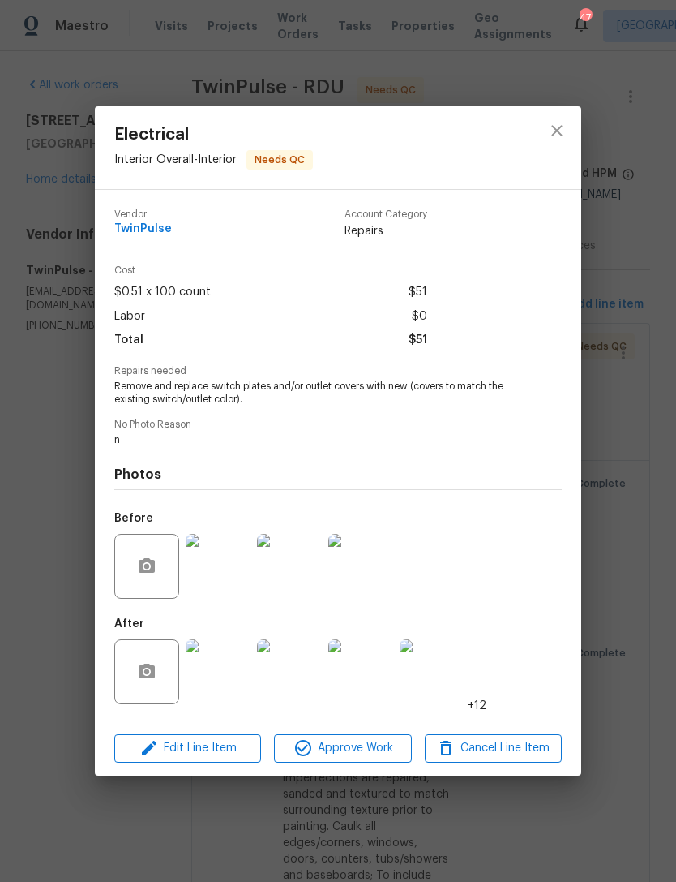
click at [207, 674] on img at bounding box center [218, 671] width 65 height 65
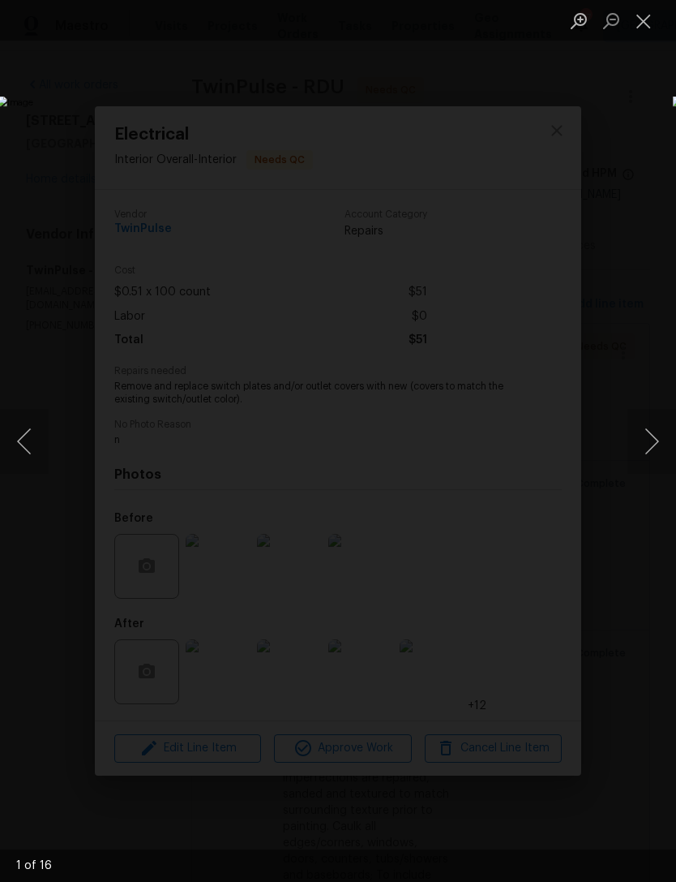
click at [664, 424] on button "Next image" at bounding box center [652, 441] width 49 height 65
click at [664, 423] on button "Next image" at bounding box center [652, 441] width 49 height 65
click at [663, 427] on button "Next image" at bounding box center [652, 441] width 49 height 65
click at [666, 426] on button "Next image" at bounding box center [652, 441] width 49 height 65
click at [667, 420] on button "Next image" at bounding box center [652, 441] width 49 height 65
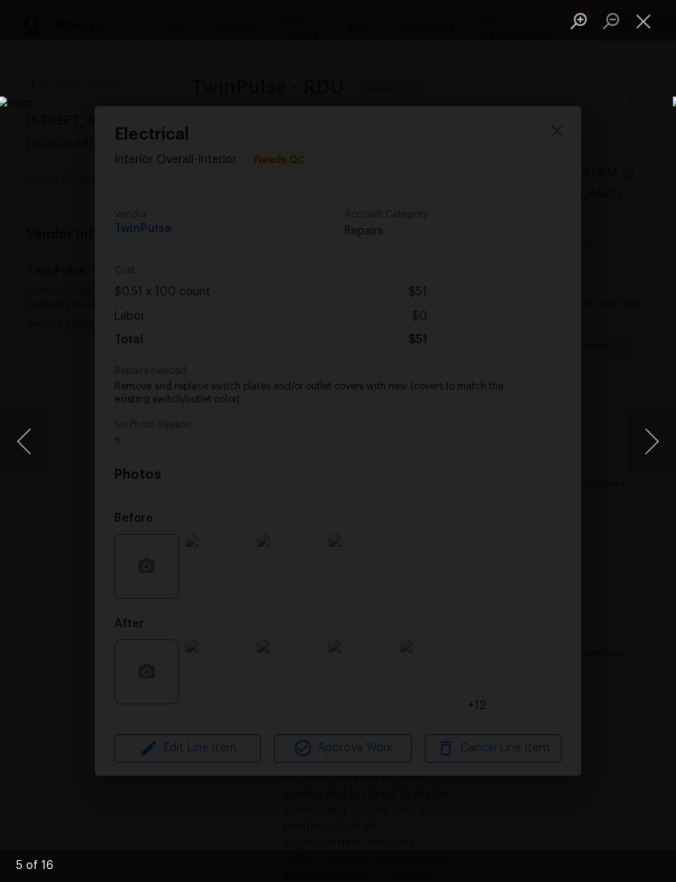
click at [659, 29] on button "Close lightbox" at bounding box center [644, 20] width 32 height 28
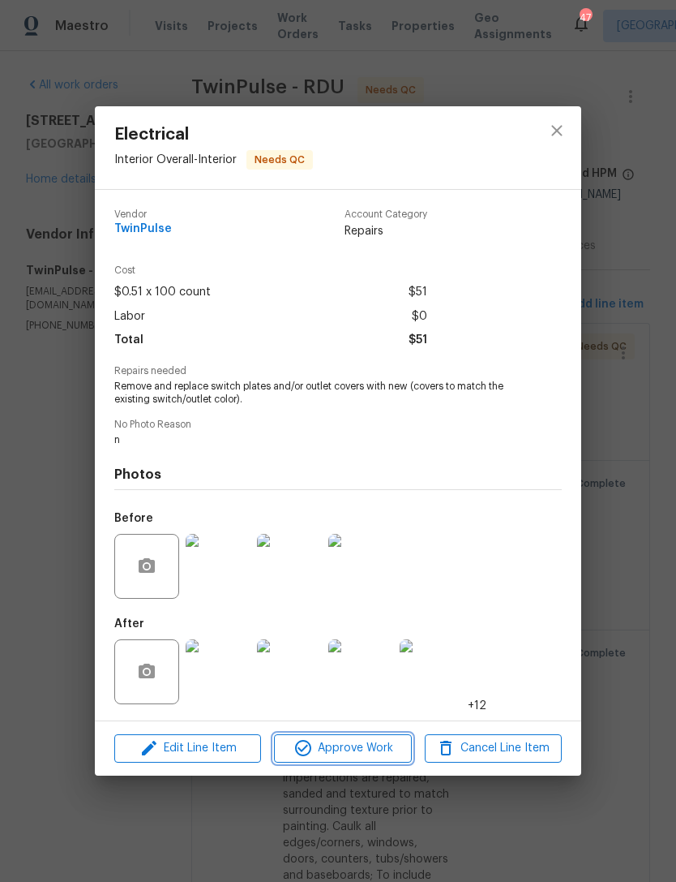
click at [369, 749] on span "Approve Work" at bounding box center [342, 748] width 127 height 20
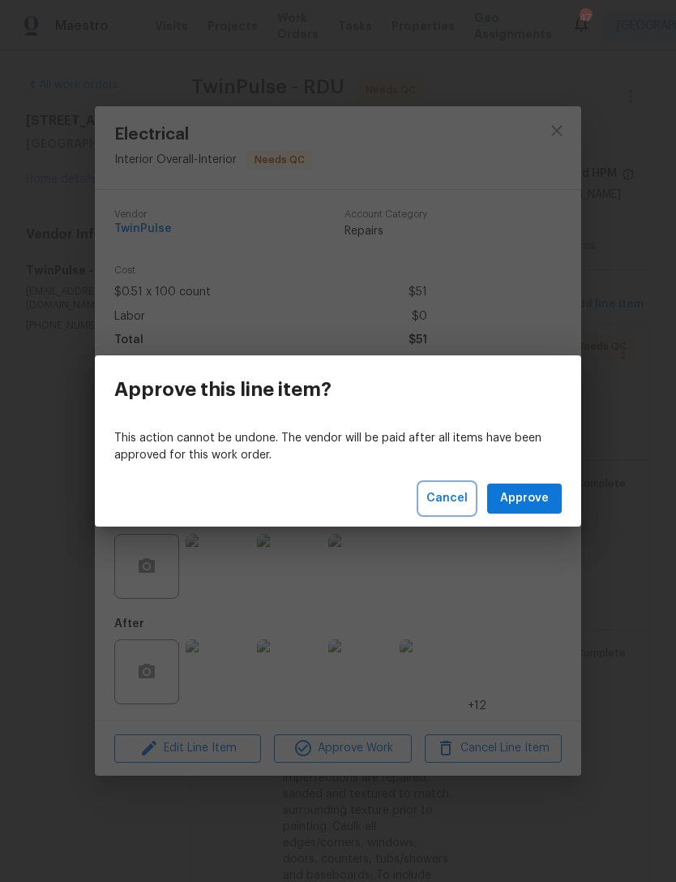
click at [454, 501] on span "Cancel" at bounding box center [447, 498] width 41 height 20
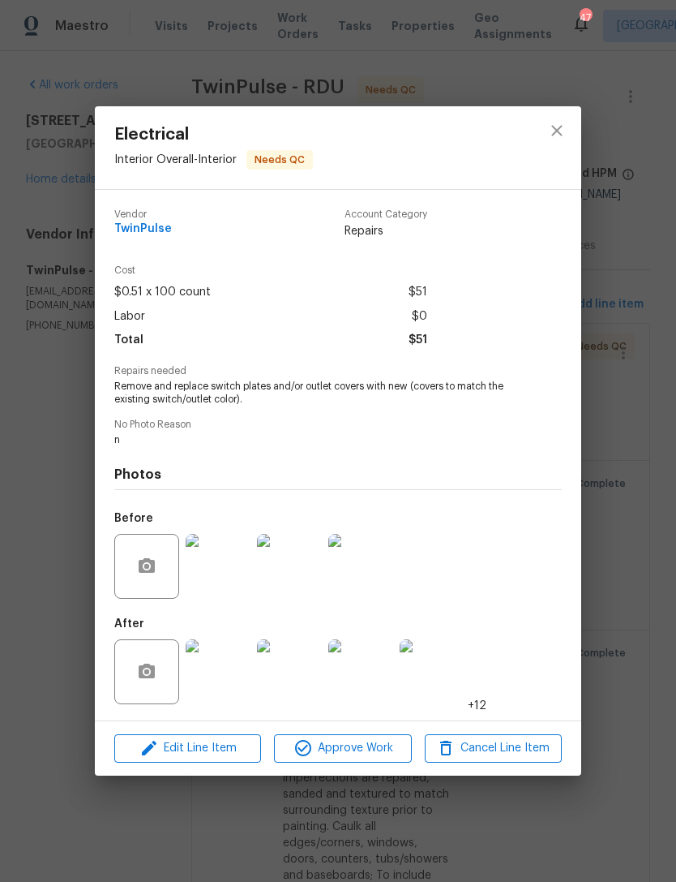
click at [215, 680] on img at bounding box center [218, 671] width 65 height 65
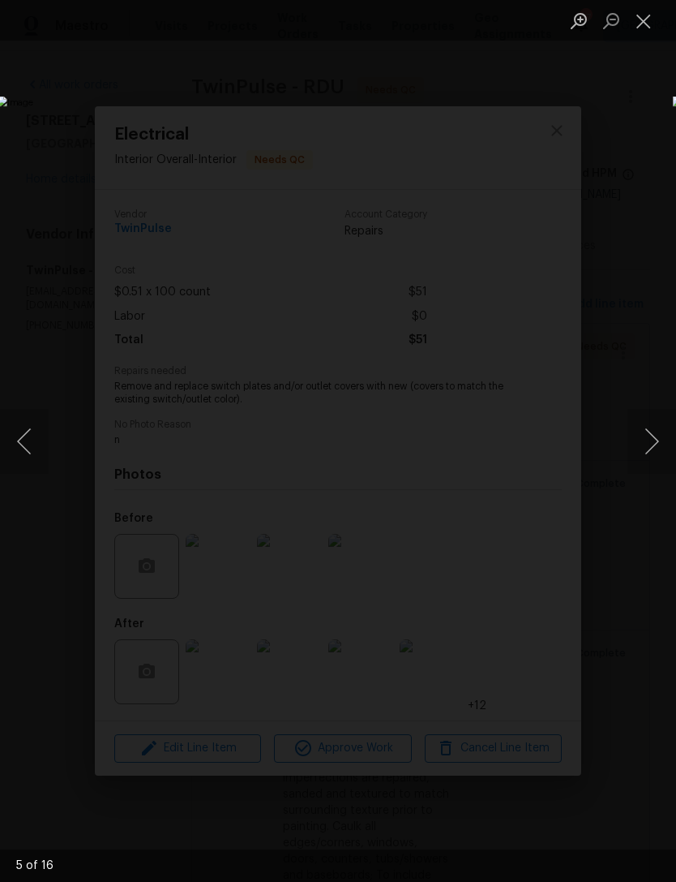
click at [643, 430] on button "Next image" at bounding box center [652, 441] width 49 height 65
click at [650, 434] on button "Next image" at bounding box center [652, 441] width 49 height 65
click at [646, 441] on button "Next image" at bounding box center [652, 441] width 49 height 65
click at [650, 443] on button "Next image" at bounding box center [652, 441] width 49 height 65
click at [659, 440] on button "Next image" at bounding box center [652, 441] width 49 height 65
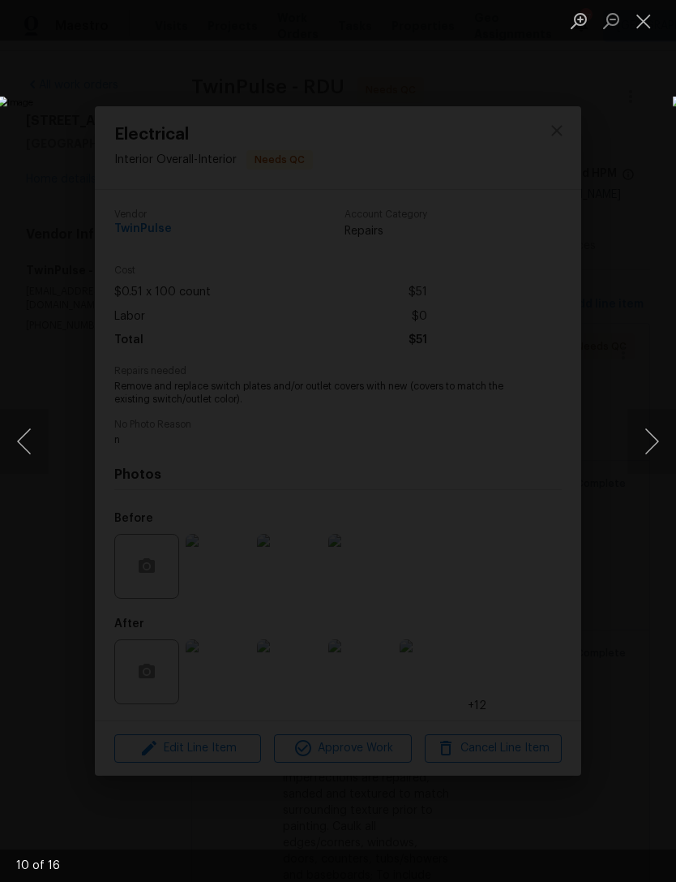
click at [662, 441] on button "Next image" at bounding box center [652, 441] width 49 height 65
click at [659, 451] on button "Next image" at bounding box center [652, 441] width 49 height 65
click at [661, 453] on button "Next image" at bounding box center [652, 441] width 49 height 65
click at [657, 459] on button "Next image" at bounding box center [652, 441] width 49 height 65
click at [657, 458] on button "Next image" at bounding box center [652, 441] width 49 height 65
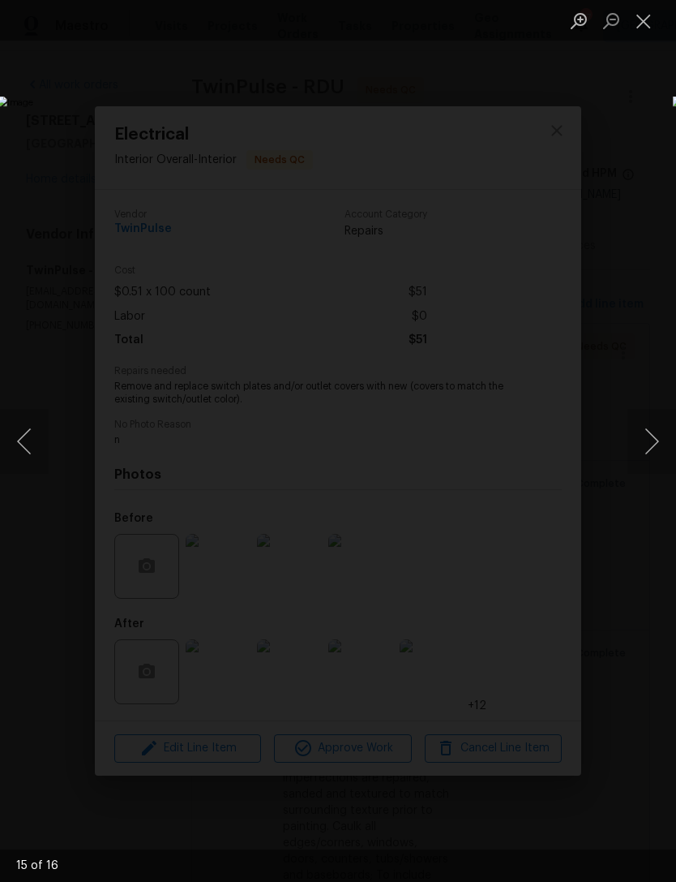
click at [659, 454] on button "Next image" at bounding box center [652, 441] width 49 height 65
click at [653, 15] on button "Close lightbox" at bounding box center [644, 20] width 32 height 28
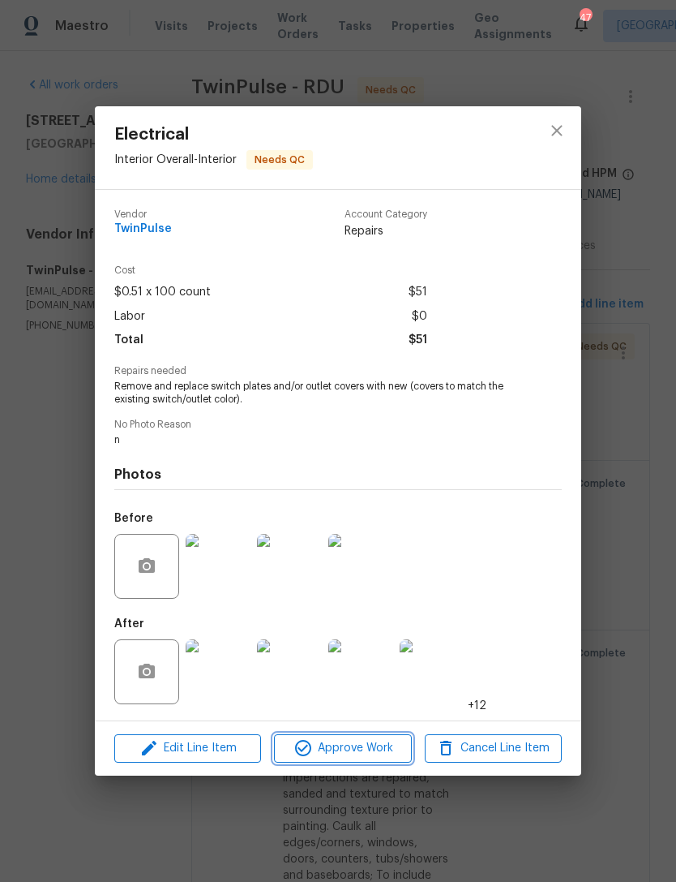
click at [365, 748] on span "Approve Work" at bounding box center [342, 748] width 127 height 20
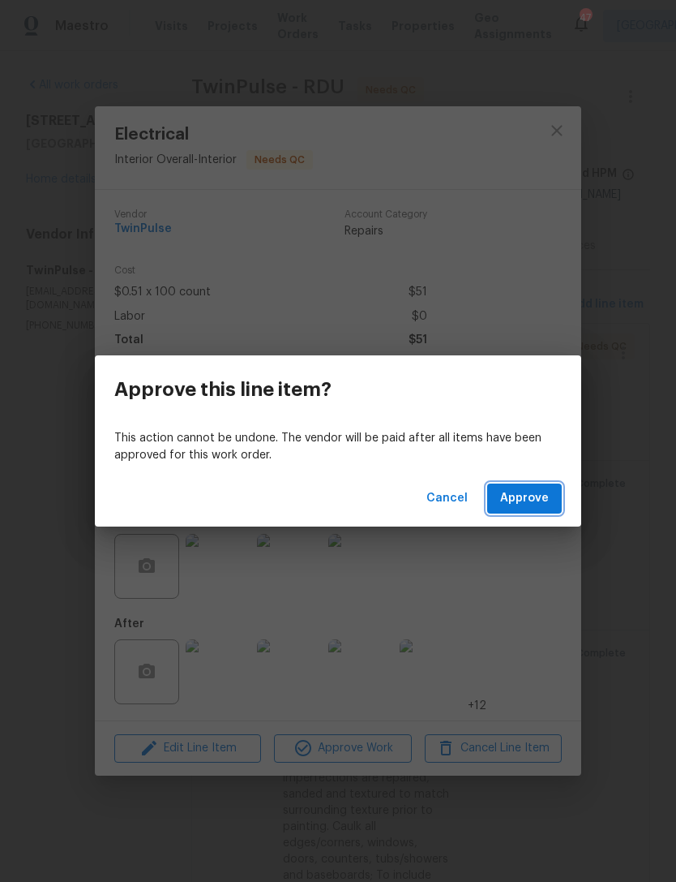
click at [545, 500] on span "Approve" at bounding box center [524, 498] width 49 height 20
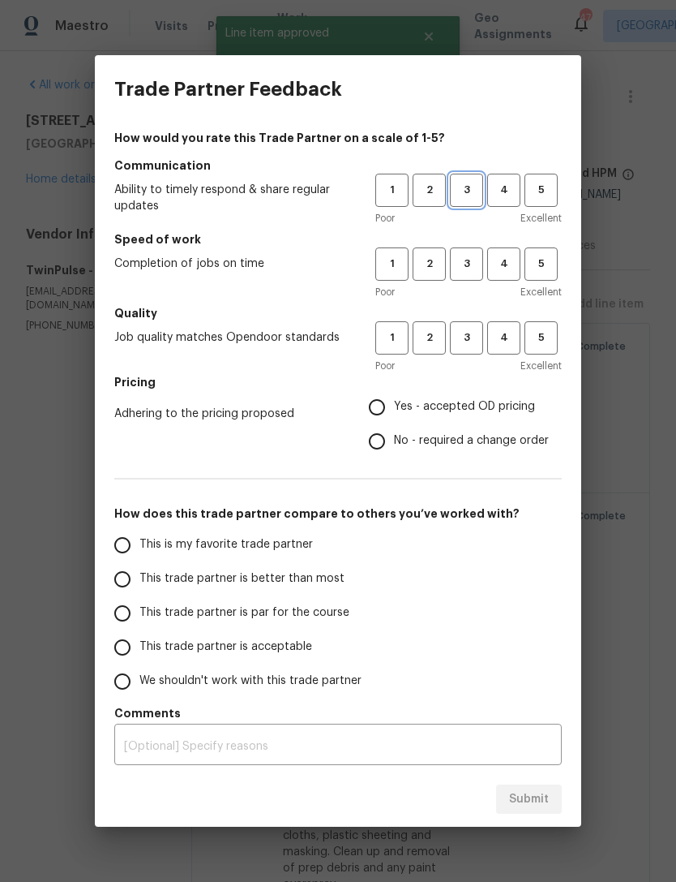
click at [473, 189] on span "3" at bounding box center [467, 190] width 30 height 19
click at [472, 267] on span "3" at bounding box center [467, 264] width 30 height 19
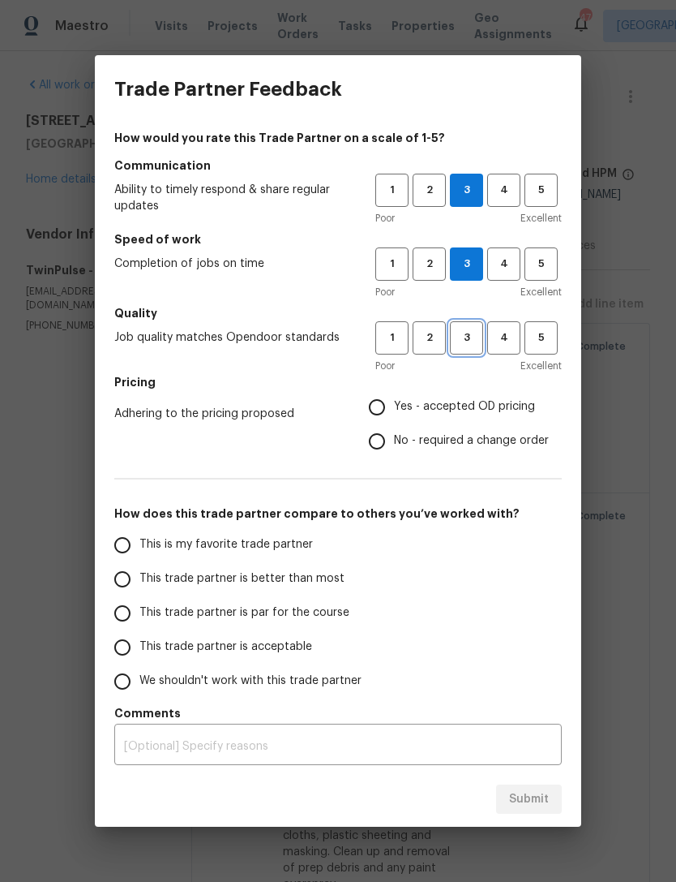
click at [468, 339] on span "3" at bounding box center [467, 337] width 30 height 19
click at [384, 406] on input "Yes - accepted OD pricing" at bounding box center [377, 407] width 34 height 34
radio input "true"
click at [128, 644] on input "This trade partner is acceptable" at bounding box center [122, 647] width 34 height 34
click at [534, 798] on span "Submit" at bounding box center [529, 799] width 40 height 20
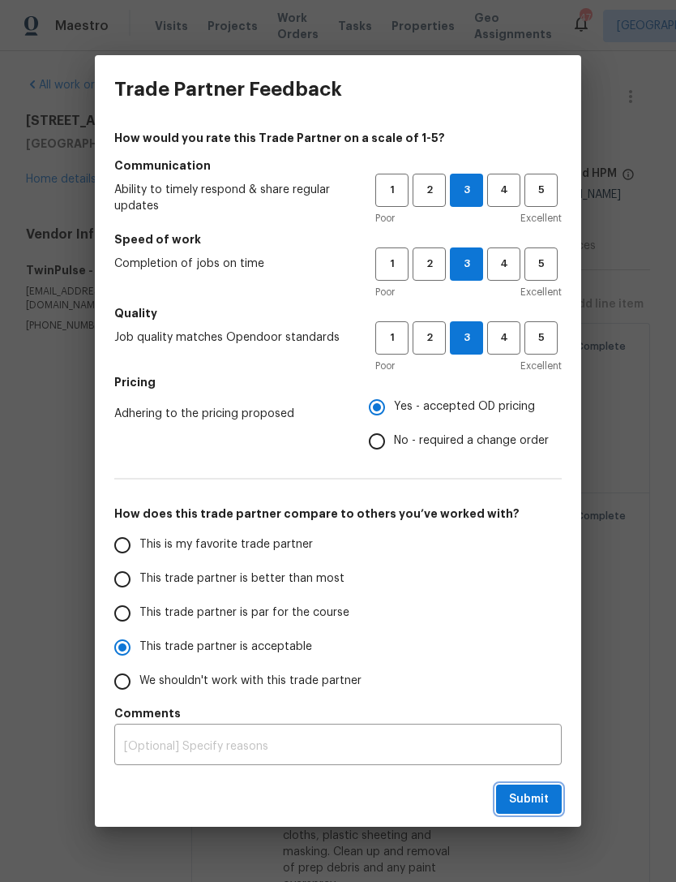
radio input "true"
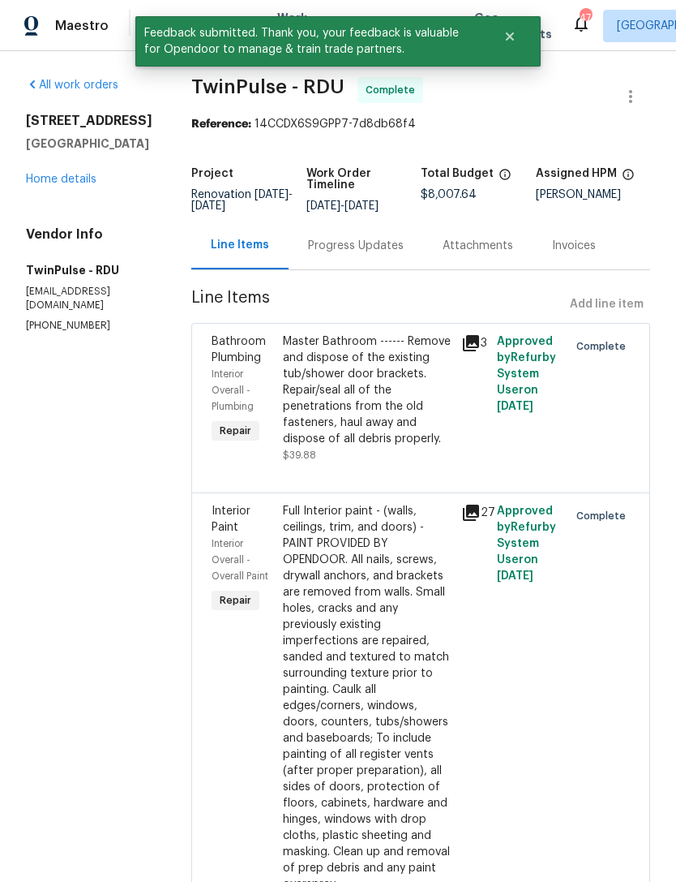
click at [83, 174] on link "Home details" at bounding box center [61, 179] width 71 height 11
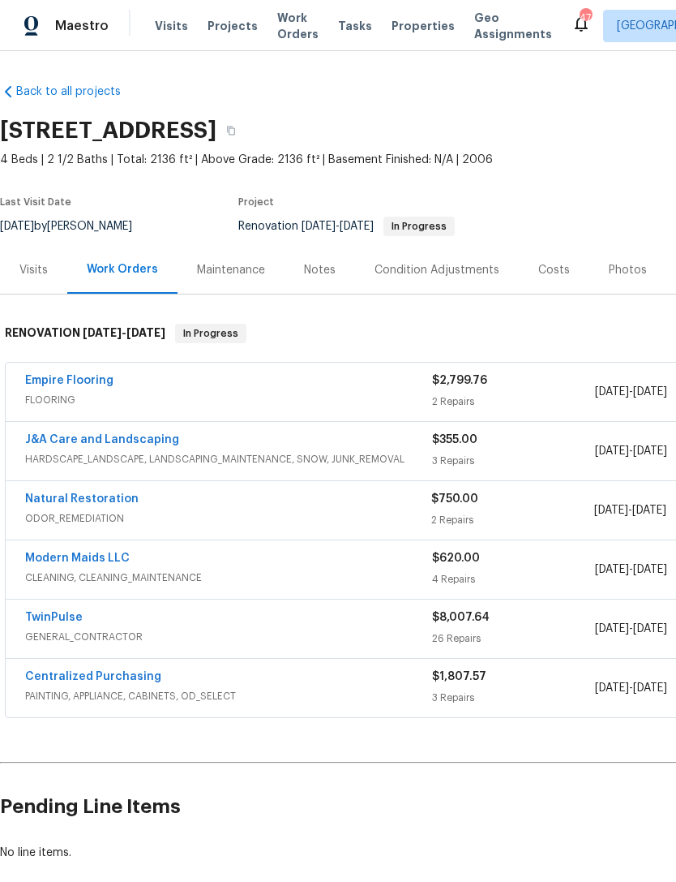
click at [69, 384] on link "Empire Flooring" at bounding box center [69, 380] width 88 height 11
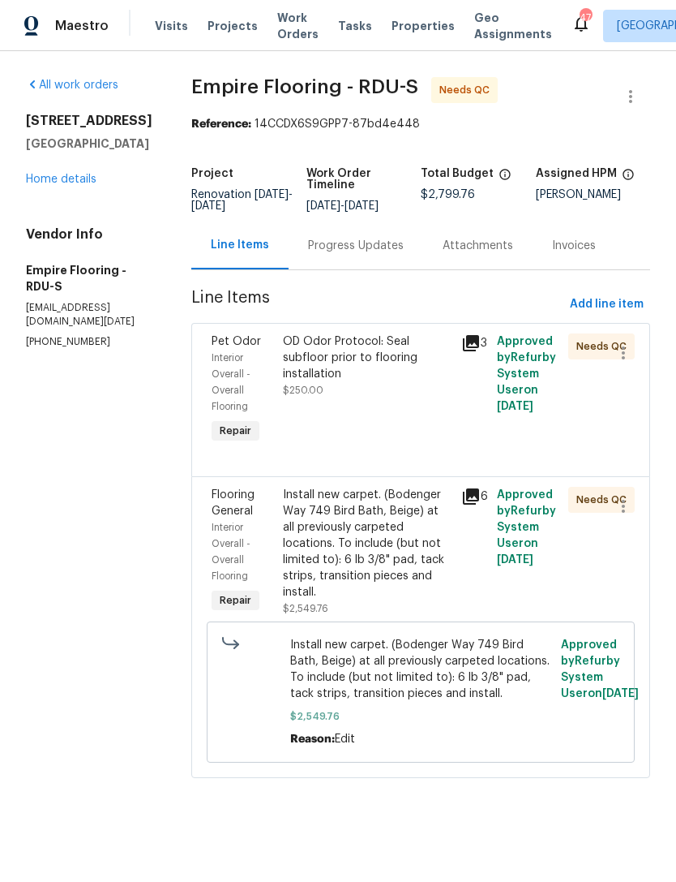
click at [381, 367] on div "OD Odor Protocol: Seal subfloor prior to flooring installation" at bounding box center [367, 357] width 169 height 49
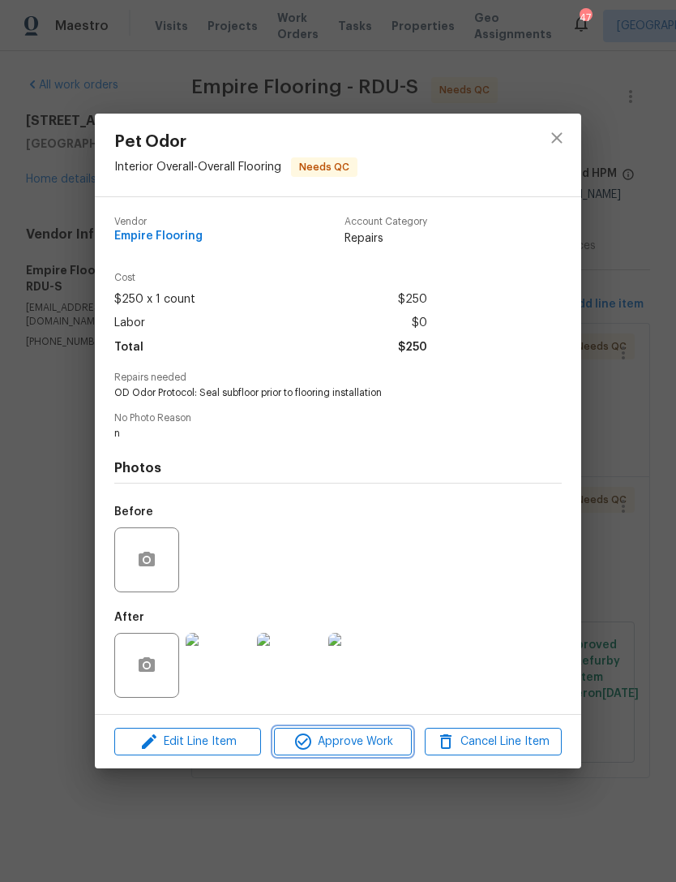
click at [337, 735] on span "Approve Work" at bounding box center [342, 742] width 127 height 20
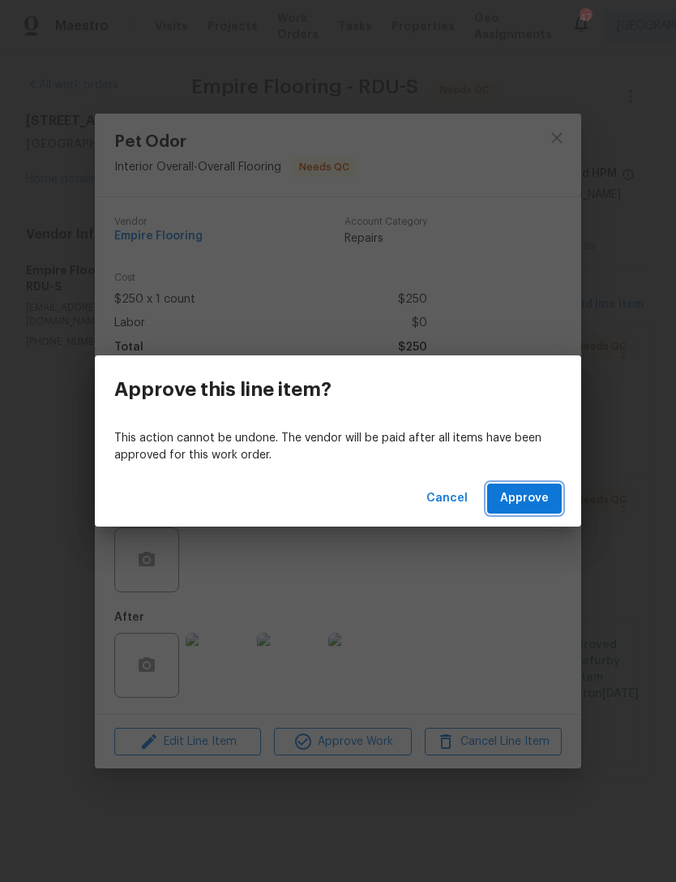
click at [530, 492] on span "Approve" at bounding box center [524, 498] width 49 height 20
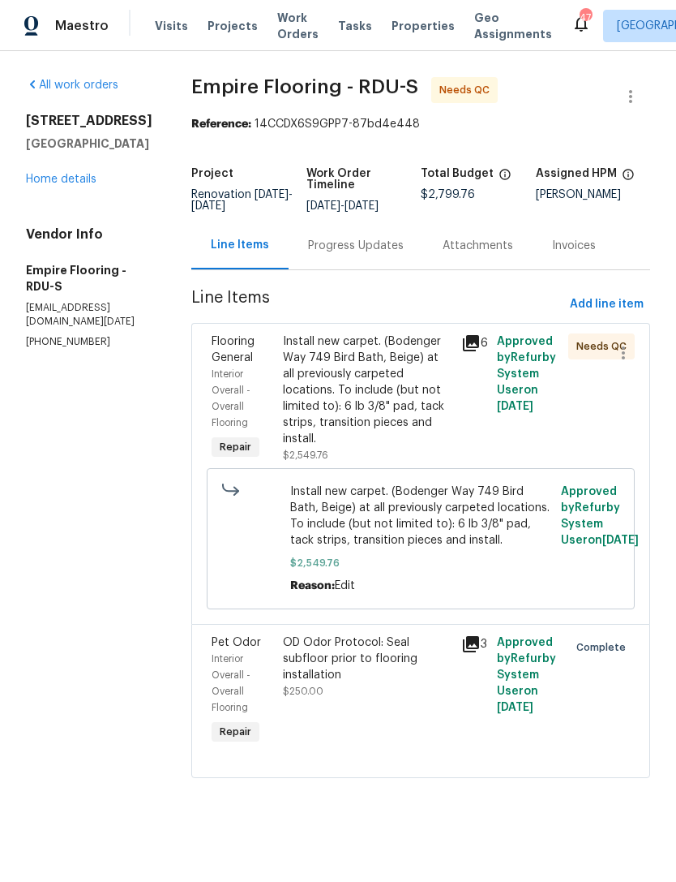
click at [479, 351] on icon at bounding box center [471, 343] width 16 height 16
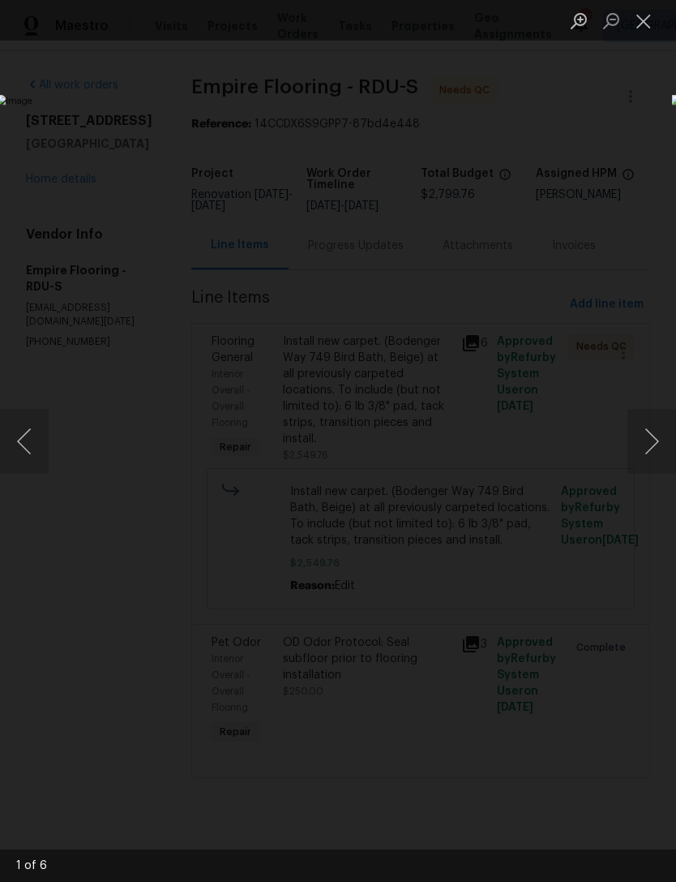
click at [652, 17] on button "Close lightbox" at bounding box center [644, 20] width 32 height 28
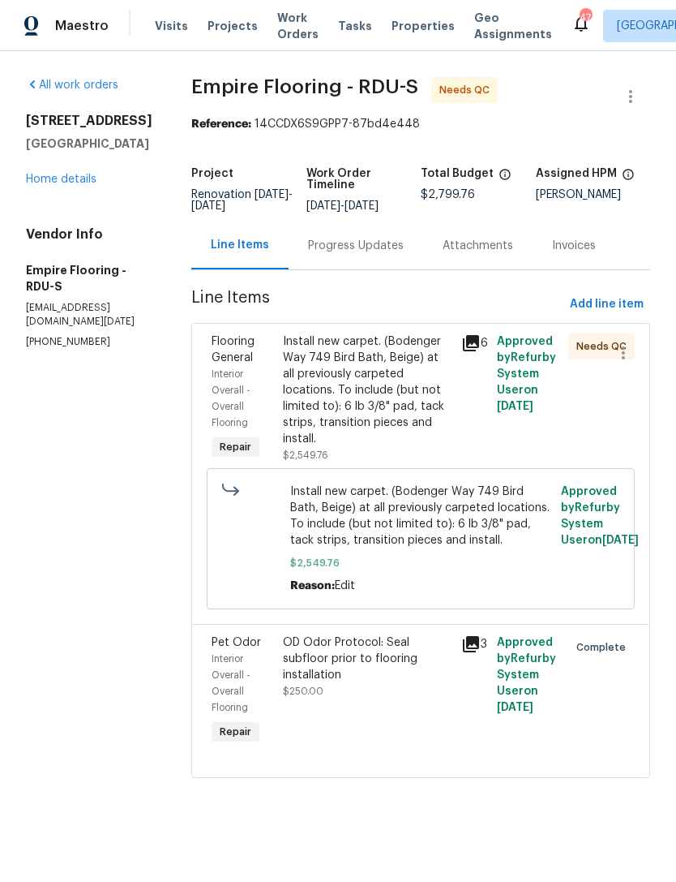
click at [401, 414] on div "Install new carpet. (Bodenger Way 749 Bird Bath, Beige) at all previously carpe…" at bounding box center [367, 390] width 169 height 114
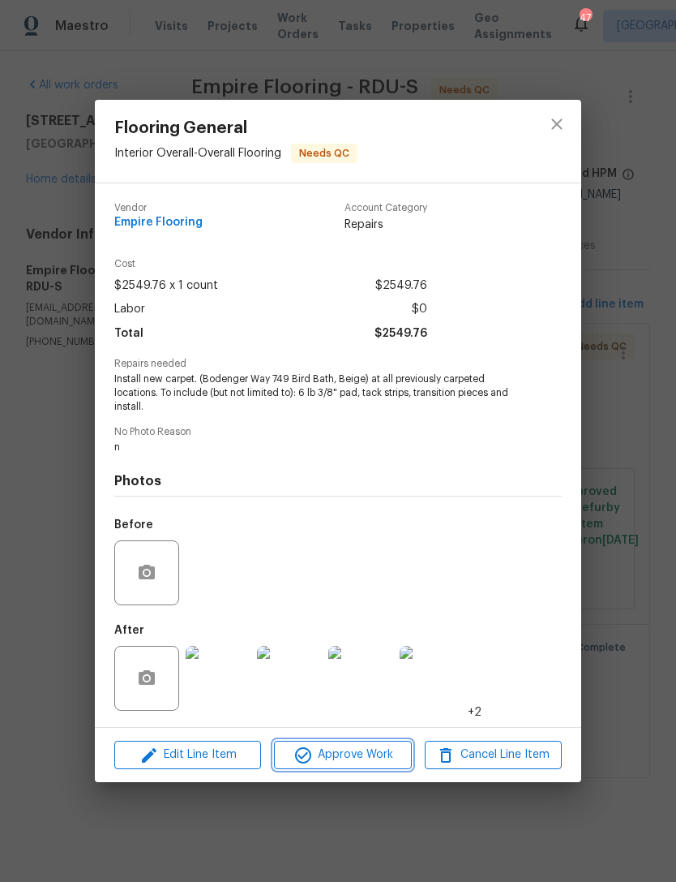
click at [348, 755] on span "Approve Work" at bounding box center [342, 755] width 127 height 20
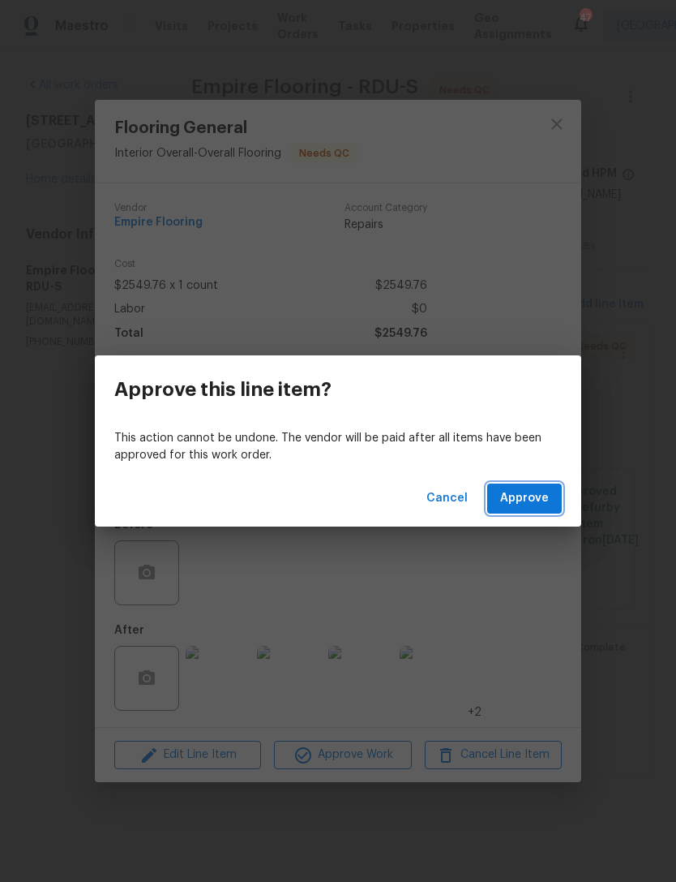
click at [525, 495] on span "Approve" at bounding box center [524, 498] width 49 height 20
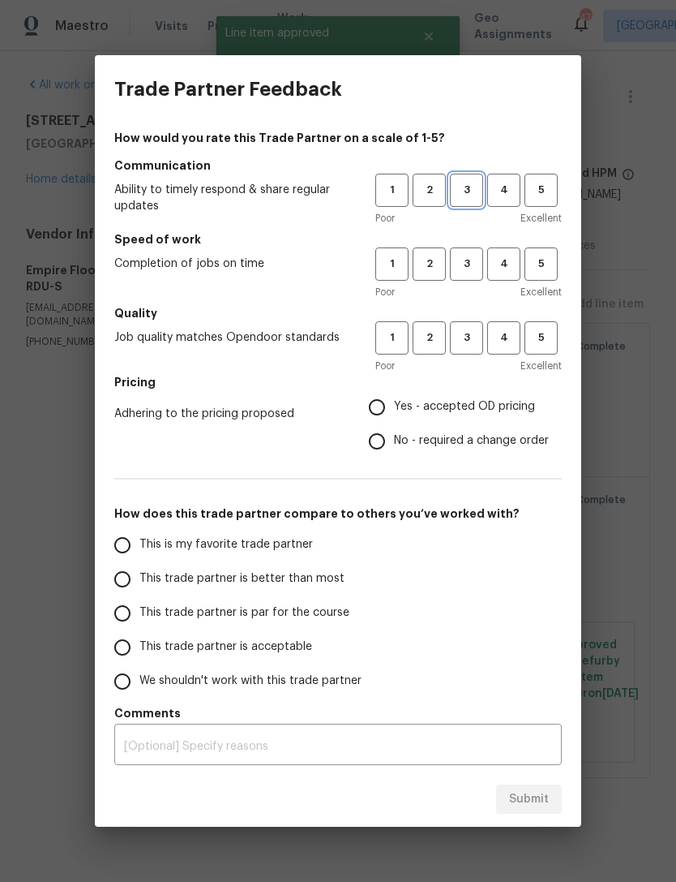
click at [470, 176] on button "3" at bounding box center [466, 190] width 33 height 33
click at [472, 268] on span "3" at bounding box center [467, 264] width 30 height 19
click at [469, 338] on span "3" at bounding box center [467, 337] width 30 height 19
click at [393, 402] on input "Yes - accepted OD pricing" at bounding box center [377, 407] width 34 height 34
radio input "true"
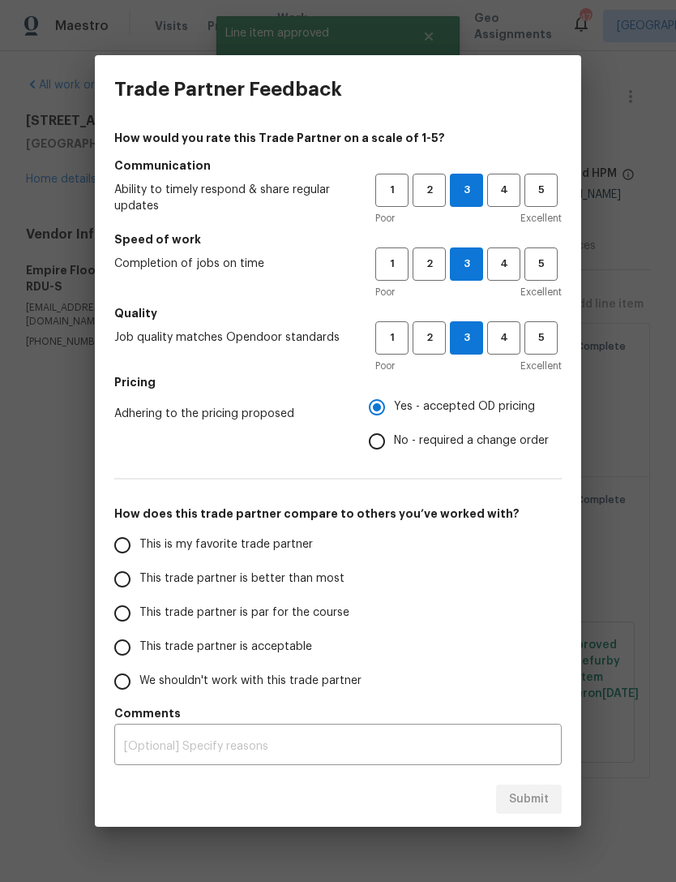
click at [122, 646] on input "This trade partner is acceptable" at bounding box center [122, 647] width 34 height 34
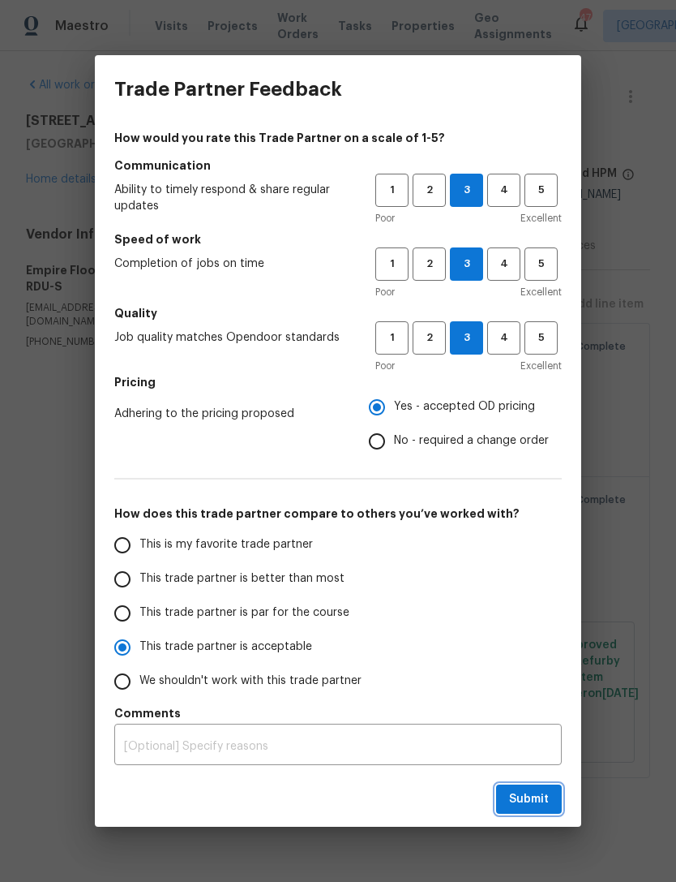
click at [513, 788] on button "Submit" at bounding box center [529, 799] width 66 height 30
radio input "true"
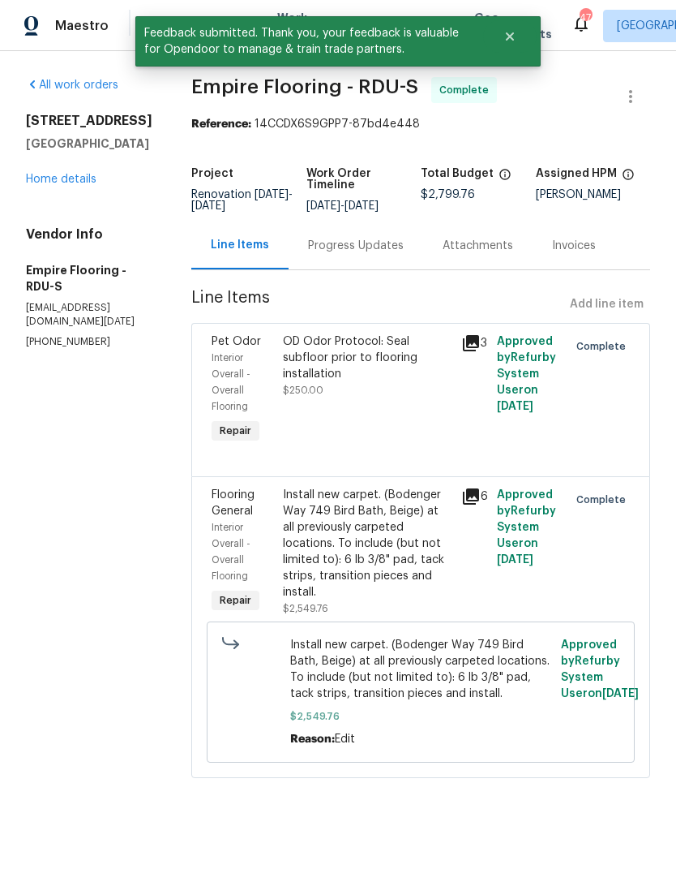
click at [70, 176] on link "Home details" at bounding box center [61, 179] width 71 height 11
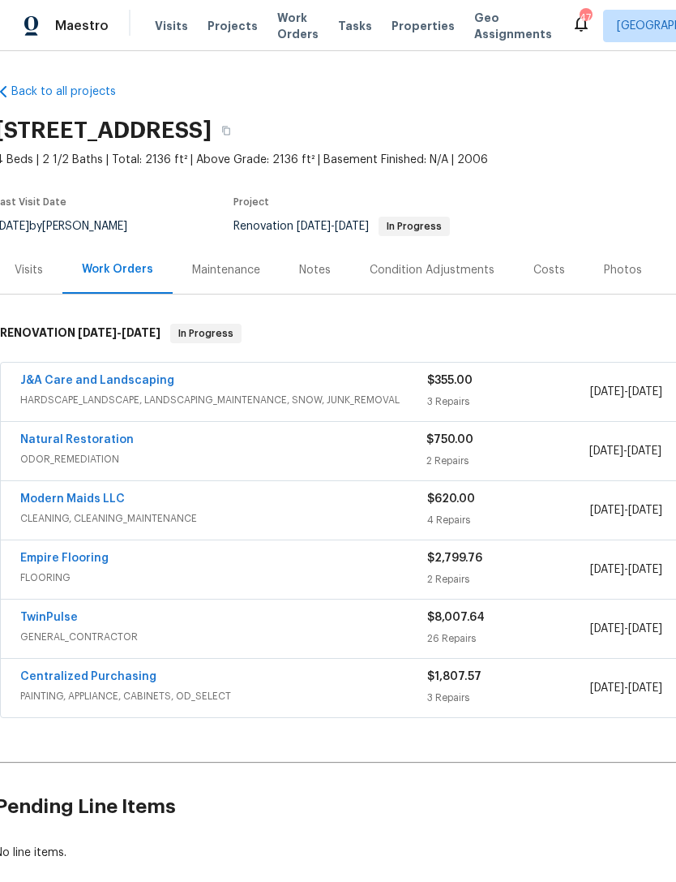
scroll to position [0, 4]
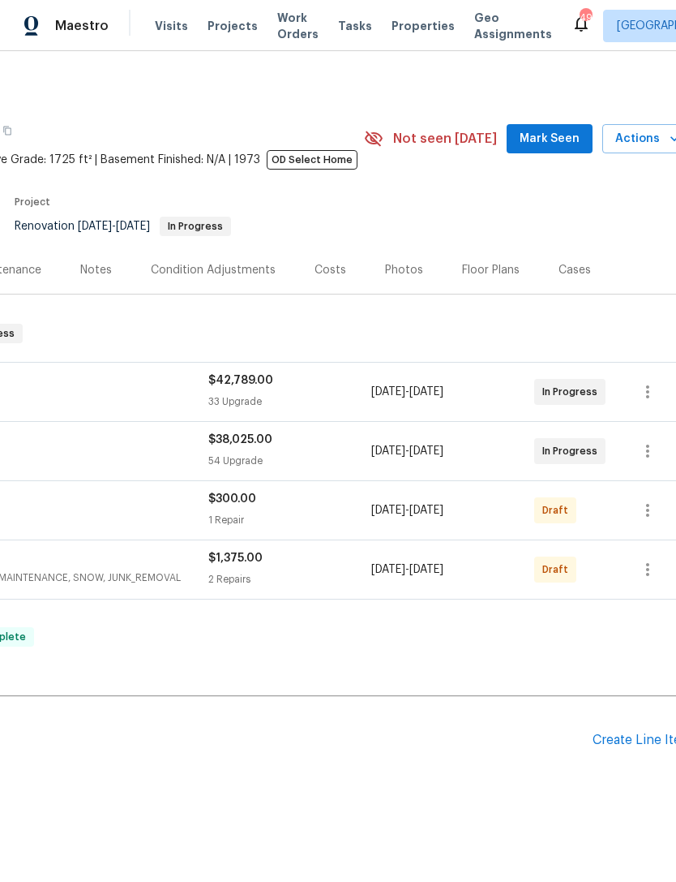
scroll to position [0, 240]
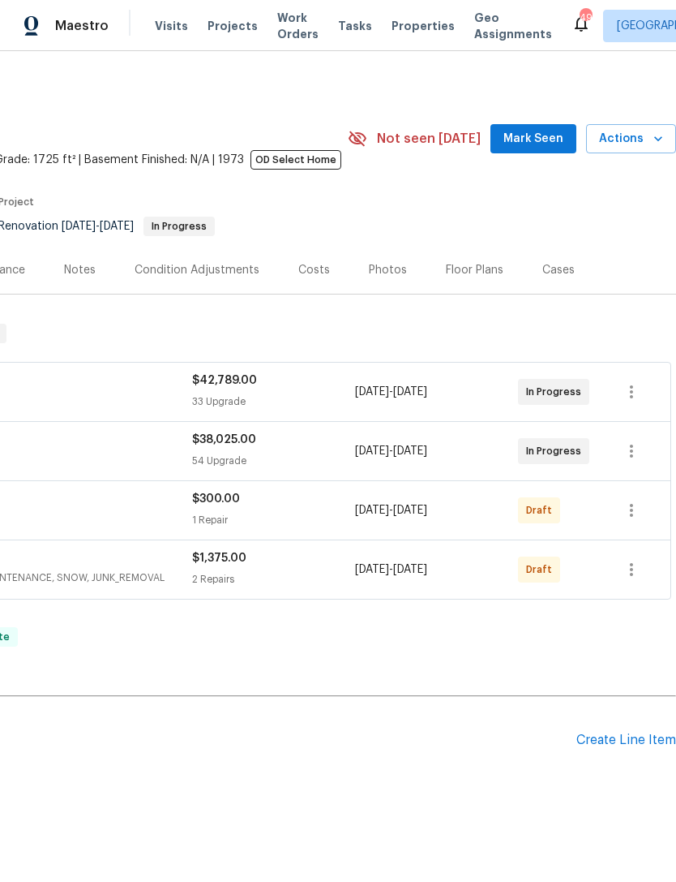
click at [547, 138] on span "Mark Seen" at bounding box center [534, 139] width 60 height 20
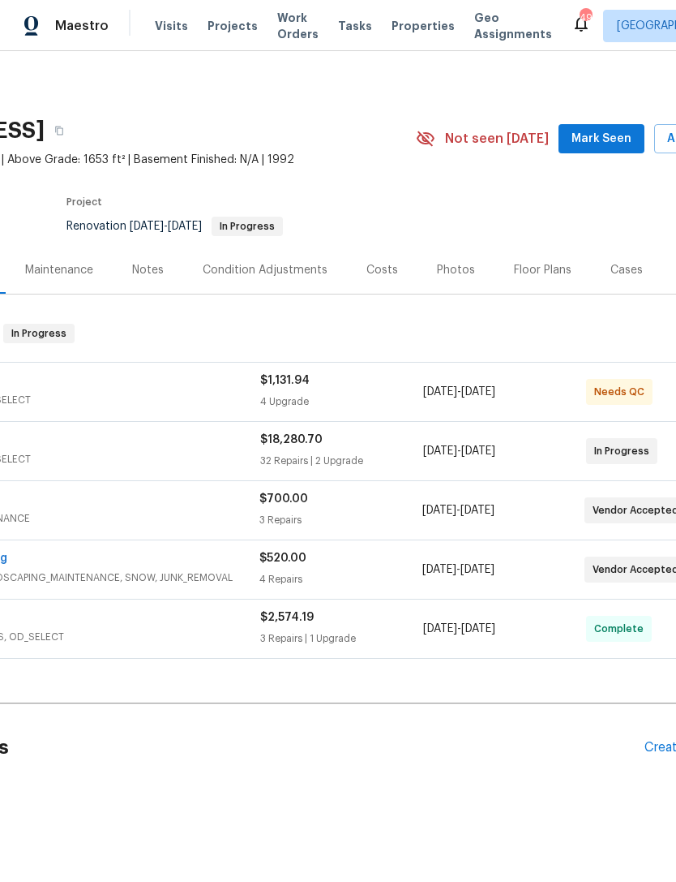
scroll to position [0, 174]
click at [579, 130] on span "Mark Seen" at bounding box center [600, 139] width 60 height 20
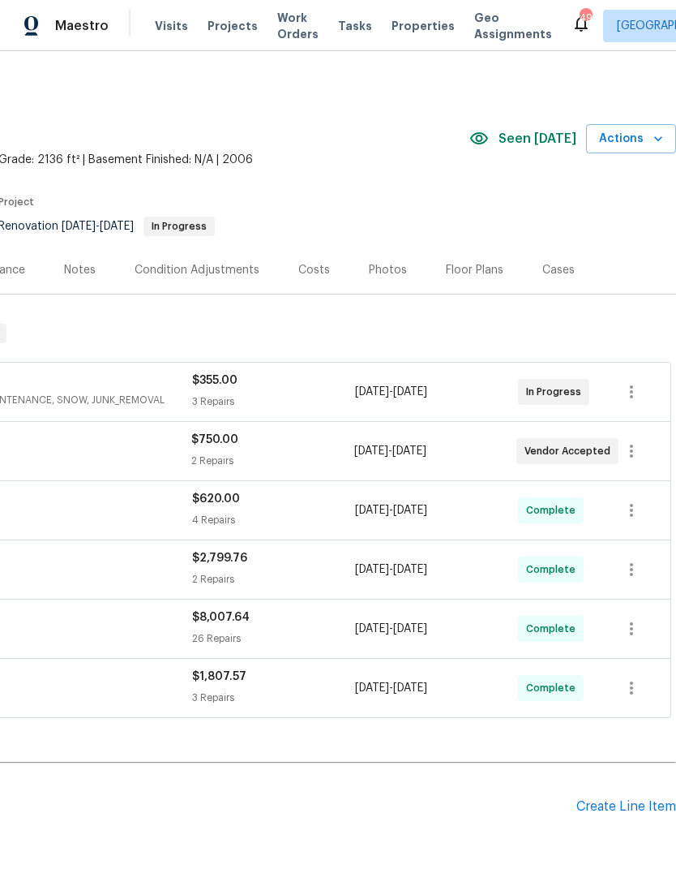
scroll to position [0, 240]
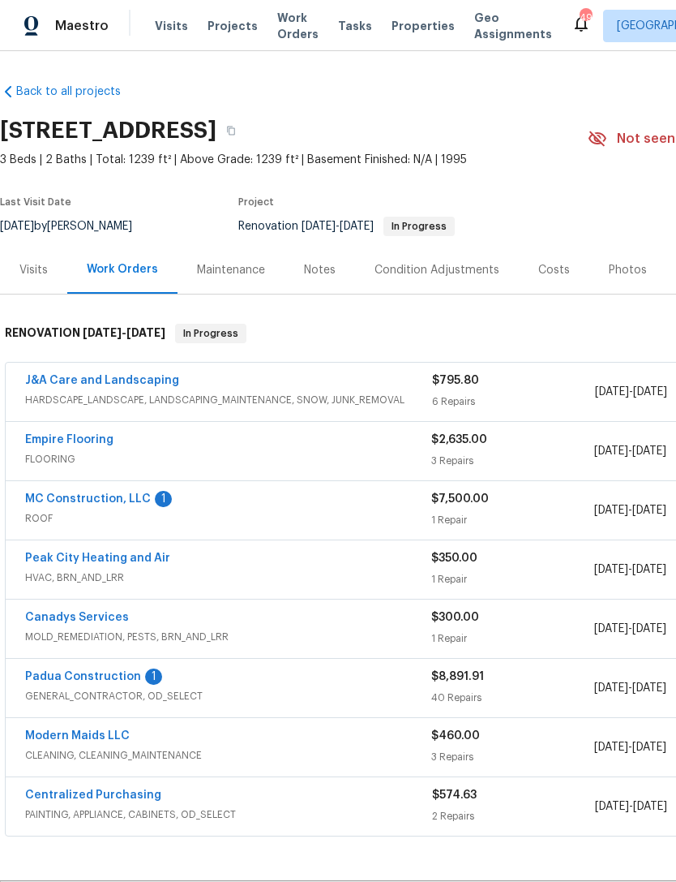
click at [119, 679] on link "Padua Construction" at bounding box center [83, 676] width 116 height 11
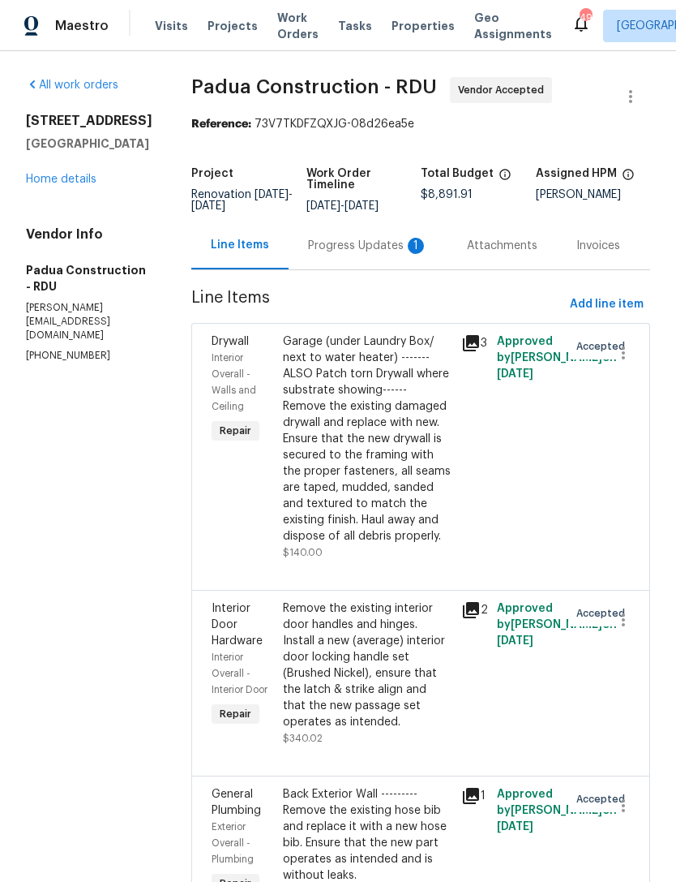
click at [342, 241] on div "Progress Updates 1" at bounding box center [368, 246] width 120 height 16
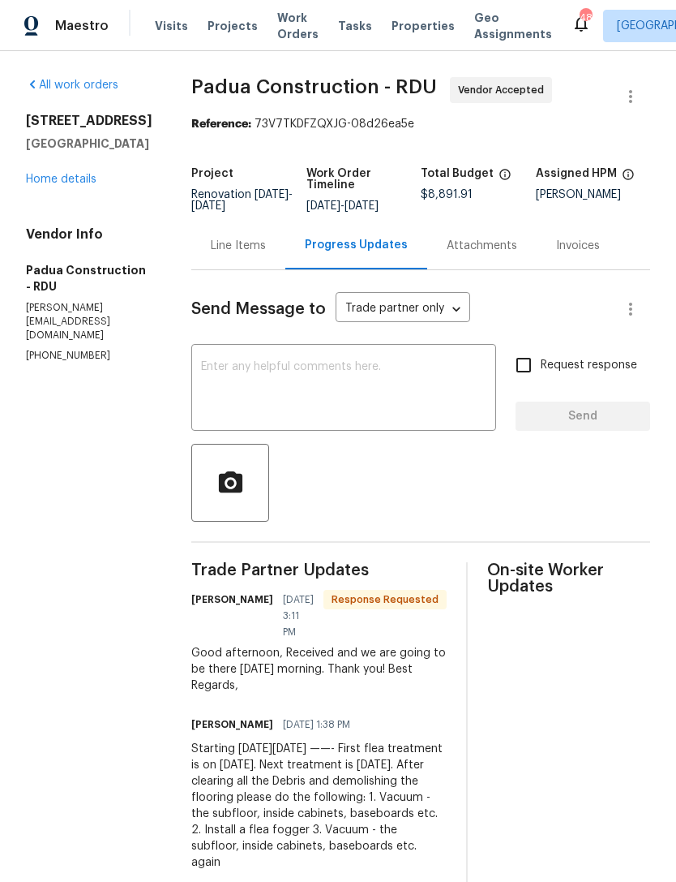
click at [242, 396] on textarea at bounding box center [343, 389] width 285 height 57
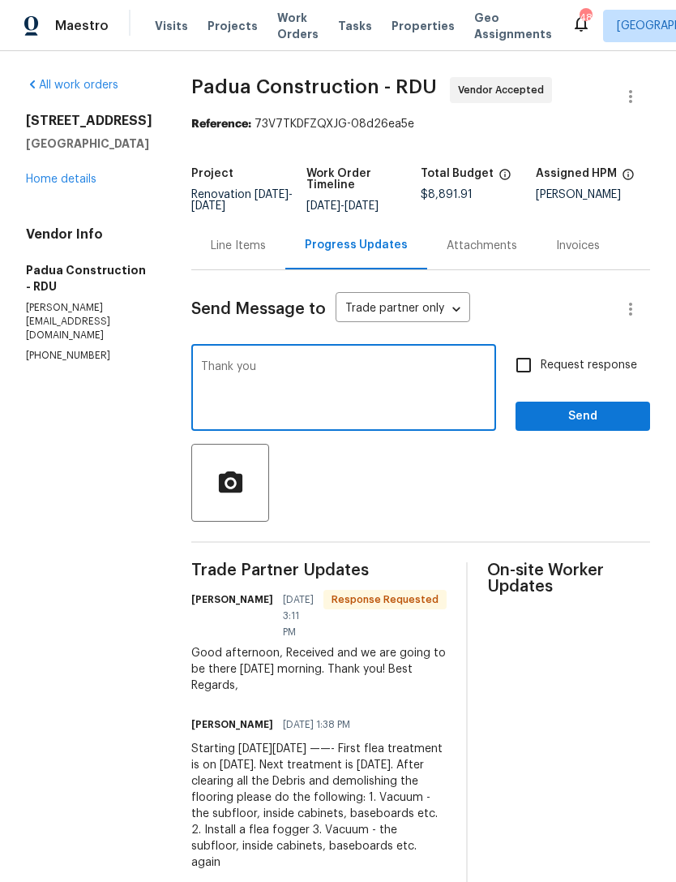
type textarea "Thank you"
click at [573, 414] on span "Send" at bounding box center [583, 416] width 109 height 20
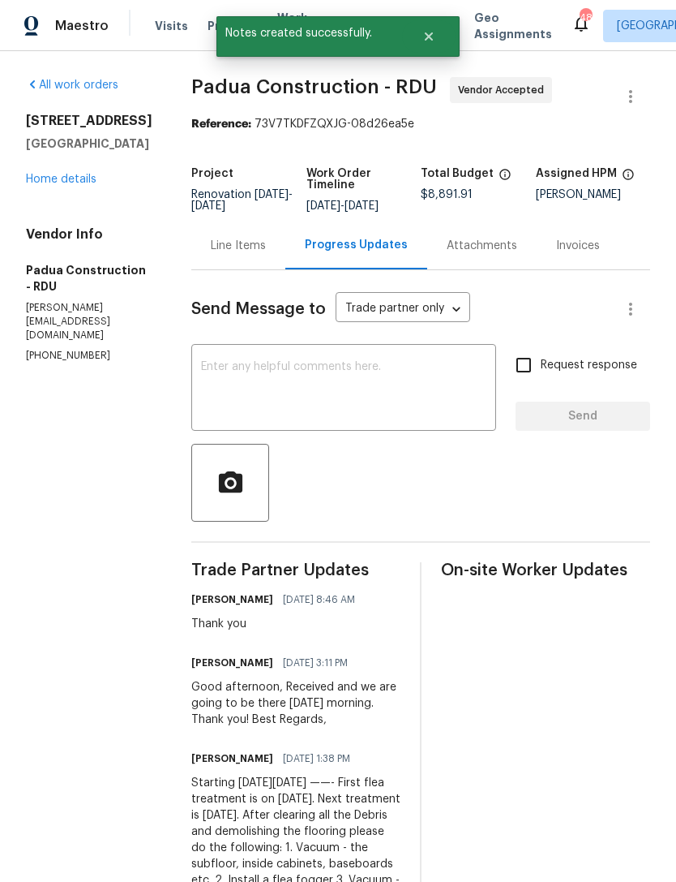
click at [56, 185] on link "Home details" at bounding box center [61, 179] width 71 height 11
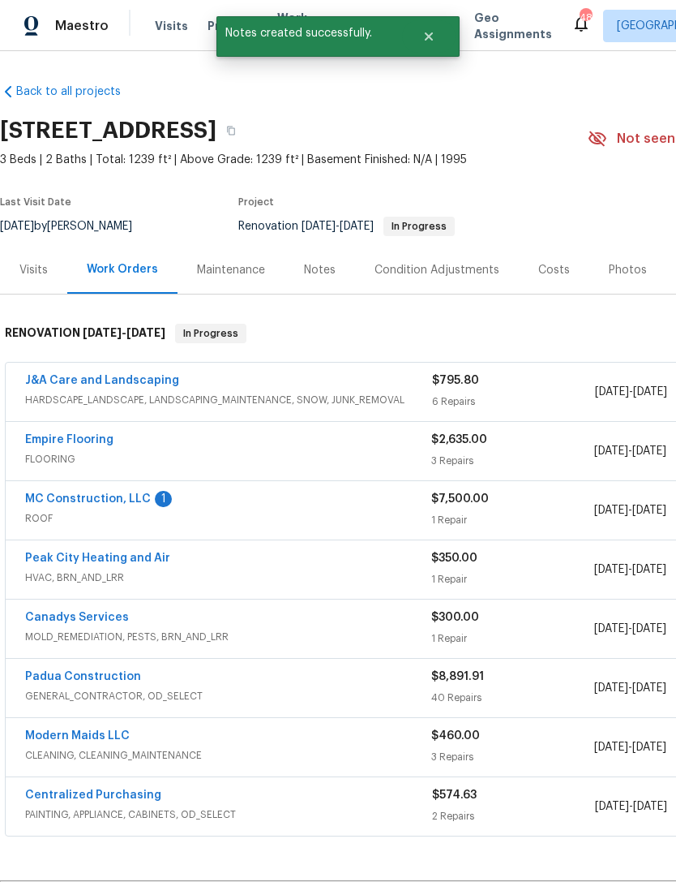
click at [109, 494] on link "MC Construction, LLC" at bounding box center [88, 498] width 126 height 11
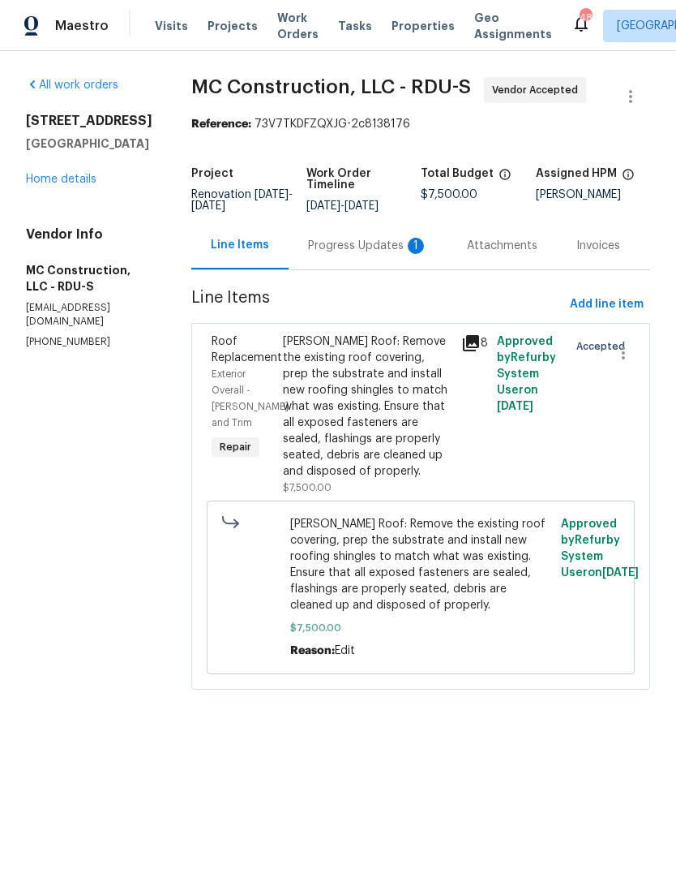
click at [353, 252] on div "Progress Updates 1" at bounding box center [368, 246] width 120 height 16
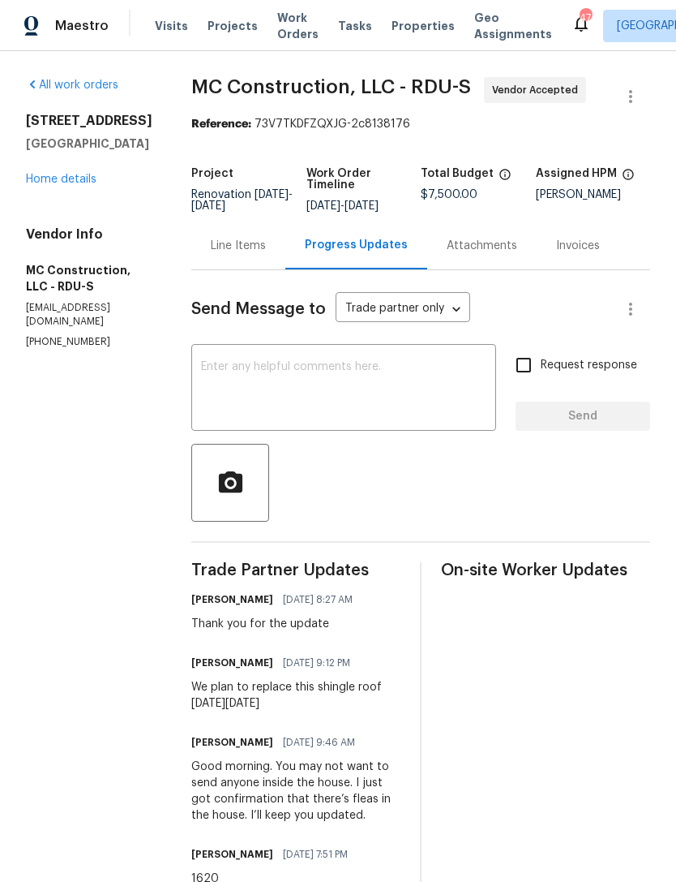
click at [76, 185] on link "Home details" at bounding box center [61, 179] width 71 height 11
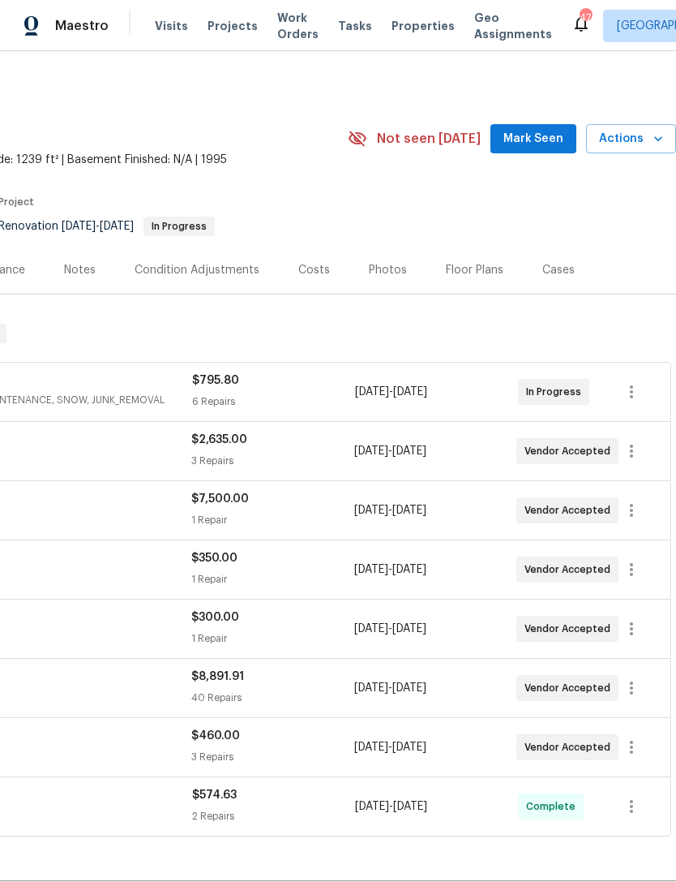
scroll to position [0, 240]
click at [534, 136] on span "Mark Seen" at bounding box center [534, 139] width 60 height 20
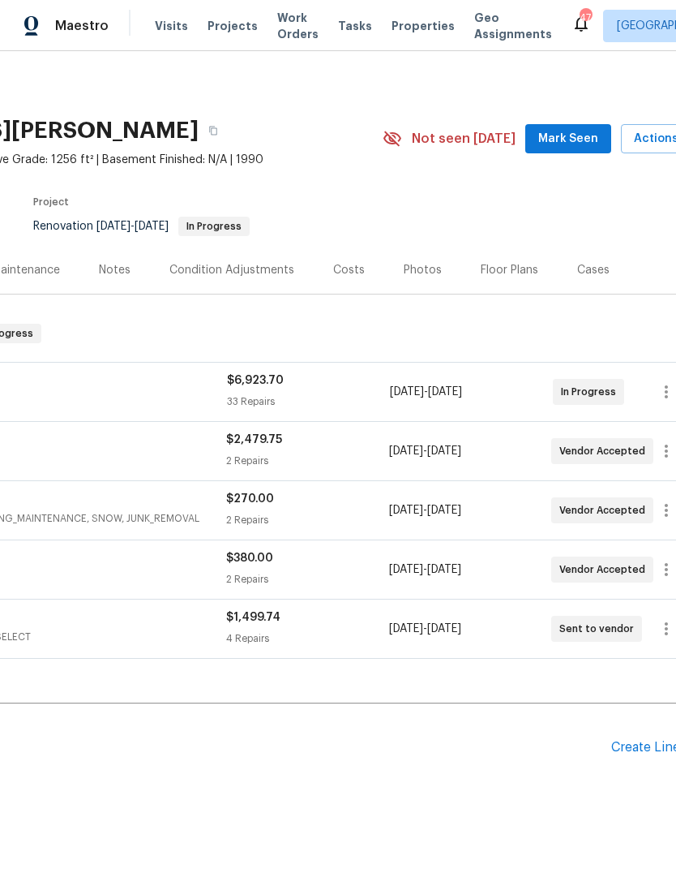
scroll to position [0, 235]
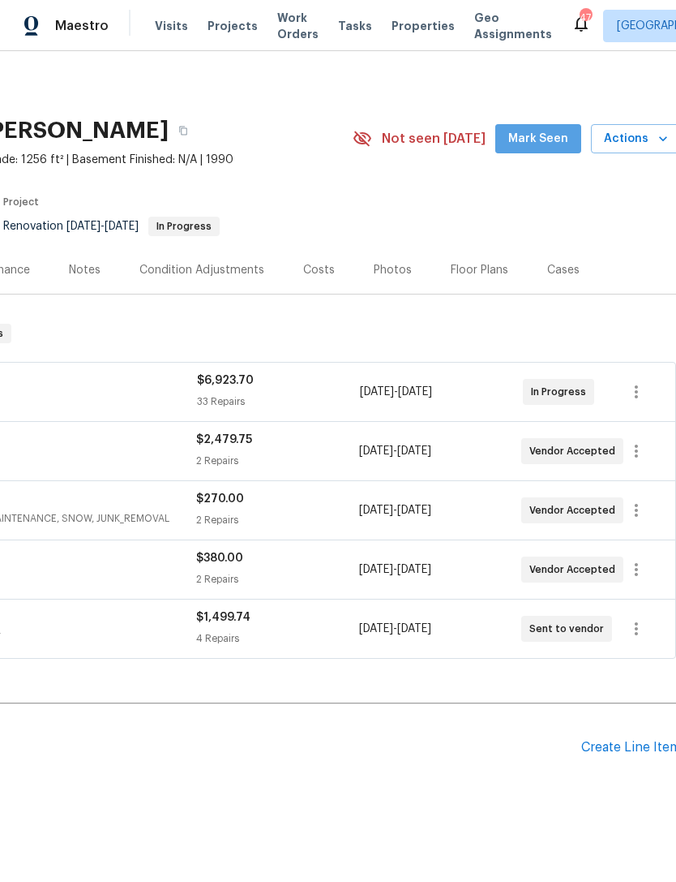
click at [555, 135] on span "Mark Seen" at bounding box center [539, 139] width 60 height 20
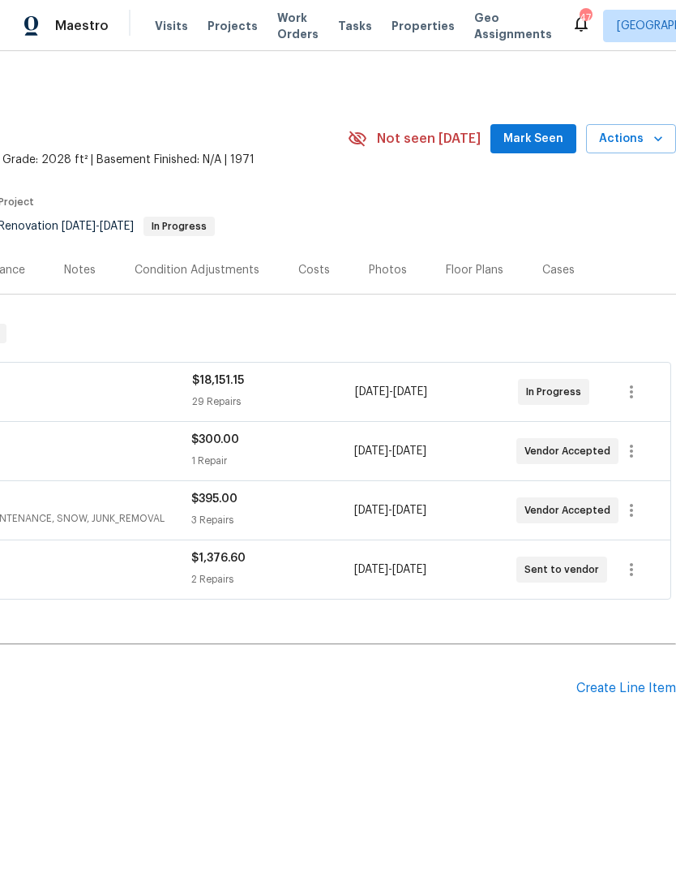
scroll to position [0, 240]
click at [543, 135] on span "Mark Seen" at bounding box center [534, 139] width 60 height 20
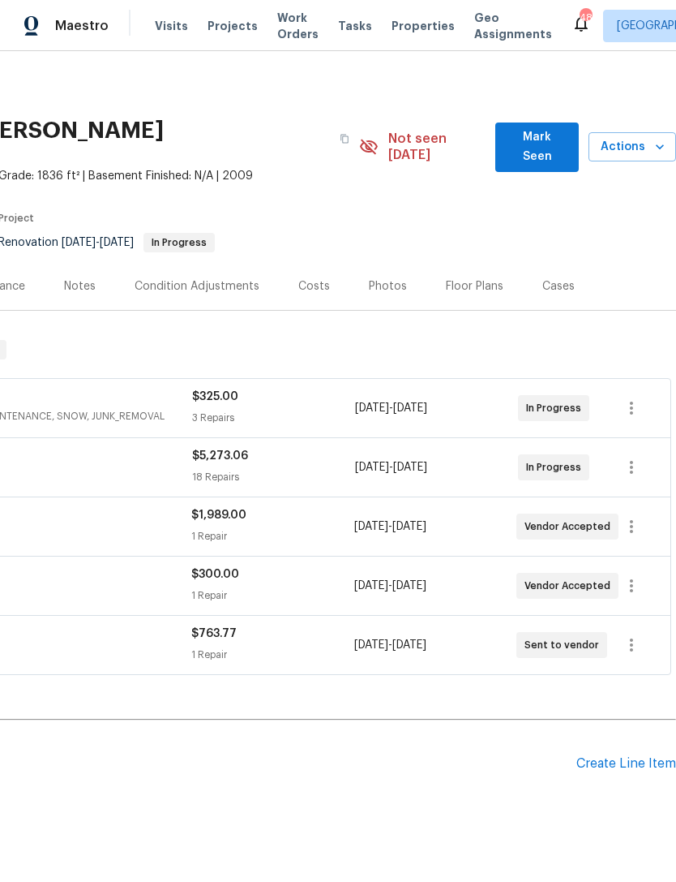
scroll to position [0, 240]
click at [532, 139] on span "Mark Seen" at bounding box center [538, 147] width 58 height 40
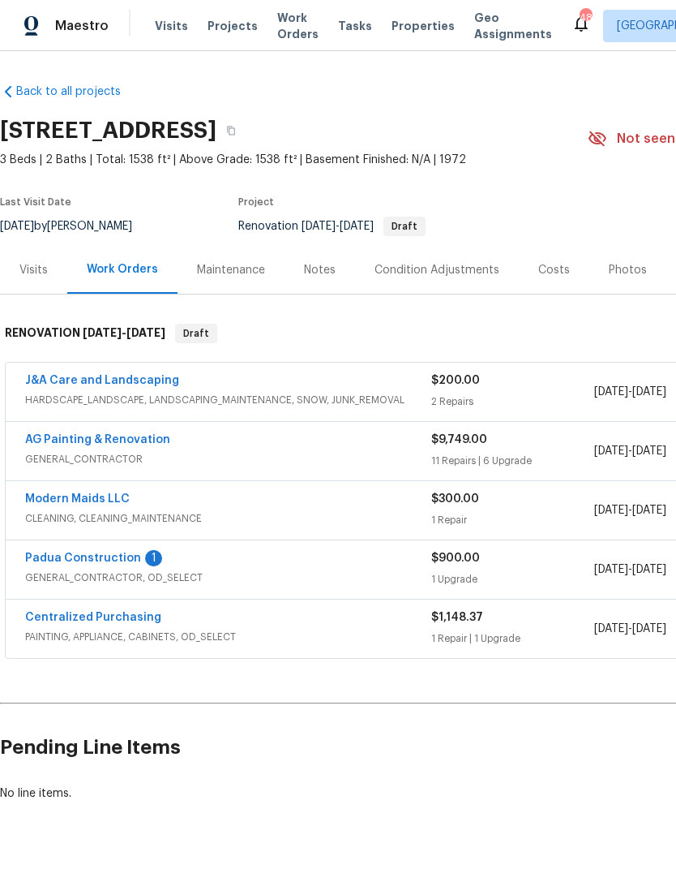
click at [116, 560] on link "Padua Construction" at bounding box center [83, 557] width 116 height 11
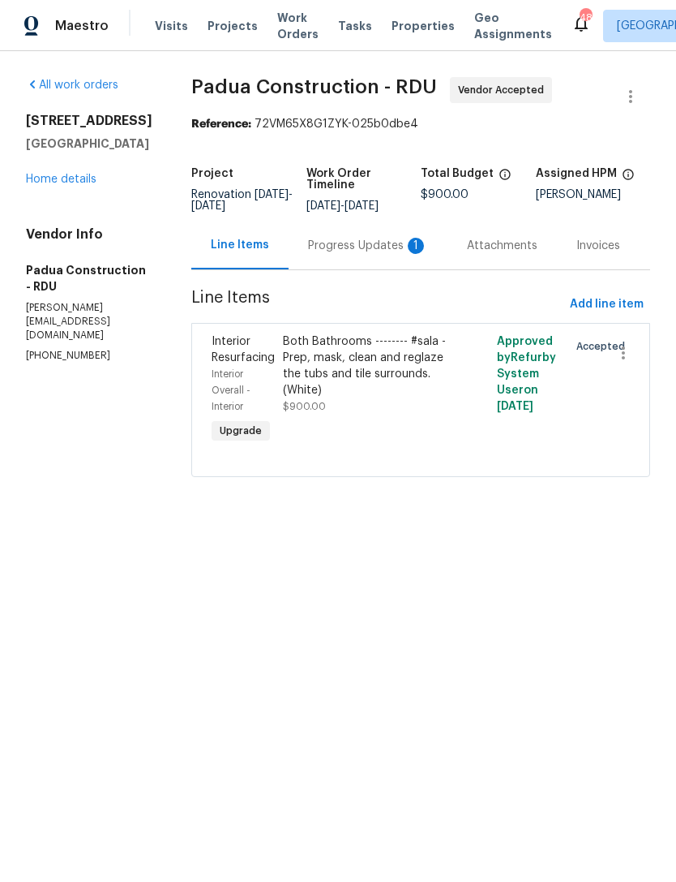
click at [365, 247] on div "Progress Updates 1" at bounding box center [368, 246] width 120 height 16
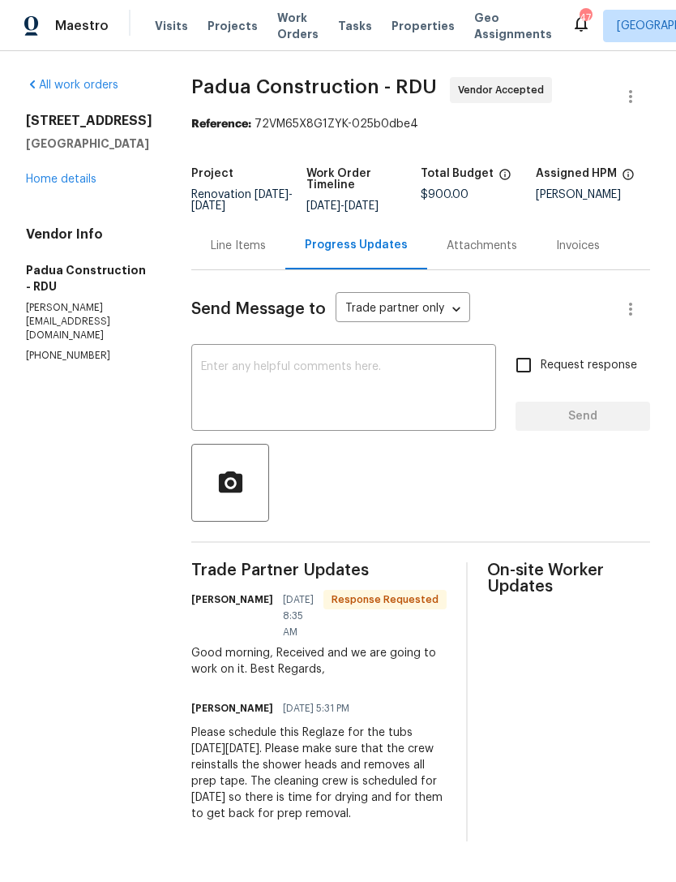
click at [335, 376] on textarea at bounding box center [343, 389] width 285 height 57
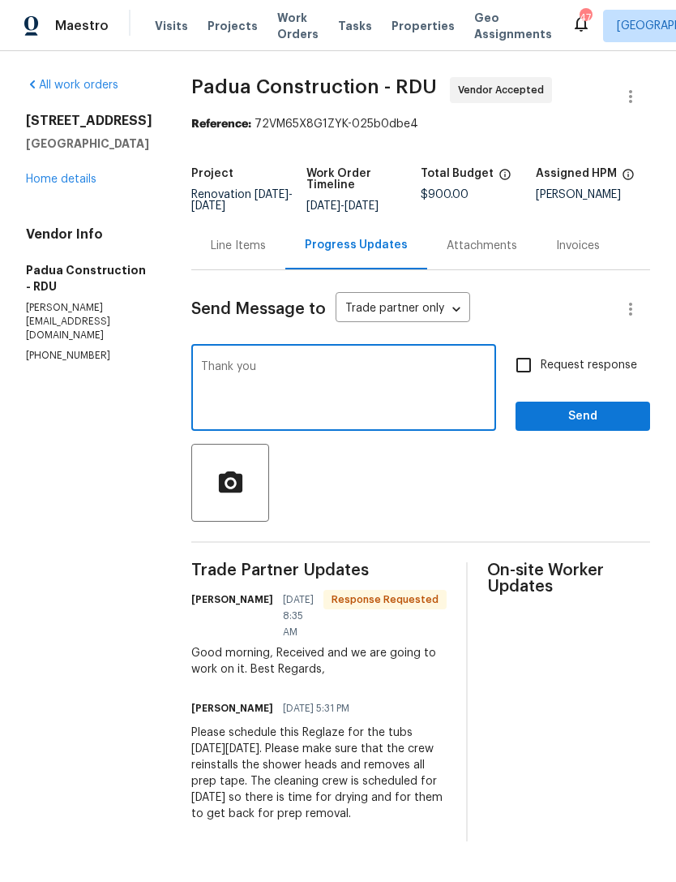
type textarea "Thank you"
click at [574, 419] on span "Send" at bounding box center [583, 416] width 109 height 20
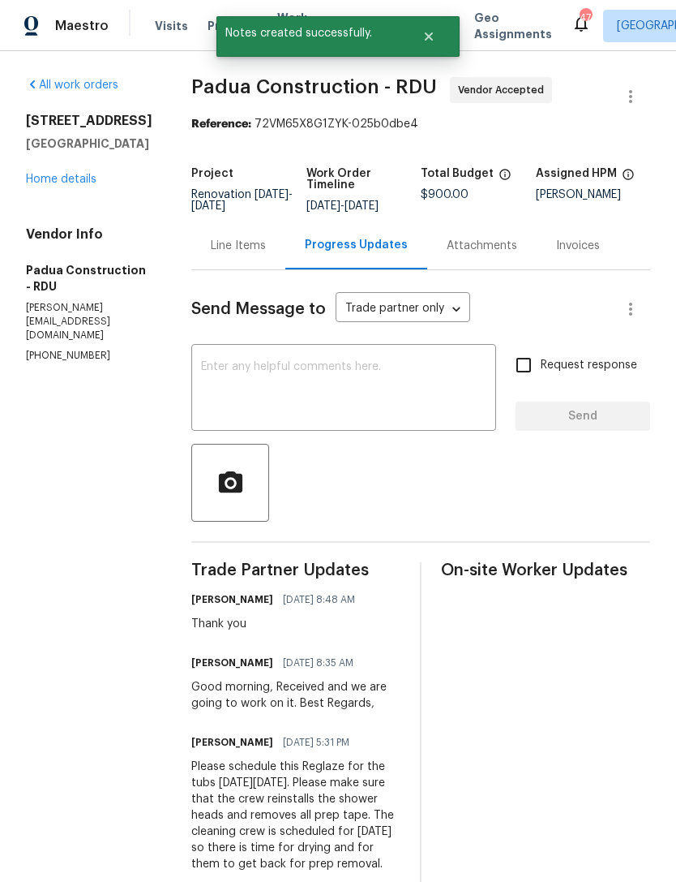
click at [69, 185] on link "Home details" at bounding box center [61, 179] width 71 height 11
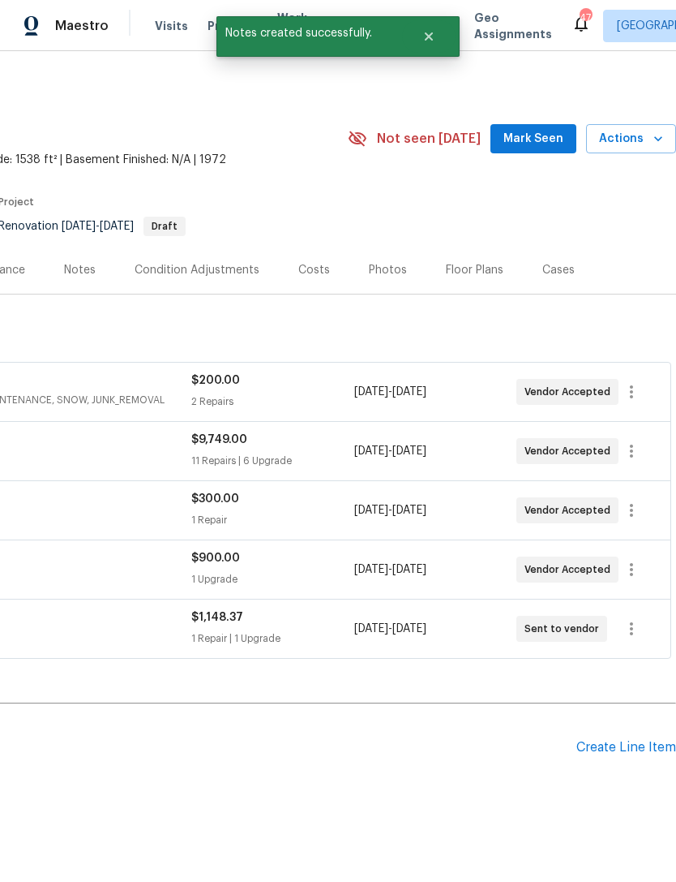
scroll to position [0, 240]
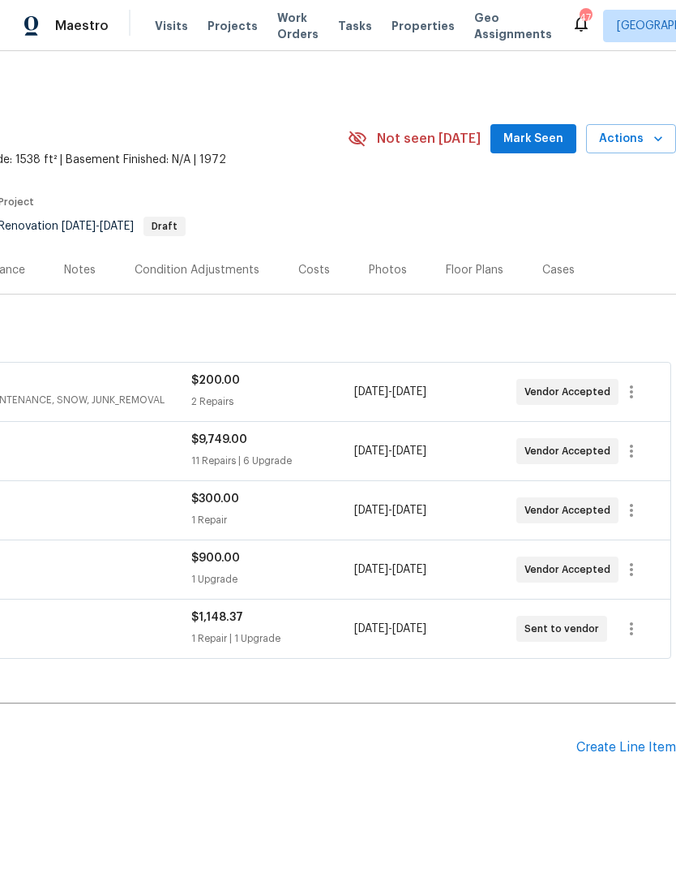
click at [549, 135] on span "Mark Seen" at bounding box center [534, 139] width 60 height 20
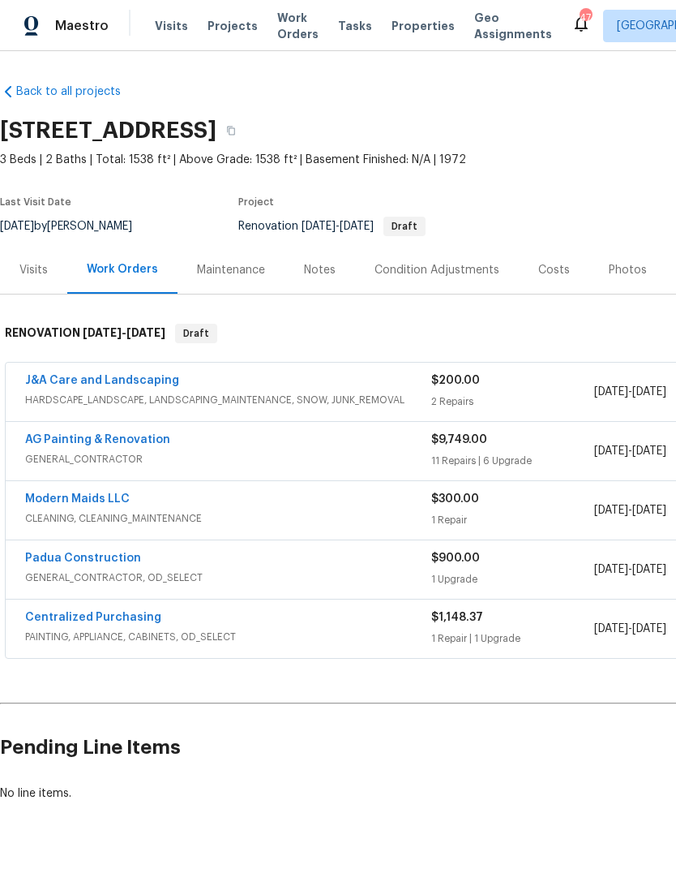
scroll to position [0, 0]
click at [124, 427] on div "AG Painting & Renovation GENERAL_CONTRACTOR $9,749.00 11 Repairs | 6 Upgrade 10…" at bounding box center [458, 451] width 905 height 58
click at [126, 441] on link "AG Painting & Renovation" at bounding box center [97, 439] width 145 height 11
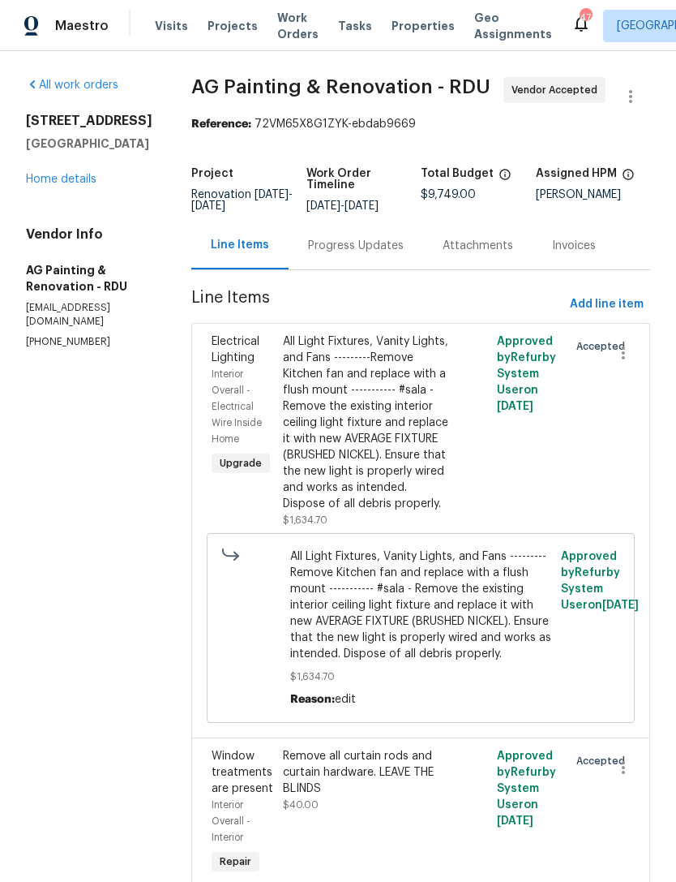
click at [362, 254] on div "Progress Updates" at bounding box center [356, 246] width 96 height 16
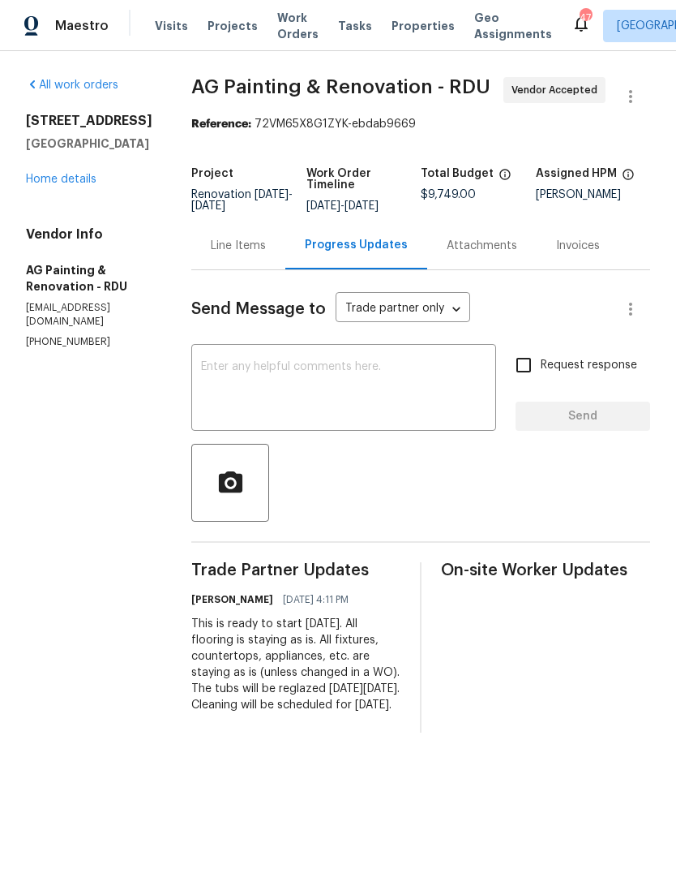
click at [333, 395] on textarea at bounding box center [343, 389] width 285 height 57
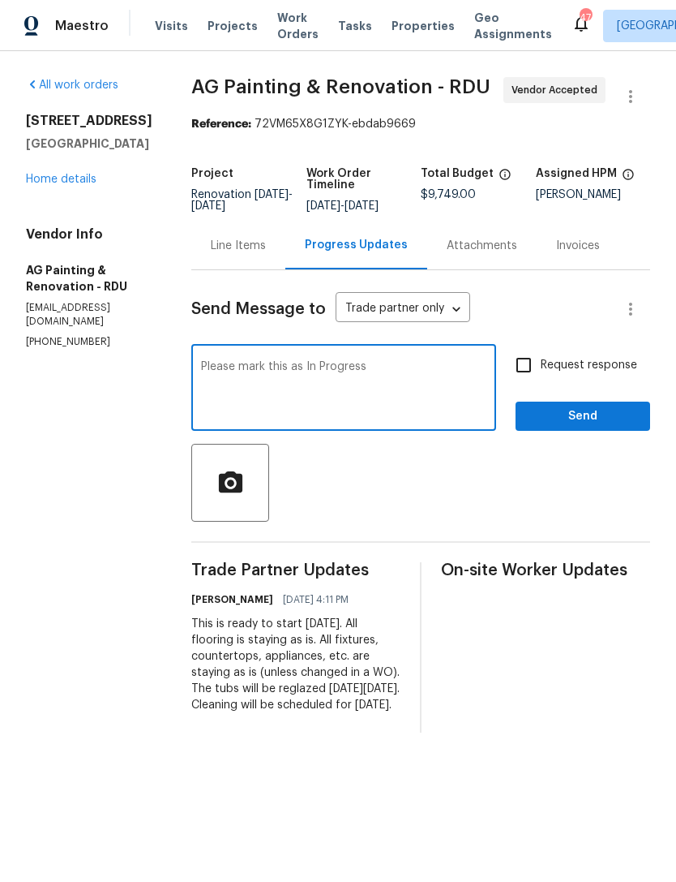
type textarea "Please mark this as In Progress"
click at [584, 382] on label "Request response" at bounding box center [572, 365] width 131 height 34
click at [541, 382] on input "Request response" at bounding box center [524, 365] width 34 height 34
checkbox input "true"
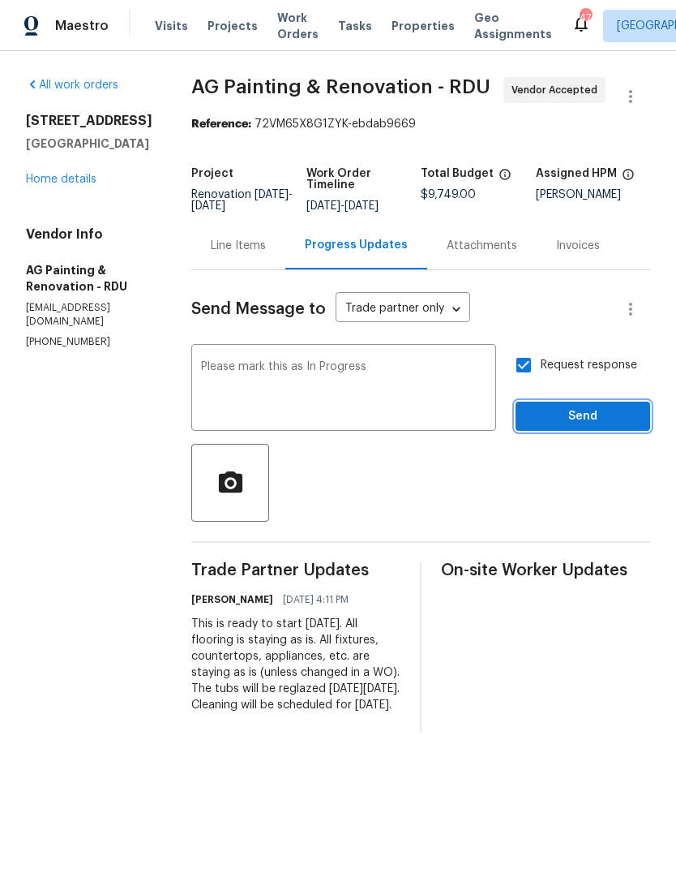
click at [594, 427] on span "Send" at bounding box center [583, 416] width 109 height 20
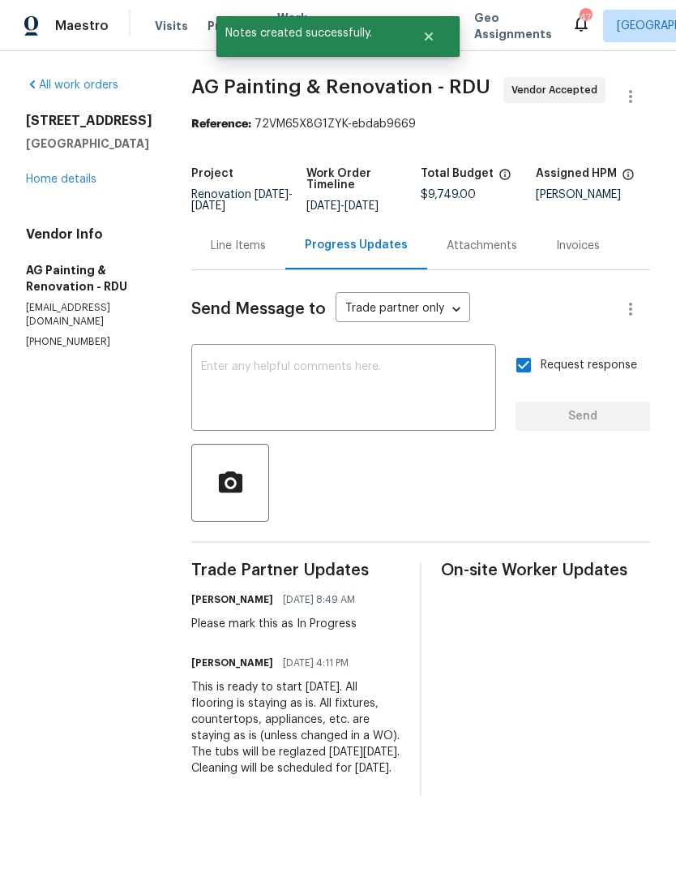
click at [75, 182] on link "Home details" at bounding box center [61, 179] width 71 height 11
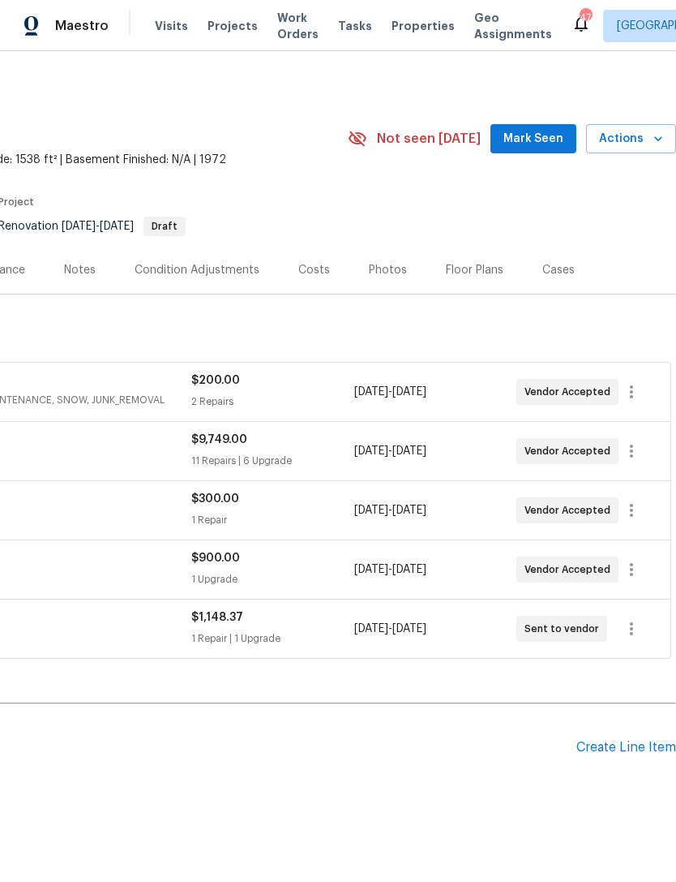
scroll to position [0, 240]
click at [555, 142] on span "Mark Seen" at bounding box center [534, 139] width 60 height 20
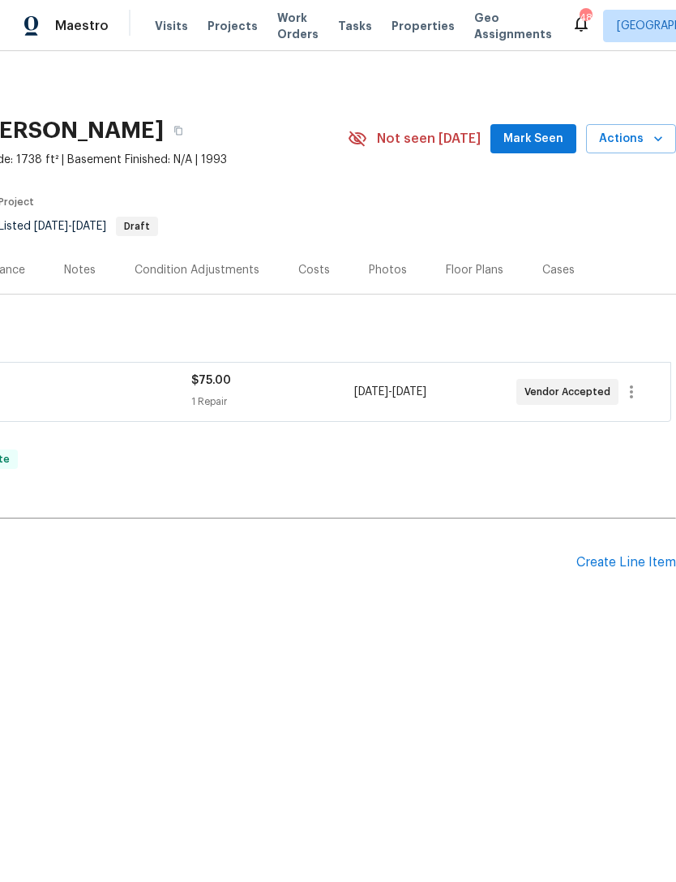
scroll to position [0, 240]
click at [534, 143] on span "Mark Seen" at bounding box center [534, 139] width 60 height 20
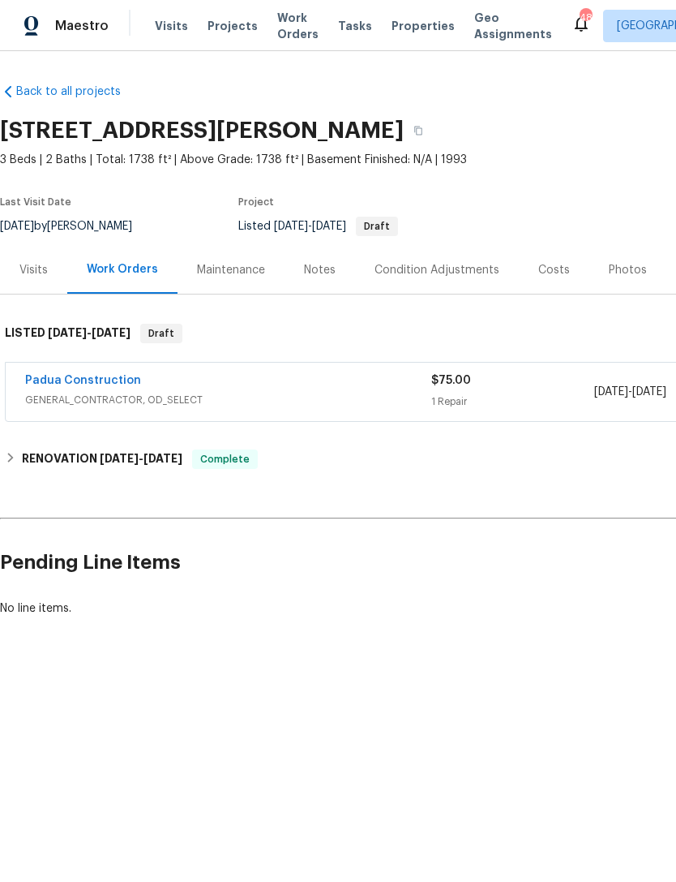
scroll to position [0, 0]
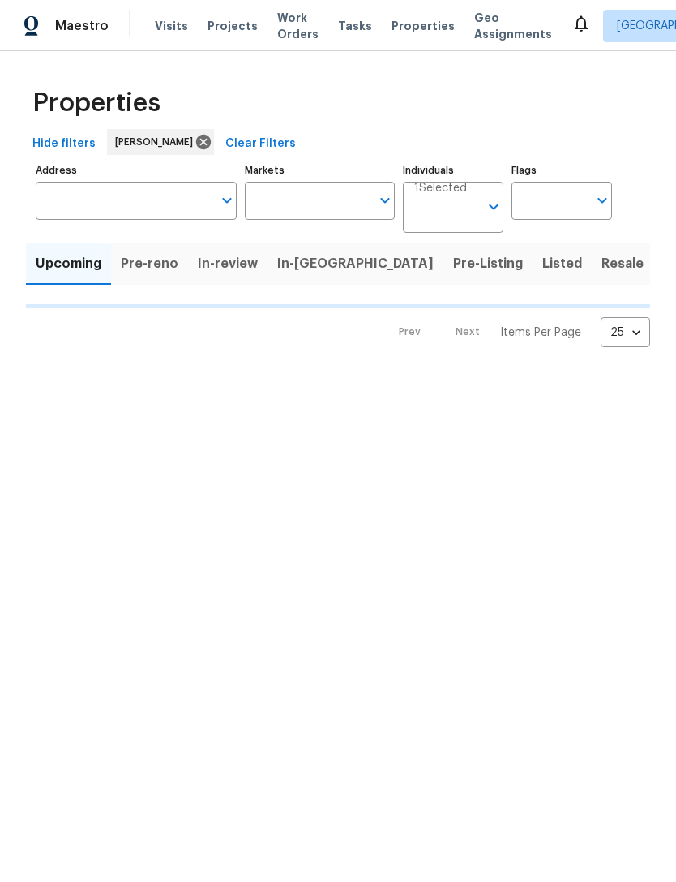
type input "100"
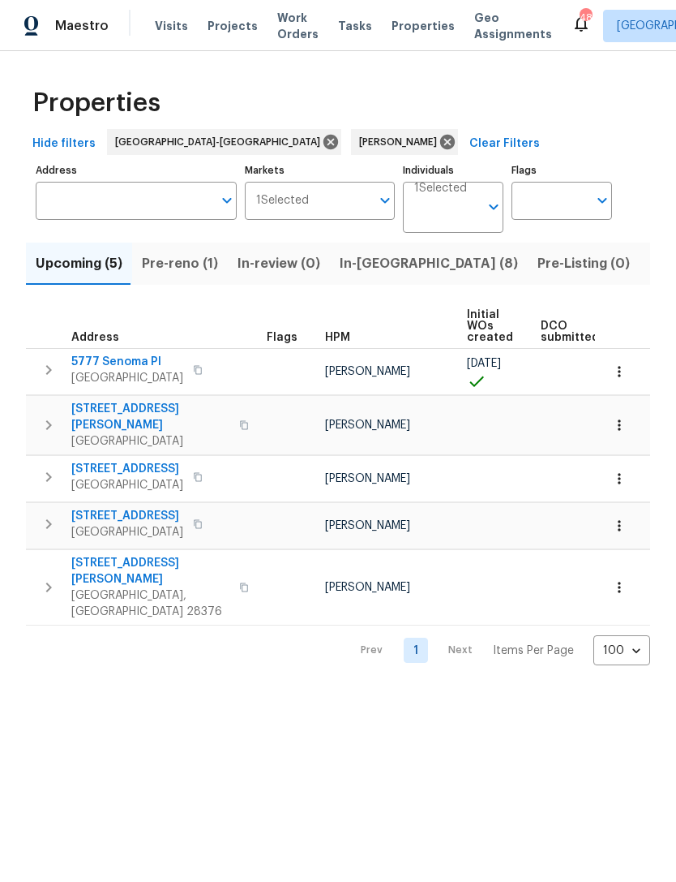
click at [182, 271] on span "Pre-reno (1)" at bounding box center [180, 263] width 76 height 23
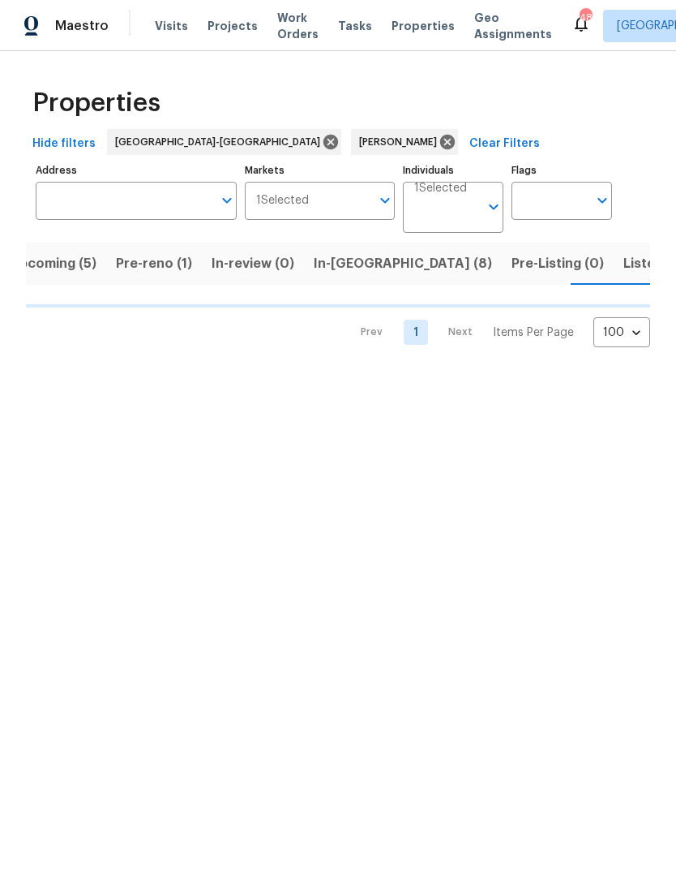
scroll to position [0, 27]
click at [623, 264] on span "Listed (12)" at bounding box center [656, 263] width 67 height 23
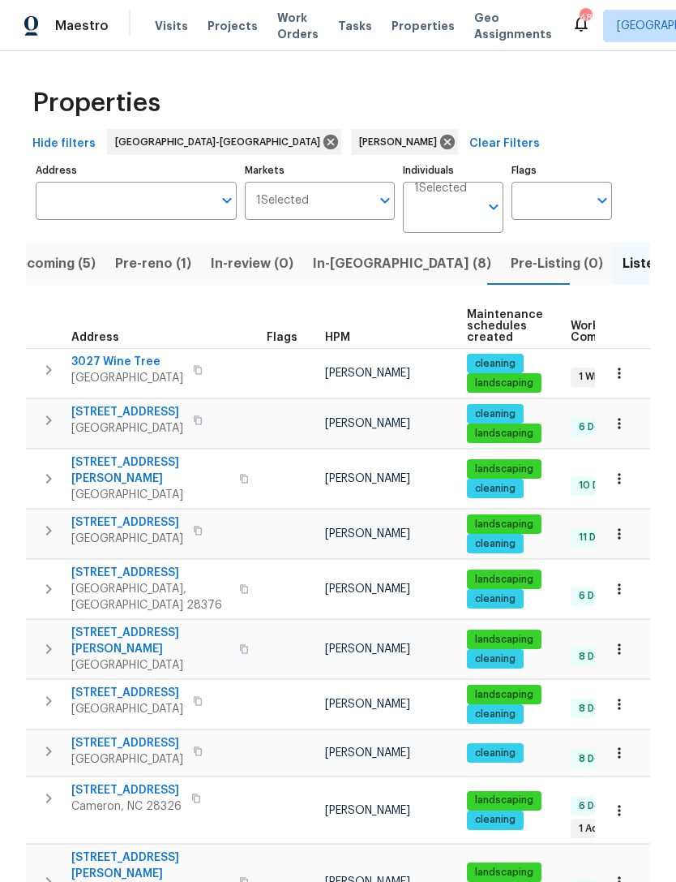
click at [82, 270] on span "Upcoming (5)" at bounding box center [52, 263] width 87 height 23
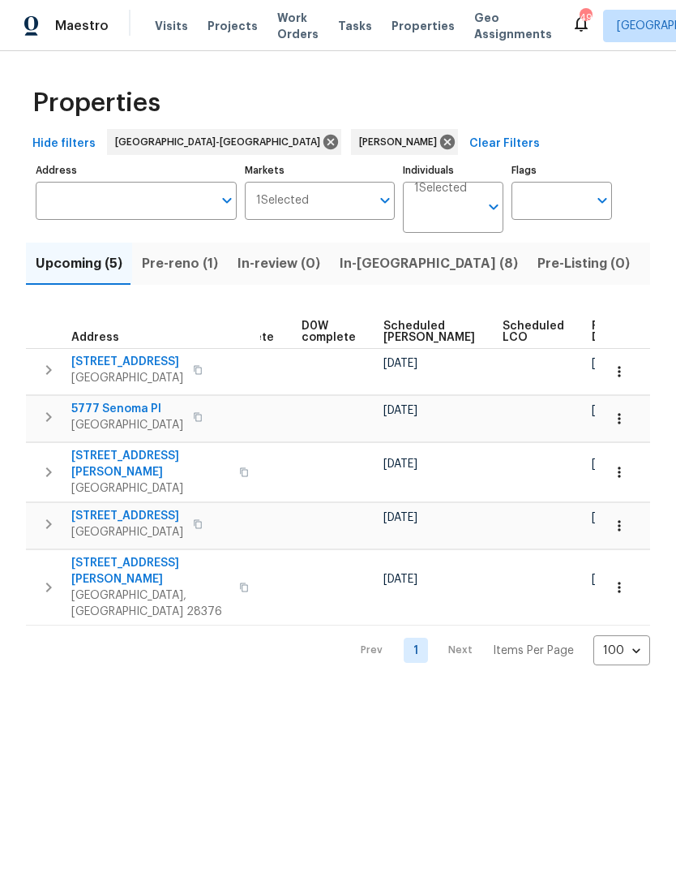
scroll to position [0, 406]
click at [412, 328] on span "Scheduled [PERSON_NAME]" at bounding box center [430, 331] width 92 height 23
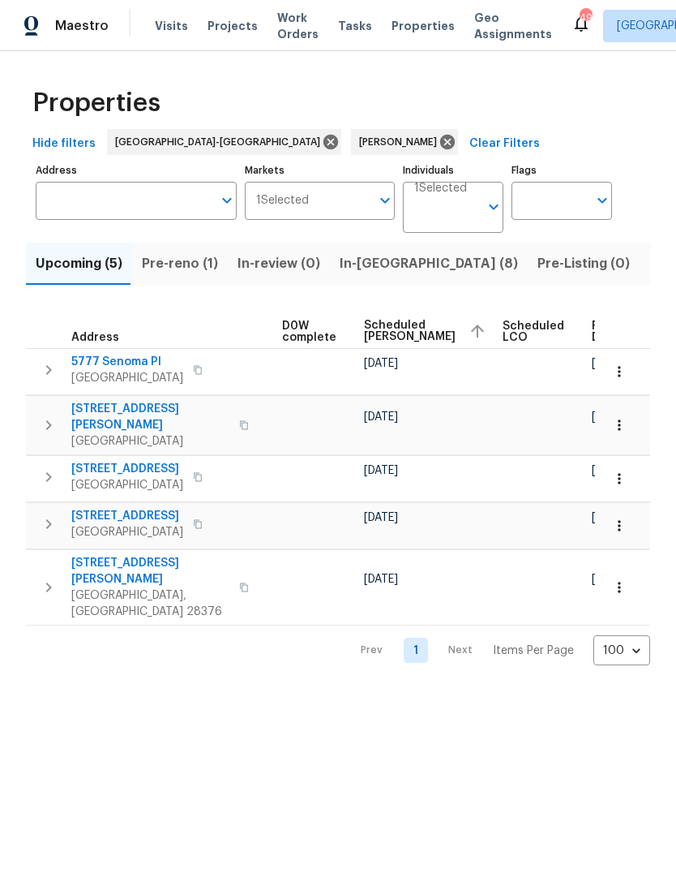
scroll to position [0, 426]
click at [169, 266] on span "Pre-reno (1)" at bounding box center [180, 263] width 76 height 23
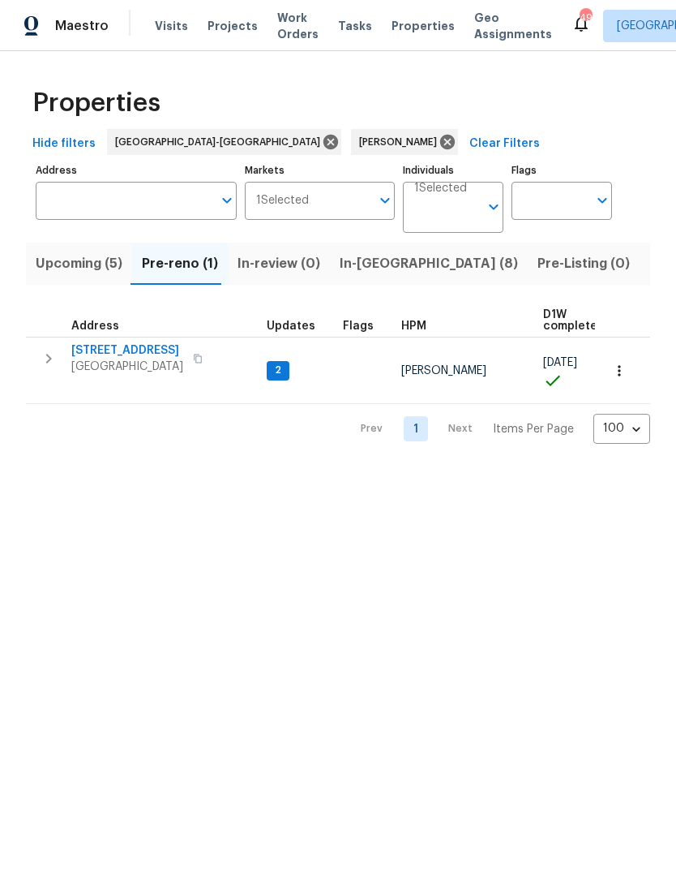
click at [366, 263] on span "In-[GEOGRAPHIC_DATA] (8)" at bounding box center [429, 263] width 178 height 23
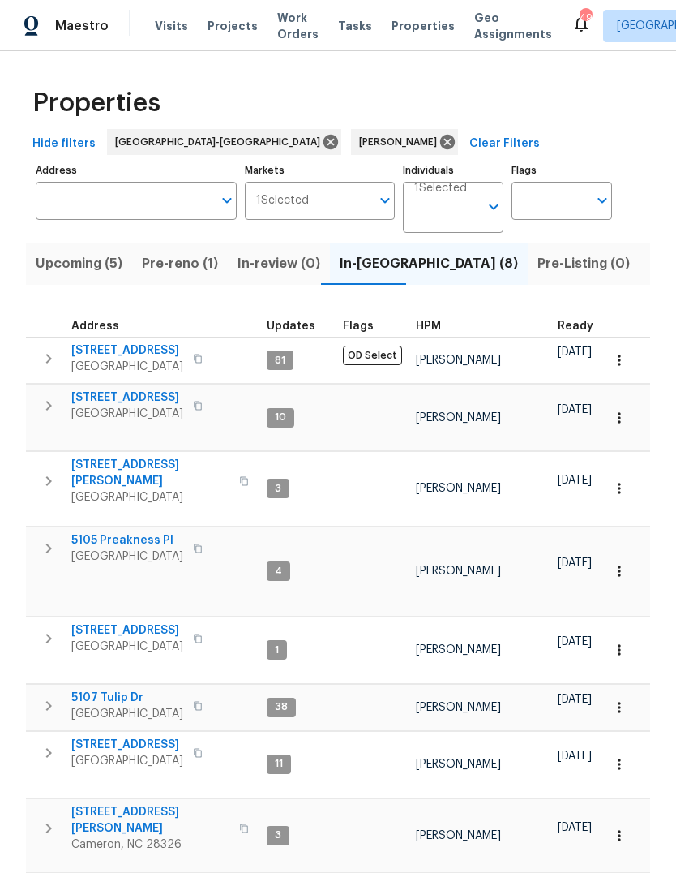
click at [91, 264] on span "Upcoming (5)" at bounding box center [79, 263] width 87 height 23
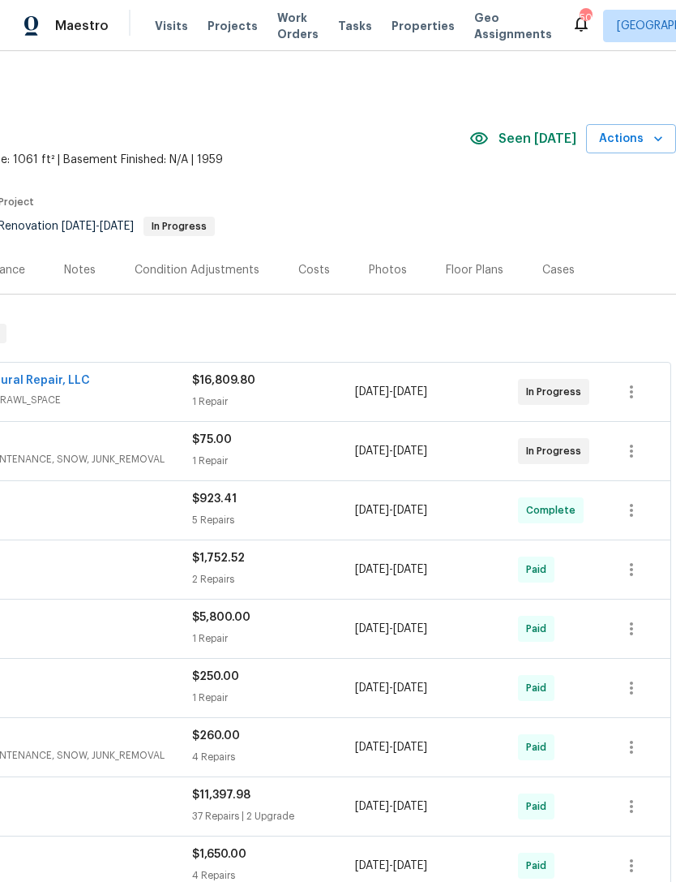
scroll to position [0, 240]
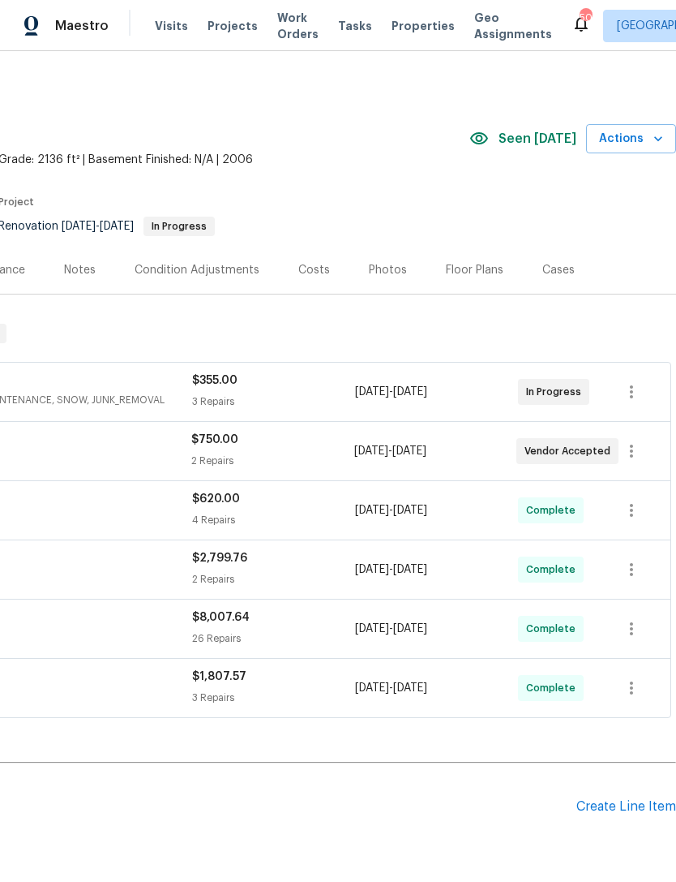
scroll to position [0, 240]
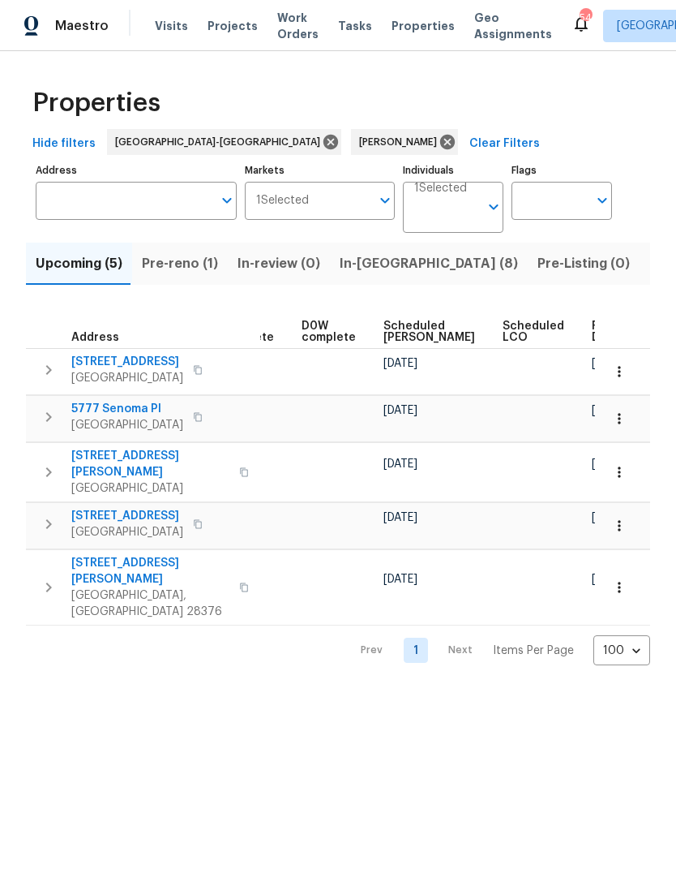
scroll to position [0, 406]
click at [402, 333] on span "Scheduled [PERSON_NAME]" at bounding box center [430, 331] width 92 height 23
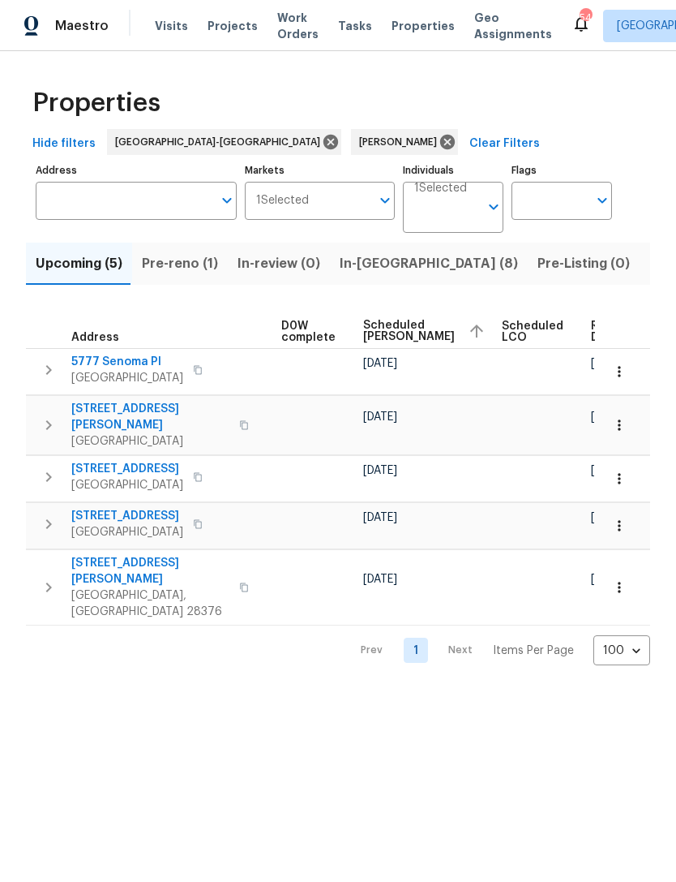
scroll to position [0, 426]
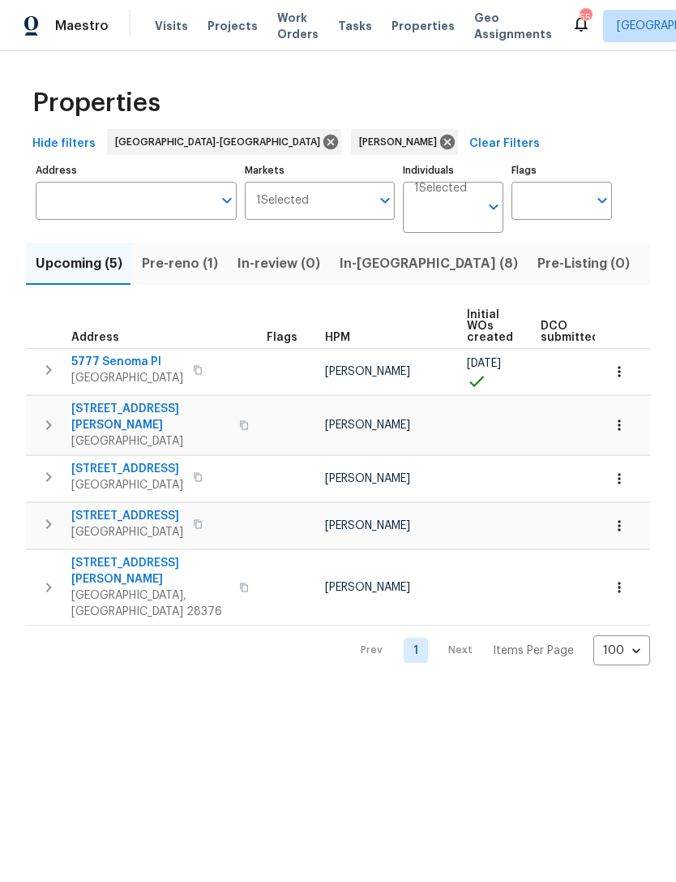
click at [368, 264] on span "In-[GEOGRAPHIC_DATA] (8)" at bounding box center [429, 263] width 178 height 23
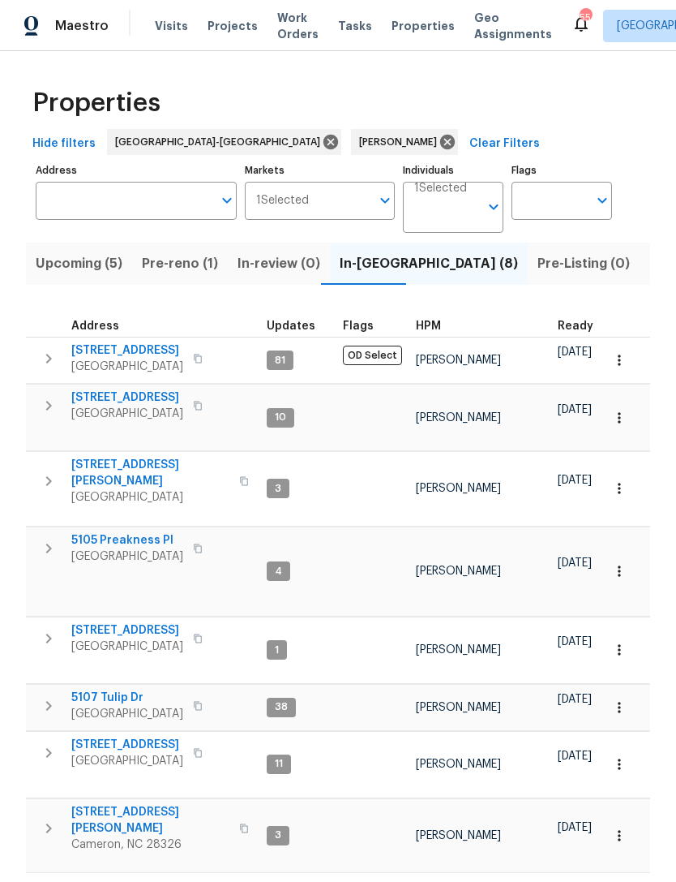
scroll to position [13, 0]
click at [127, 457] on span "[STREET_ADDRESS][PERSON_NAME]" at bounding box center [150, 473] width 158 height 32
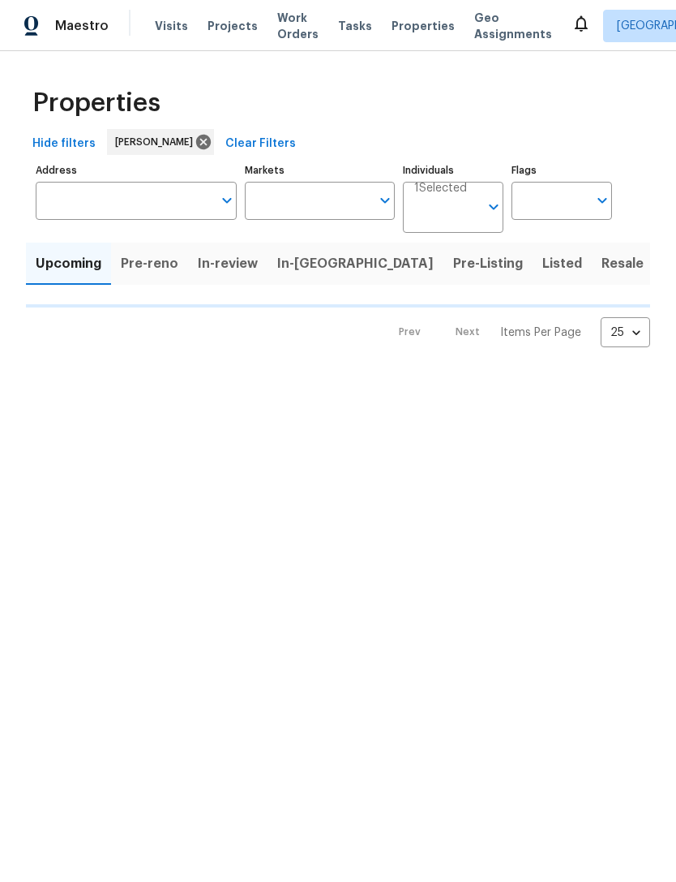
type input "100"
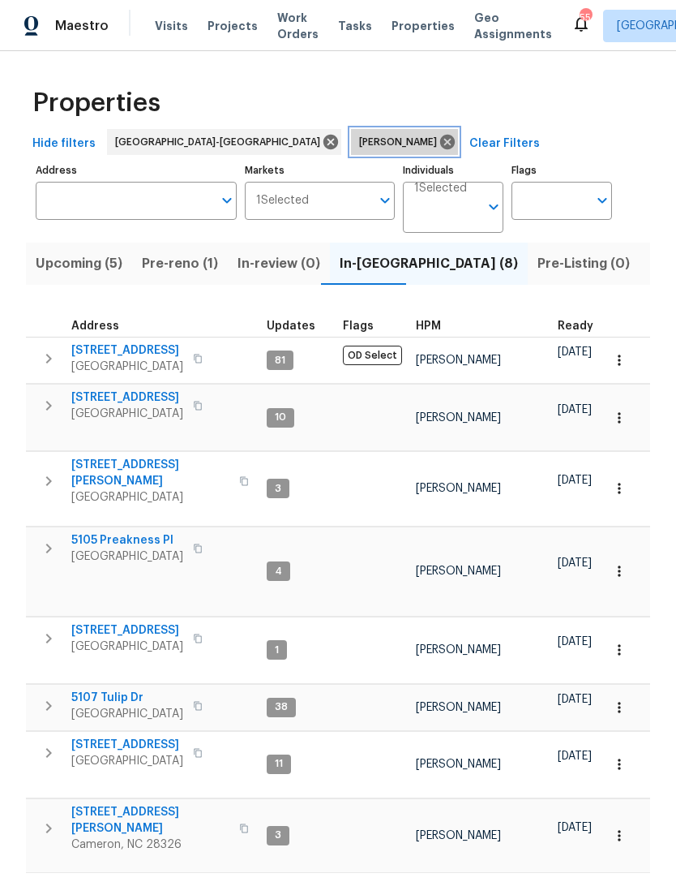
click at [440, 139] on icon at bounding box center [447, 142] width 15 height 15
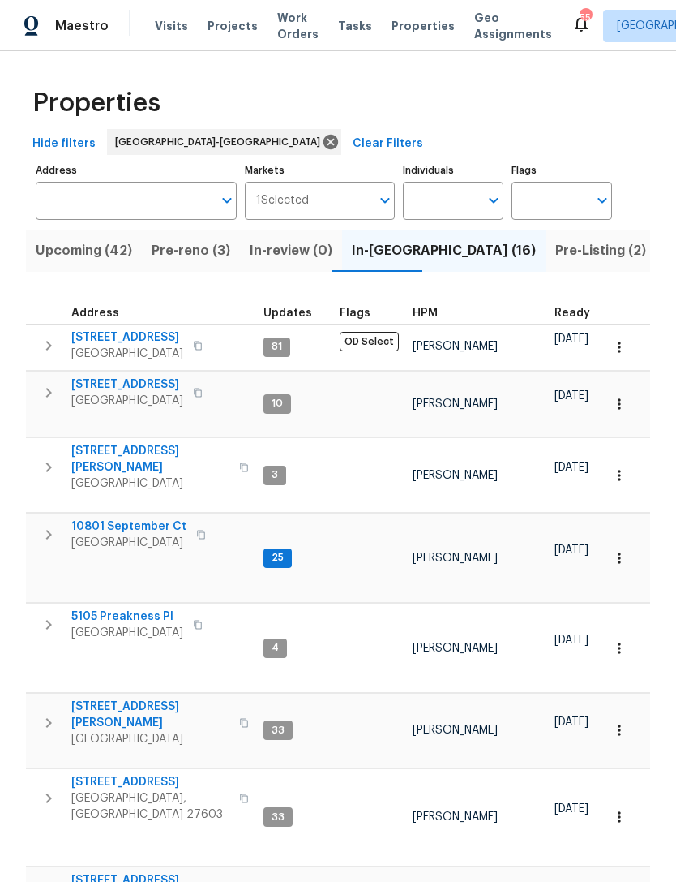
click at [556, 251] on span "Pre-Listing (2)" at bounding box center [601, 250] width 91 height 23
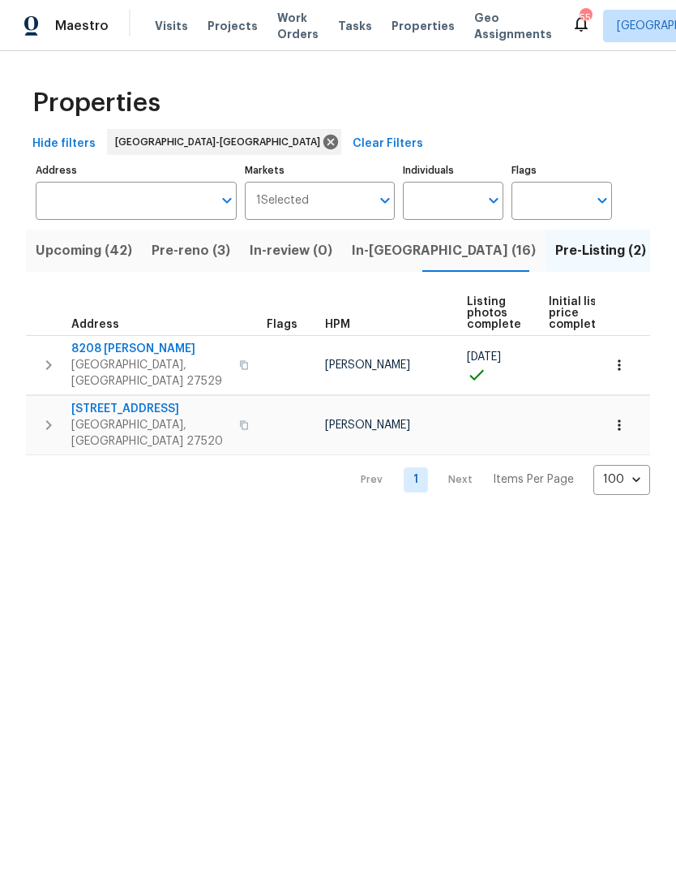
click at [191, 261] on span "Pre-reno (3)" at bounding box center [191, 250] width 79 height 23
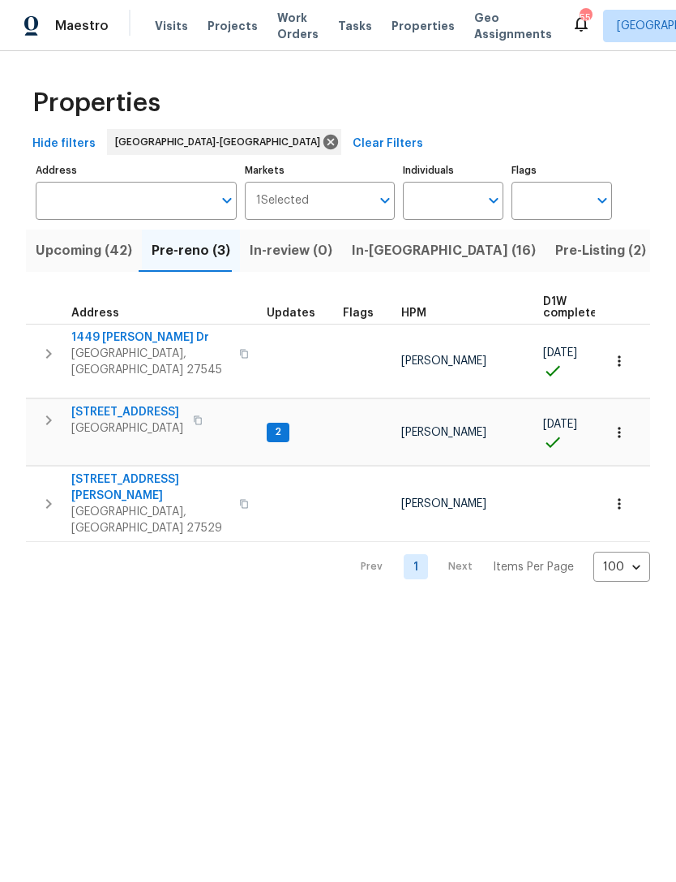
click at [442, 194] on input "Individuals" at bounding box center [441, 201] width 76 height 38
type input "[PERSON_NAME]"
click at [448, 257] on input "checkbox" at bounding box center [433, 252] width 34 height 34
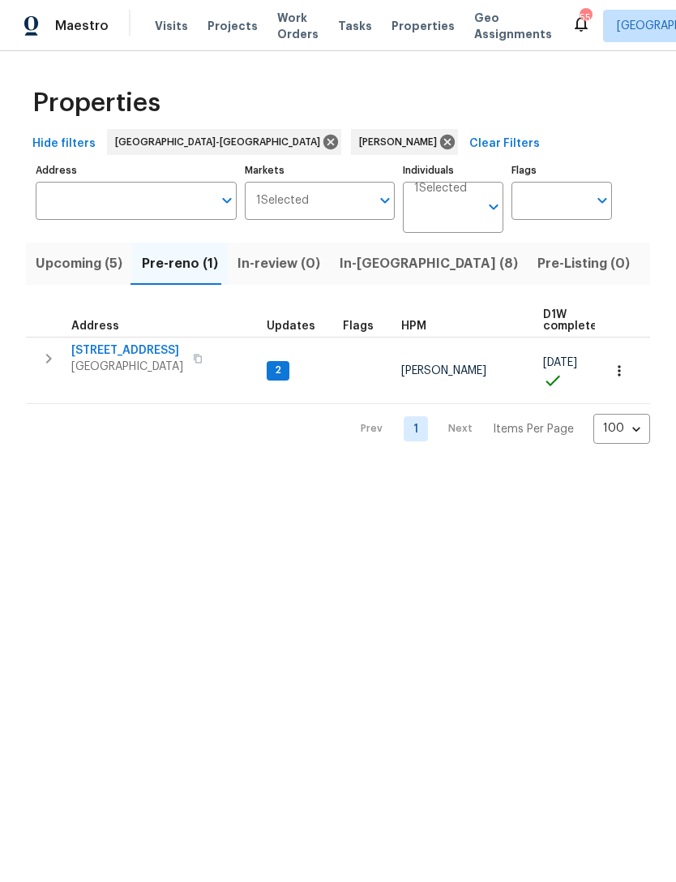
click at [84, 265] on span "Upcoming (5)" at bounding box center [79, 263] width 87 height 23
